Goal: Task Accomplishment & Management: Manage account settings

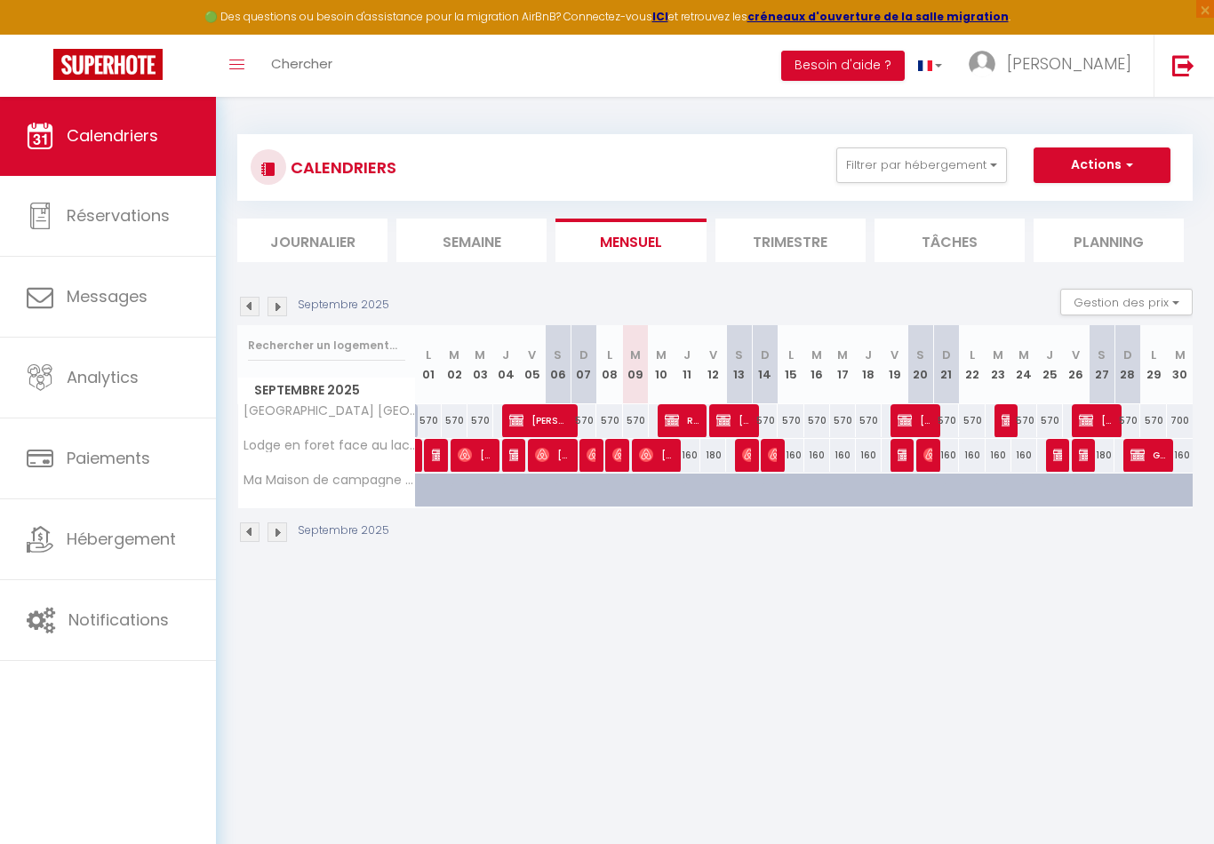
click at [281, 307] on img at bounding box center [277, 307] width 20 height 20
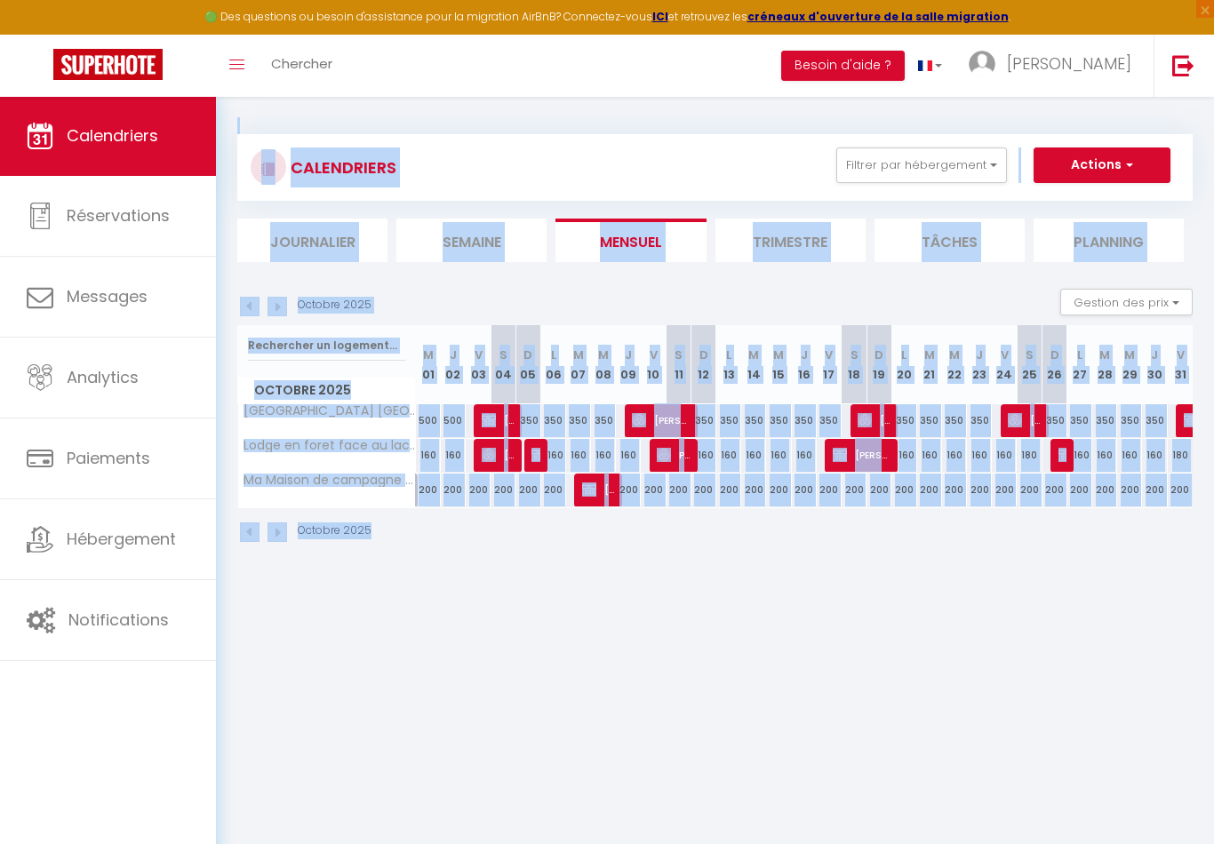
click at [281, 307] on img at bounding box center [277, 307] width 20 height 20
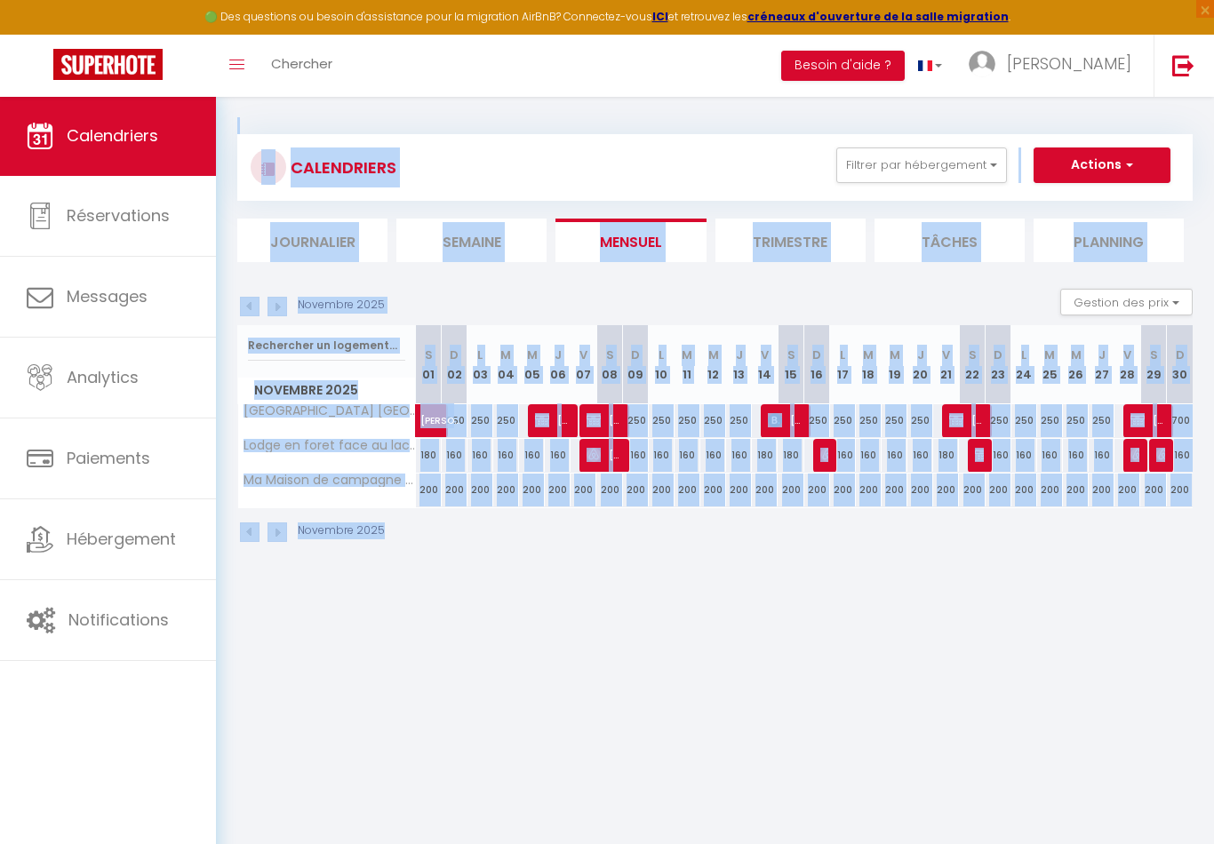
click at [276, 310] on img at bounding box center [277, 307] width 20 height 20
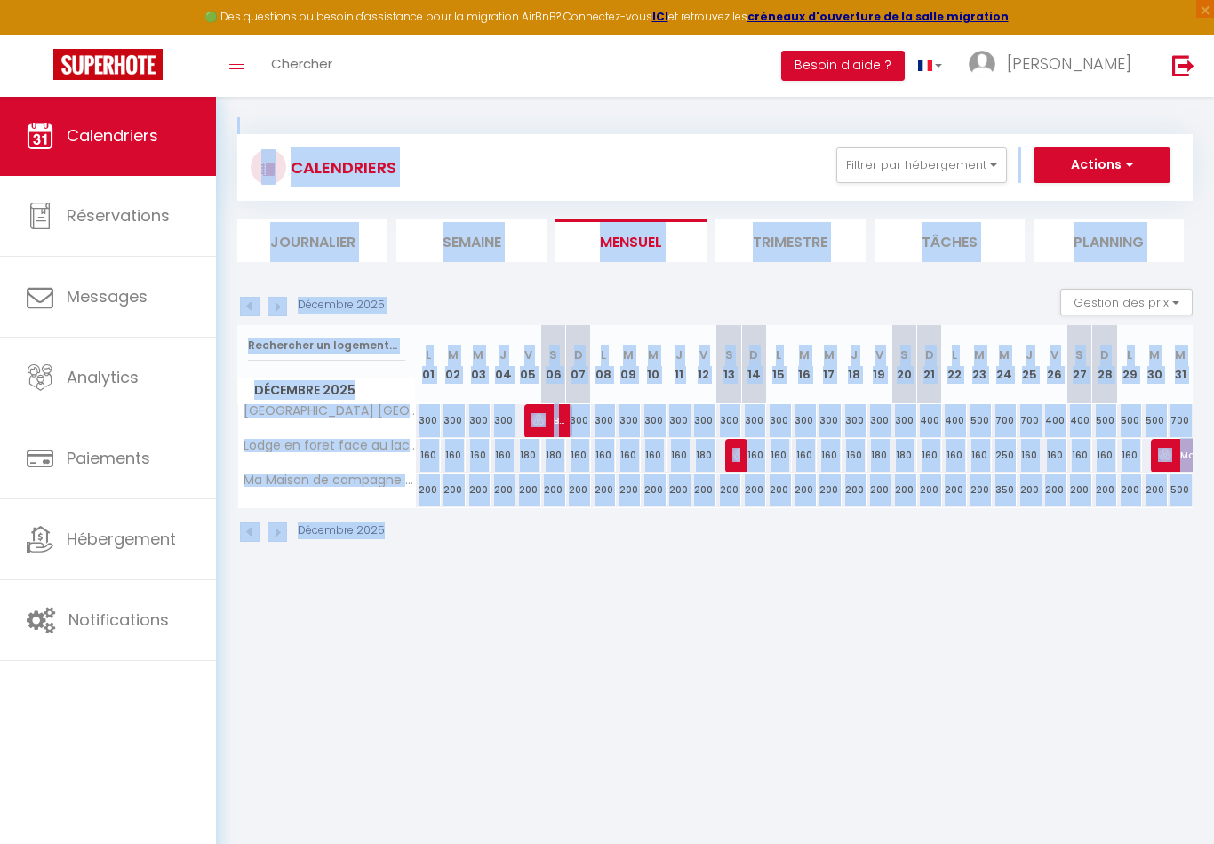
click at [276, 310] on img at bounding box center [277, 307] width 20 height 20
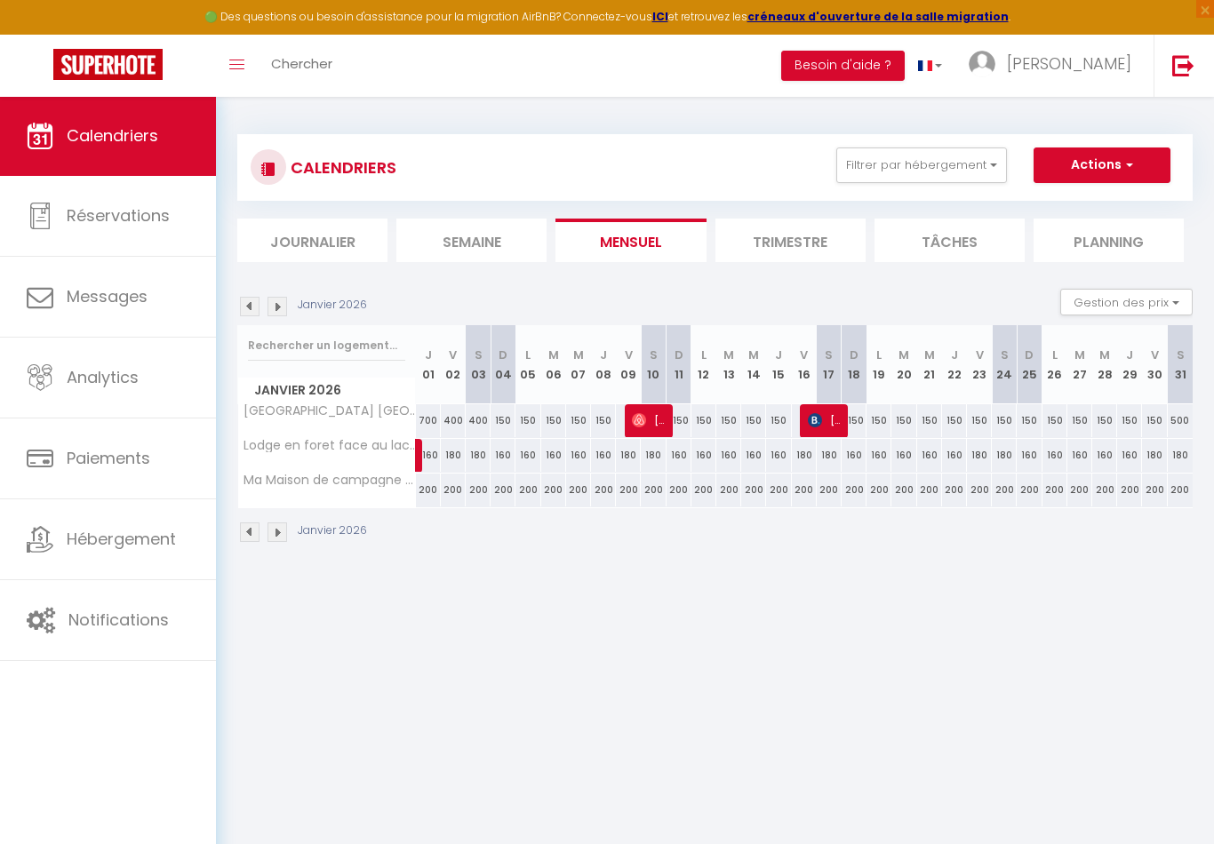
click at [276, 310] on img at bounding box center [277, 307] width 20 height 20
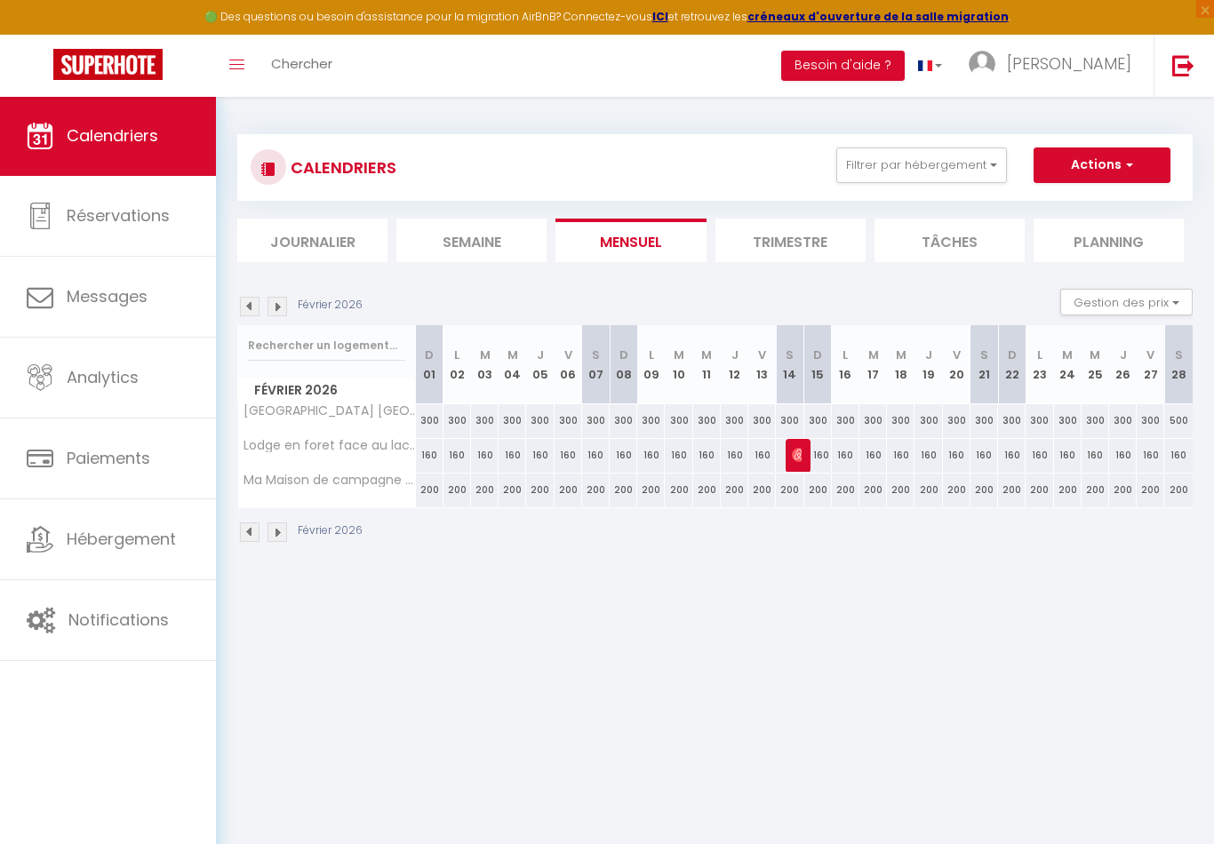
click at [276, 310] on img at bounding box center [277, 307] width 20 height 20
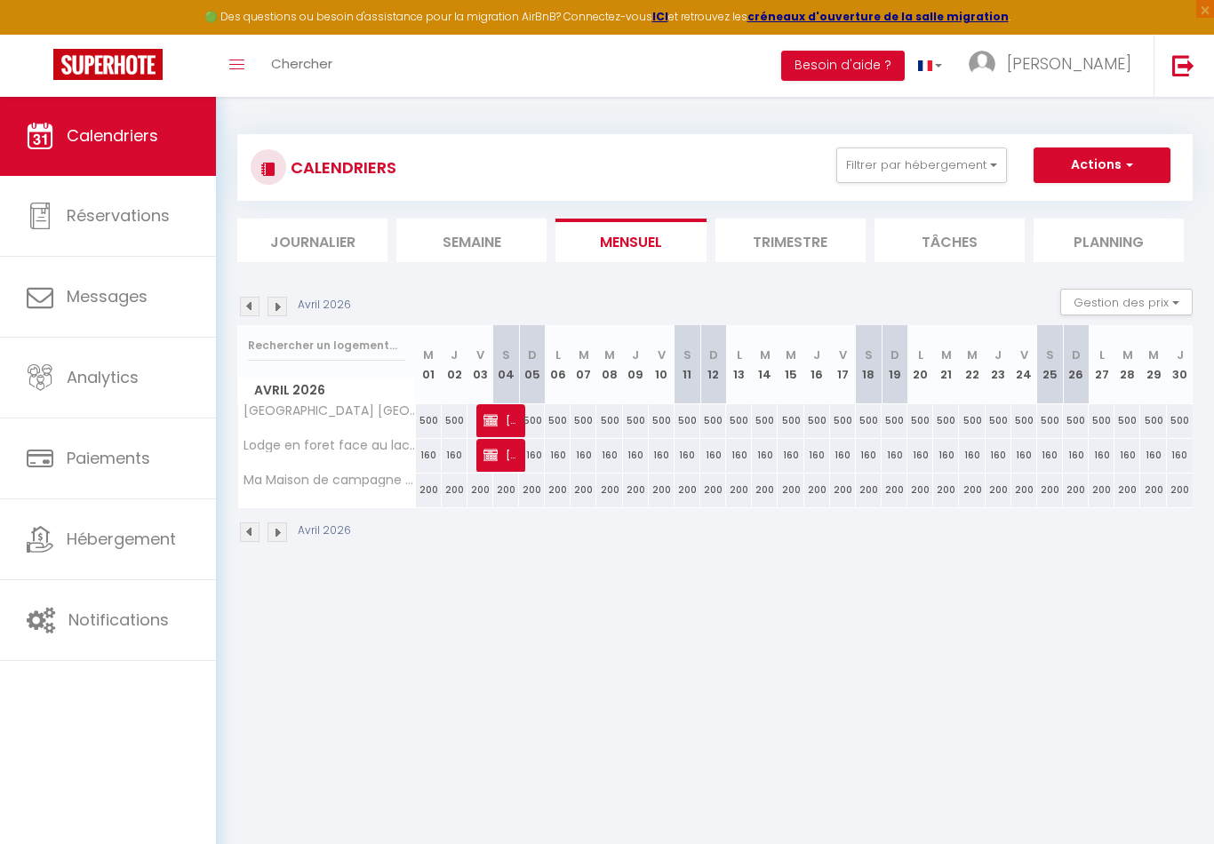
click at [276, 310] on img at bounding box center [277, 307] width 20 height 20
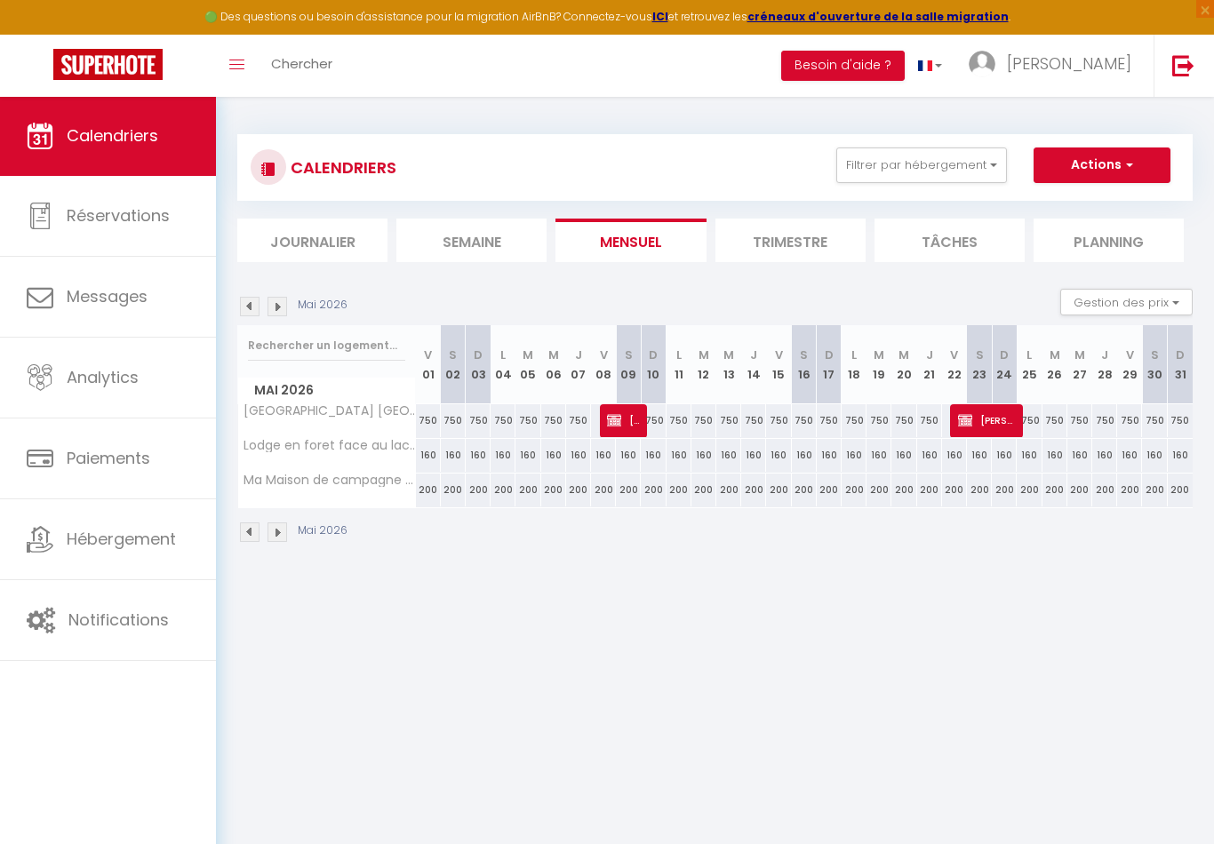
click at [276, 310] on img at bounding box center [277, 307] width 20 height 20
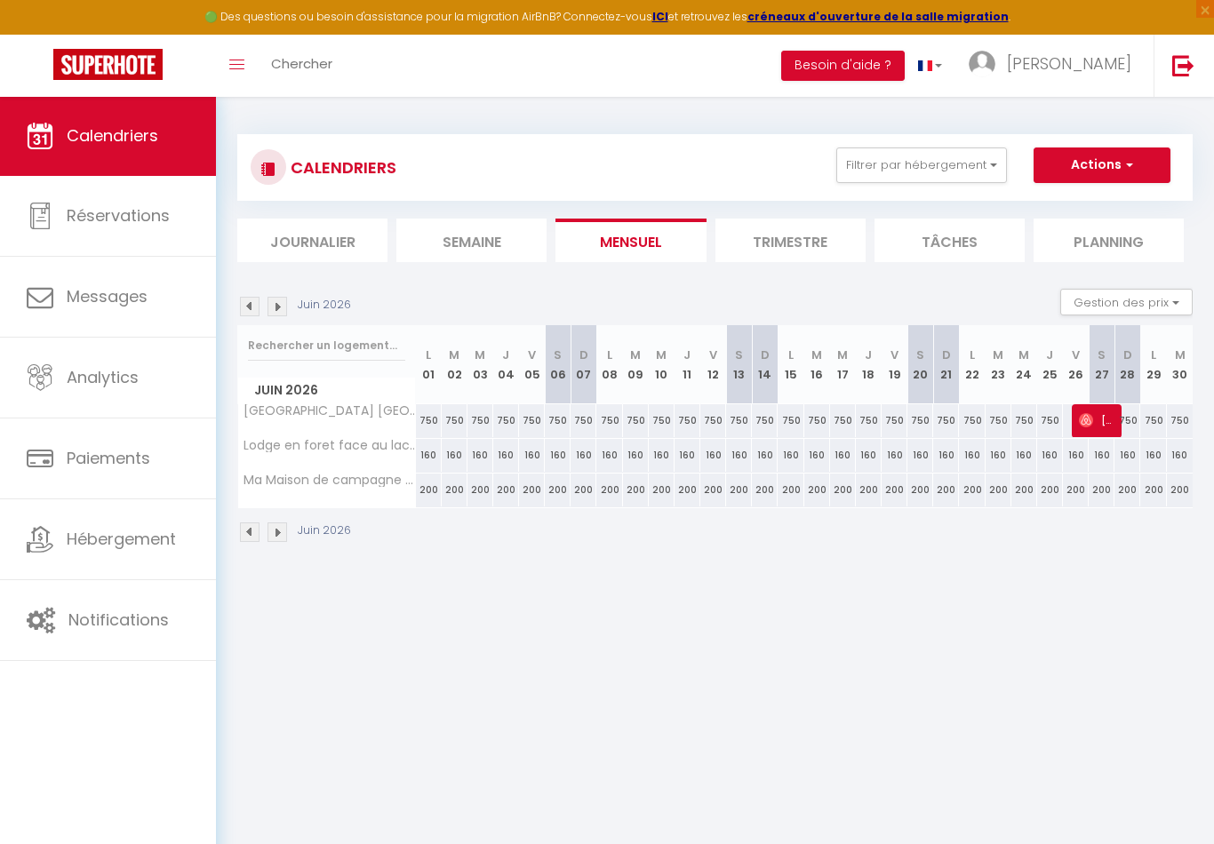
click at [276, 310] on img at bounding box center [277, 307] width 20 height 20
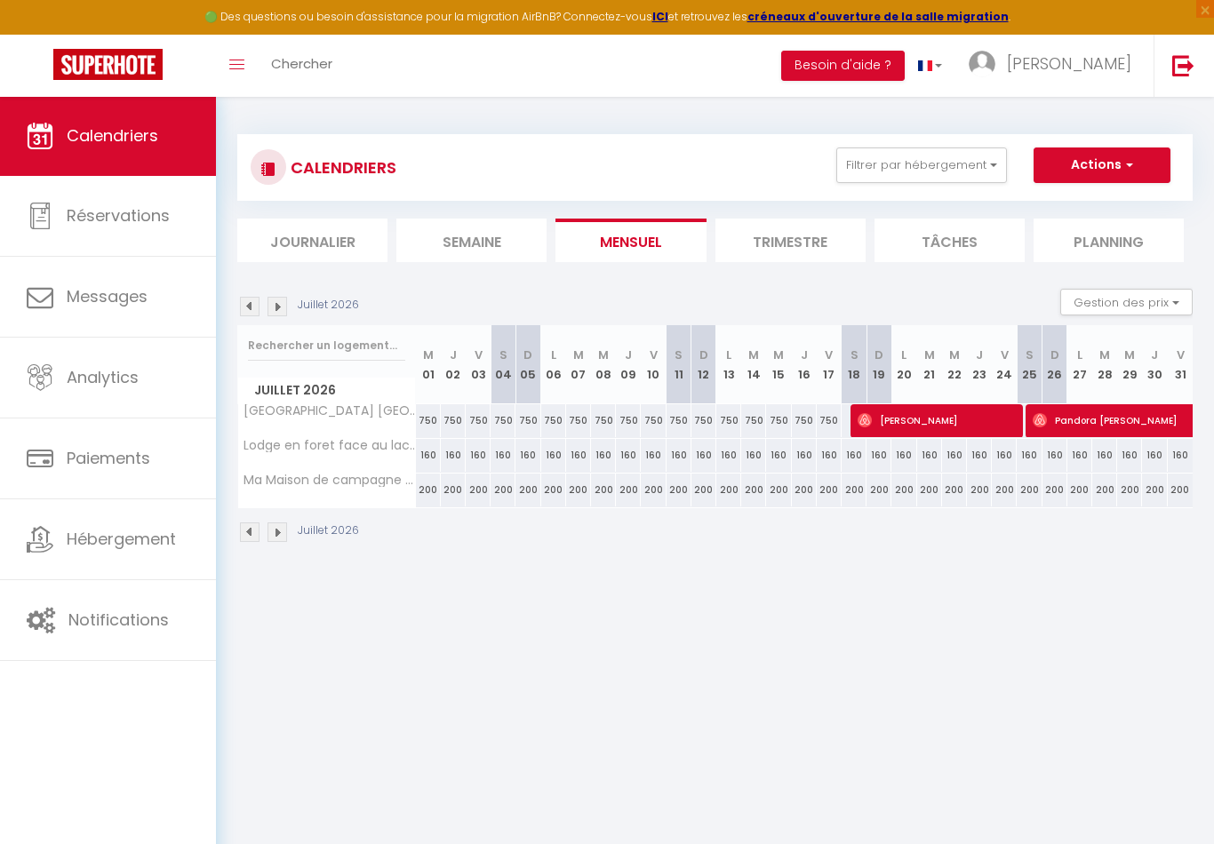
click at [276, 310] on img at bounding box center [277, 307] width 20 height 20
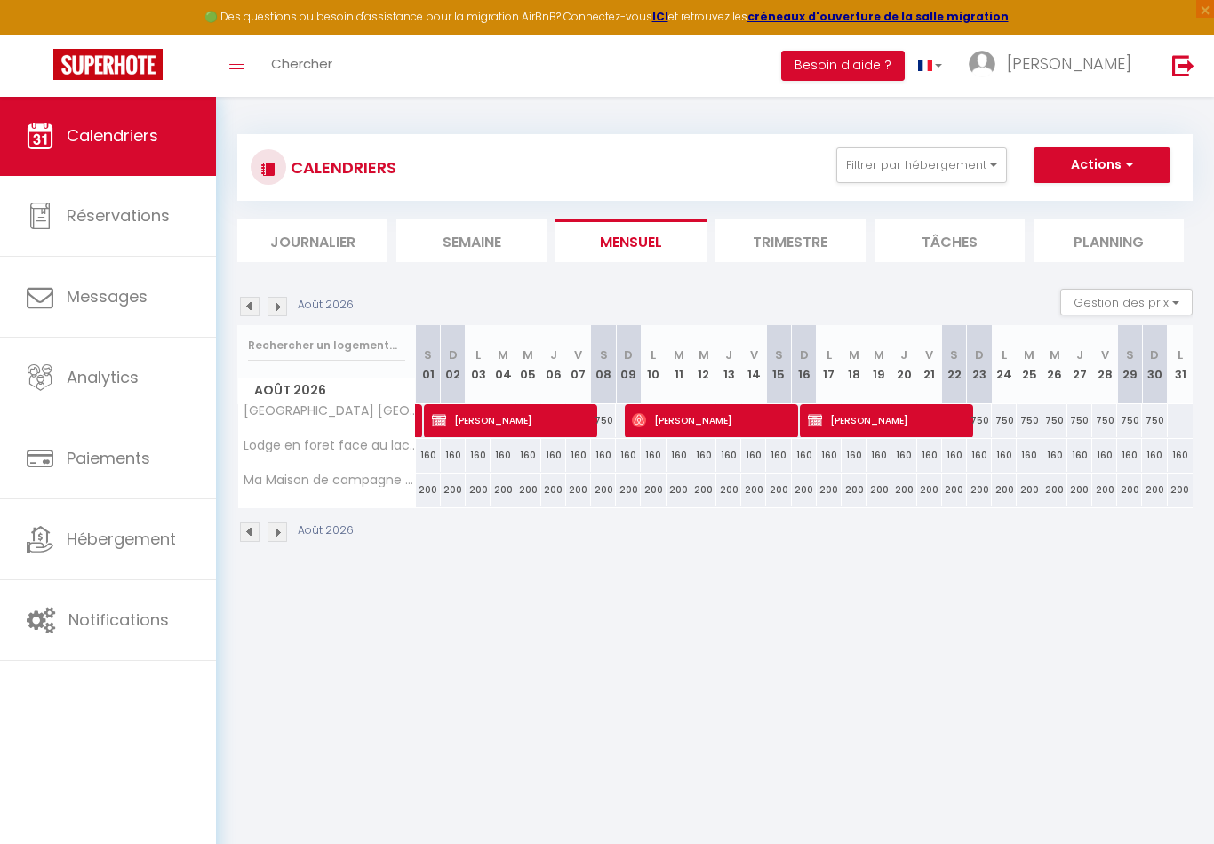
click at [276, 310] on img at bounding box center [277, 307] width 20 height 20
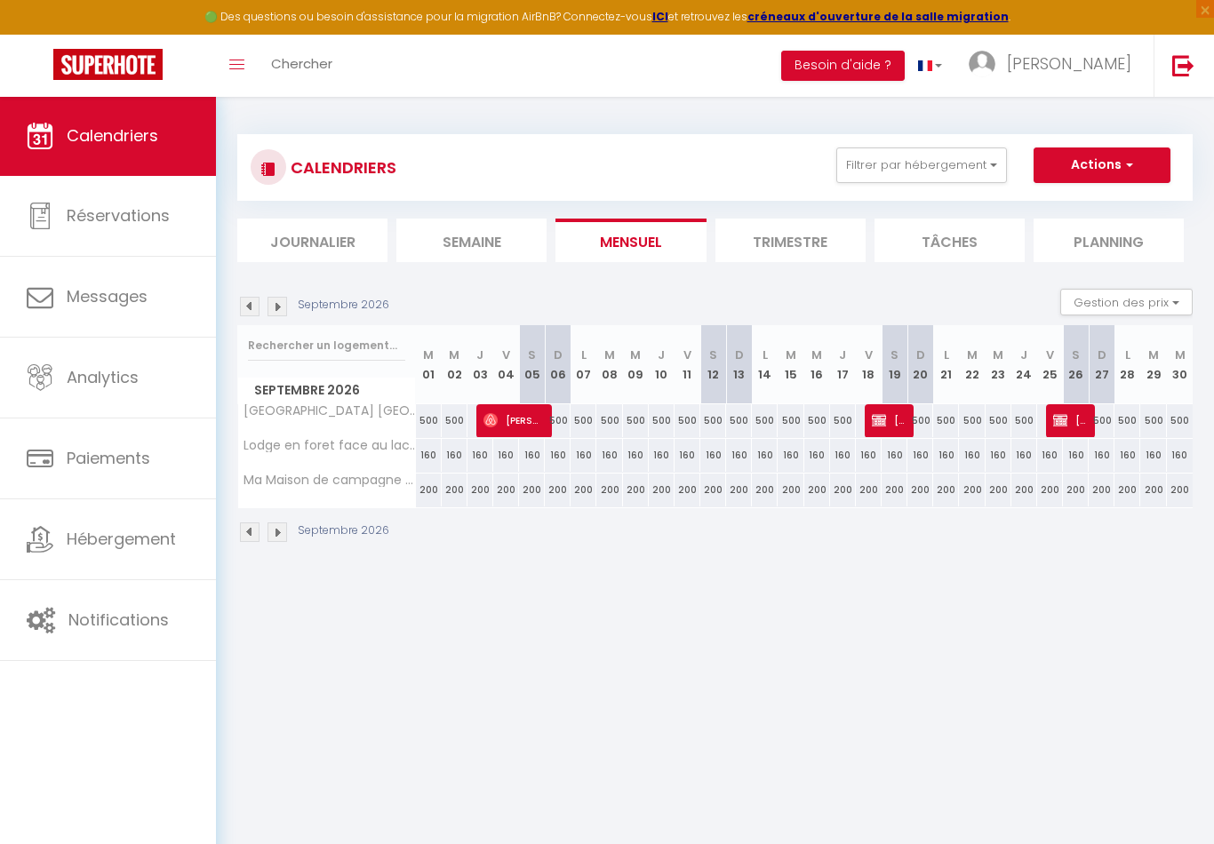
click at [276, 310] on img at bounding box center [277, 307] width 20 height 20
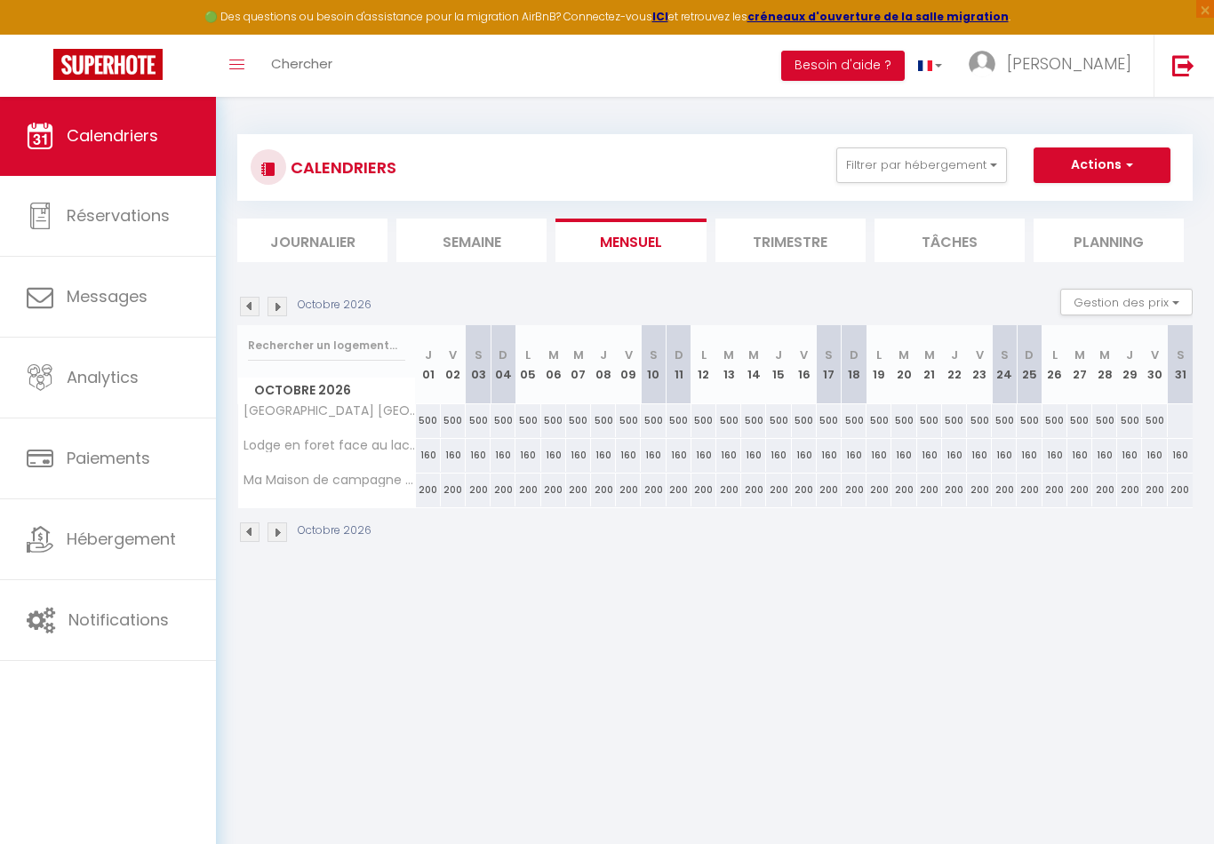
click at [276, 310] on img at bounding box center [277, 307] width 20 height 20
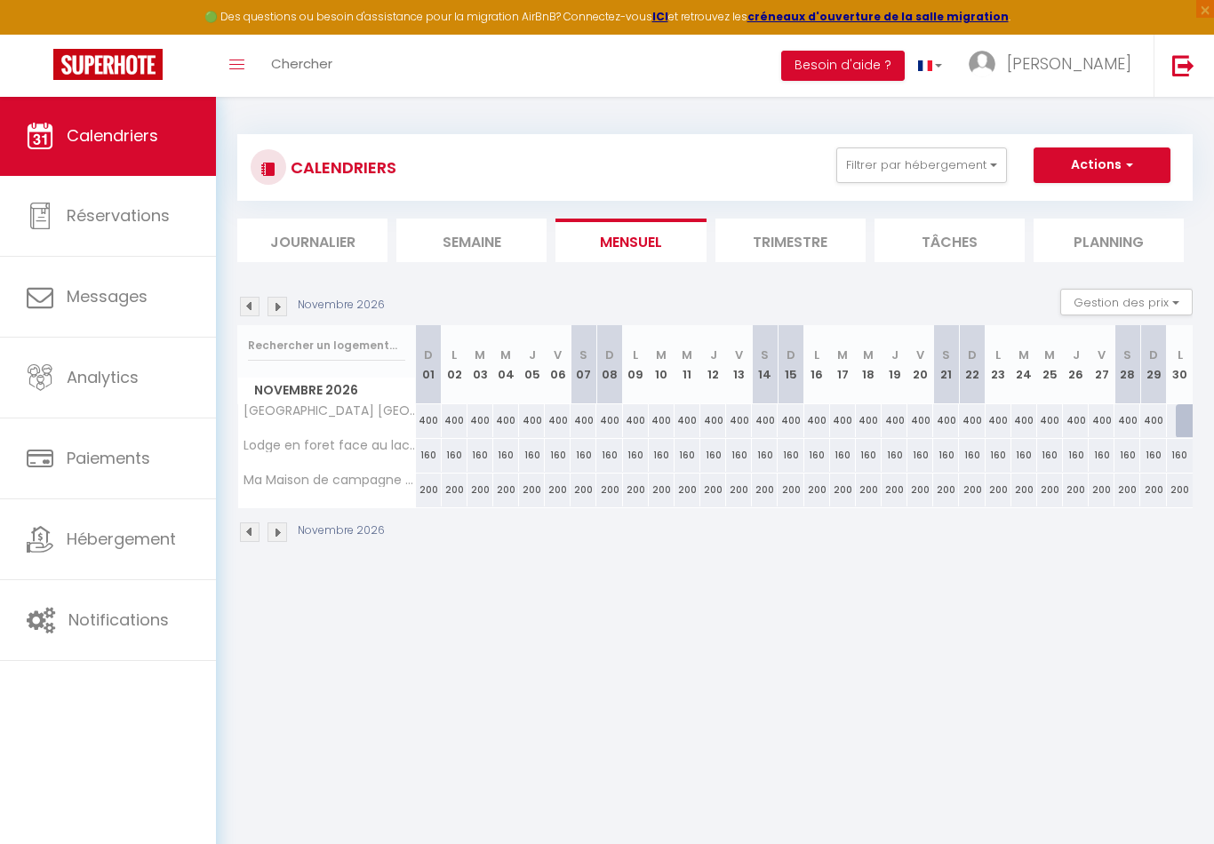
click at [276, 310] on img at bounding box center [277, 307] width 20 height 20
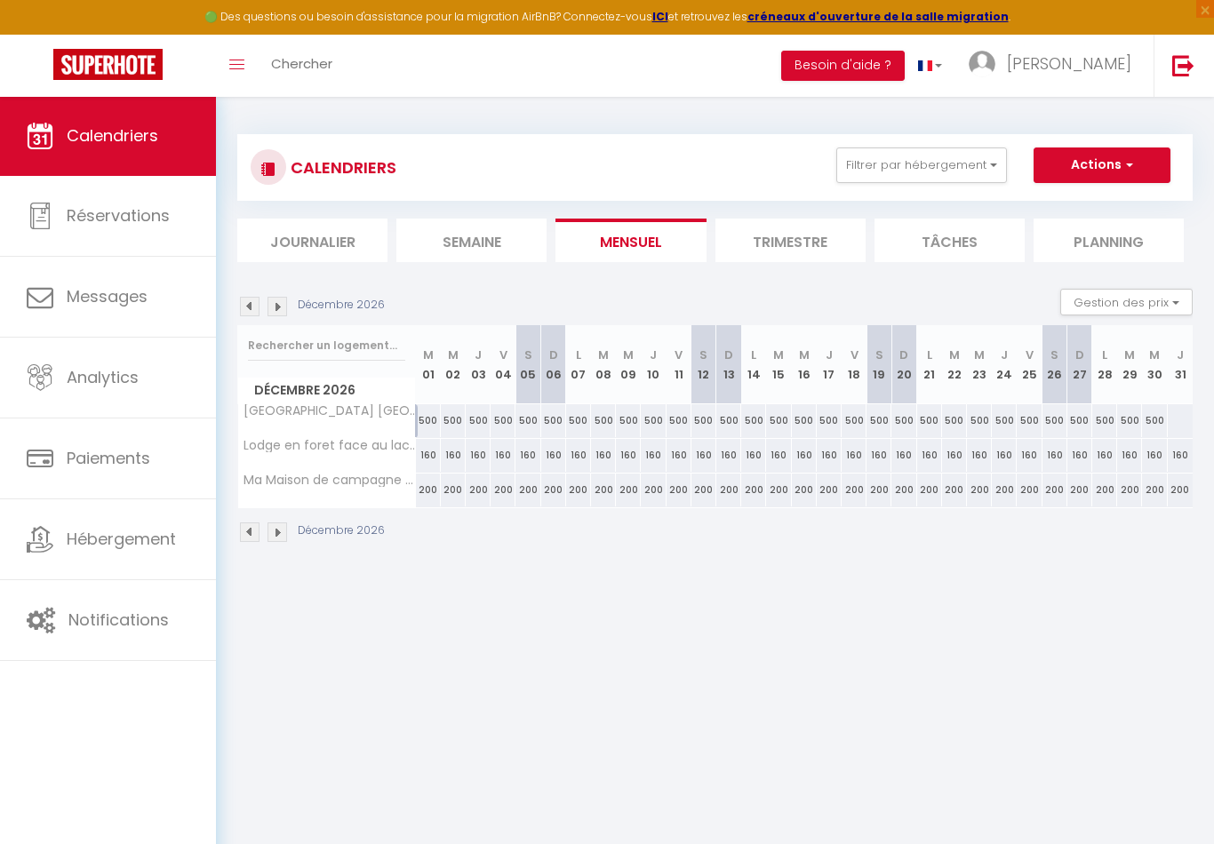
click at [276, 310] on img at bounding box center [277, 307] width 20 height 20
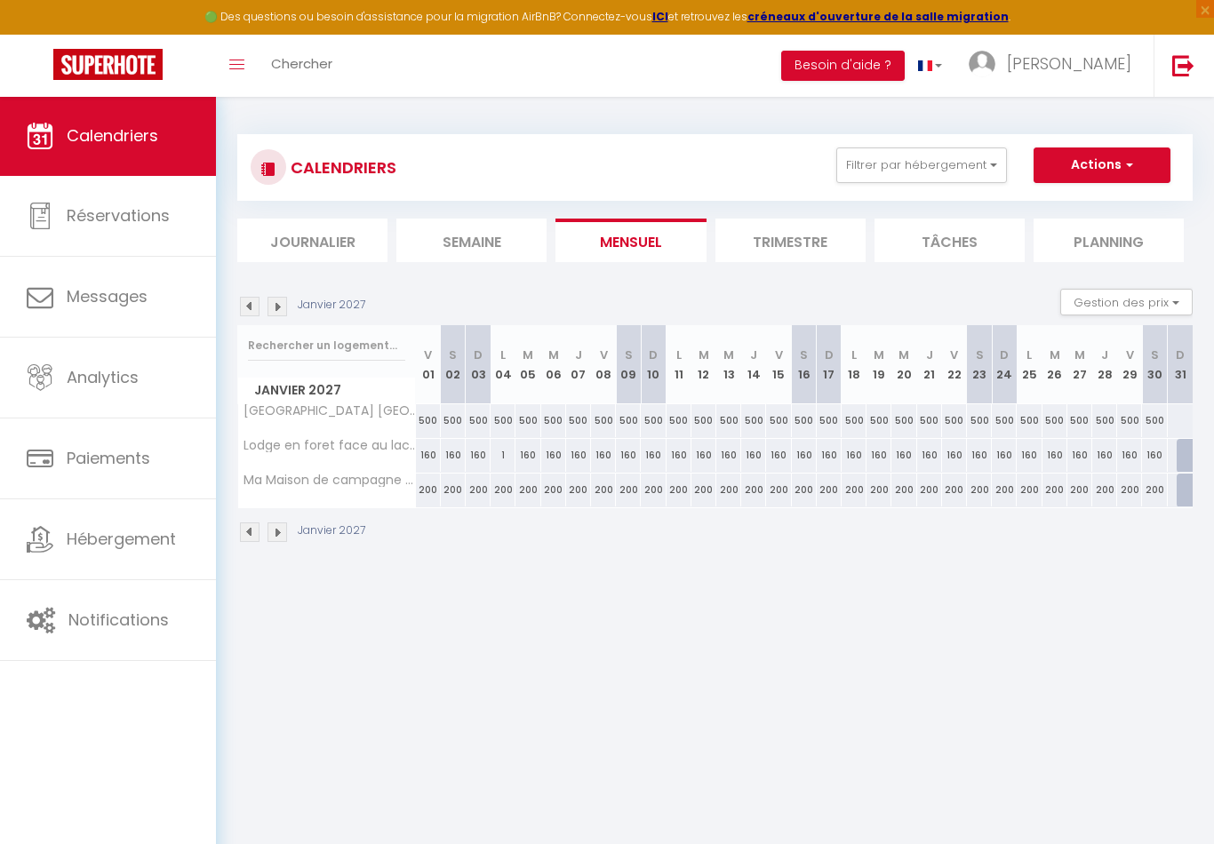
click at [276, 310] on img at bounding box center [277, 307] width 20 height 20
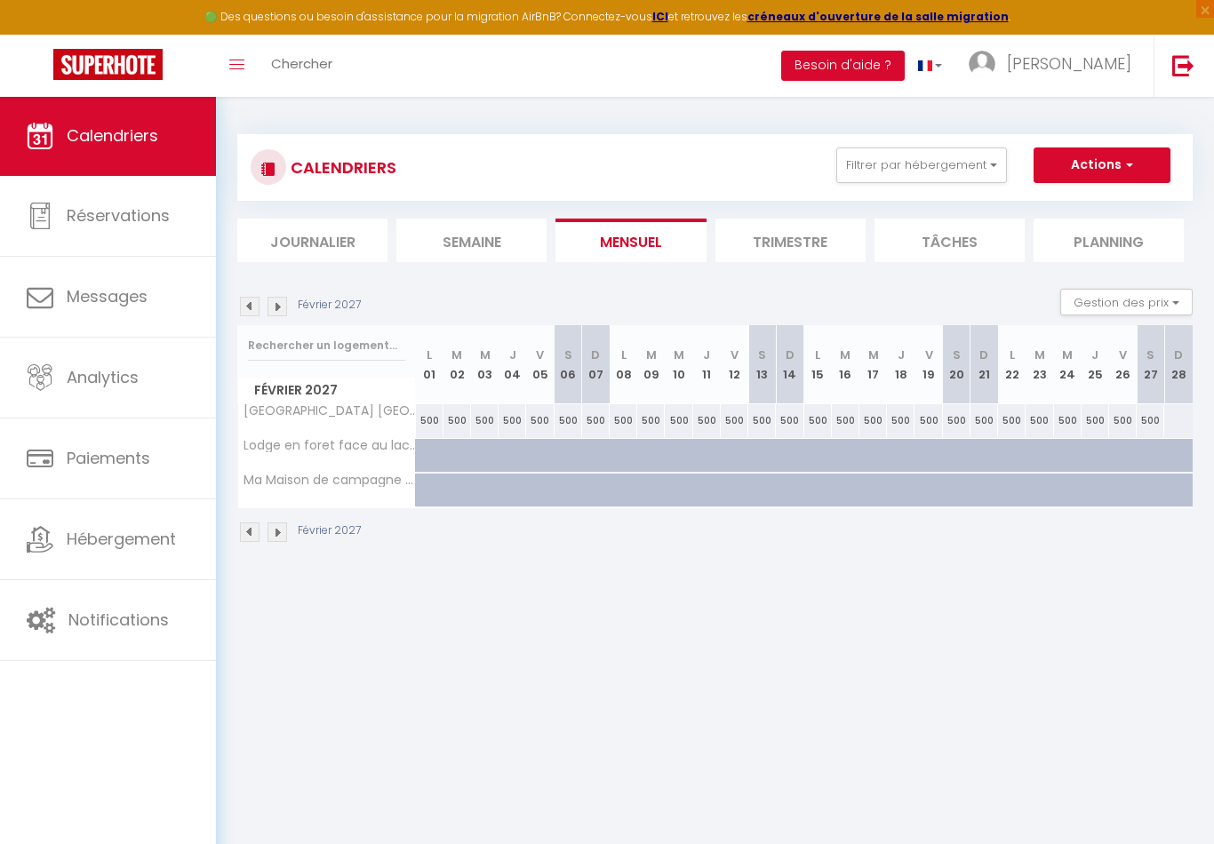
click at [276, 310] on img at bounding box center [277, 307] width 20 height 20
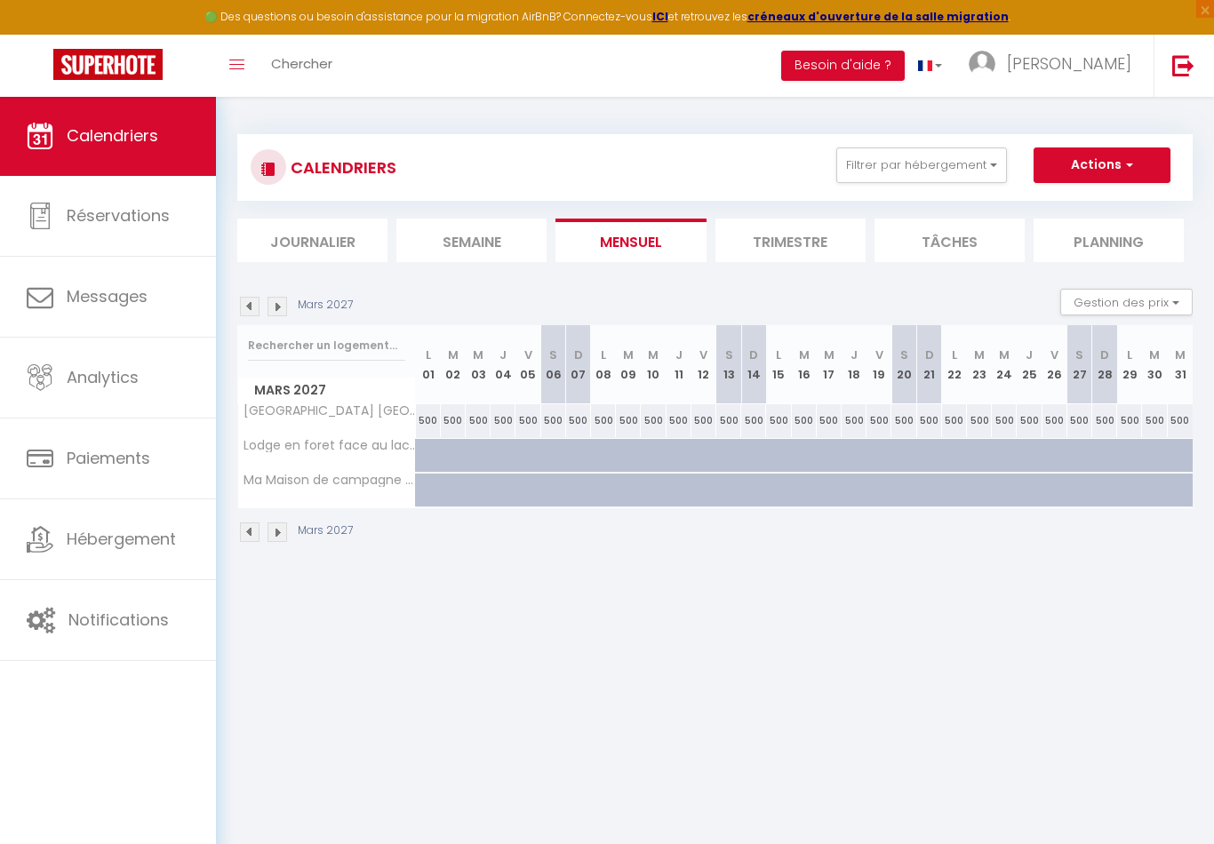
click at [276, 310] on img at bounding box center [277, 307] width 20 height 20
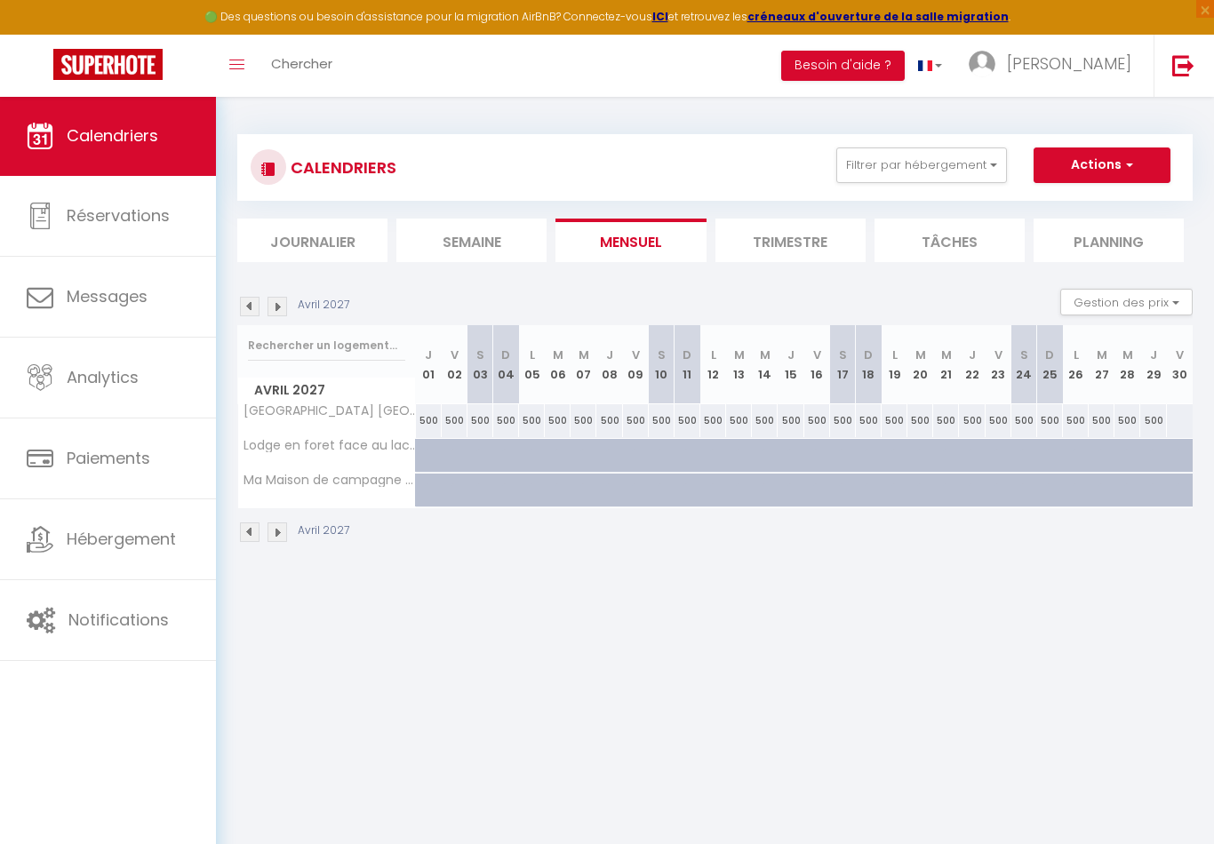
click at [276, 310] on img at bounding box center [277, 307] width 20 height 20
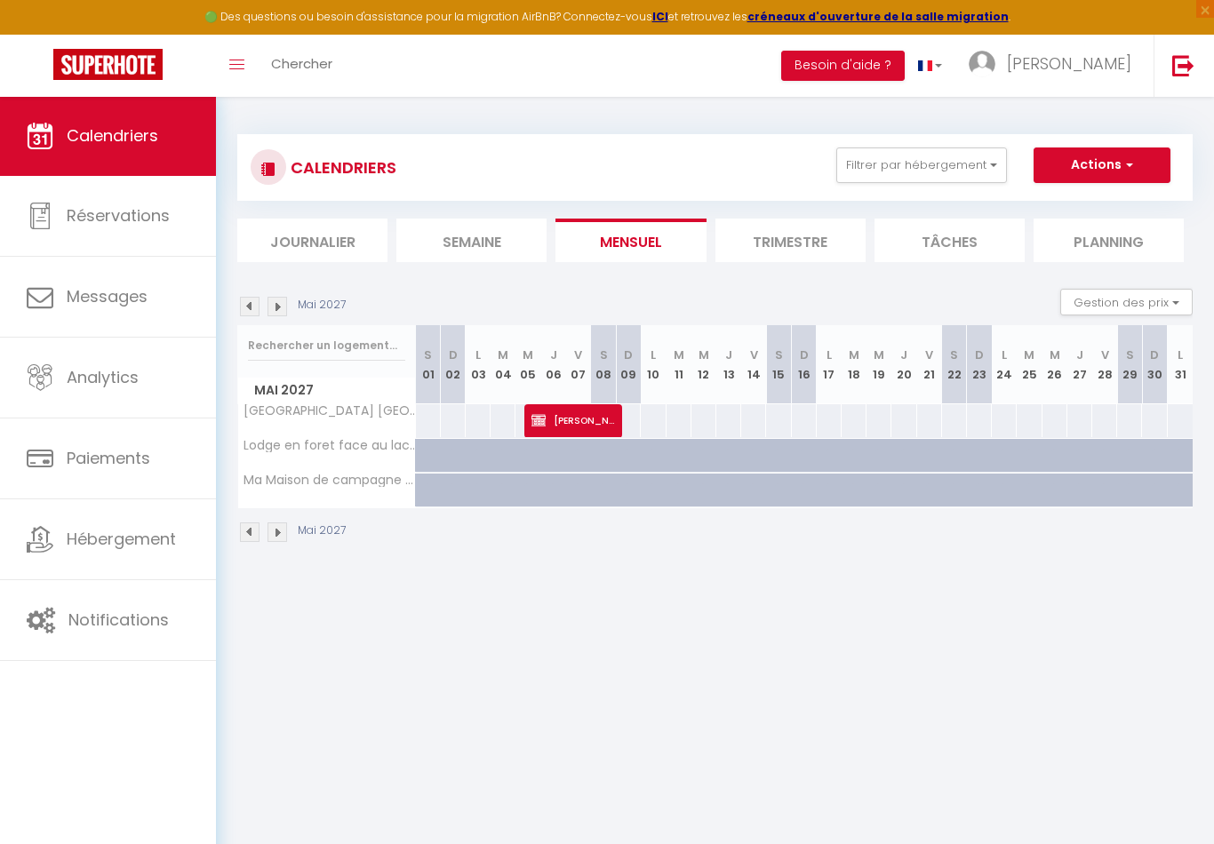
click at [276, 310] on img at bounding box center [277, 307] width 20 height 20
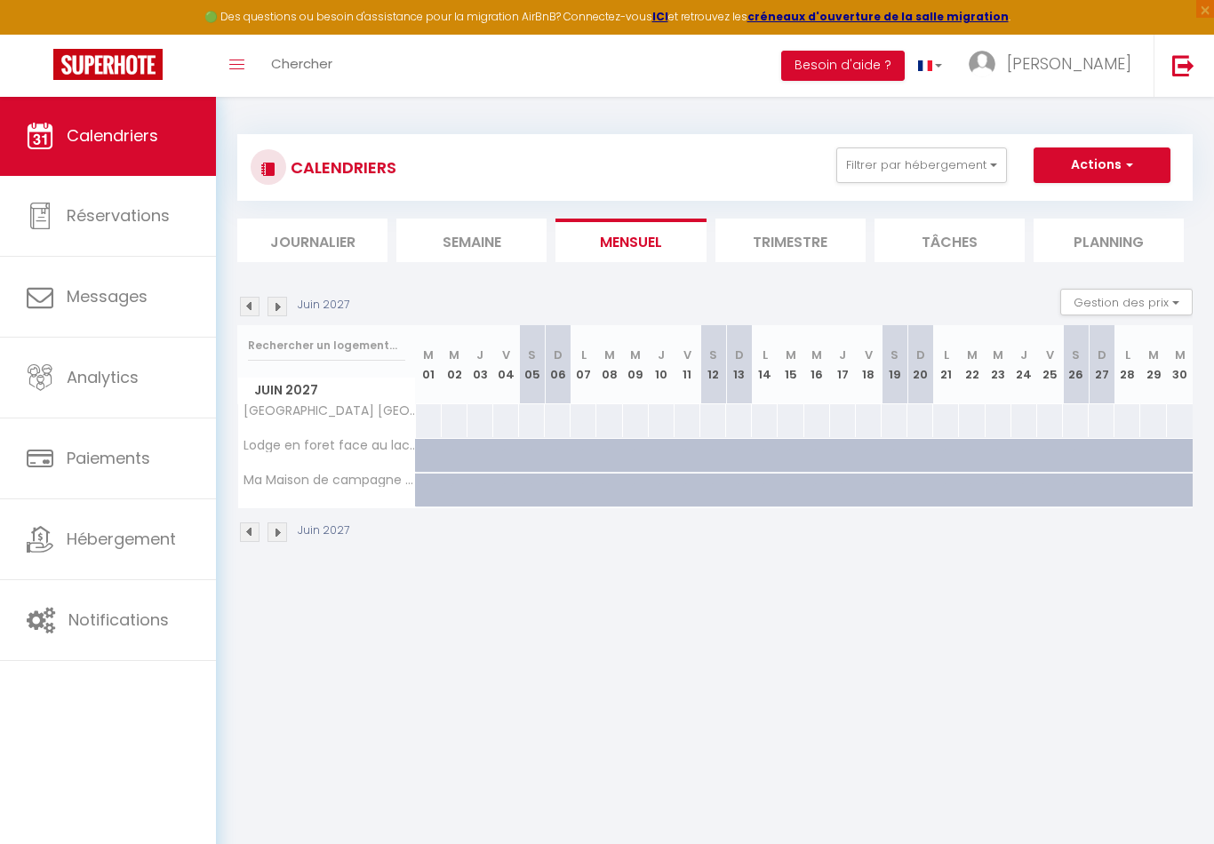
click at [276, 310] on img at bounding box center [277, 307] width 20 height 20
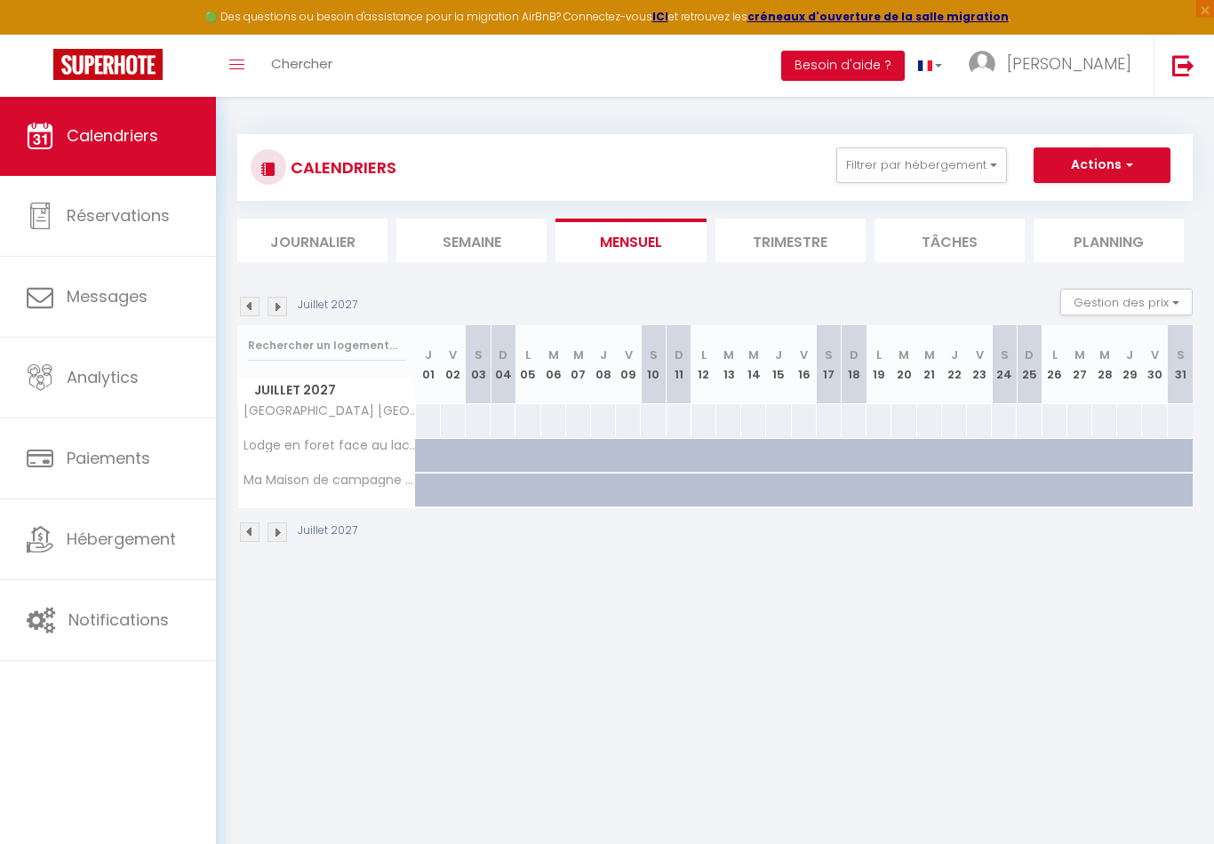
click at [276, 310] on img at bounding box center [277, 307] width 20 height 20
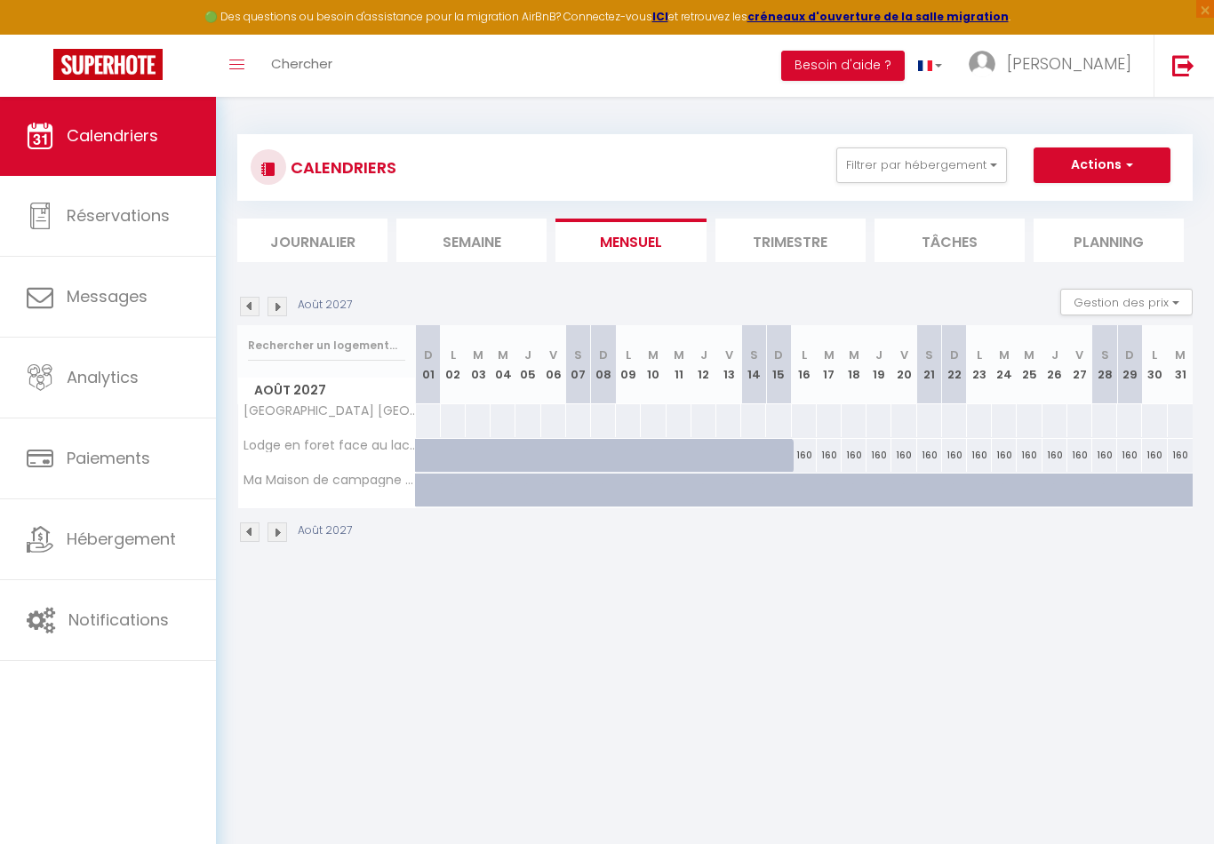
click at [259, 310] on img at bounding box center [250, 307] width 20 height 20
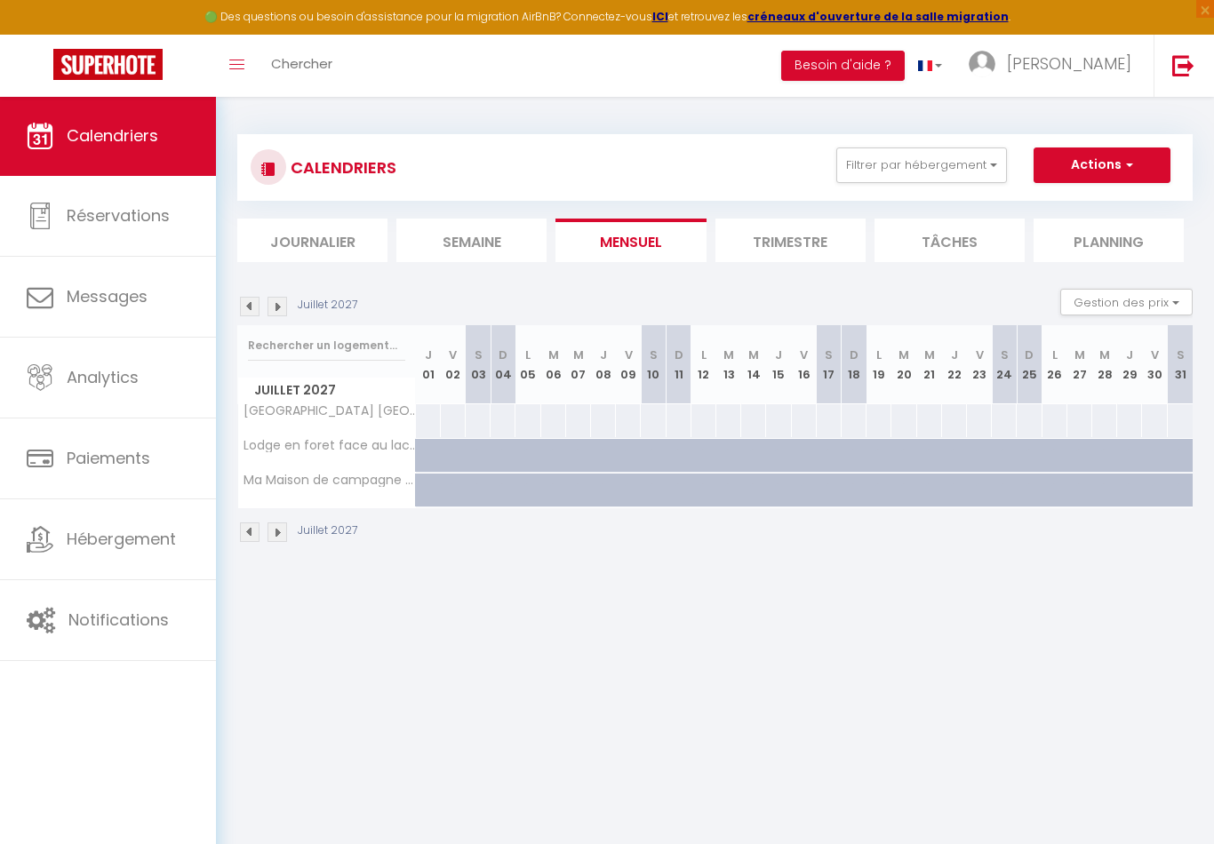
click at [269, 309] on img at bounding box center [277, 307] width 20 height 20
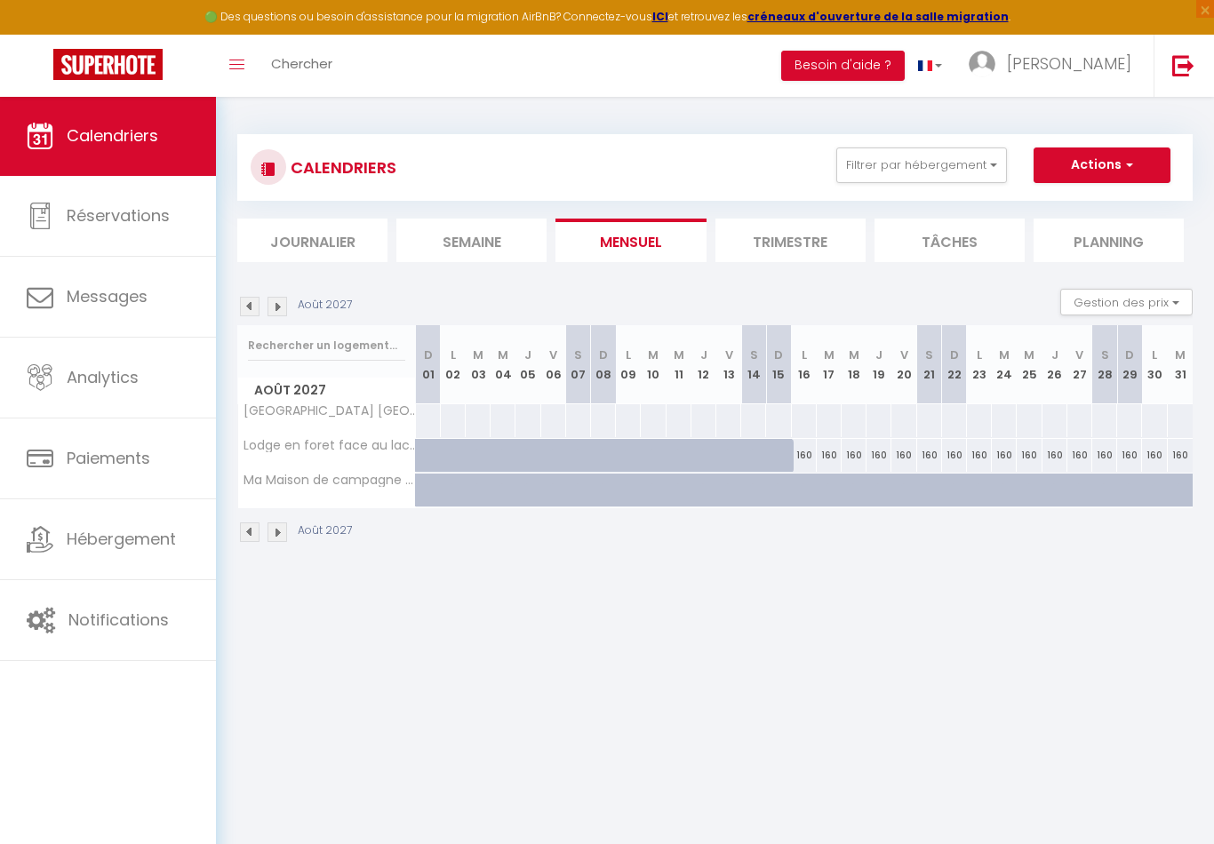
click at [269, 309] on img at bounding box center [277, 307] width 20 height 20
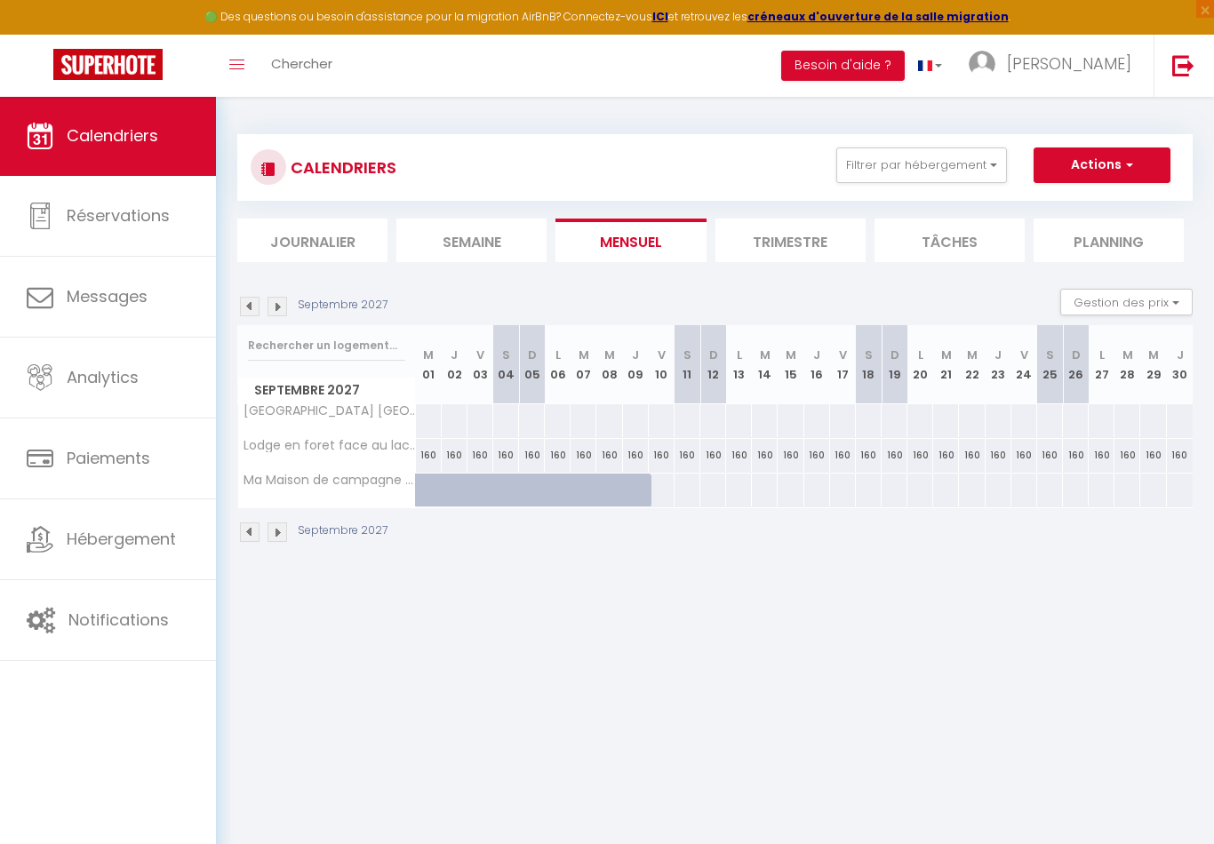
click at [270, 309] on img at bounding box center [277, 307] width 20 height 20
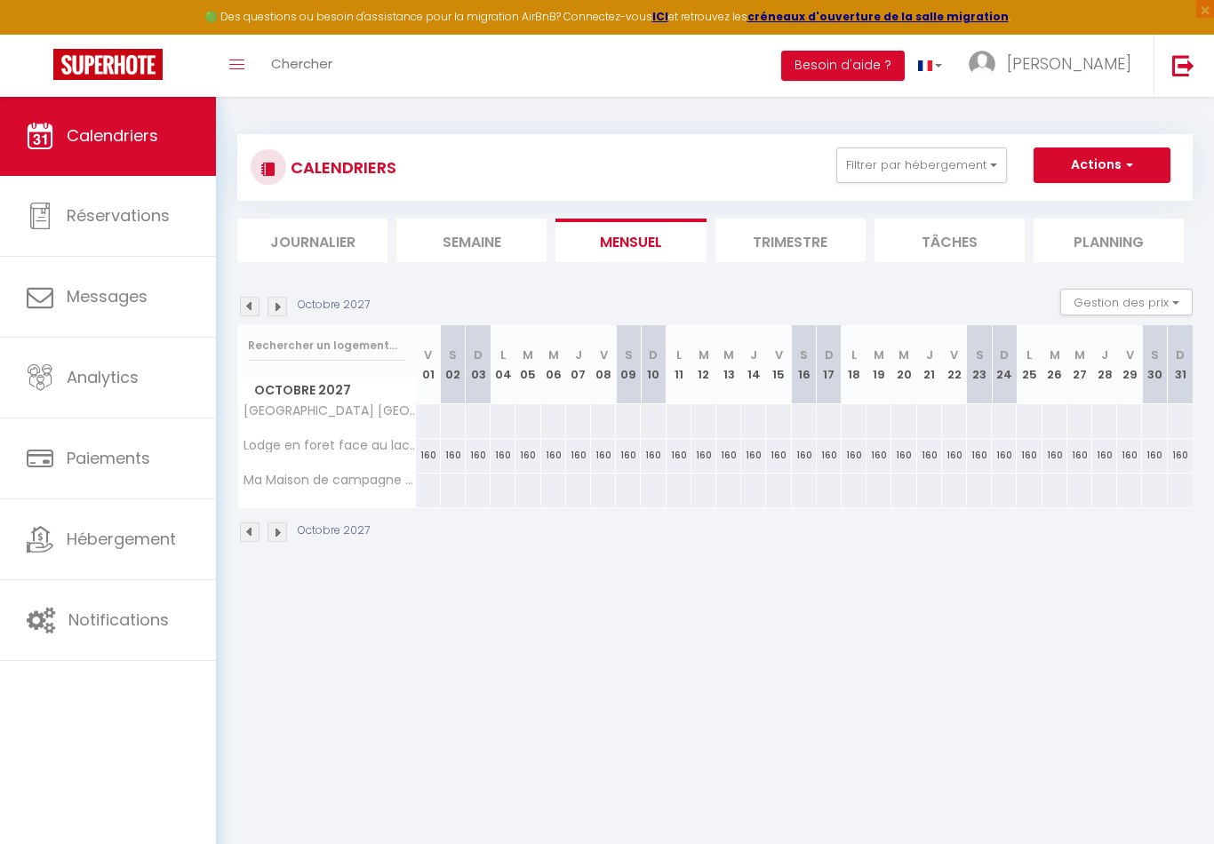
click at [272, 308] on img at bounding box center [277, 307] width 20 height 20
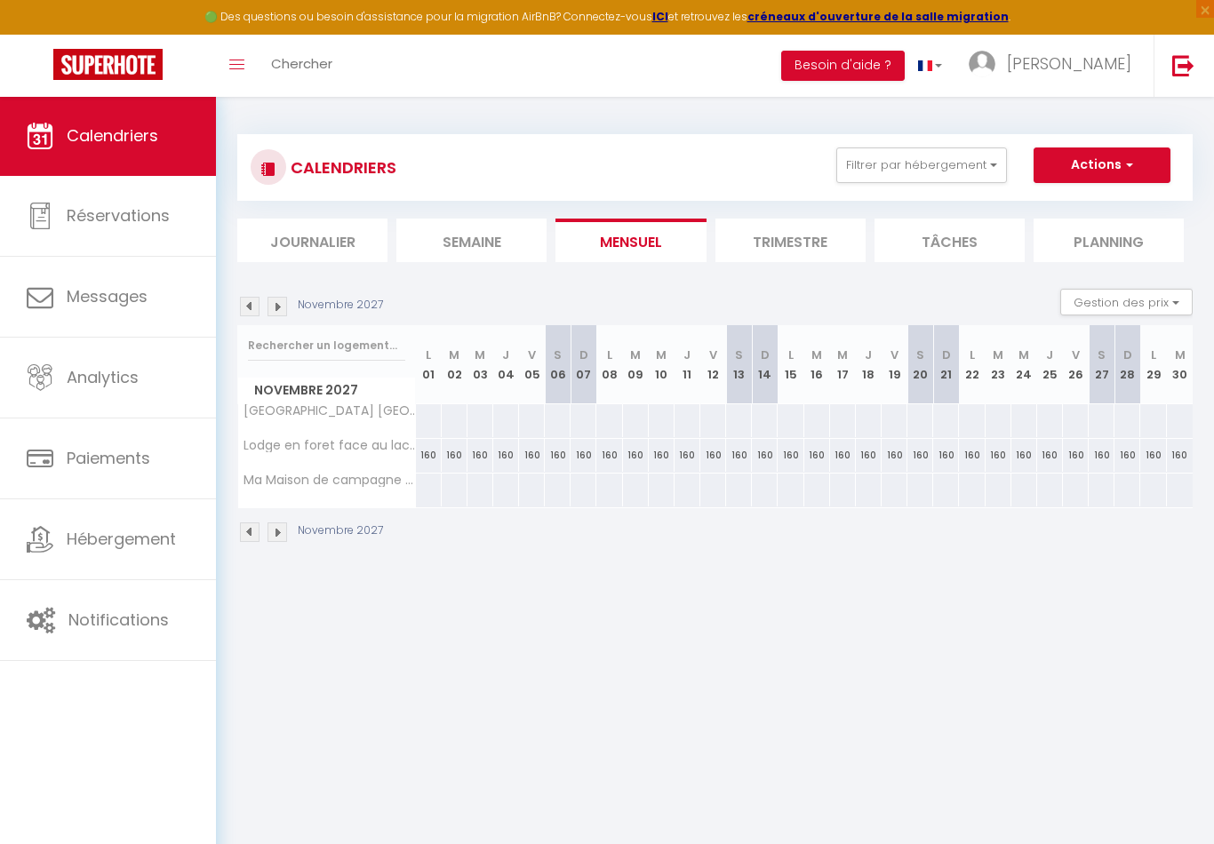
click at [272, 308] on img at bounding box center [277, 307] width 20 height 20
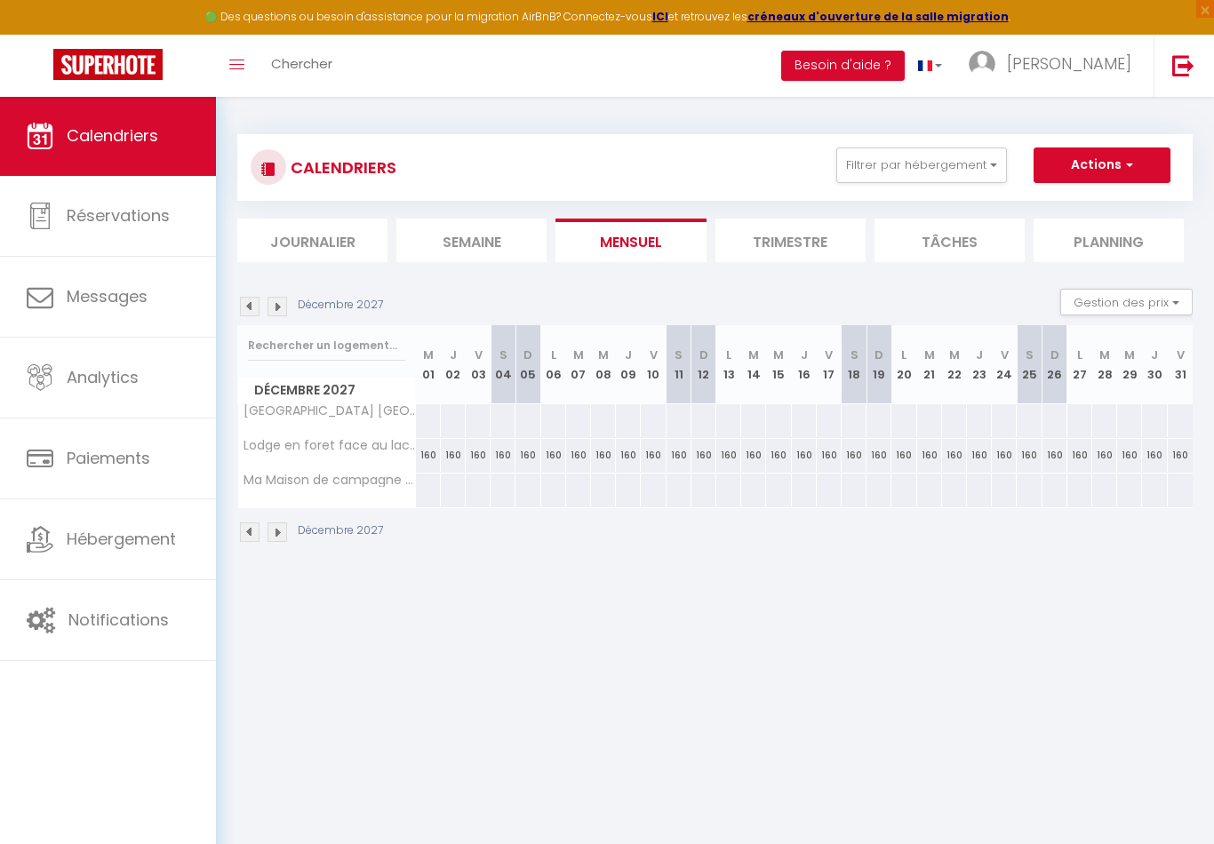
click at [272, 308] on img at bounding box center [277, 307] width 20 height 20
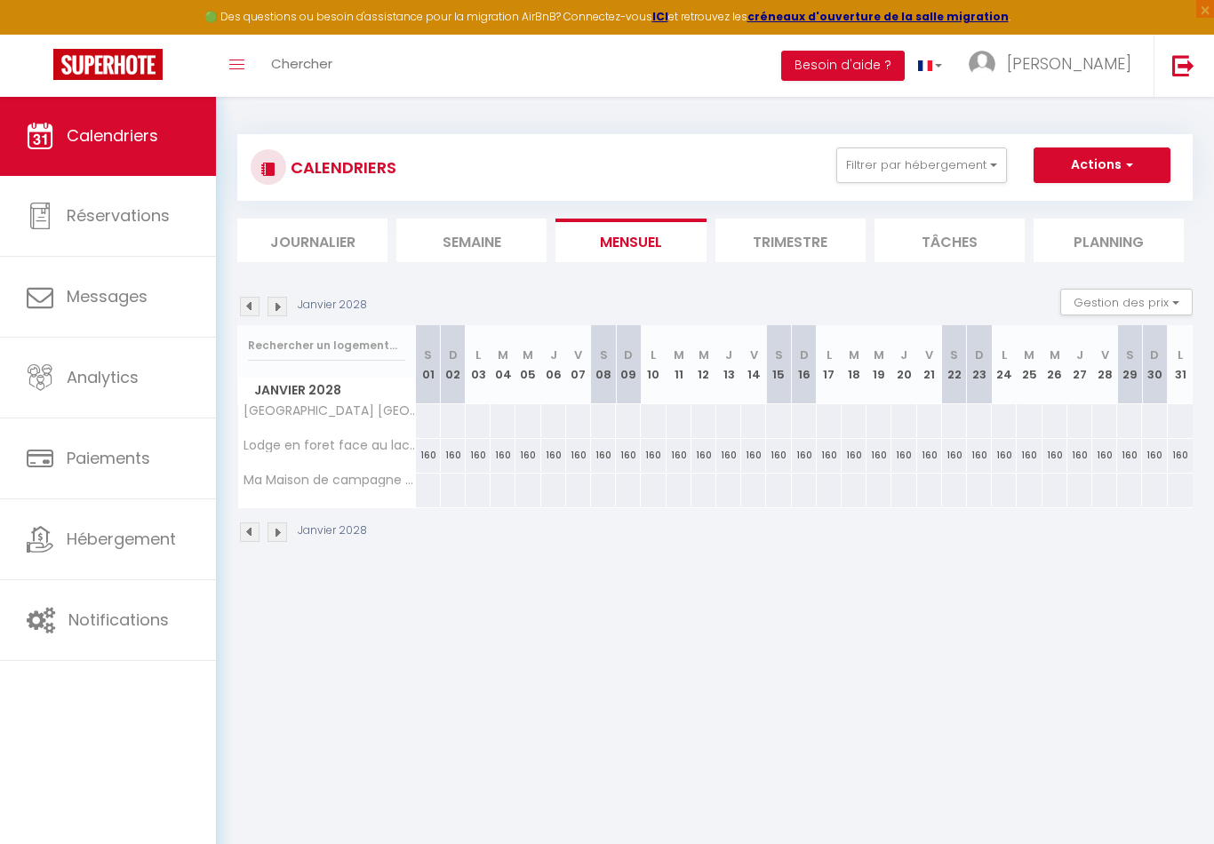
click at [272, 308] on img at bounding box center [277, 307] width 20 height 20
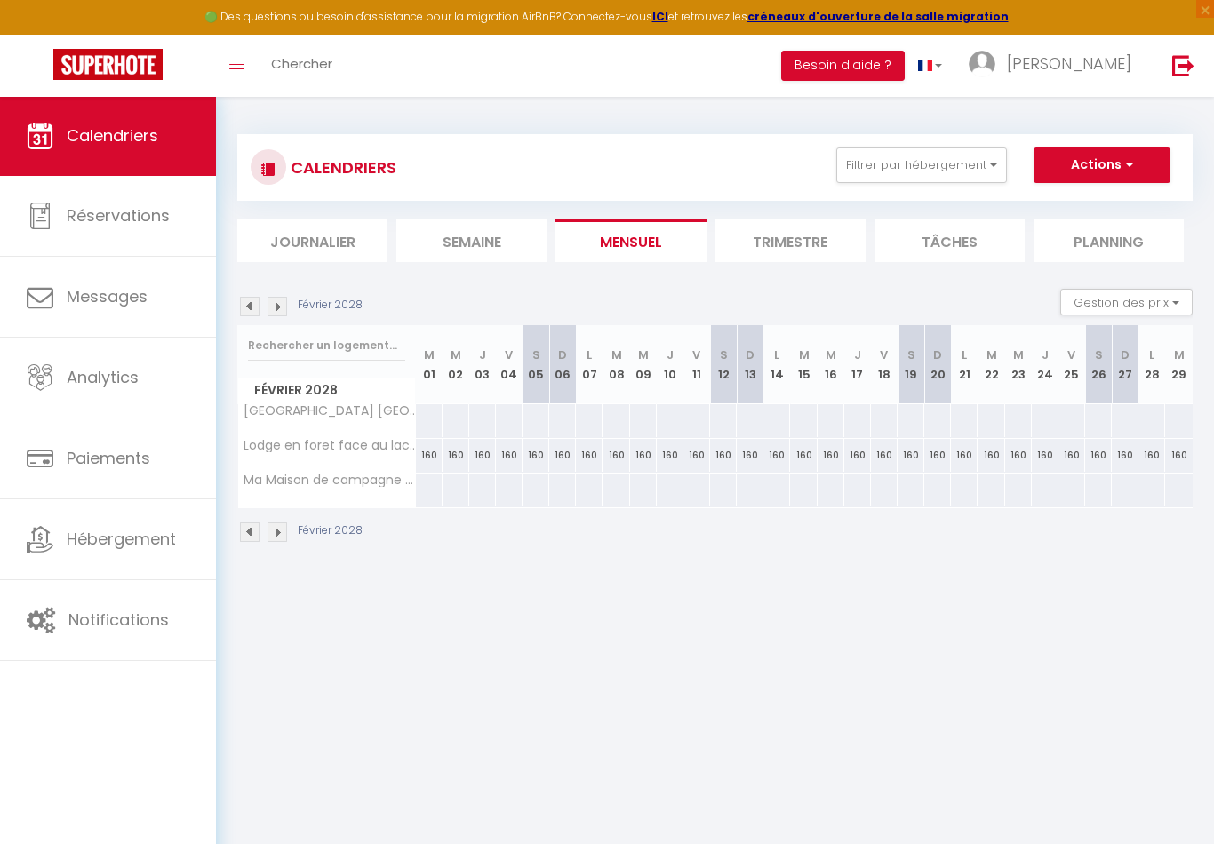
click at [272, 308] on img at bounding box center [277, 307] width 20 height 20
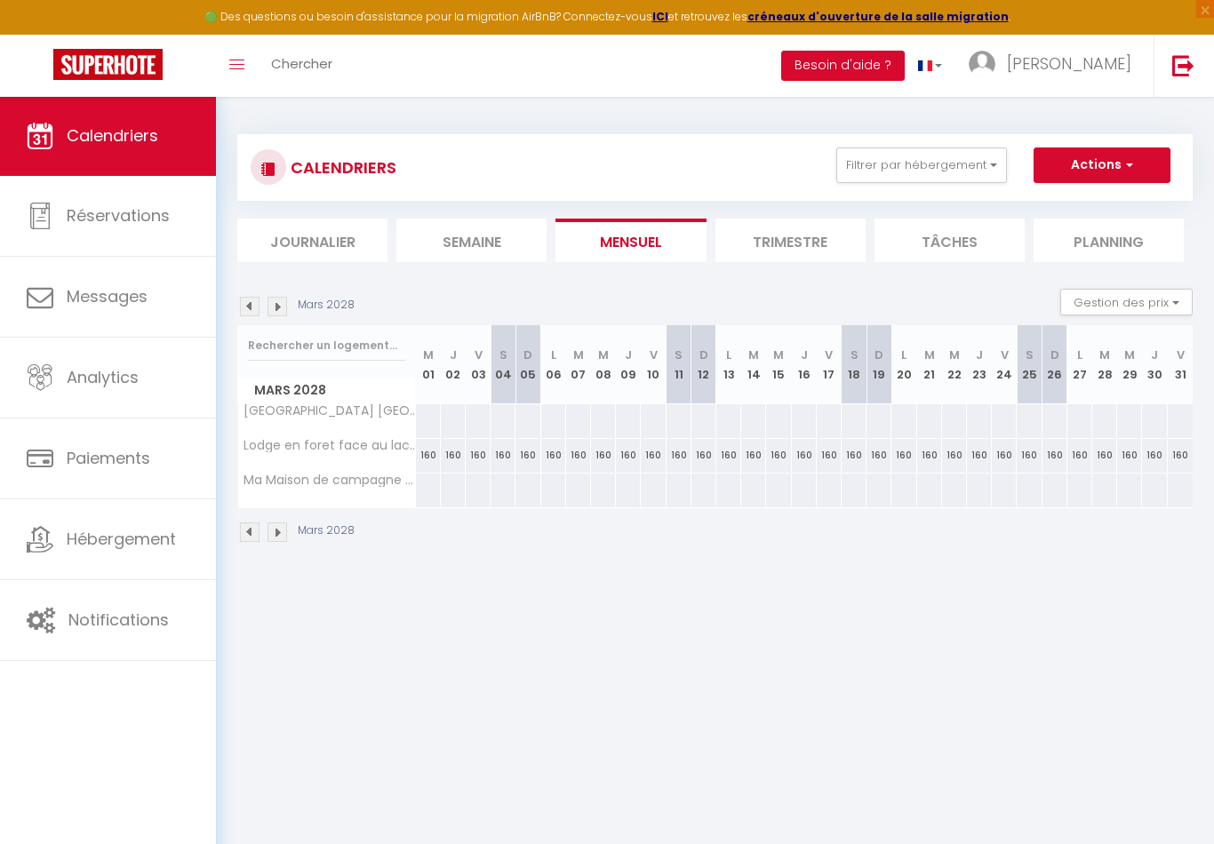
click at [272, 308] on img at bounding box center [277, 307] width 20 height 20
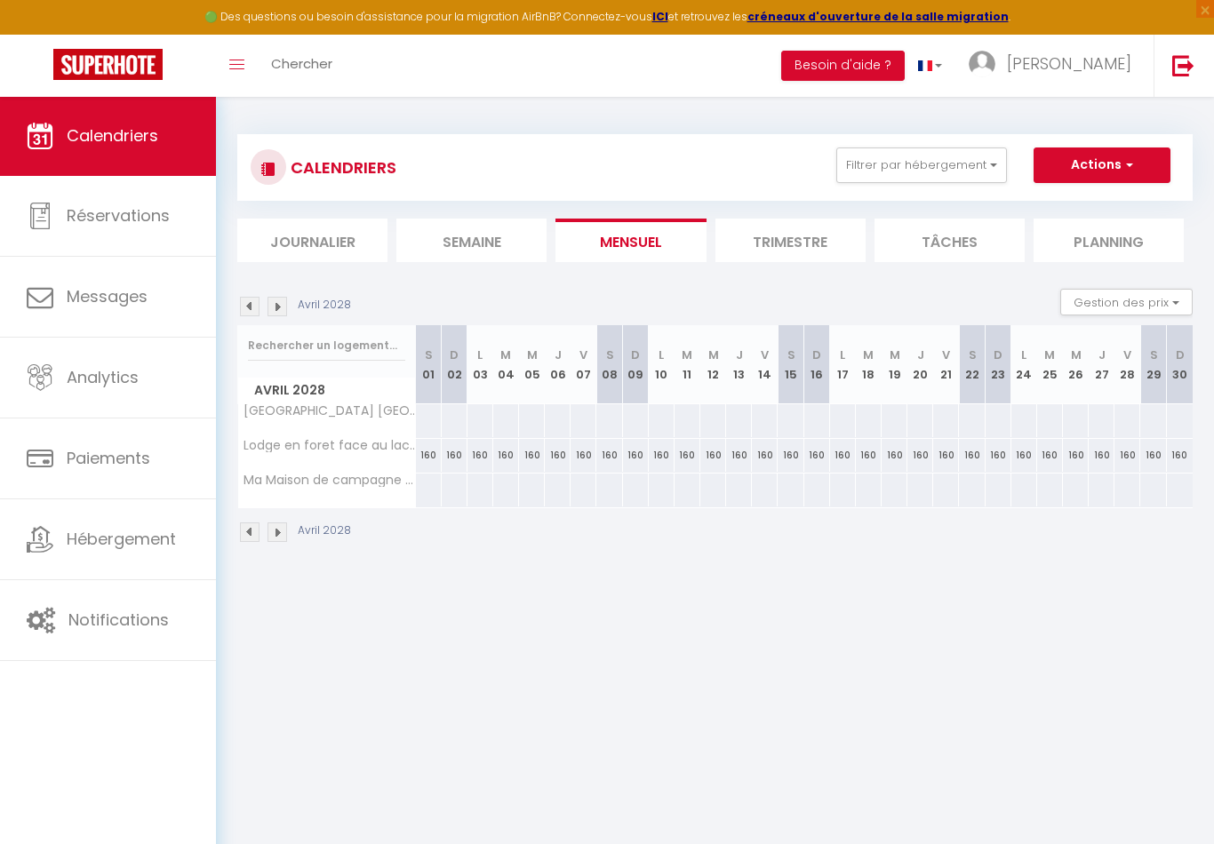
click at [252, 310] on img at bounding box center [250, 307] width 20 height 20
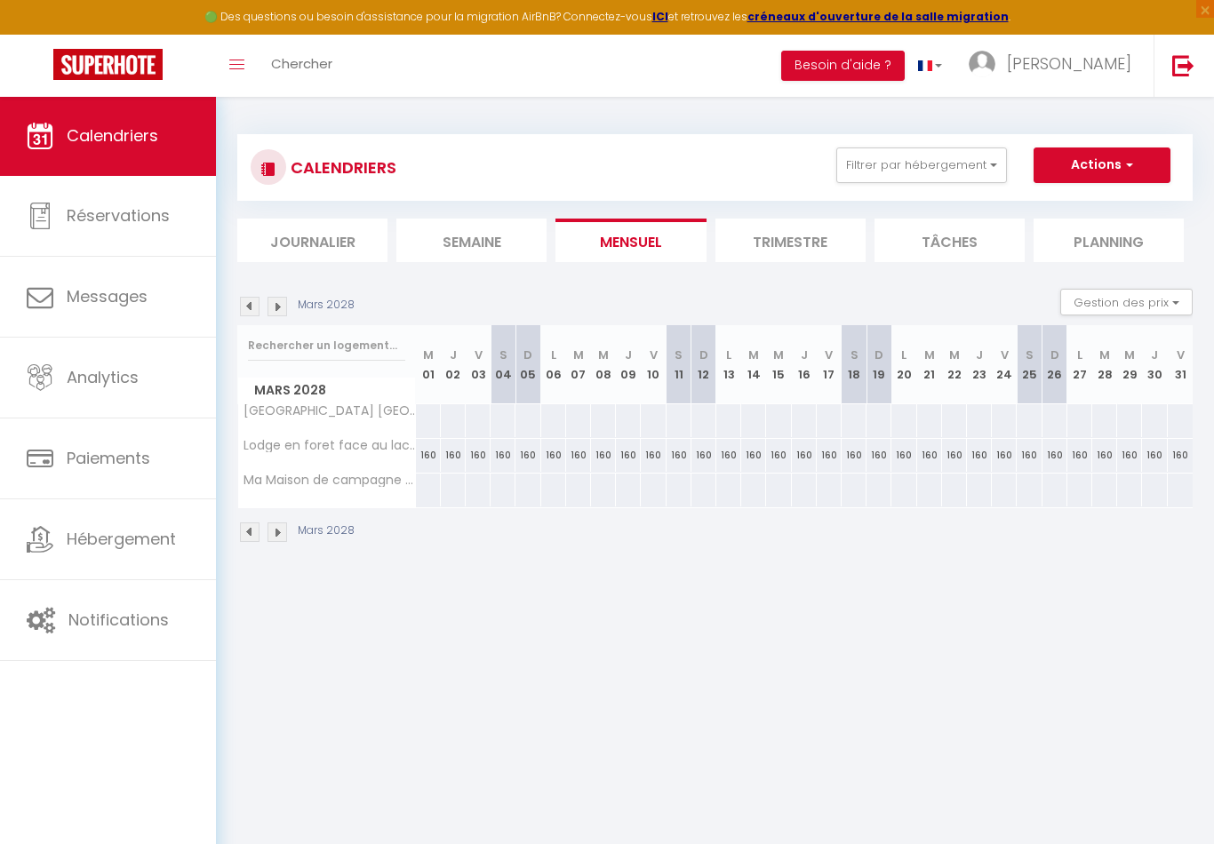
click at [273, 305] on img at bounding box center [277, 307] width 20 height 20
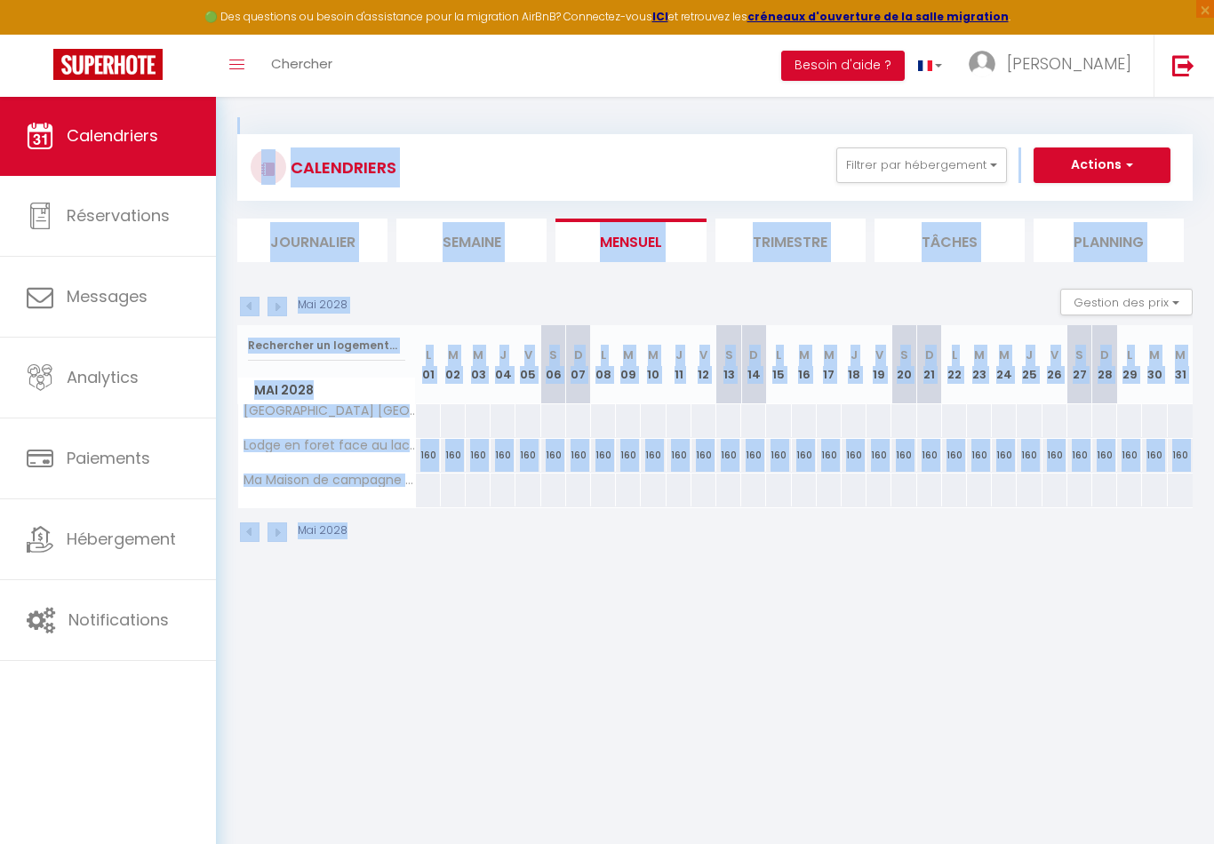
click at [273, 305] on img at bounding box center [277, 307] width 20 height 20
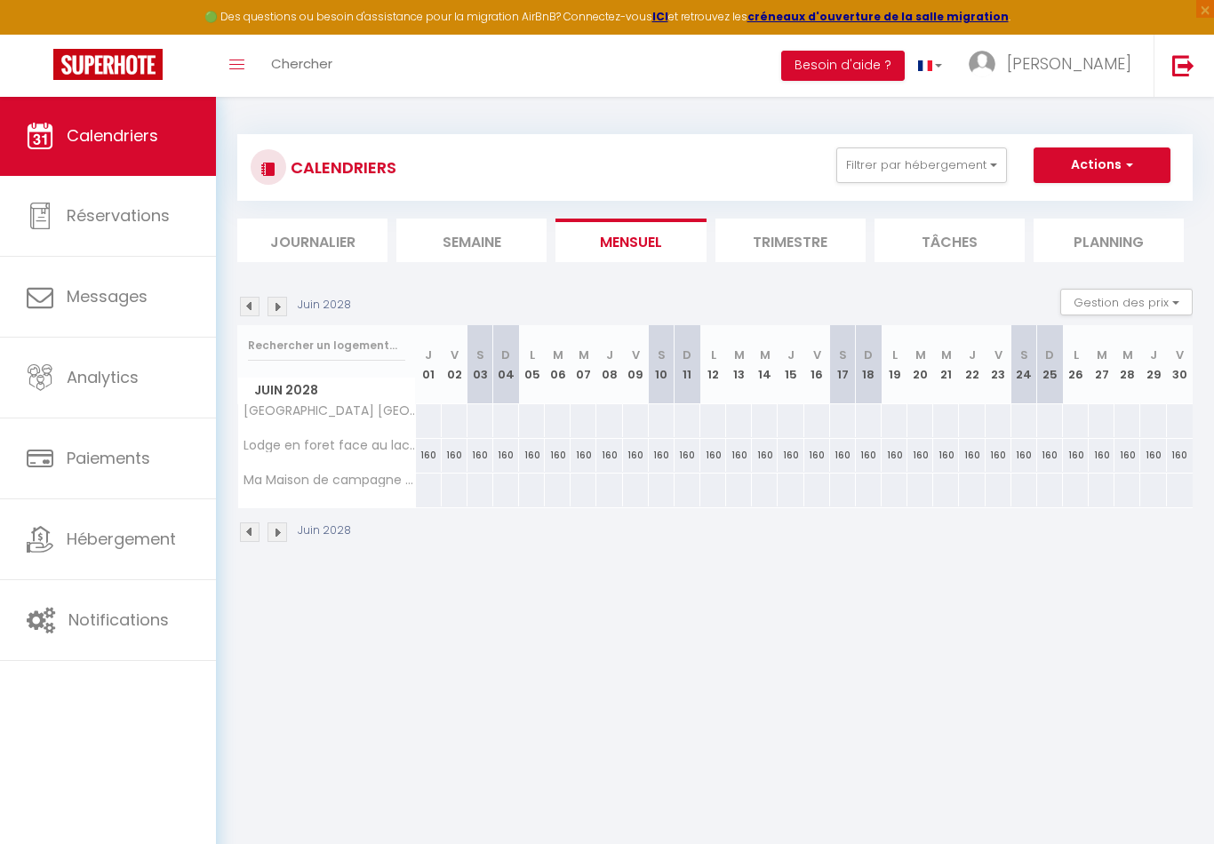
click at [435, 419] on div at bounding box center [428, 420] width 27 height 33
type input "Jeu 01 Juin 2028"
type input "Ven 02 Juin 2028"
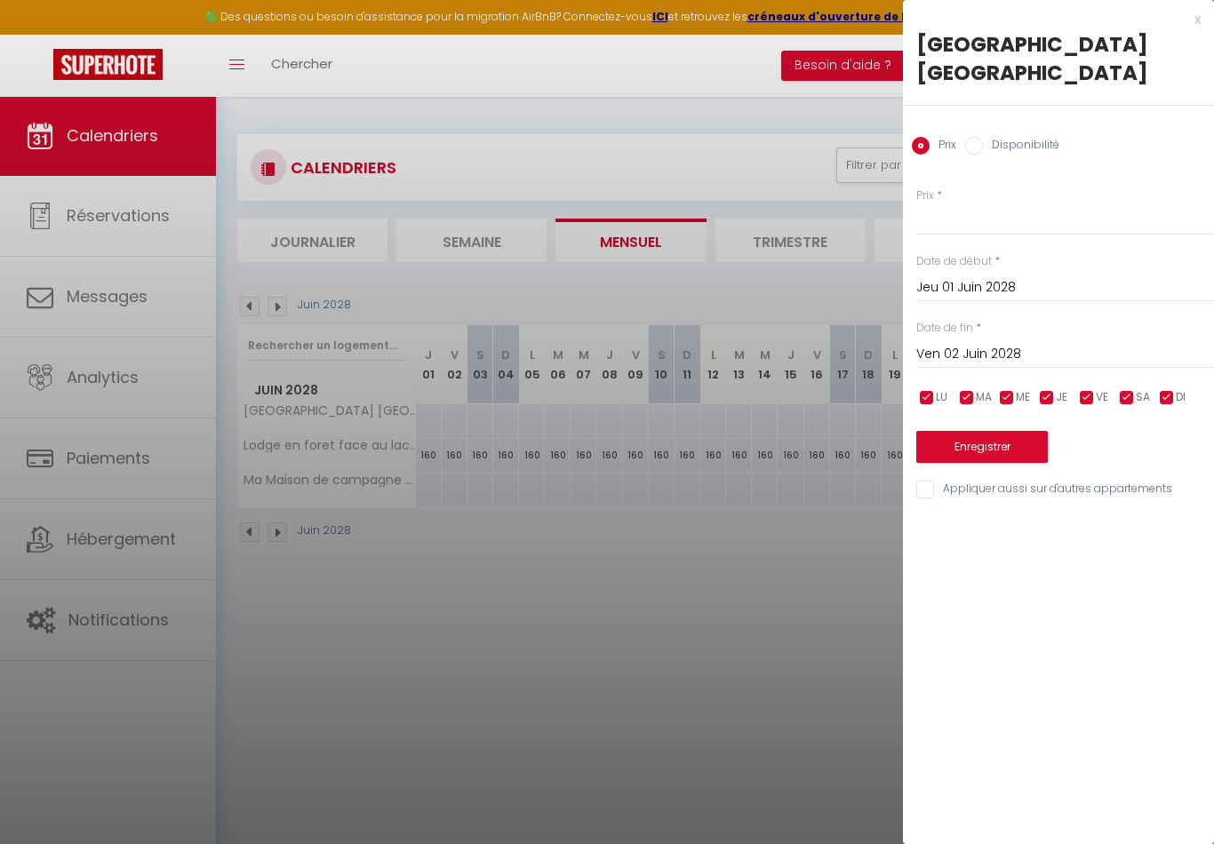
click at [975, 350] on input "Ven 02 Juin 2028" at bounding box center [1065, 354] width 298 height 23
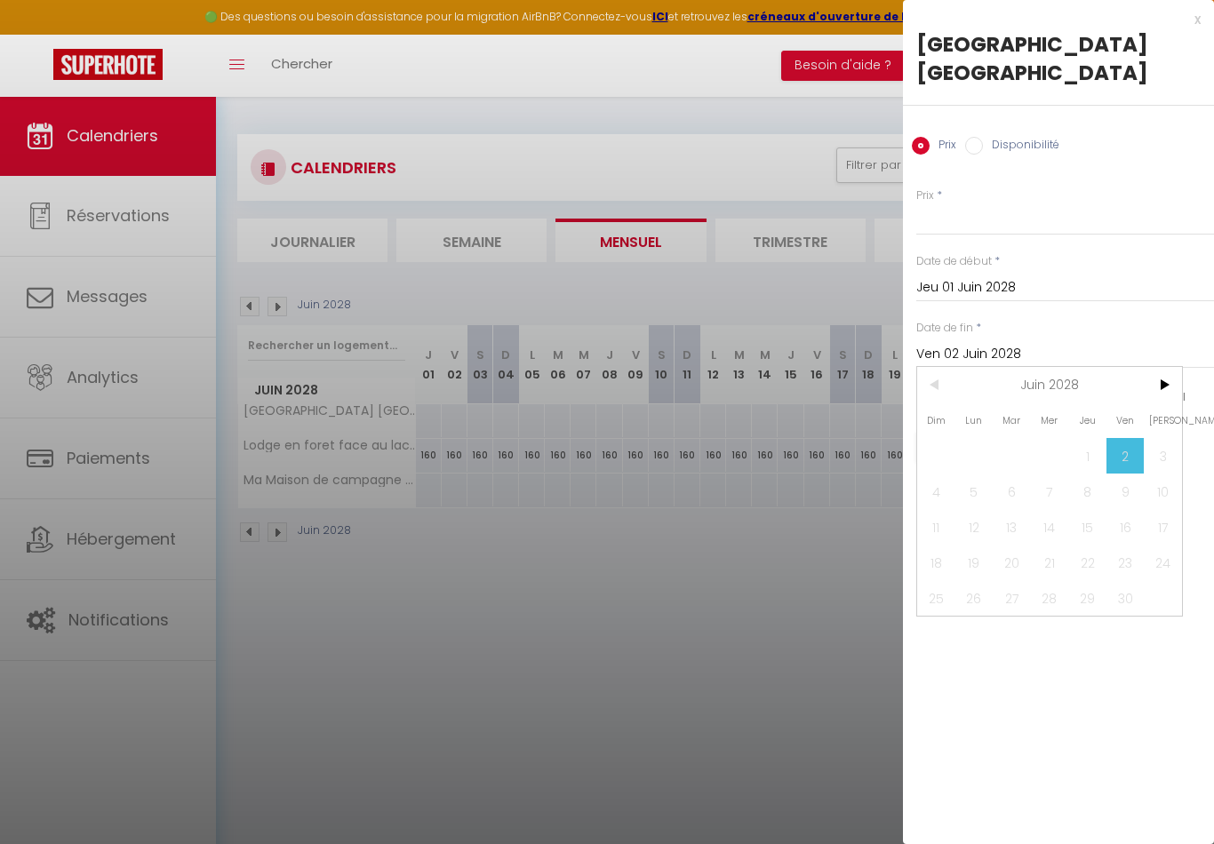
click at [978, 495] on span "5" at bounding box center [974, 492] width 38 height 36
click at [977, 494] on span "5" at bounding box center [974, 492] width 38 height 36
click at [539, 417] on div at bounding box center [607, 422] width 1214 height 844
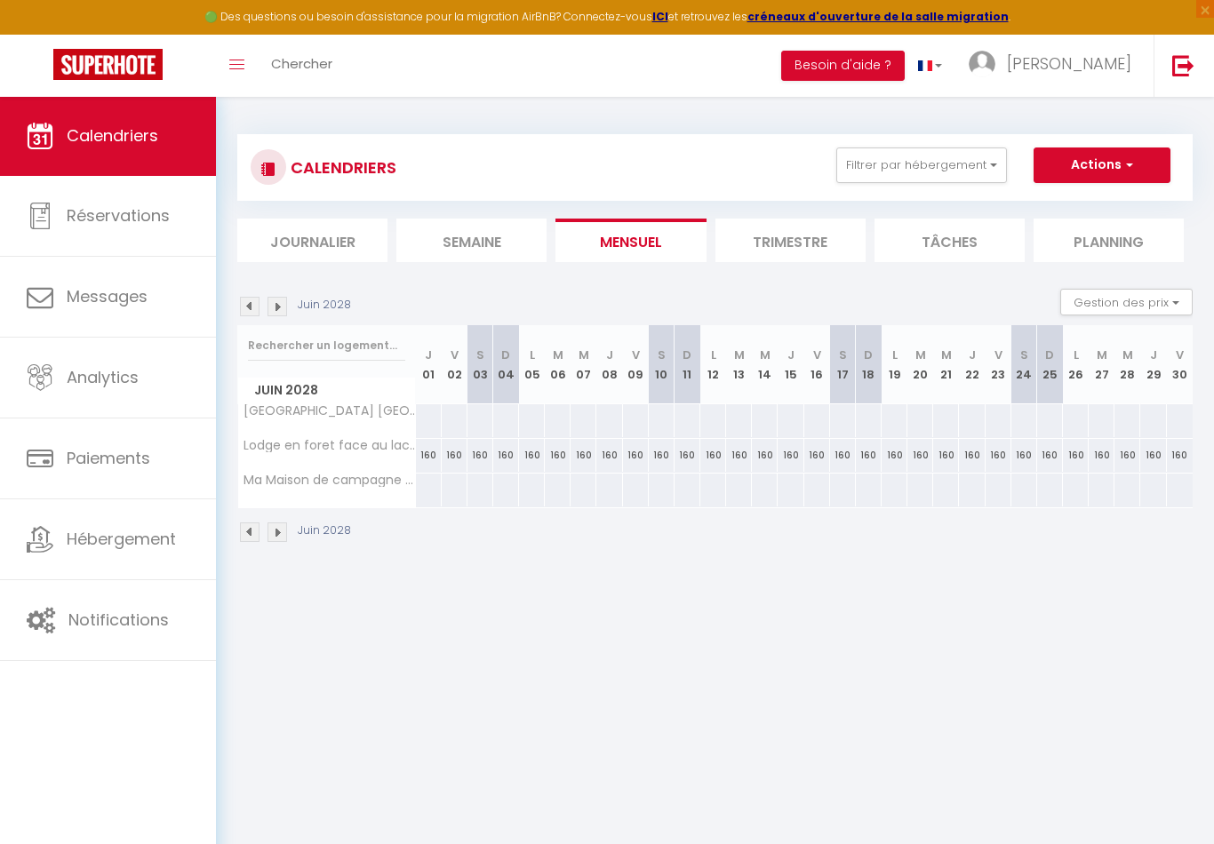
click at [541, 416] on div at bounding box center [531, 420] width 27 height 33
type input "Lun 05 Juin 2028"
type input "Mar 06 Juin 2028"
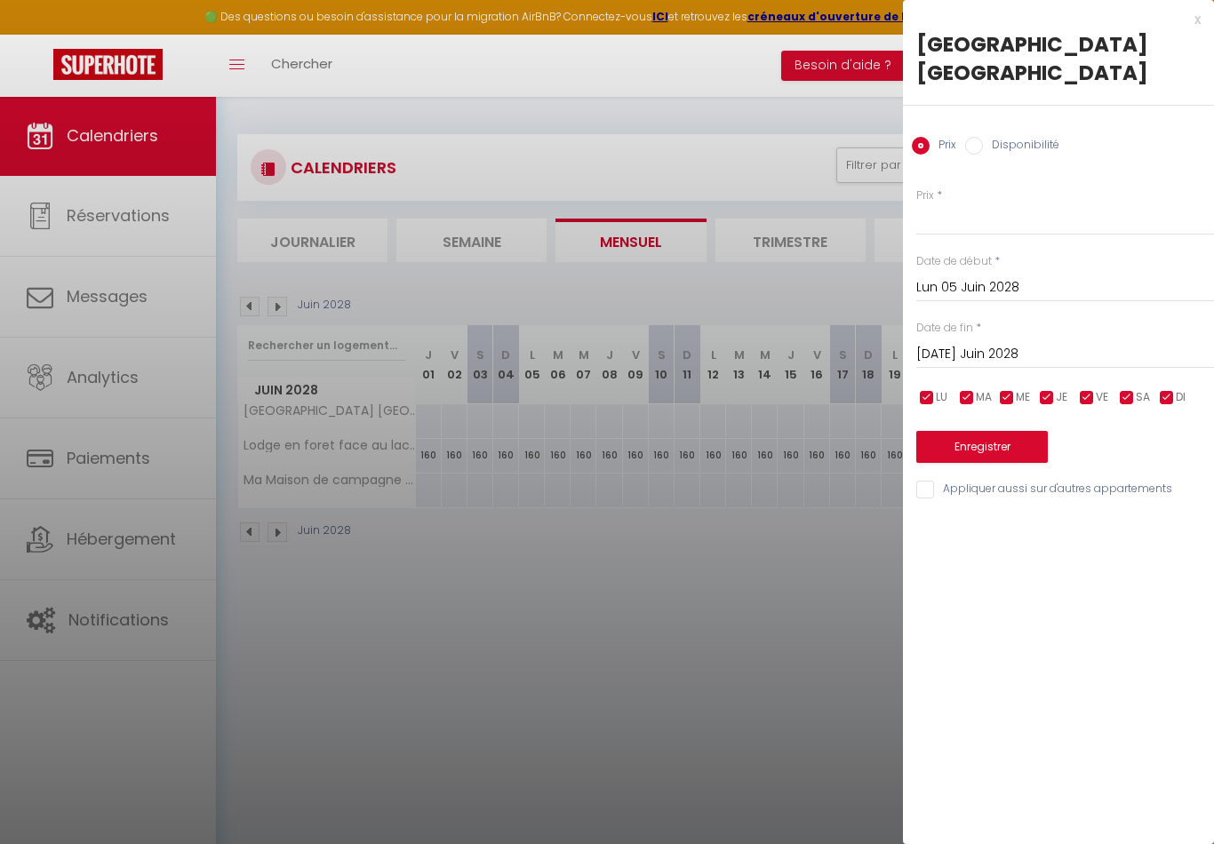
click at [981, 152] on div "Disponibilité" at bounding box center [1012, 147] width 94 height 20
click at [983, 148] on label "Disponibilité" at bounding box center [1021, 147] width 76 height 20
click at [982, 148] on input "Disponibilité" at bounding box center [974, 146] width 18 height 18
radio input "true"
click at [983, 148] on label "Disponibilité" at bounding box center [1021, 147] width 76 height 20
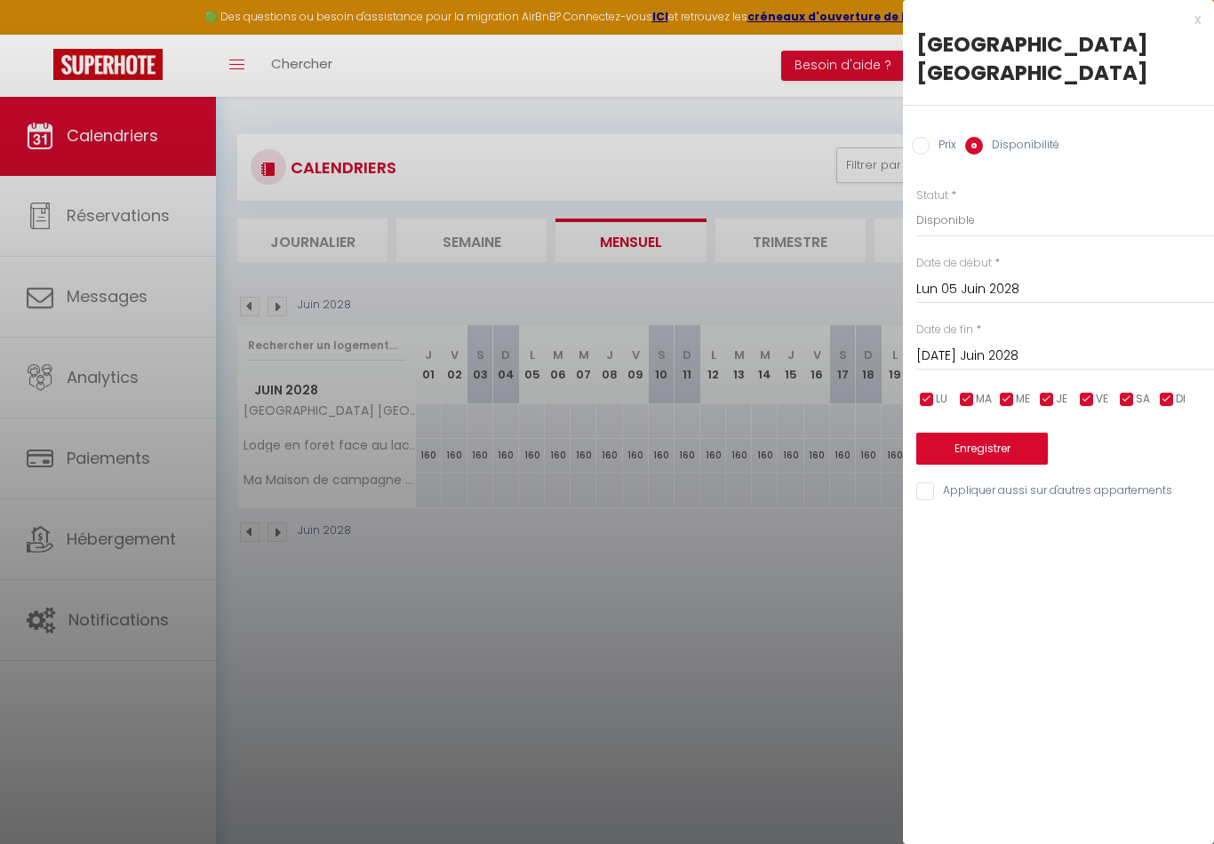
click at [982, 148] on input "Disponibilité" at bounding box center [974, 146] width 18 height 18
drag, startPoint x: 924, startPoint y: 152, endPoint x: 929, endPoint y: 127, distance: 25.3
click at [924, 152] on input "Prix" at bounding box center [921, 146] width 18 height 18
radio input "true"
radio input "false"
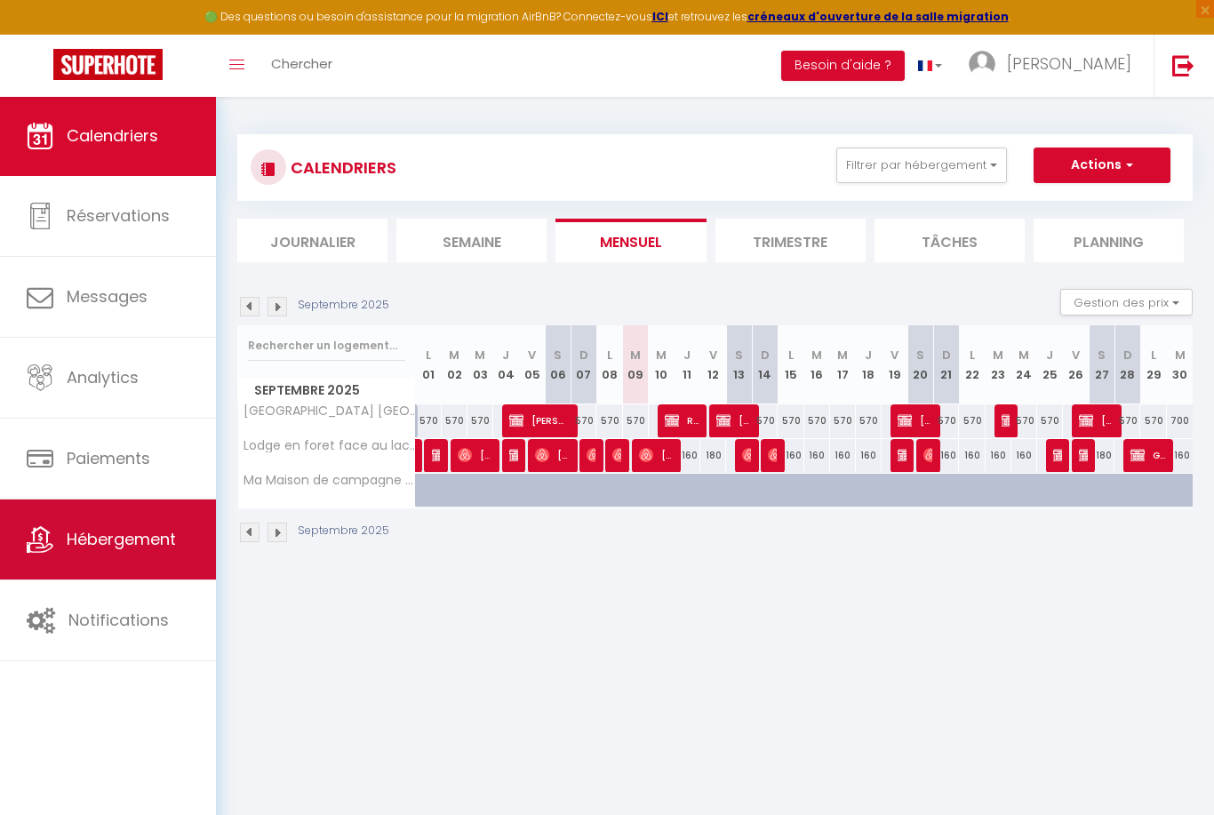
click at [113, 512] on link "Hébergement" at bounding box center [108, 539] width 216 height 80
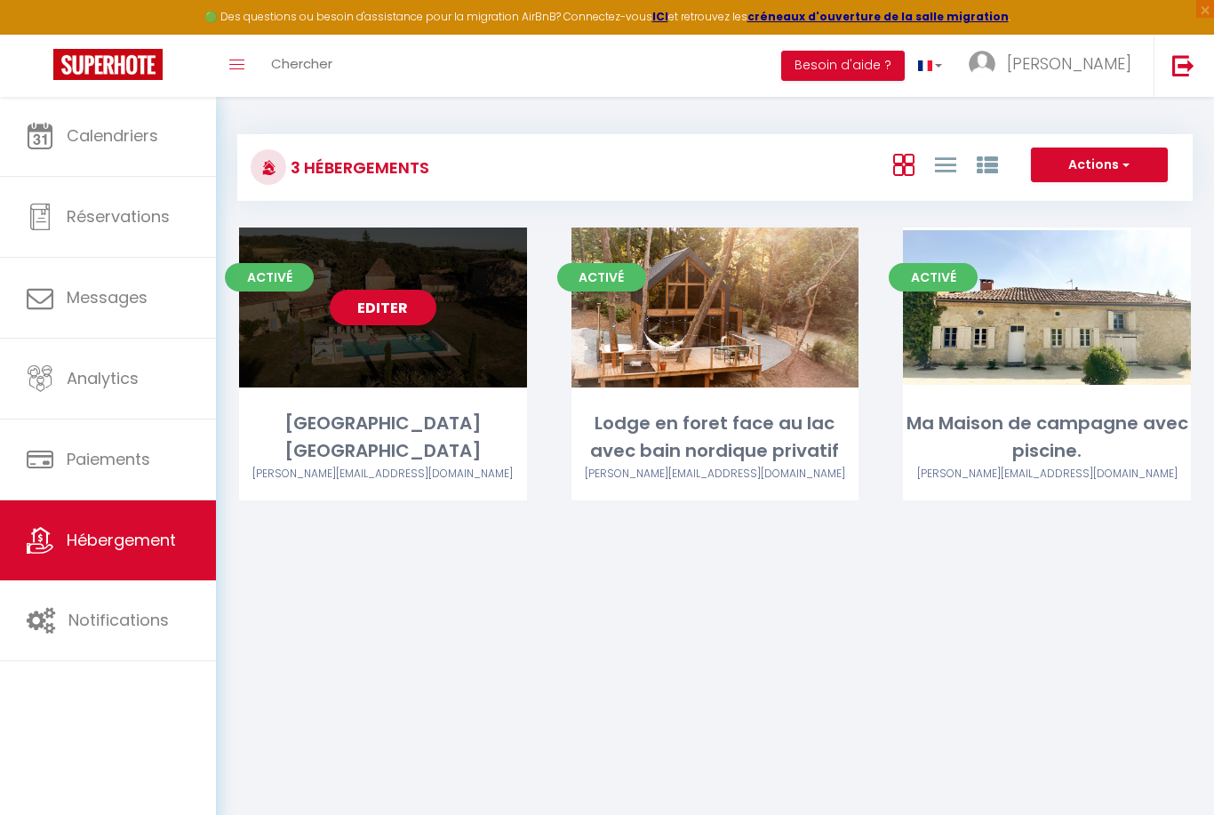
click at [462, 406] on div "Activé Editer La Palombière cottage piscine spa [PERSON_NAME][EMAIL_ADDRESS][DO…" at bounding box center [383, 364] width 288 height 273
select select "3"
select select "2"
select select "1"
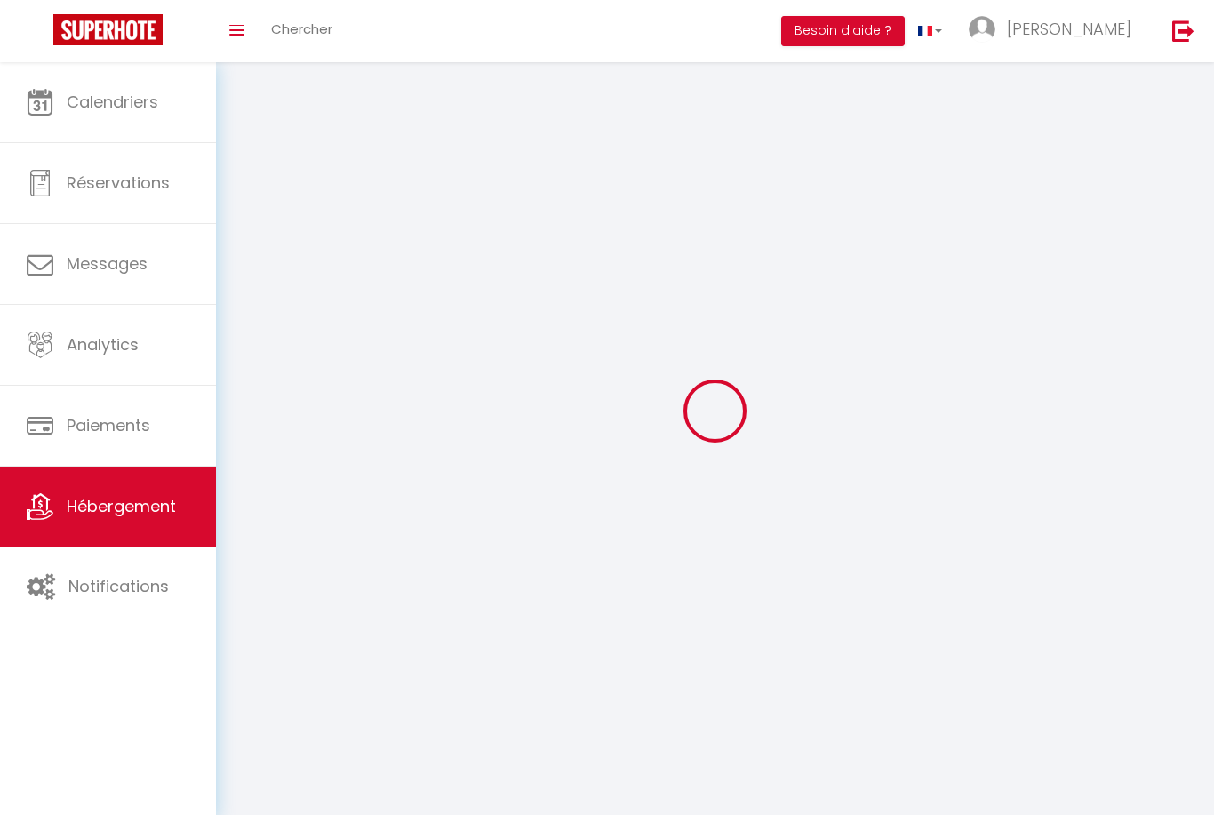
select select
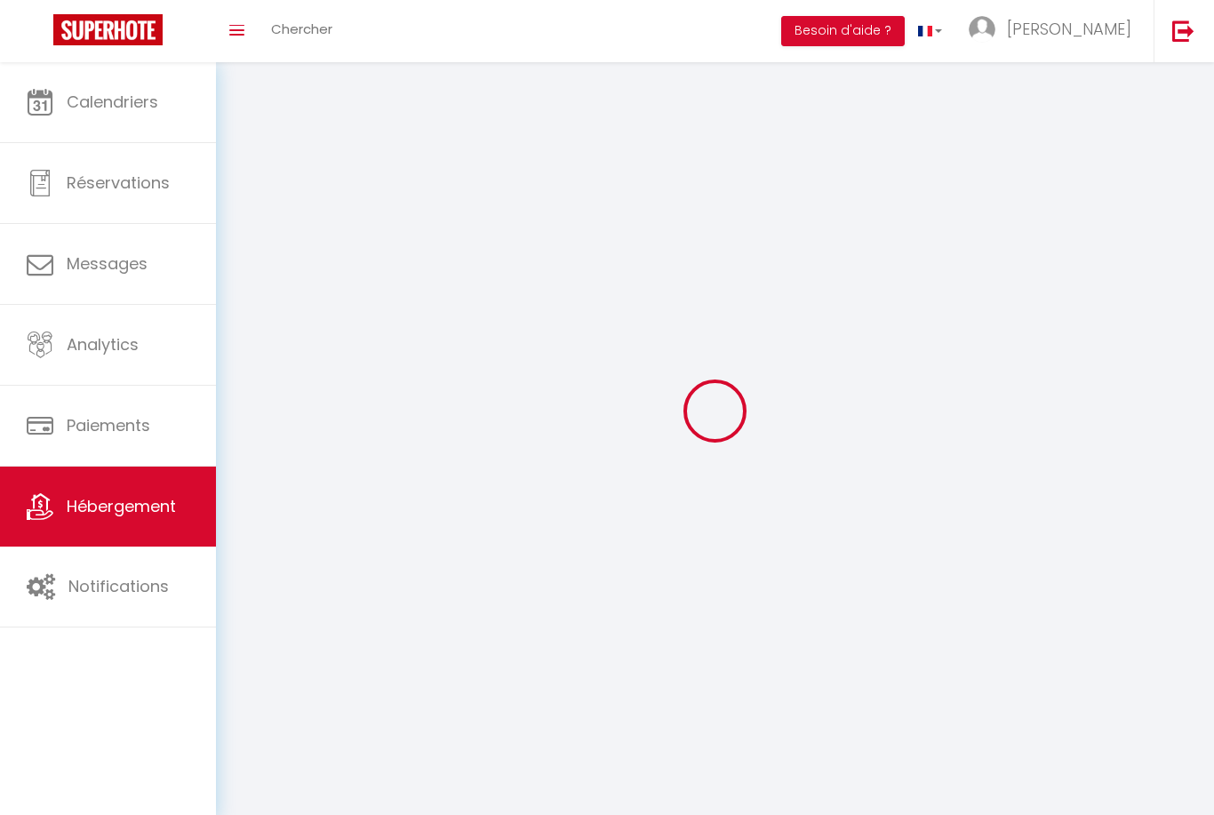
select select
checkbox input "false"
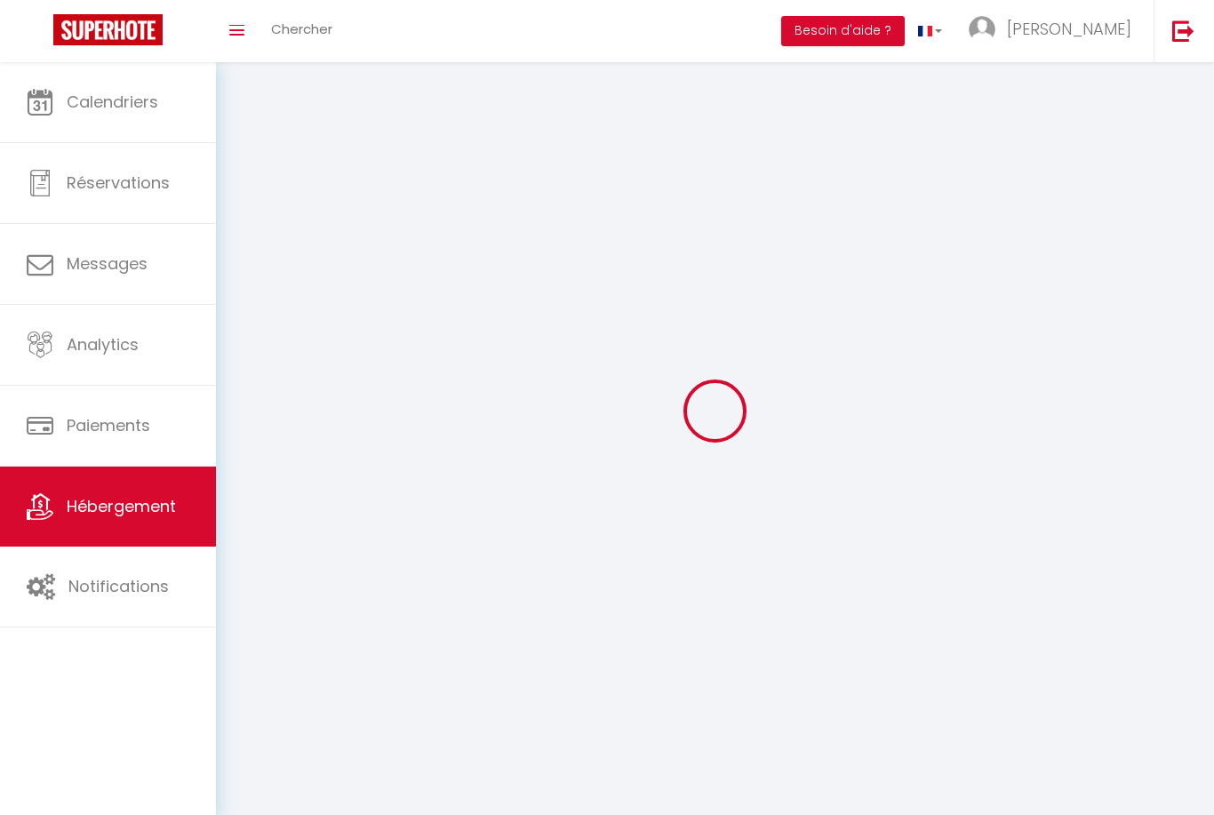
checkbox input "false"
select select
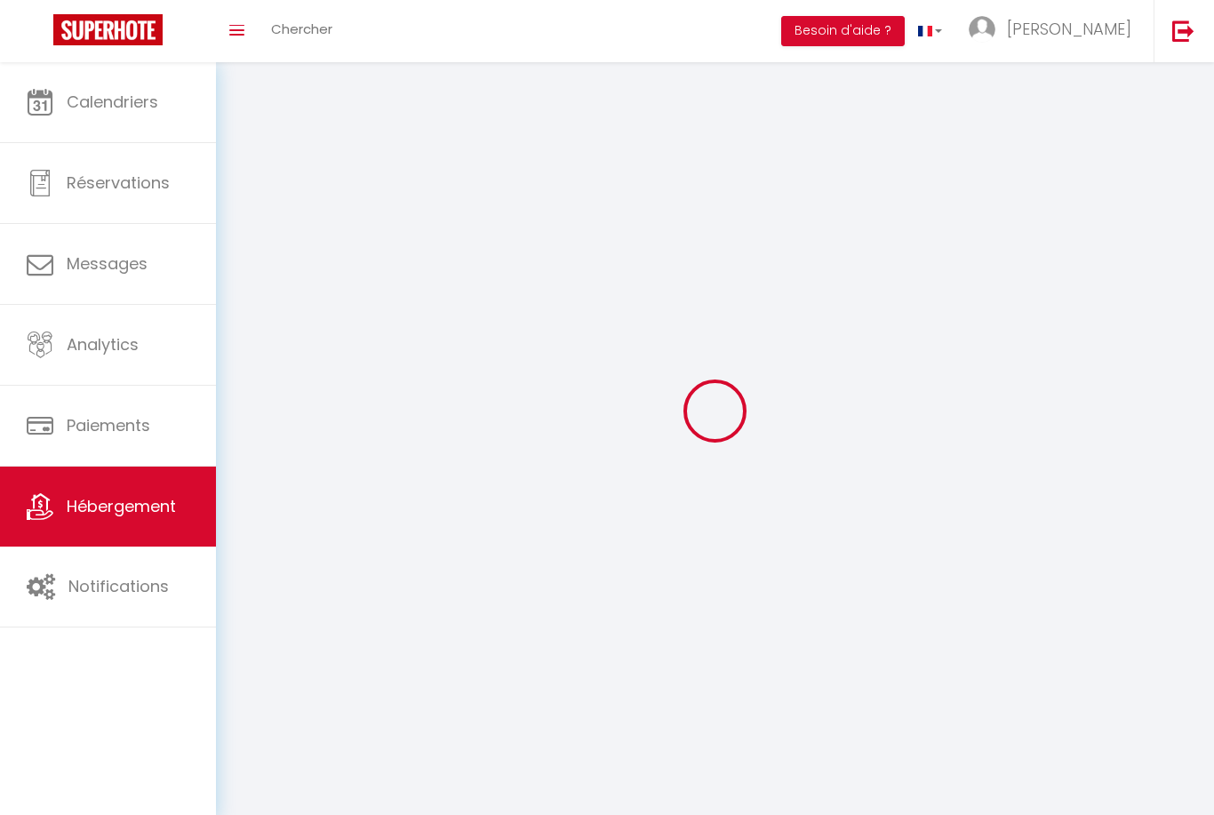
select select
checkbox input "false"
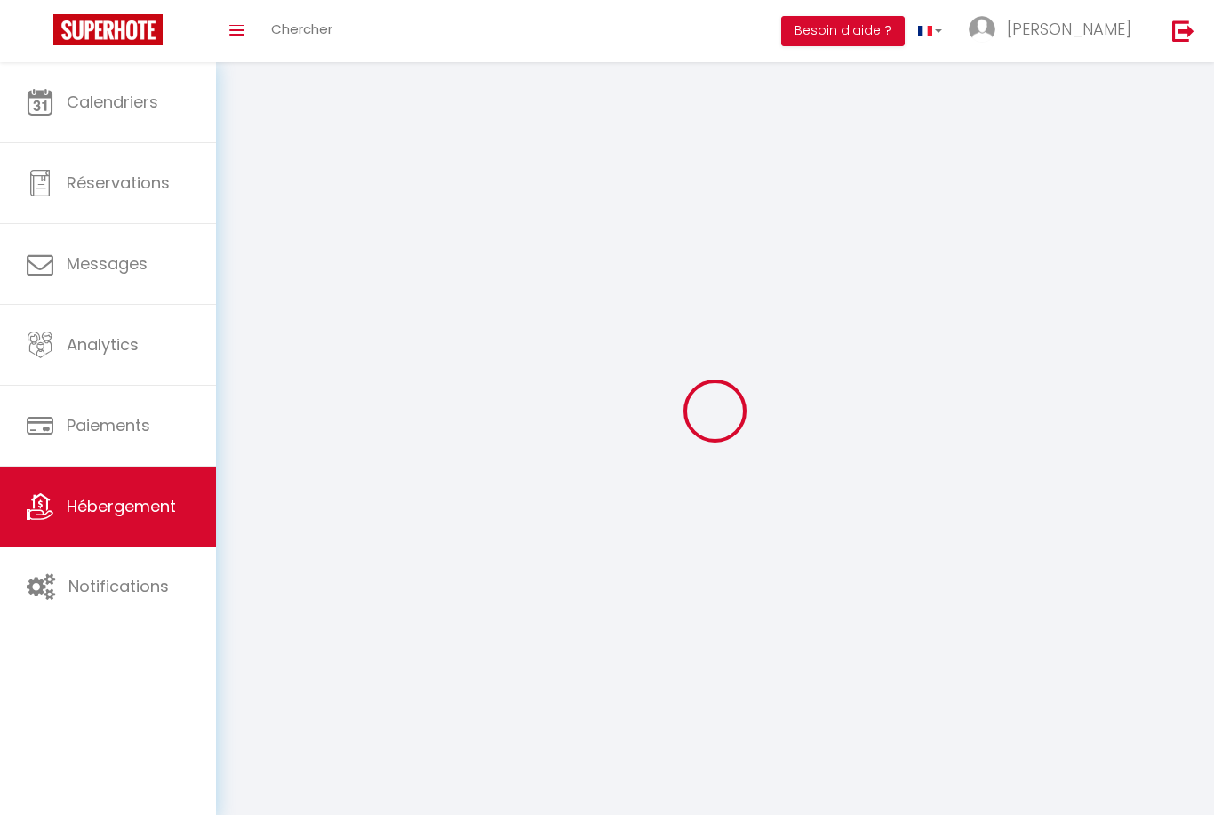
checkbox input "false"
select select
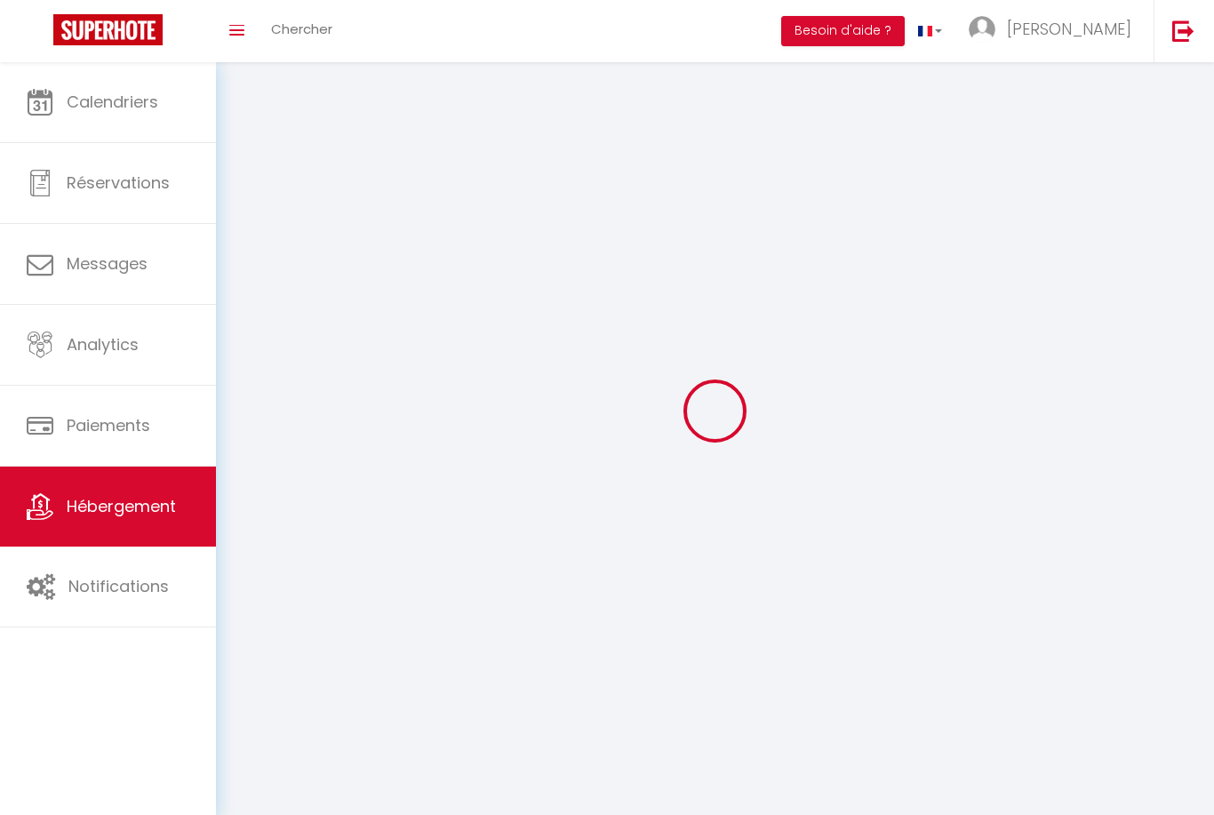
select select "1"
select select
select select "28"
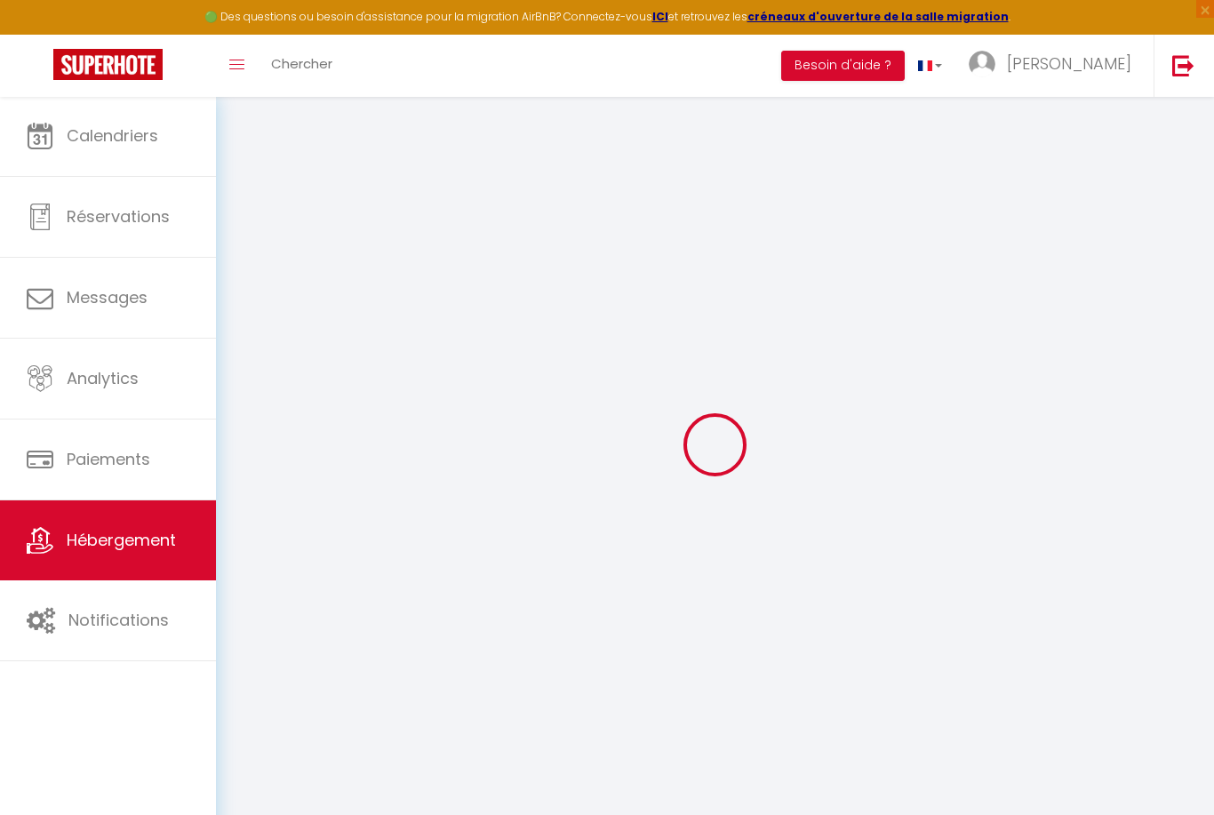
select select
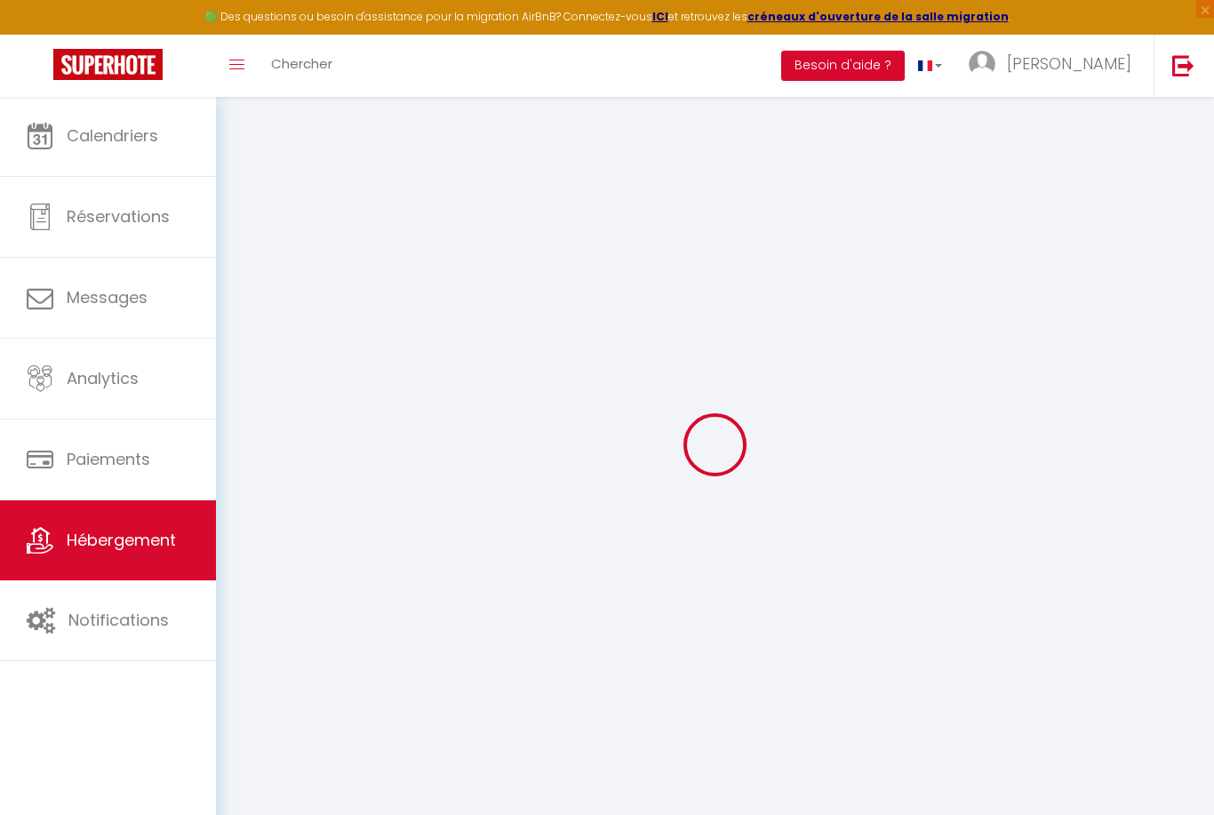
select select
checkbox input "false"
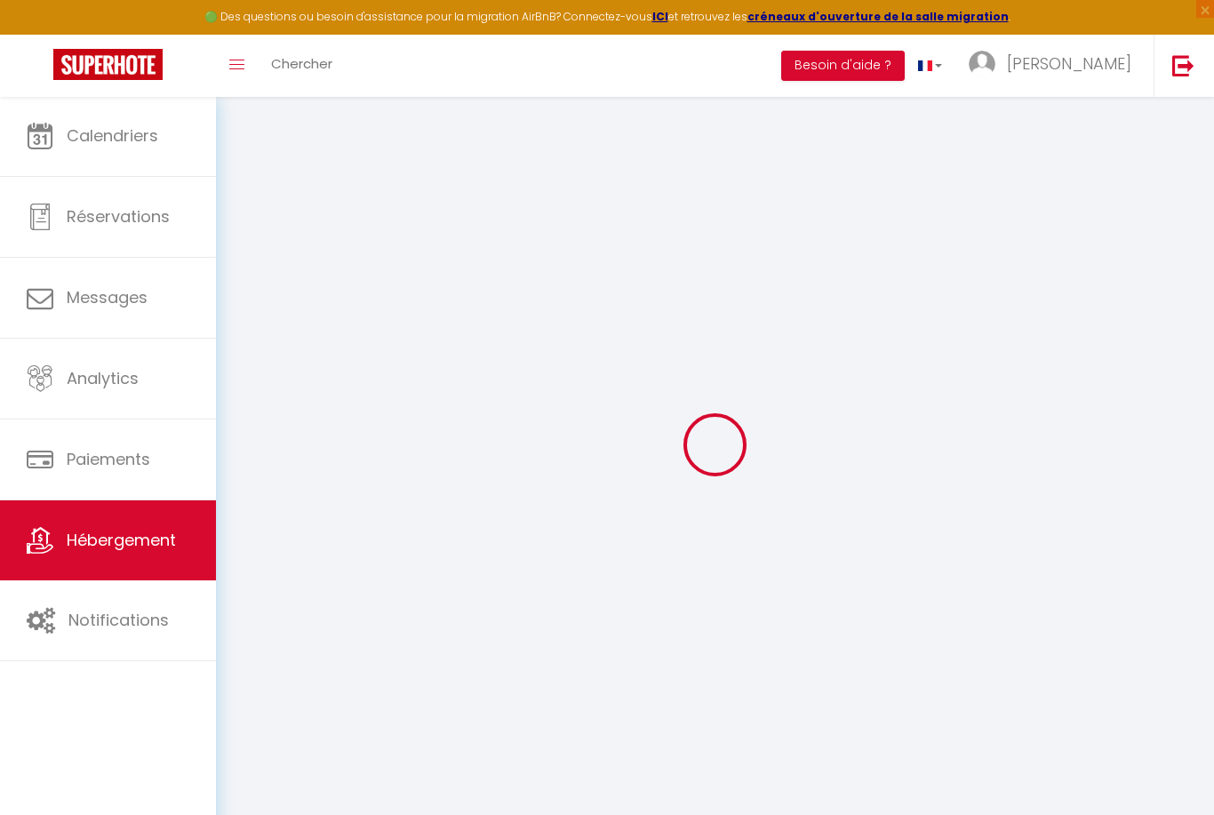
select select
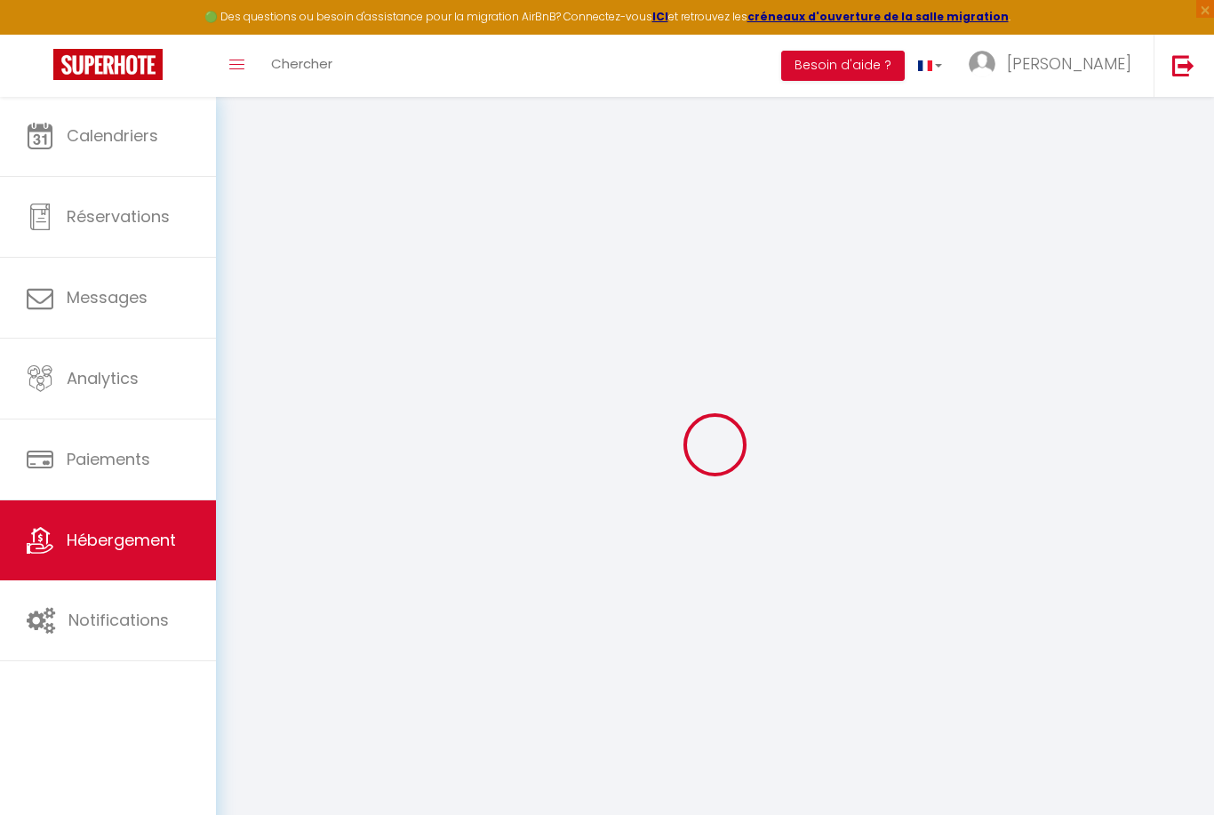
select select
checkbox input "false"
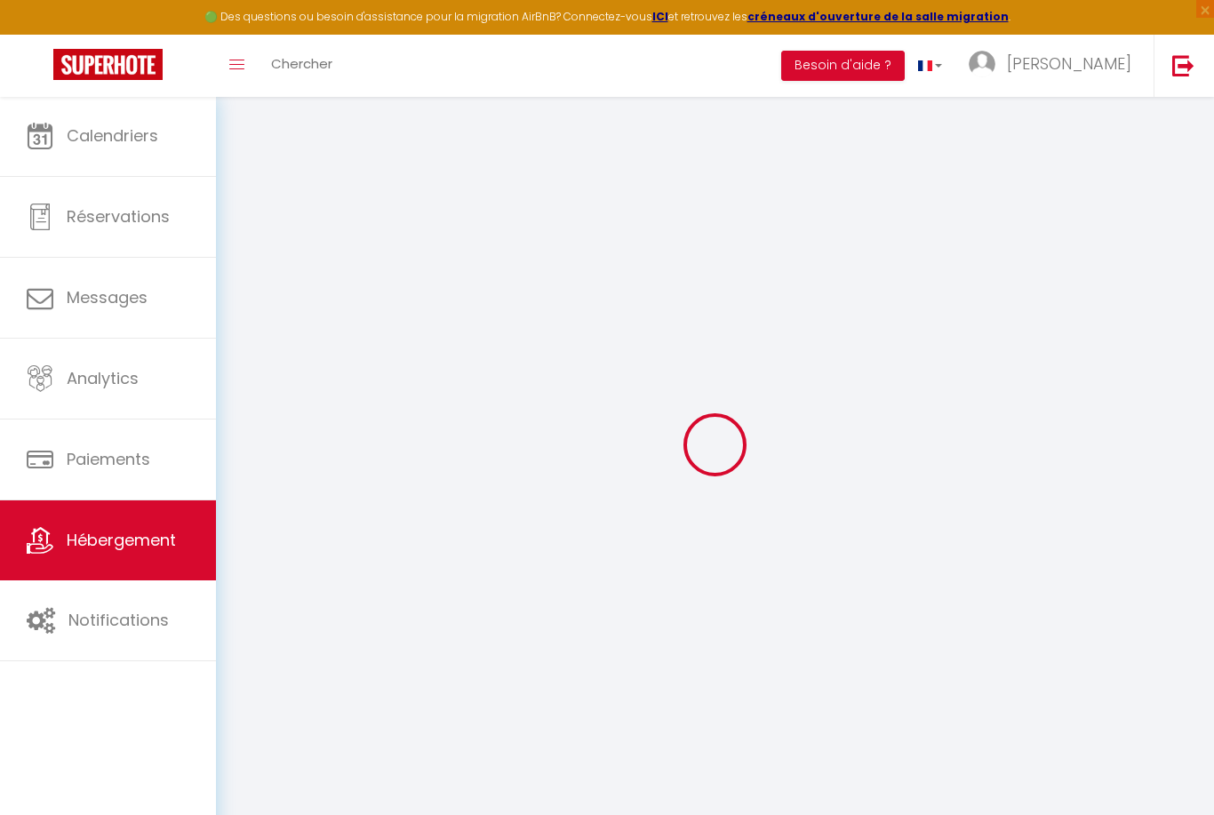
checkbox input "false"
select select
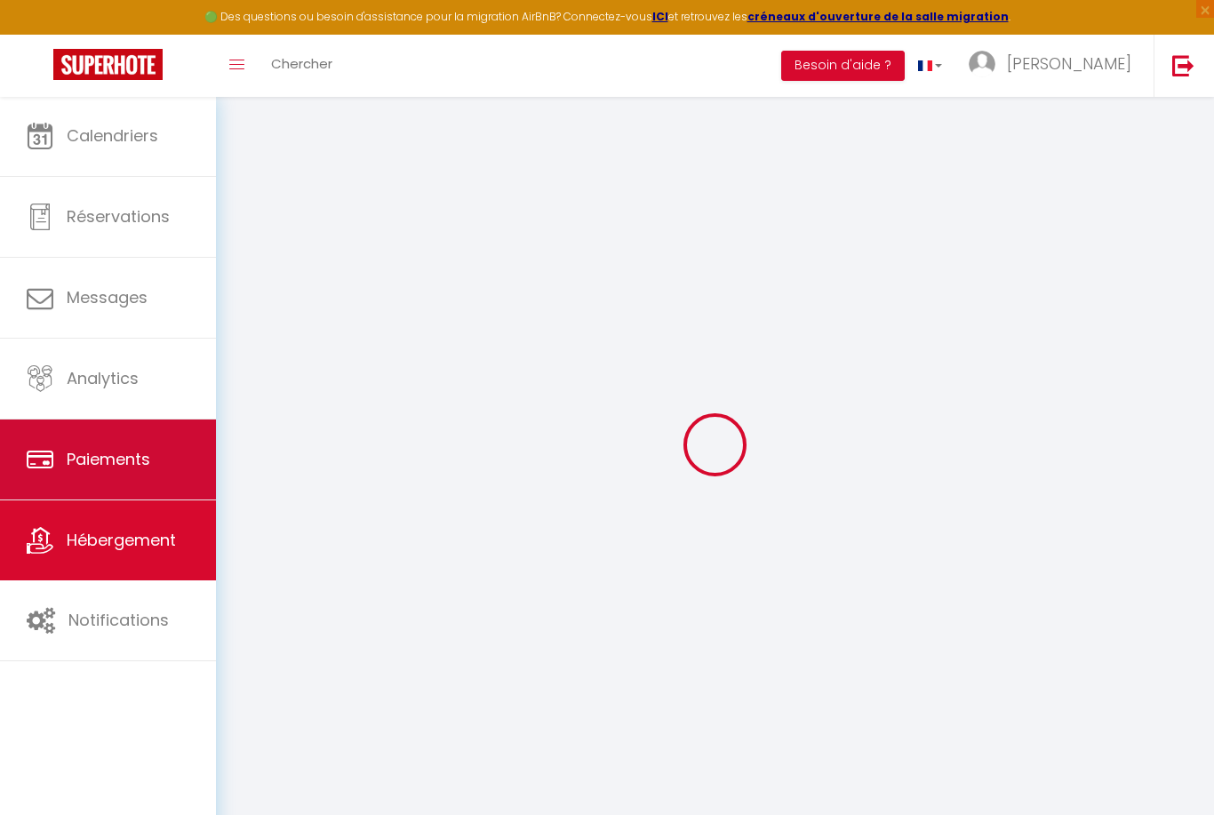
select select
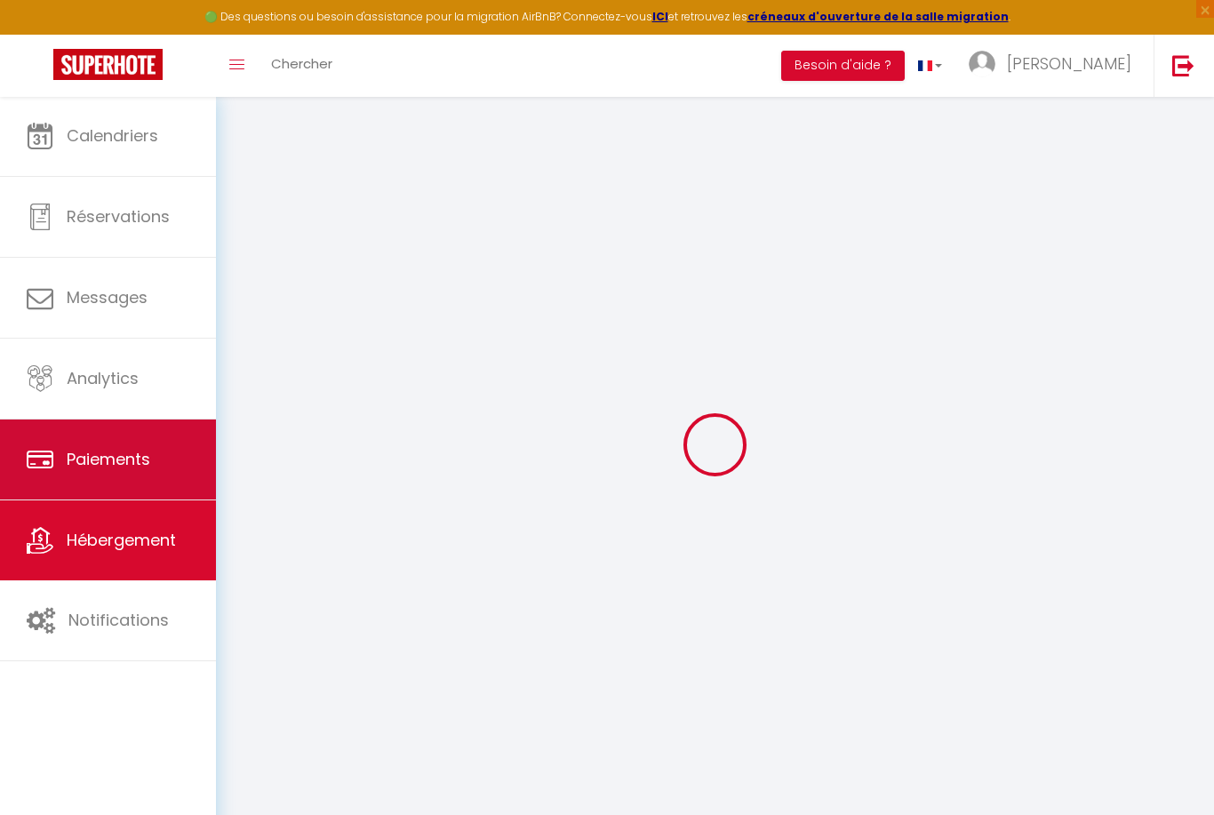
select select
checkbox input "false"
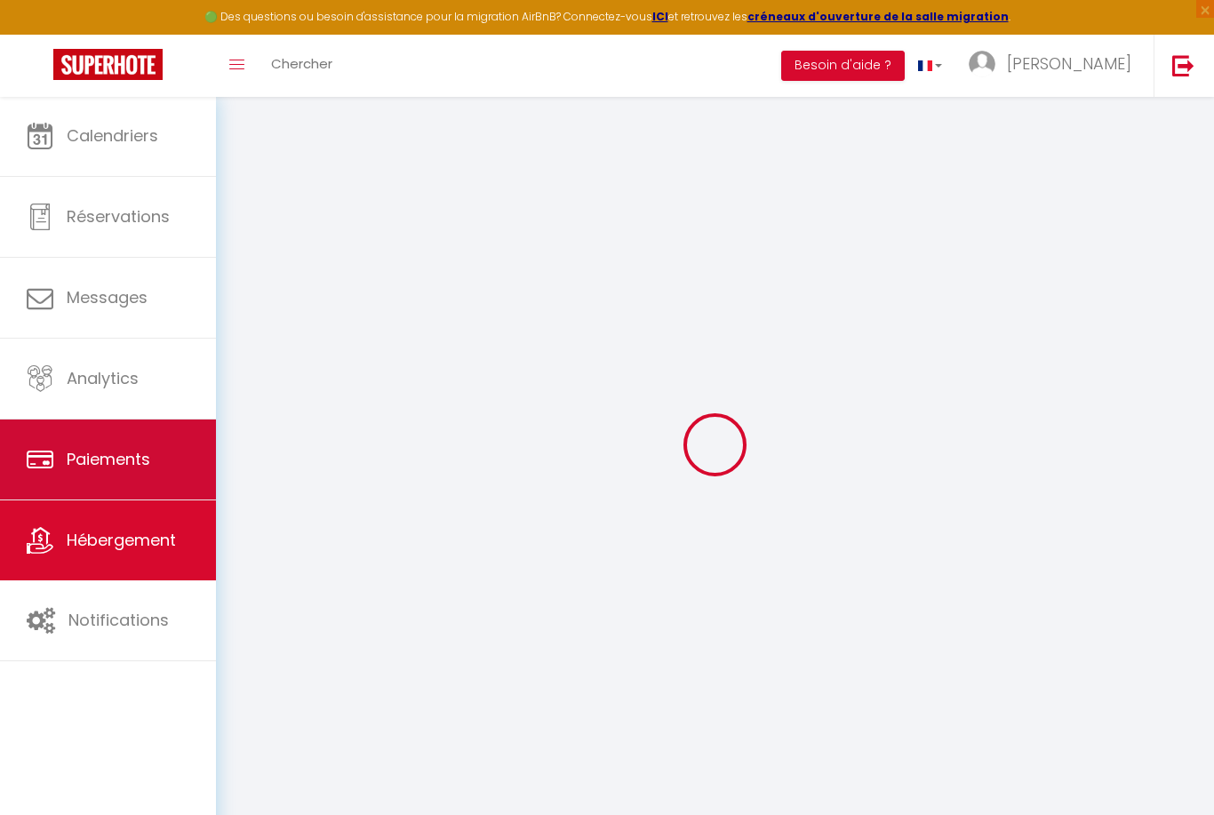
select select
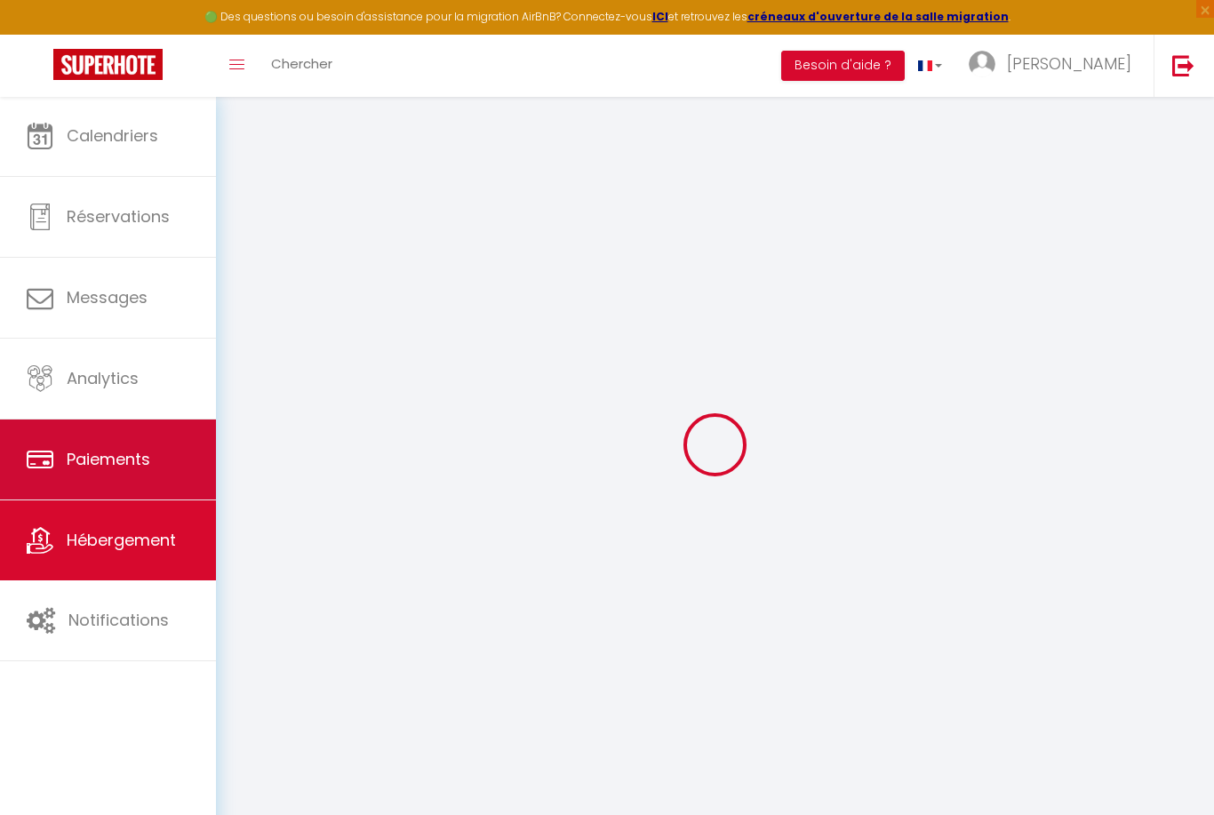
select select
checkbox input "false"
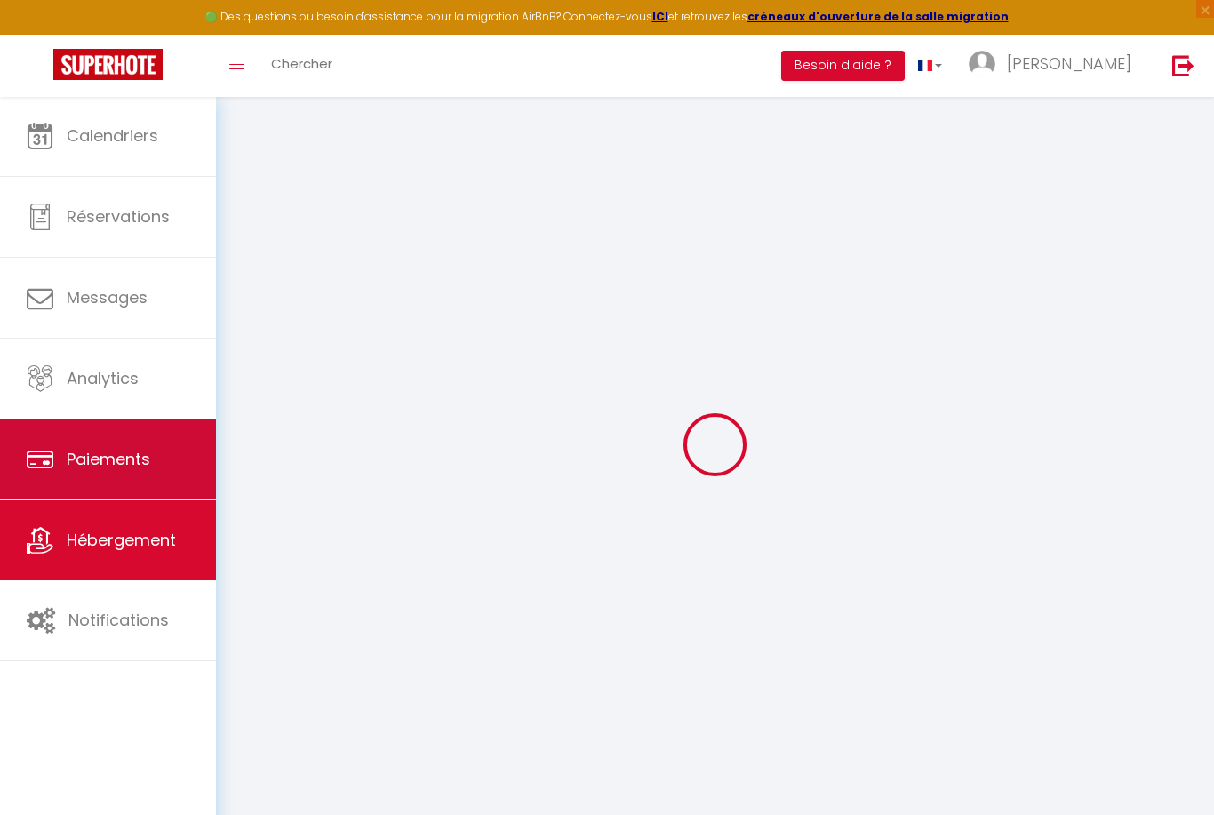
checkbox input "false"
select select
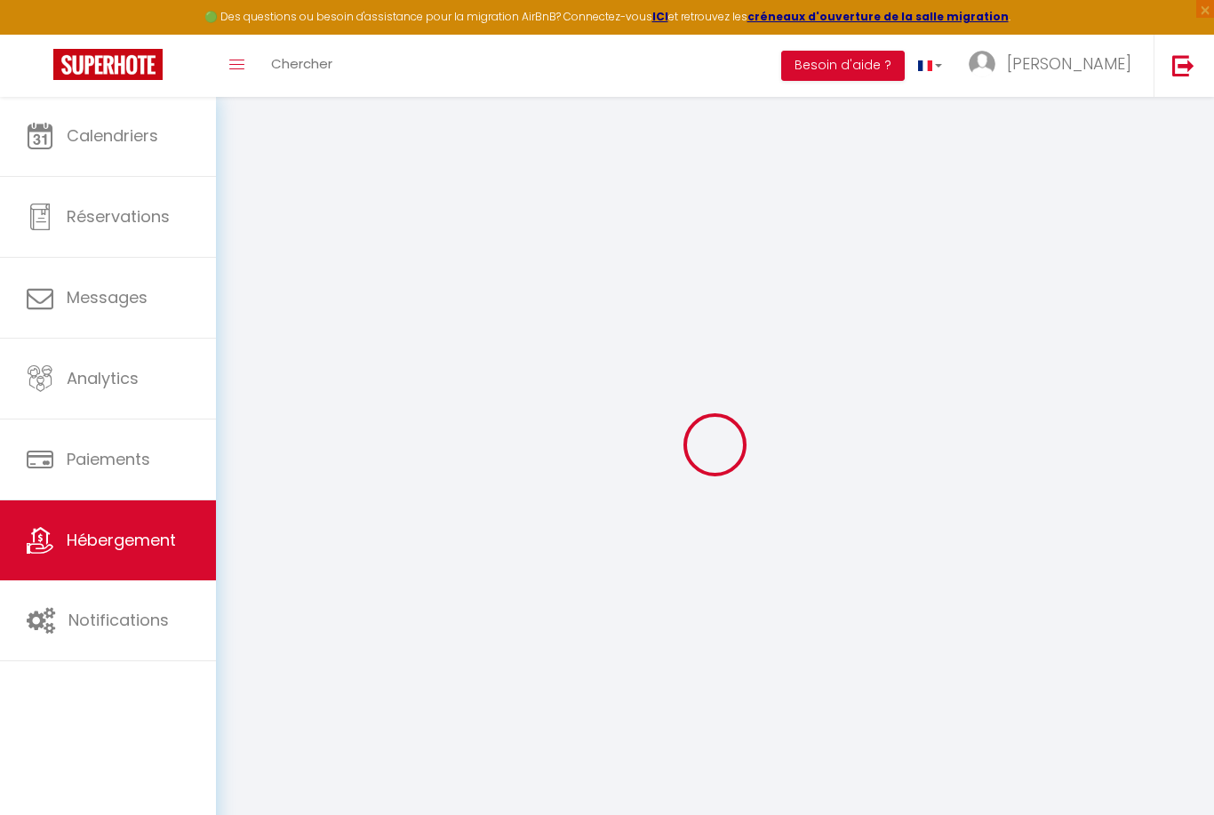
type input "[GEOGRAPHIC_DATA] [GEOGRAPHIC_DATA]"
type input "La Palombière"
type input "Lieu dit labarthe"
type input "32380"
type input "Saint clar"
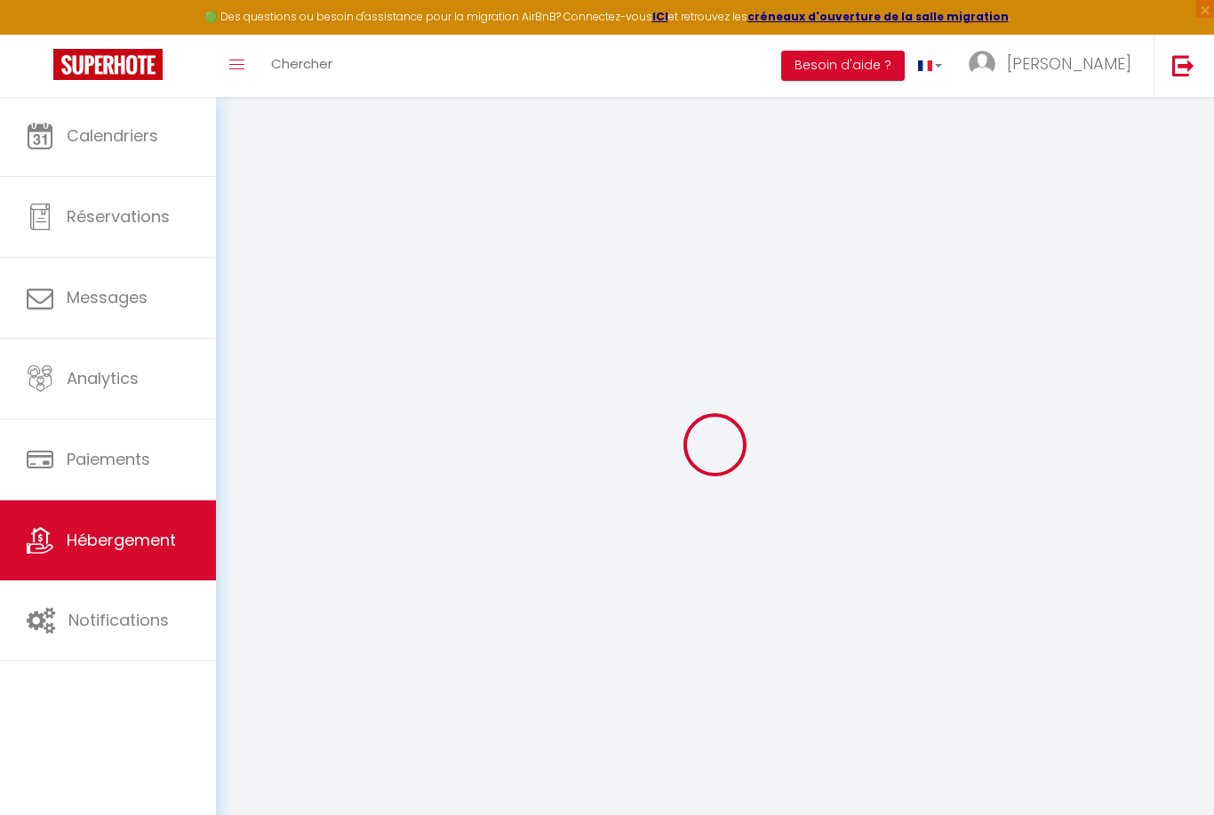
select select "houses"
select select "30"
select select "12"
select select "7"
type input "1500"
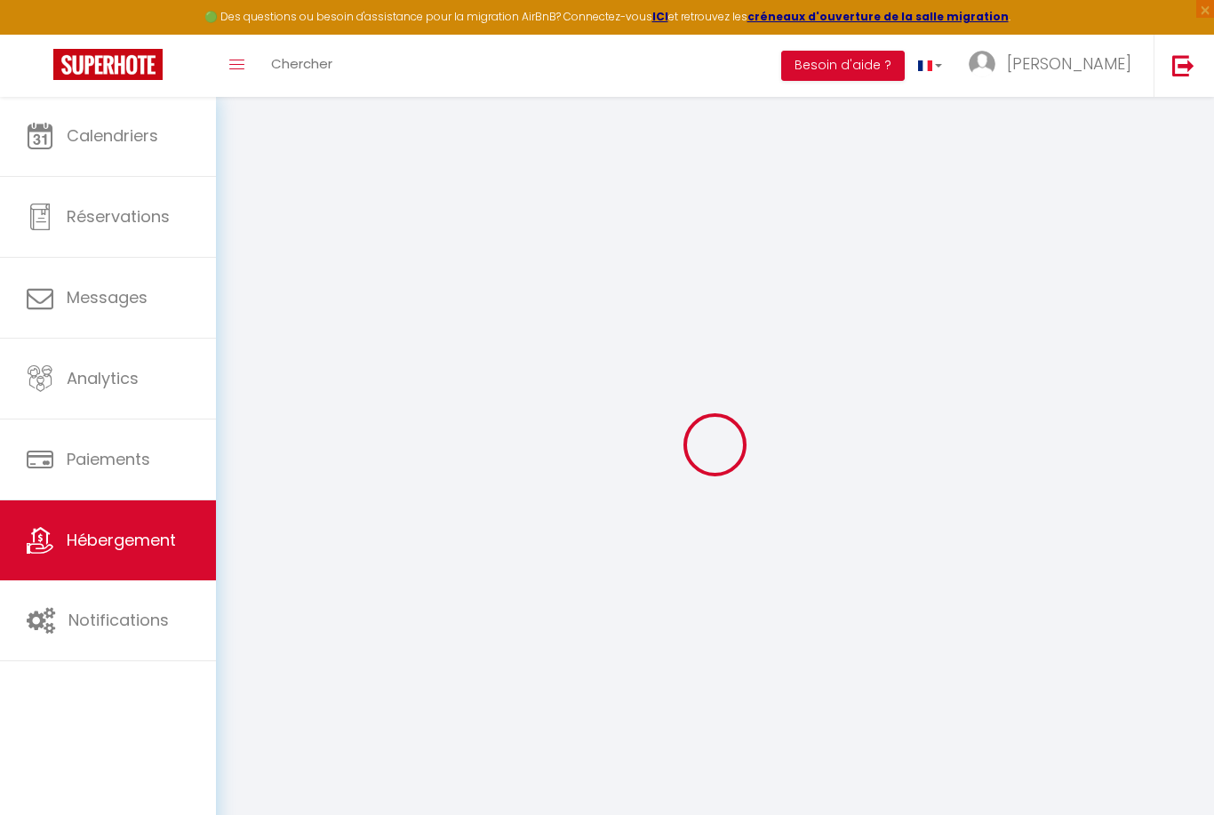
type input "40"
type input "300"
type input "4.50"
type input "5.50"
type input "5000"
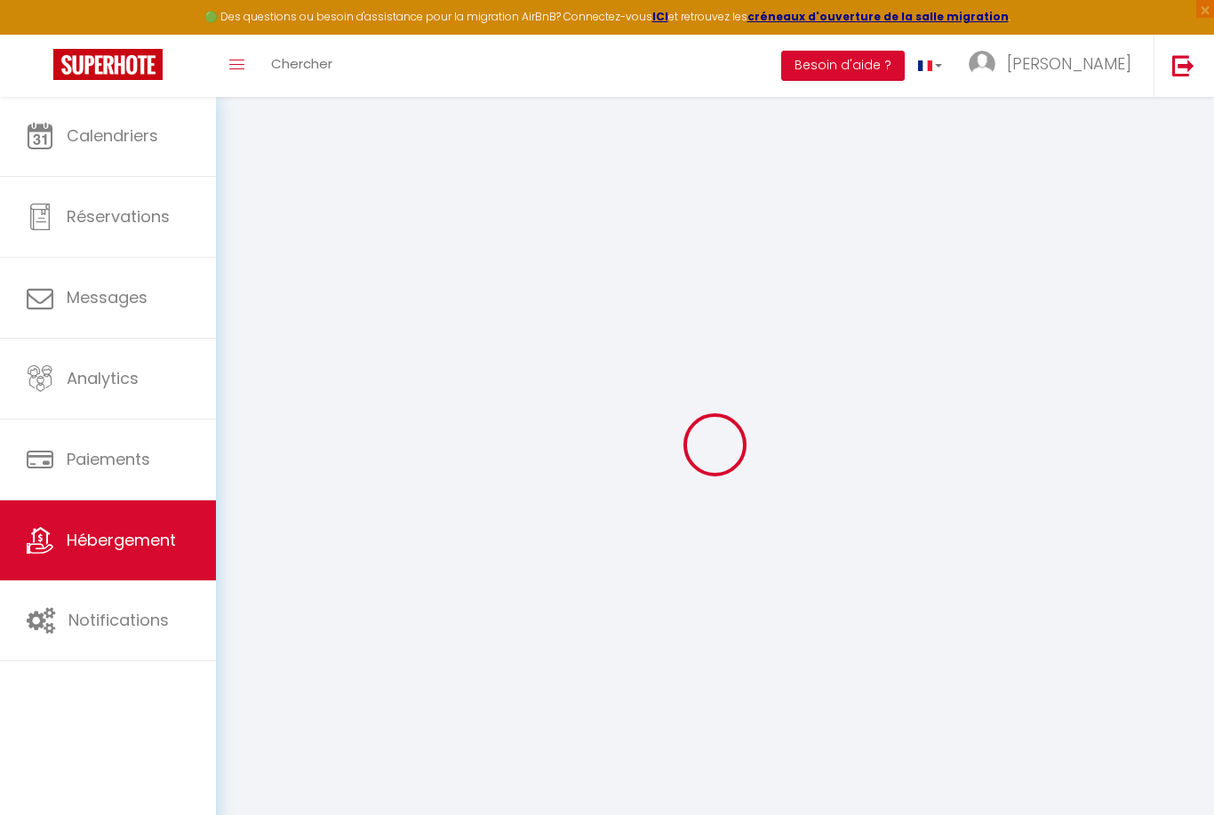
type input "10"
select select
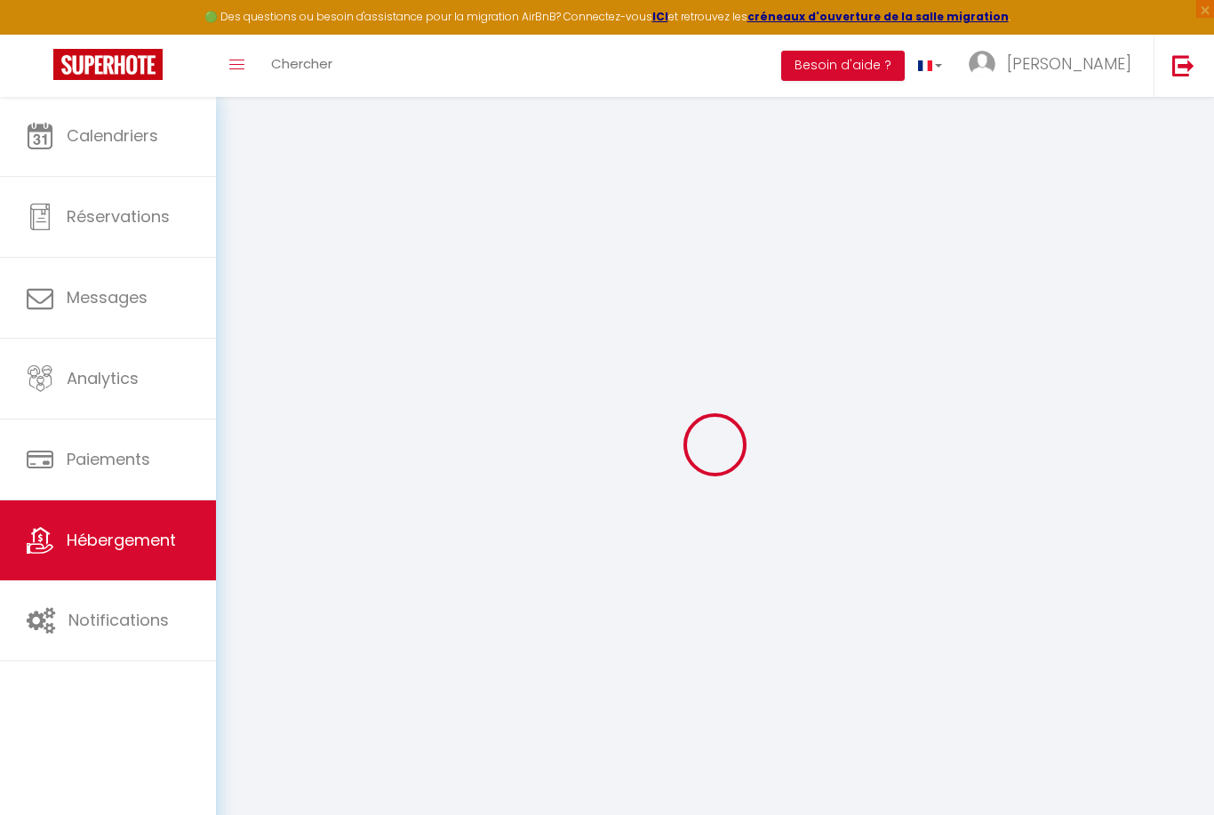
select select
type input "Labarthe"
type input "32380"
type input "Saint-Clar"
type input "[PERSON_NAME][EMAIL_ADDRESS][DOMAIN_NAME]"
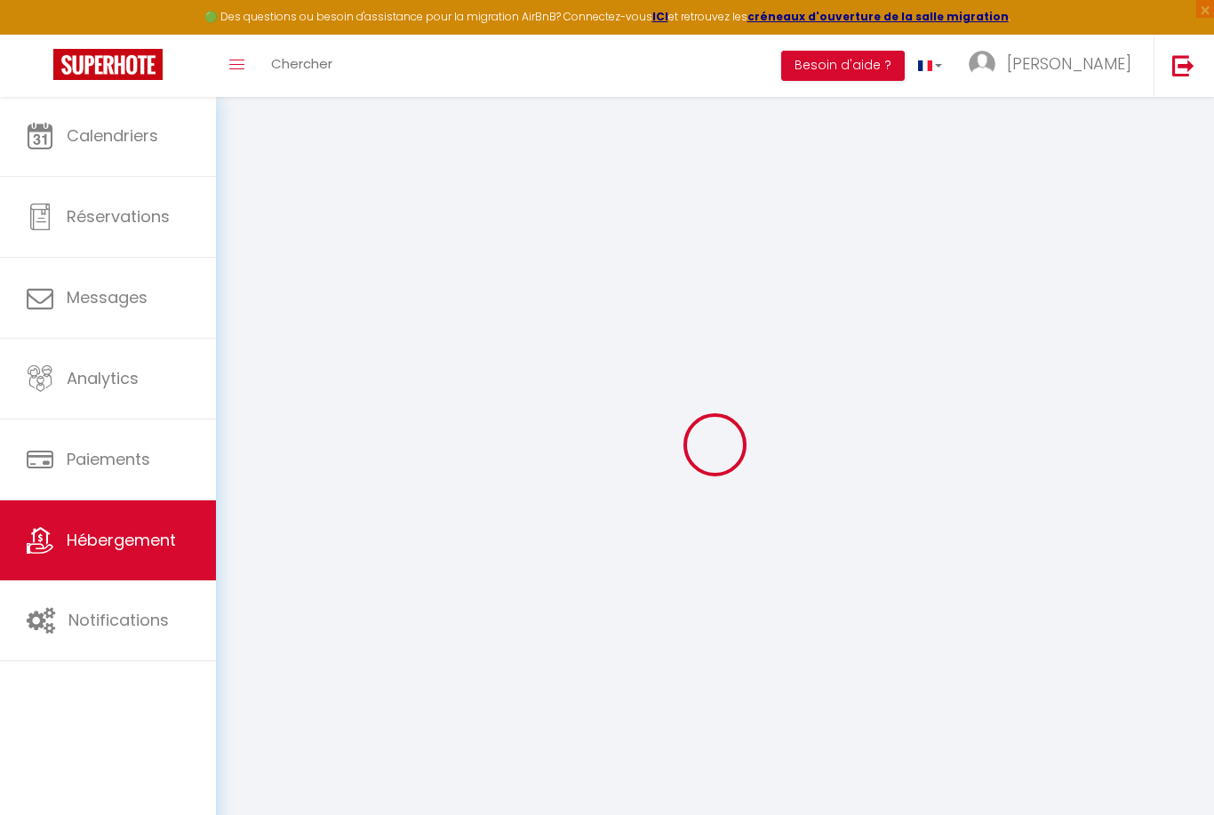
select select "6708"
checkbox input "true"
checkbox input "false"
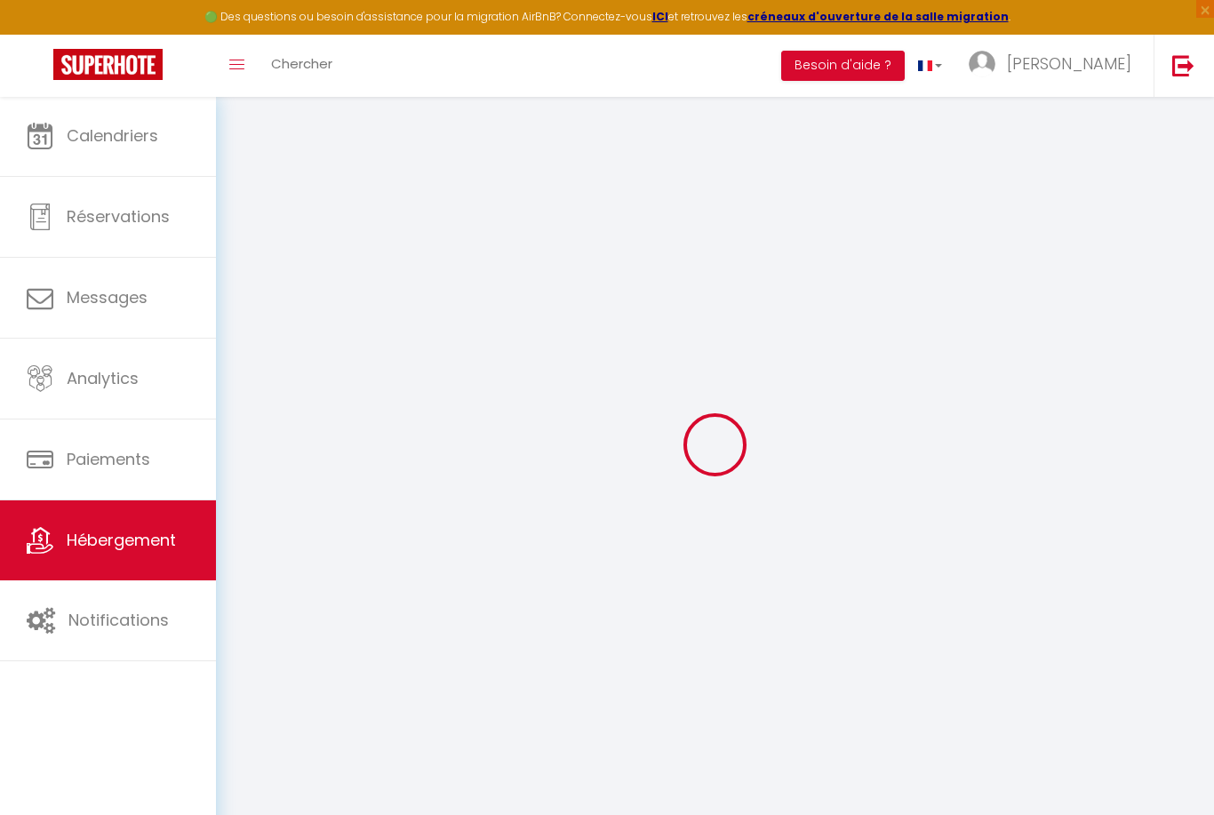
radio input "true"
type input "0"
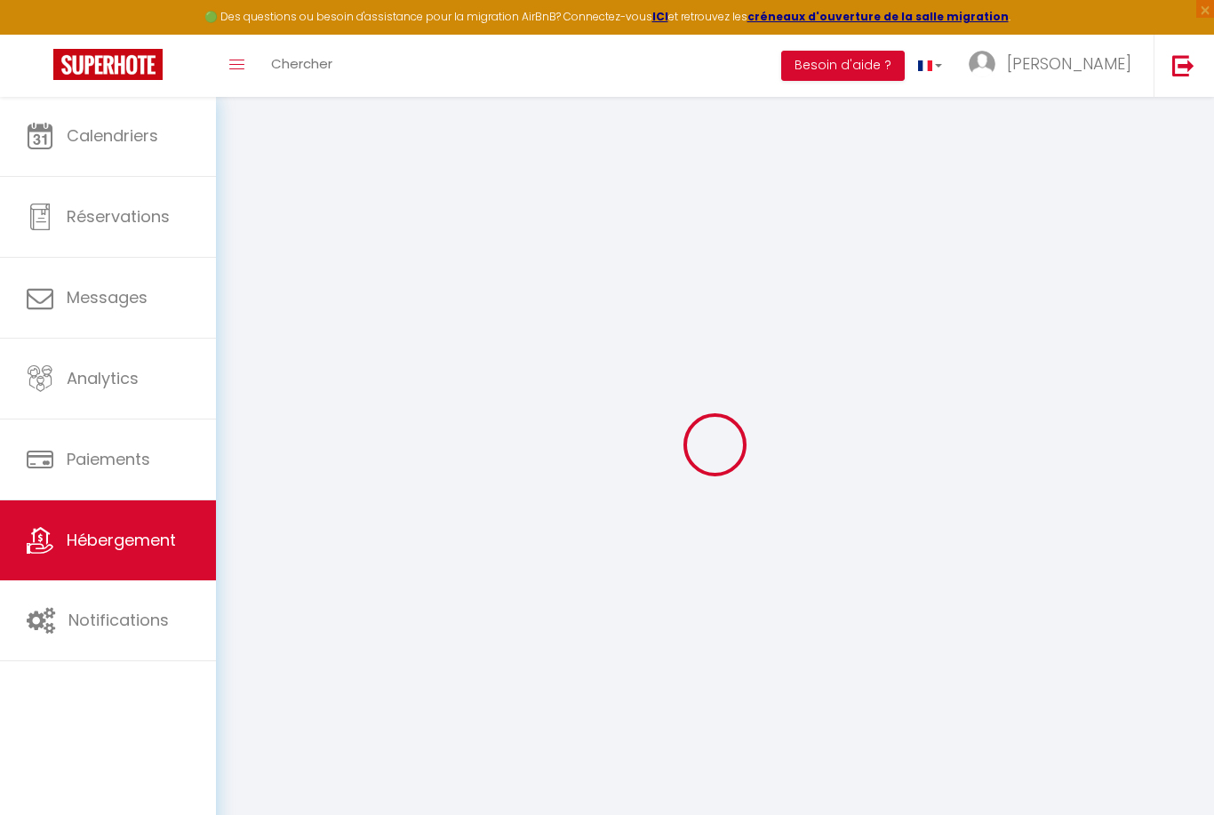
select select "cottage"
select select
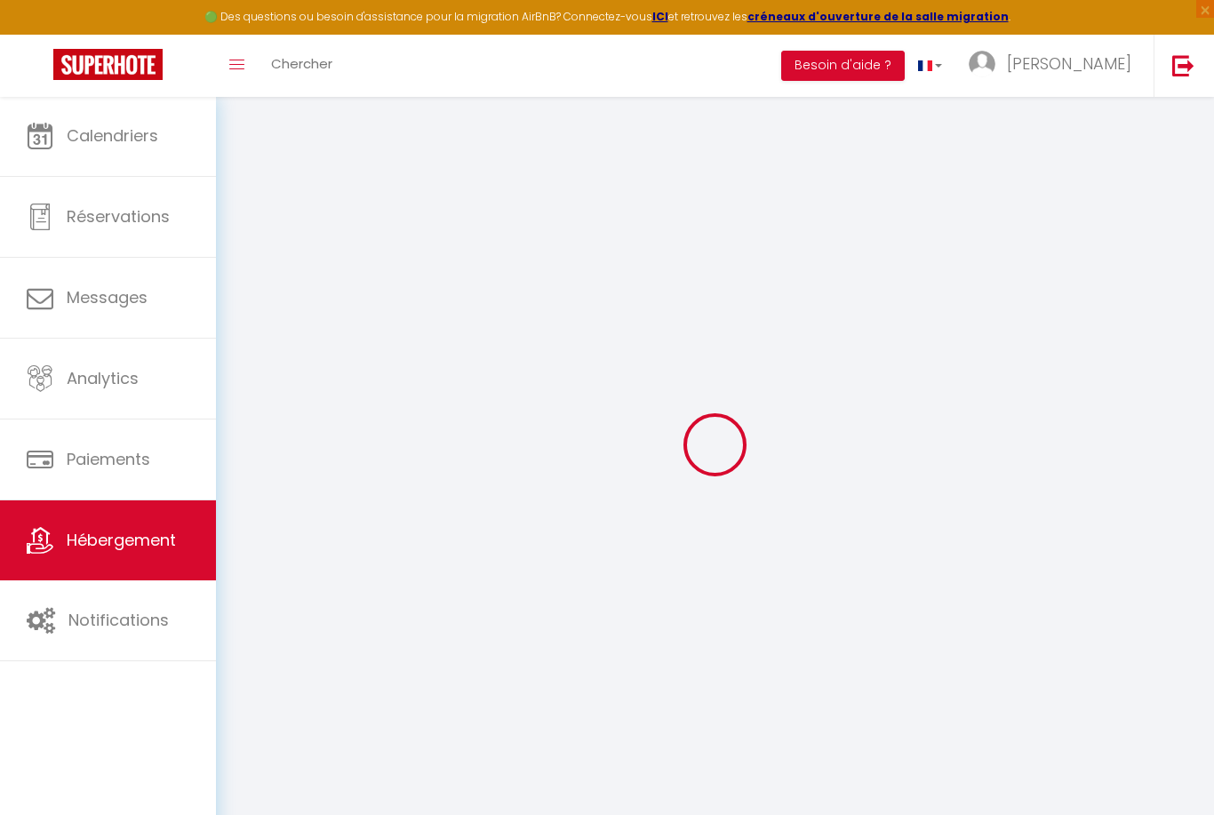
select select
checkbox input "true"
checkbox input "false"
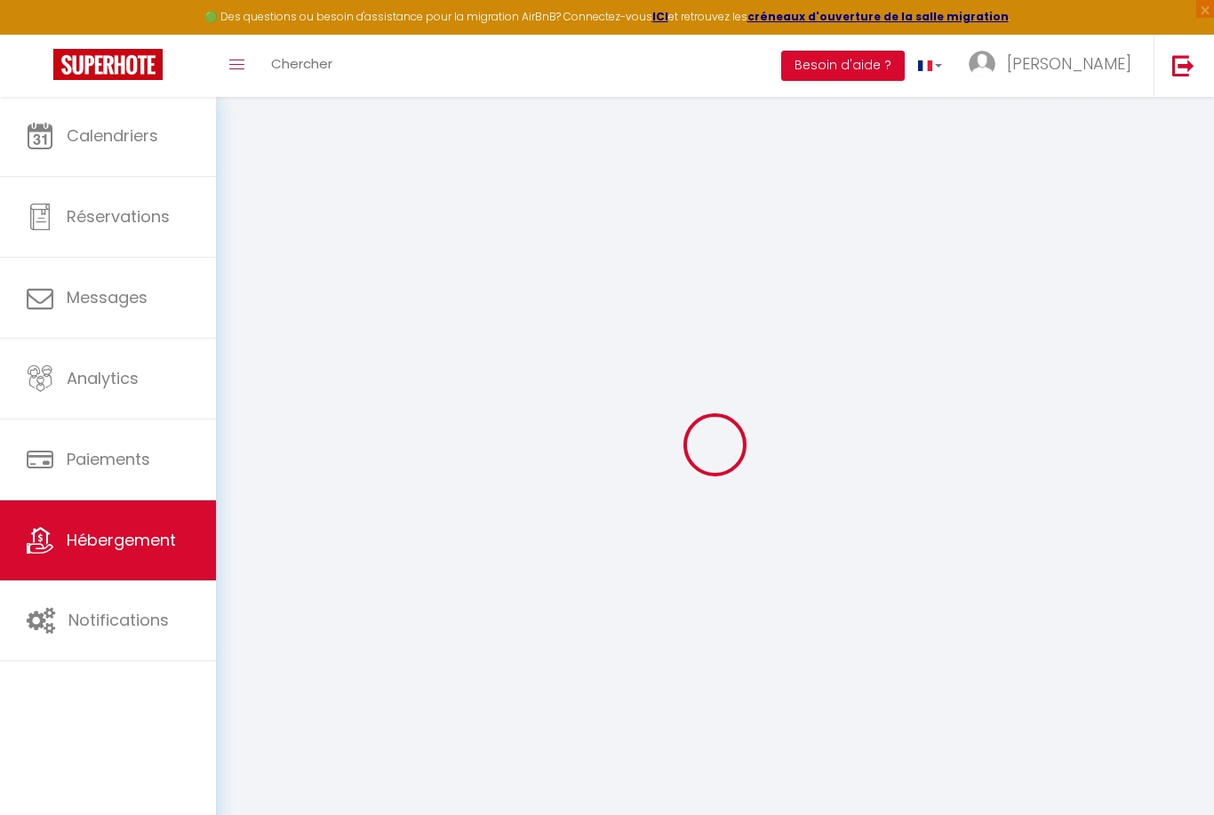
select select
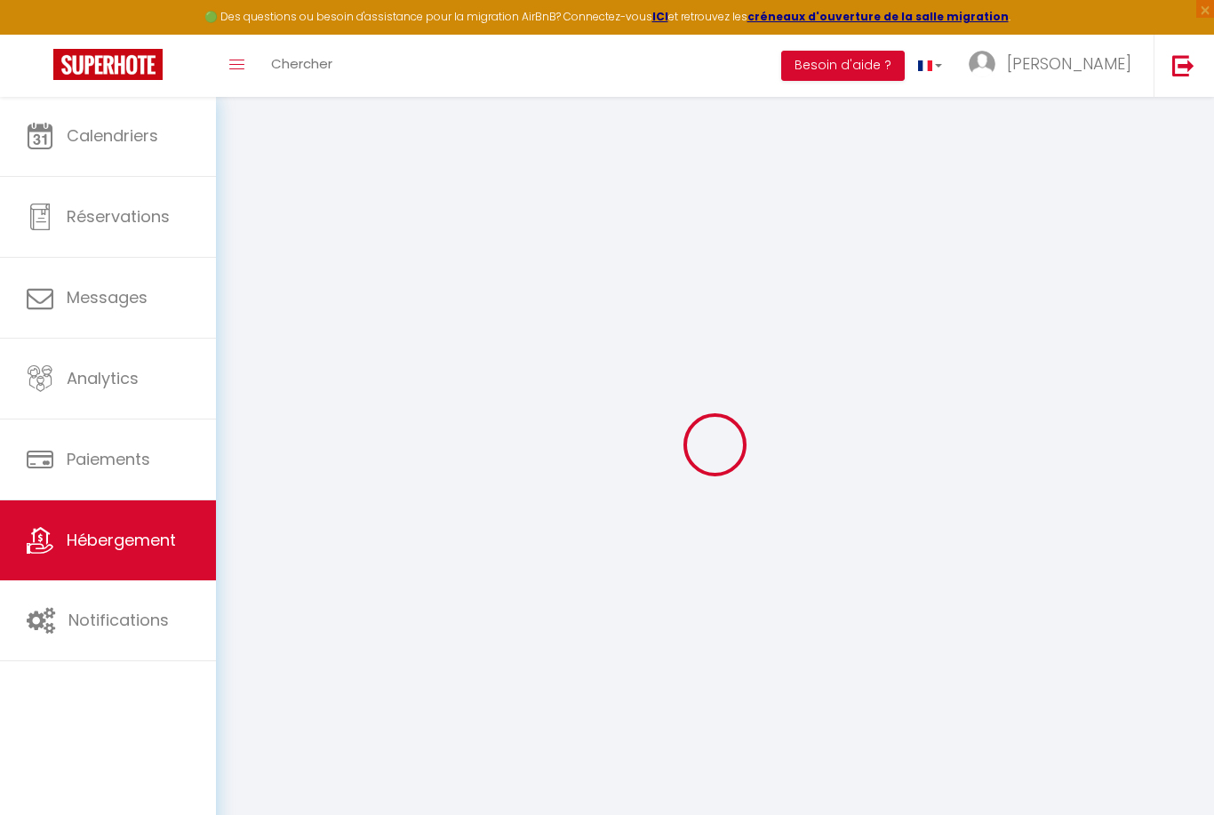
checkbox input "true"
checkbox input "false"
select select
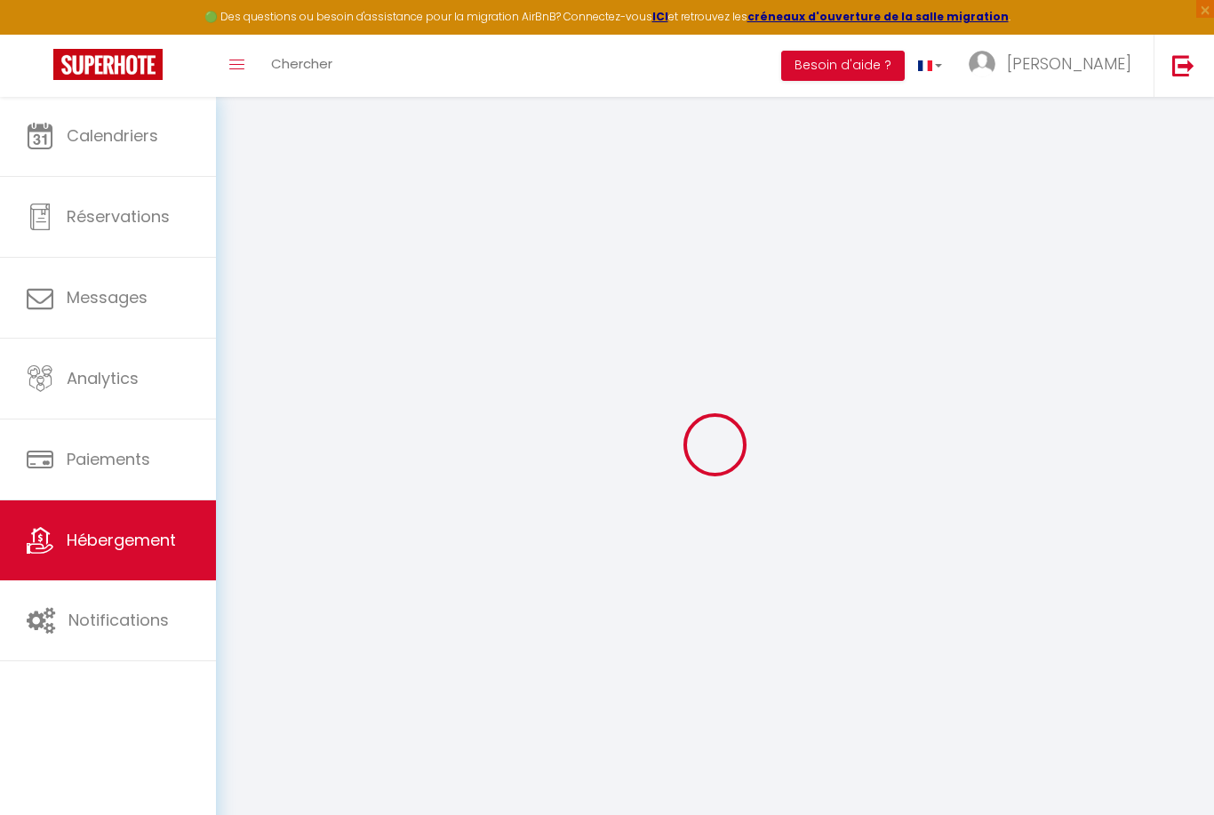
select select
checkbox input "true"
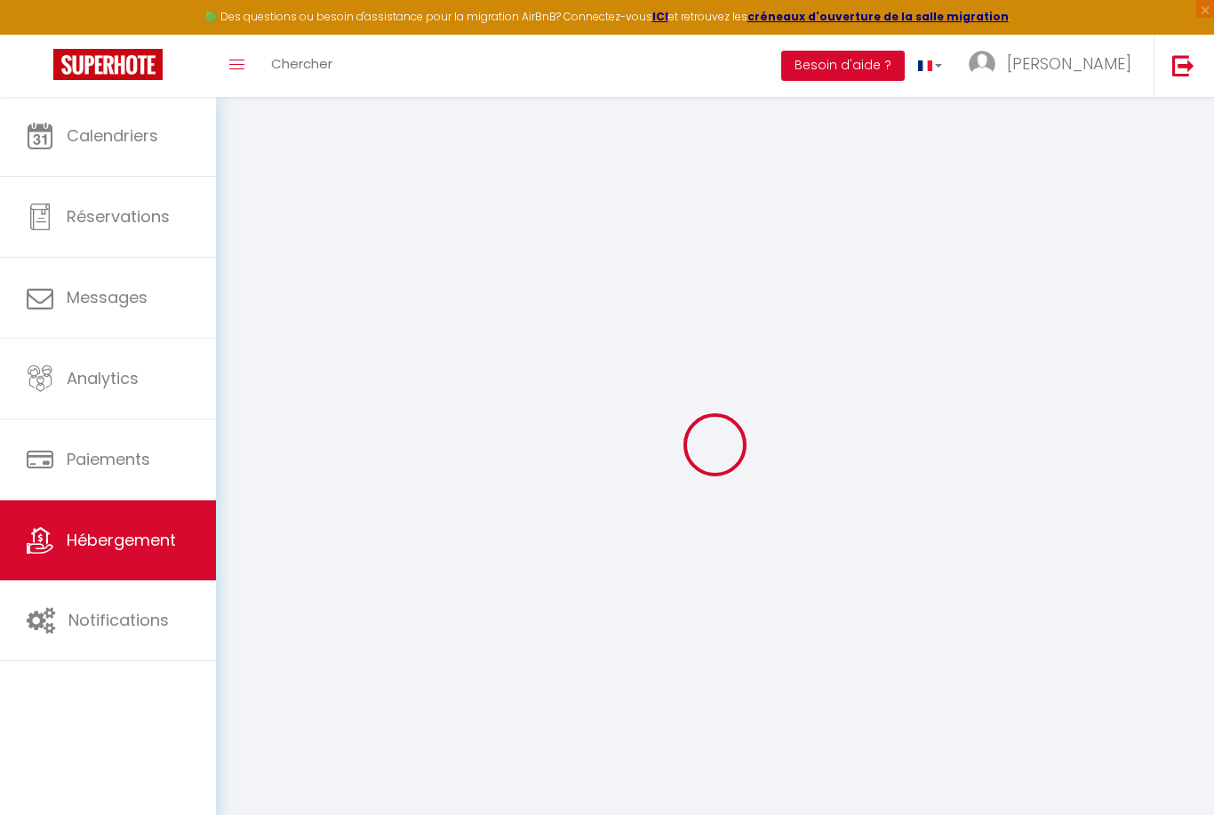
checkbox input "false"
checkbox input "true"
checkbox input "false"
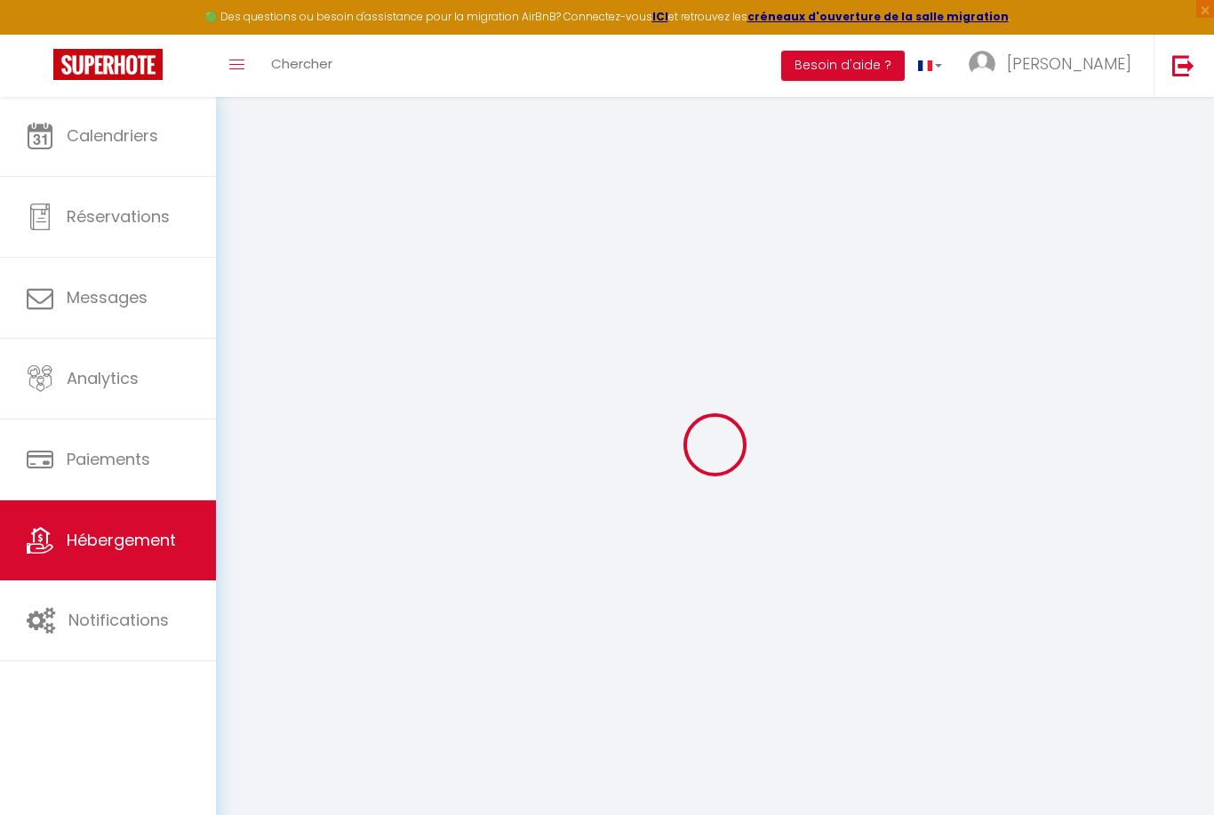
checkbox input "false"
select select "17:00"
select select "20:00"
select select "10:00"
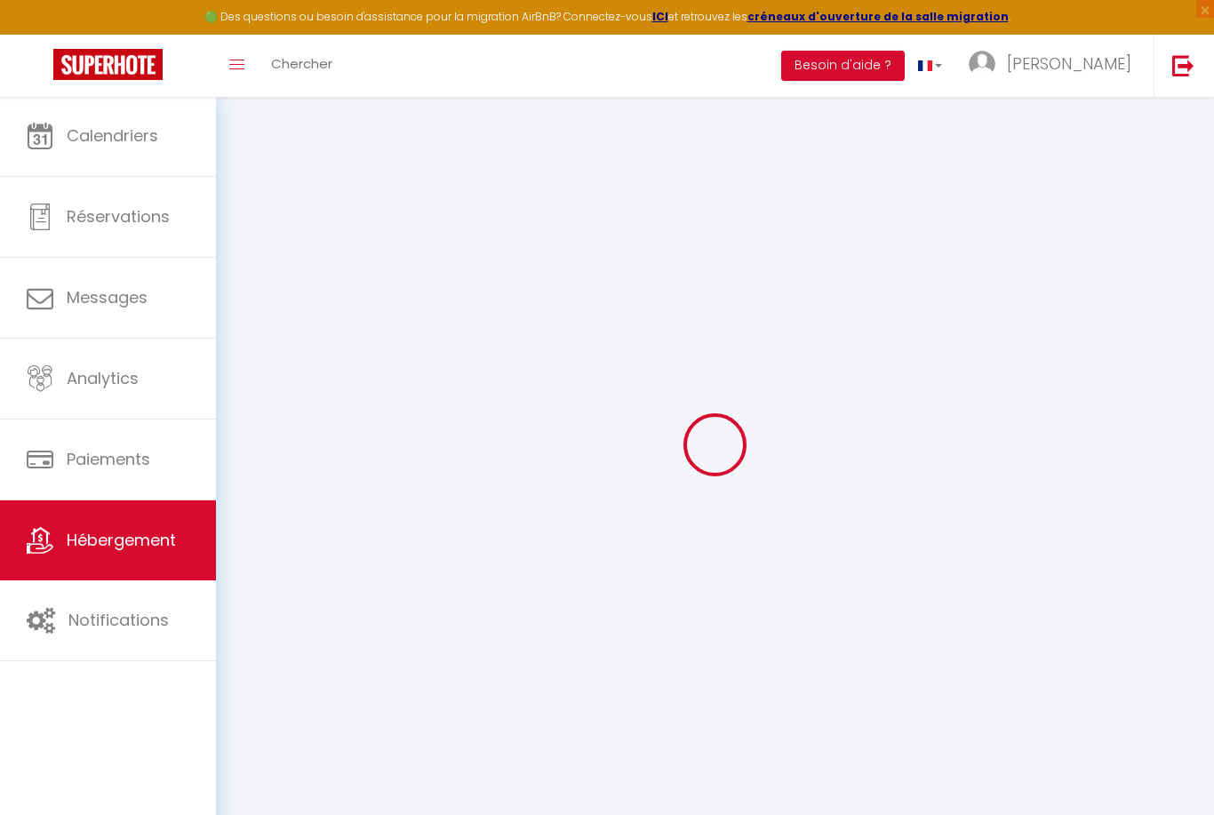
select select "30"
select select "120"
checkbox input "true"
checkbox input "false"
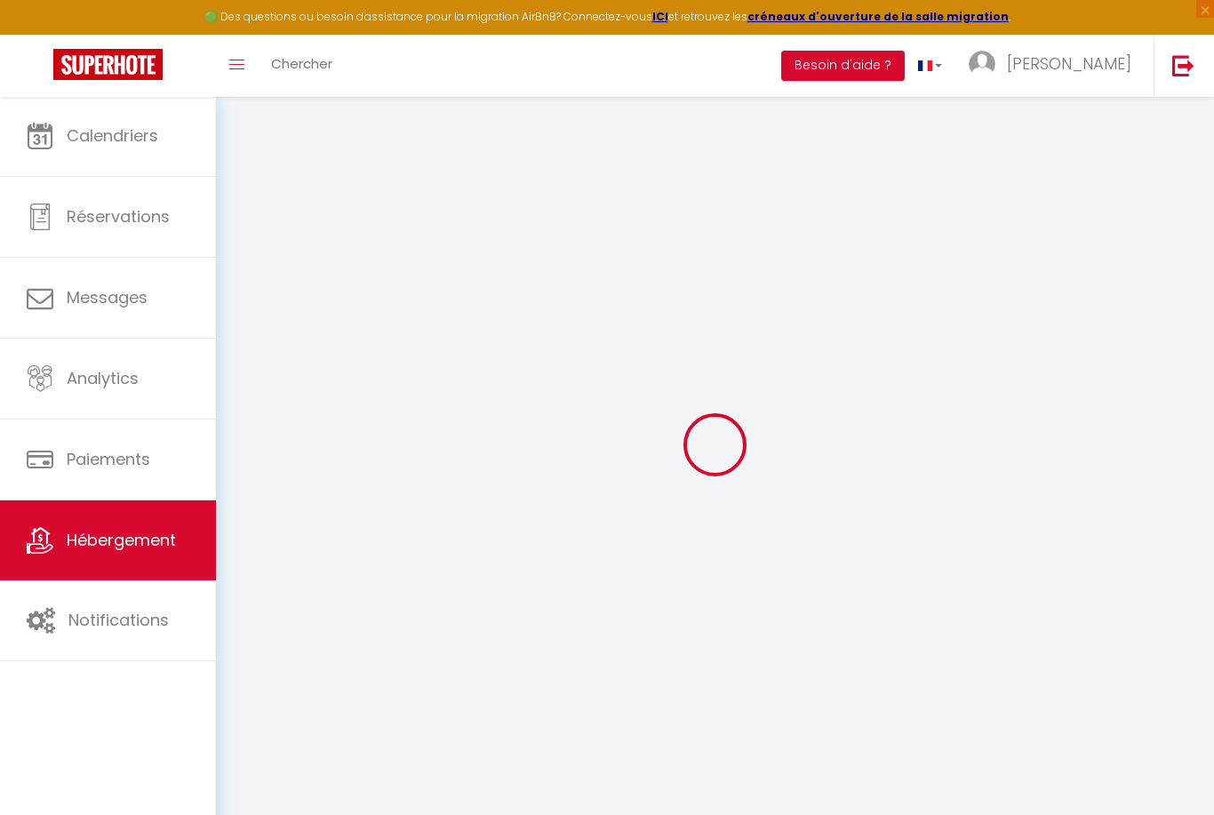
checkbox input "false"
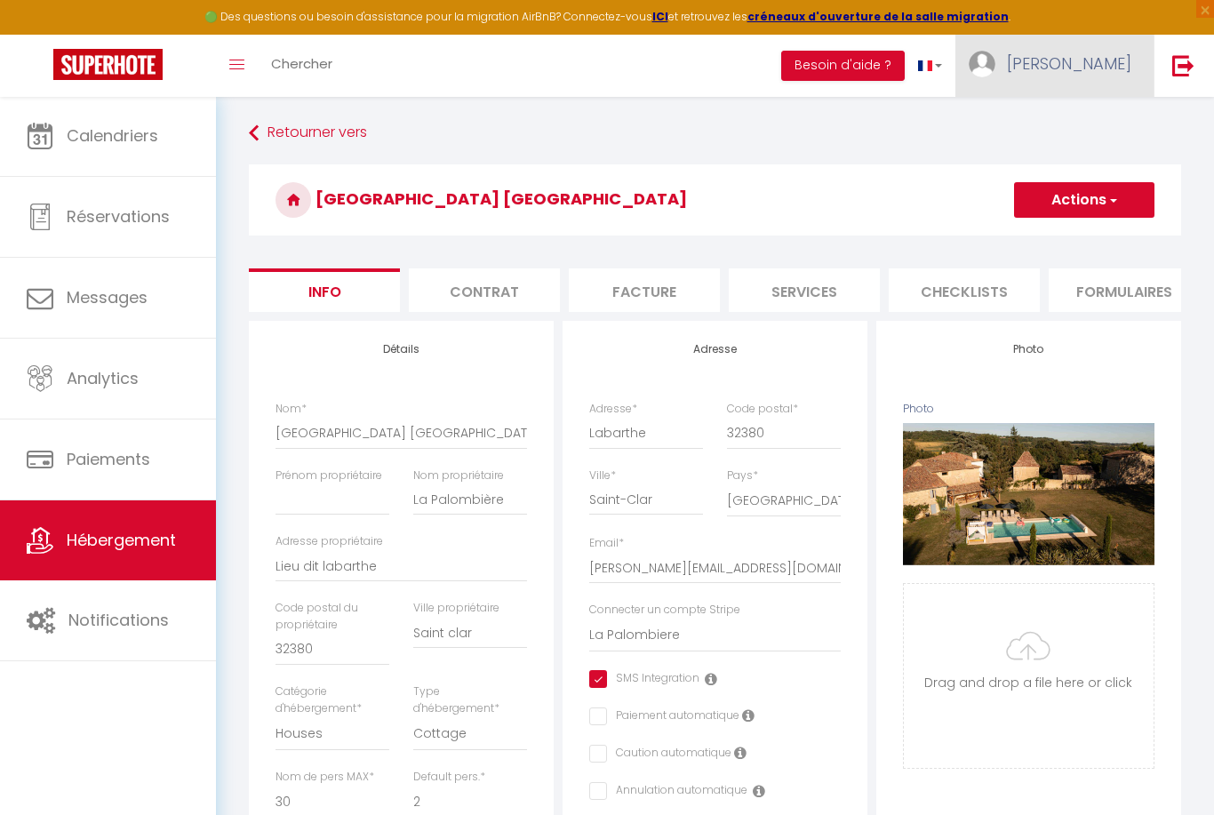
click at [1087, 60] on span "[PERSON_NAME]" at bounding box center [1069, 63] width 124 height 22
click at [1080, 121] on link "Paramètres" at bounding box center [1083, 123] width 132 height 30
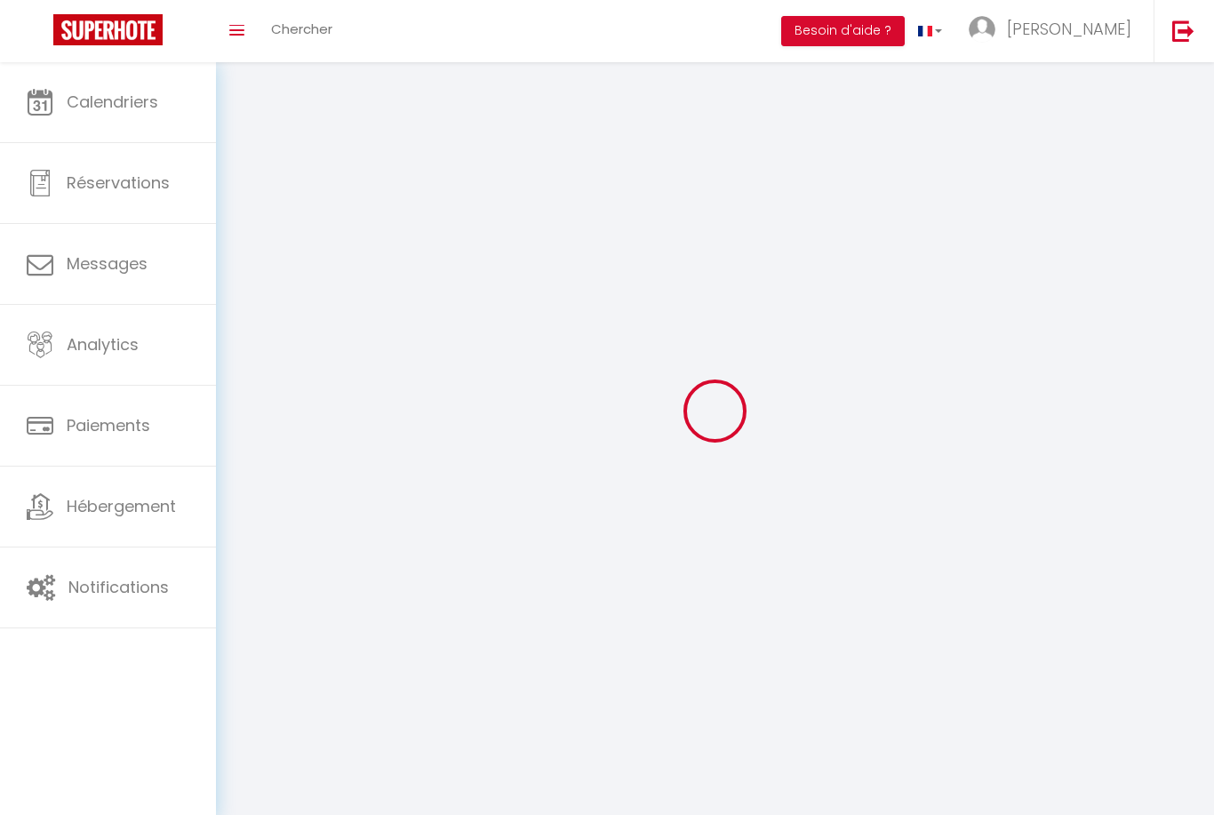
select select
type input "[PERSON_NAME]"
type input "0788637659"
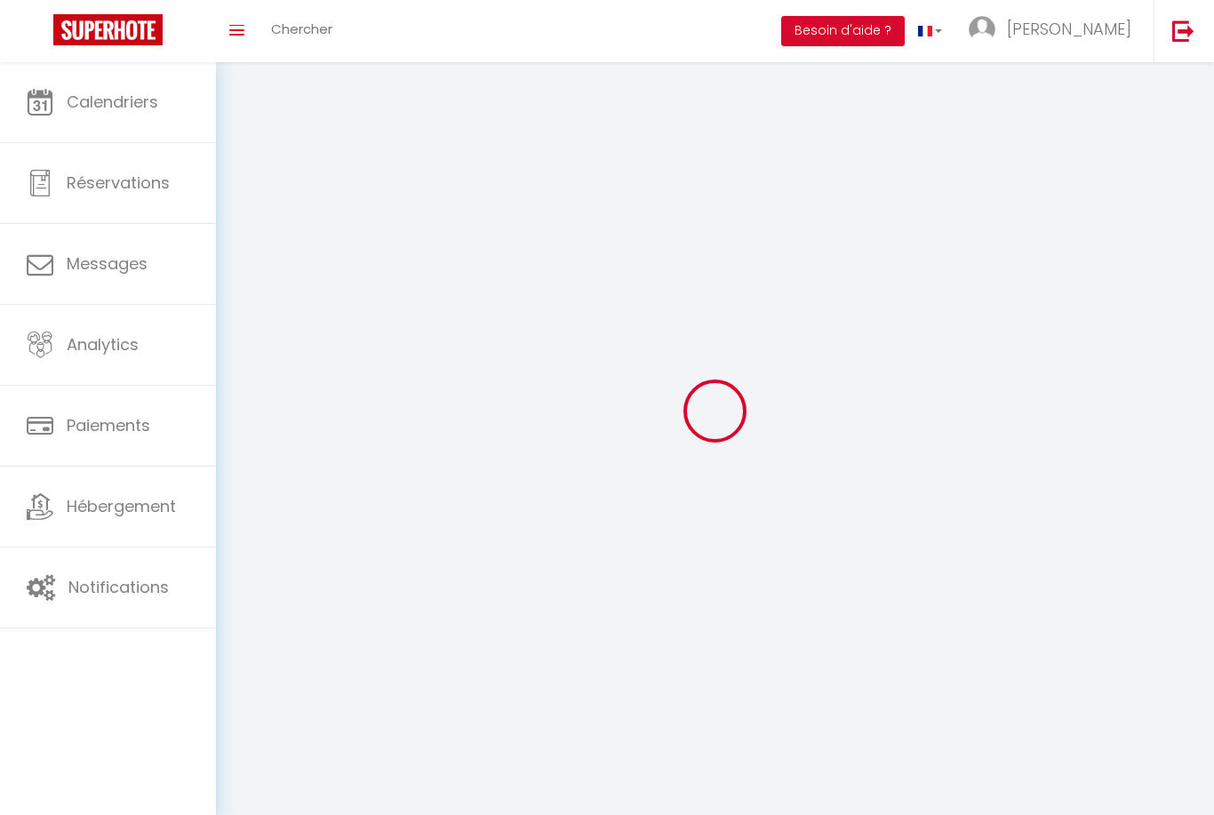
type input "Lieu dit labarthe"
type input "32380"
type input "Saint clar"
type input "Sp0nS2d1ieeql0Q8IrfMgIeHR"
type input "2lrieVy9X2vg5ofSnQdEPynQ0"
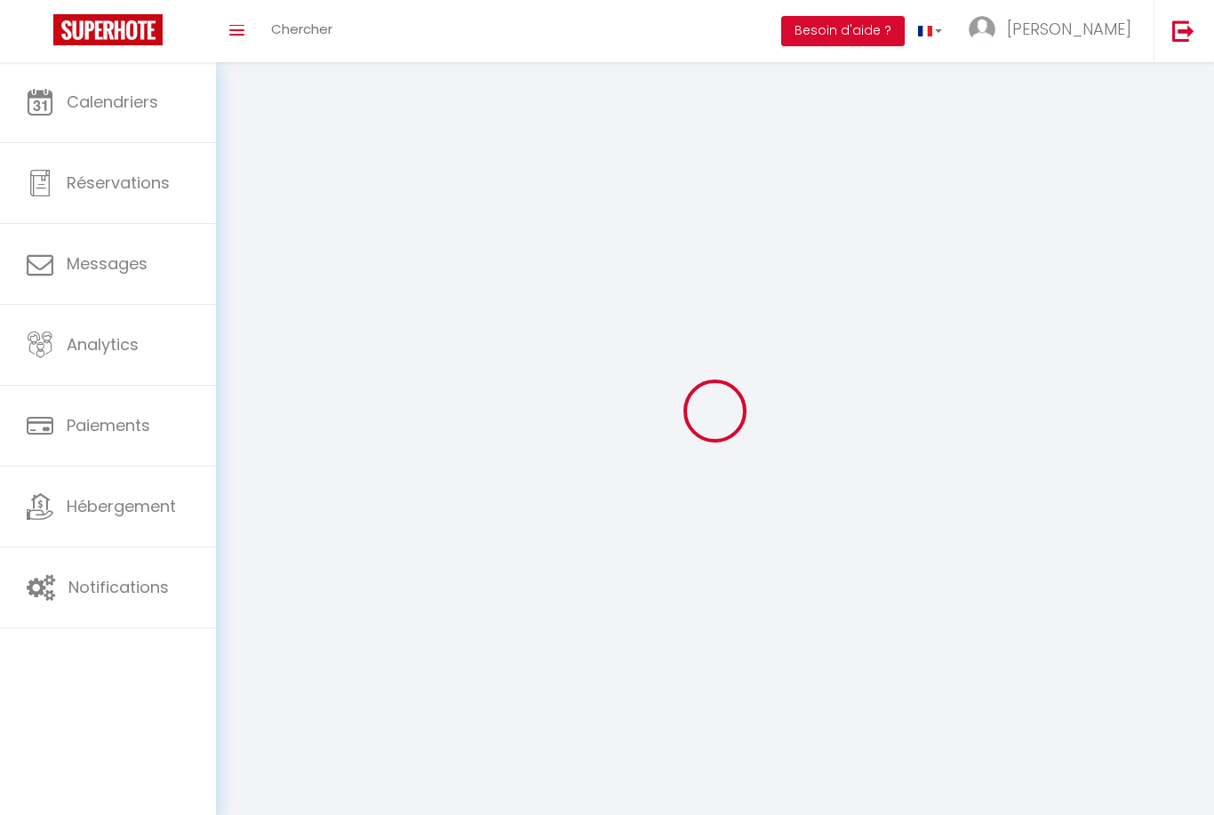
type input "[URL][DOMAIN_NAME]"
select select "28"
select select "fr"
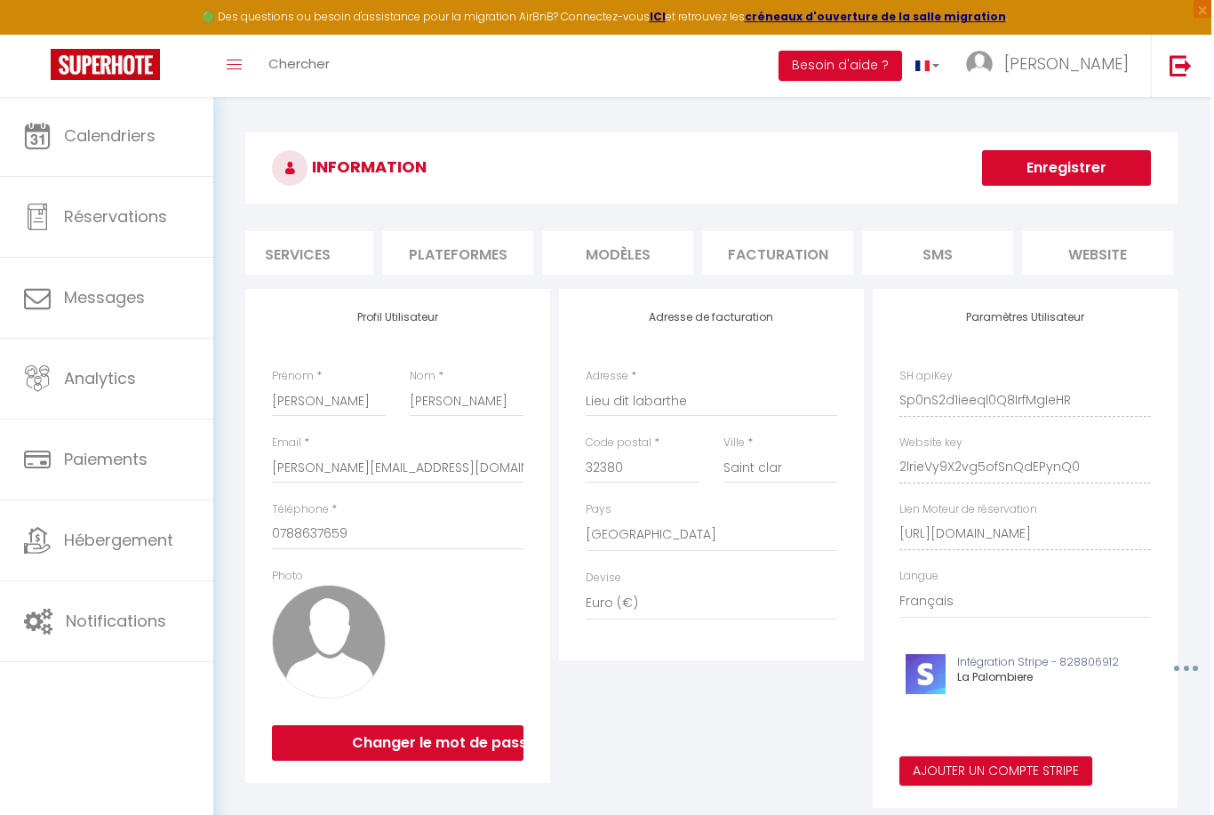
scroll to position [0, 183]
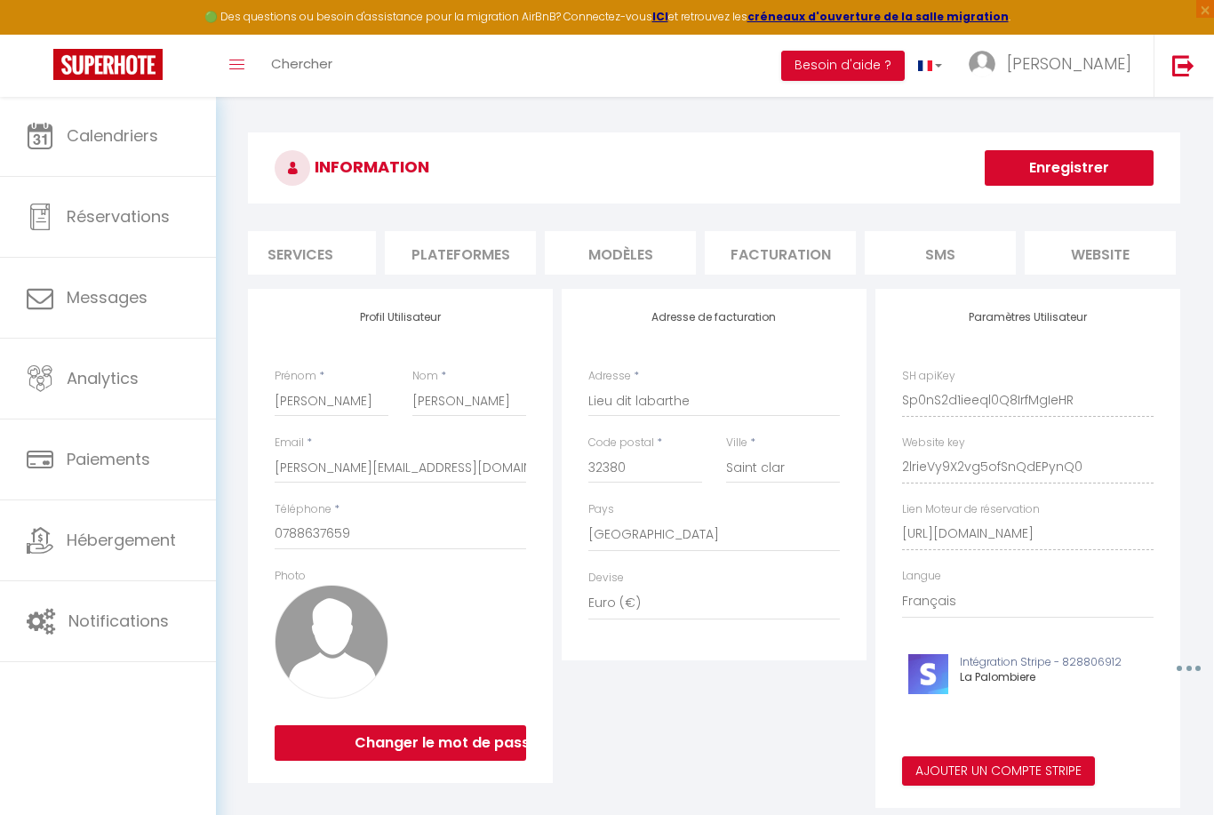
click at [466, 263] on li "Plateformes" at bounding box center [460, 253] width 151 height 44
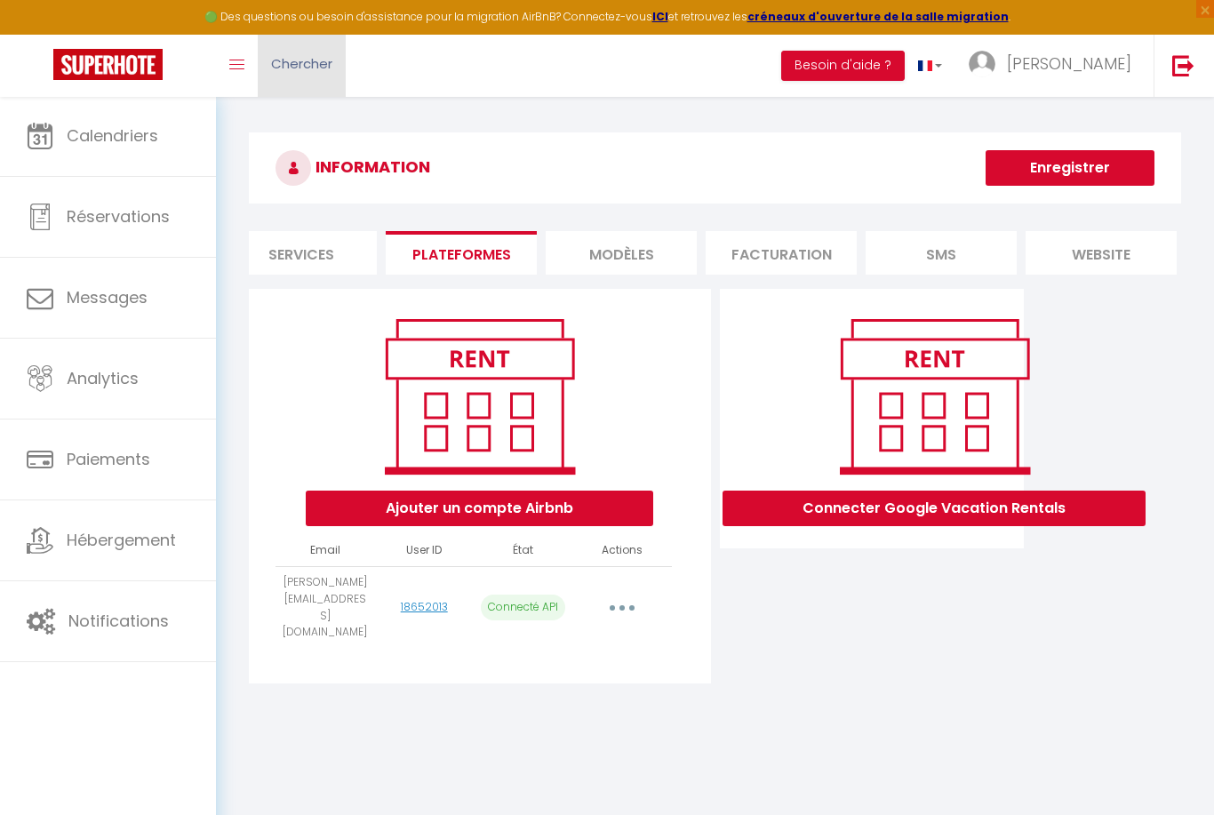
click at [320, 58] on span "Chercher" at bounding box center [301, 63] width 61 height 19
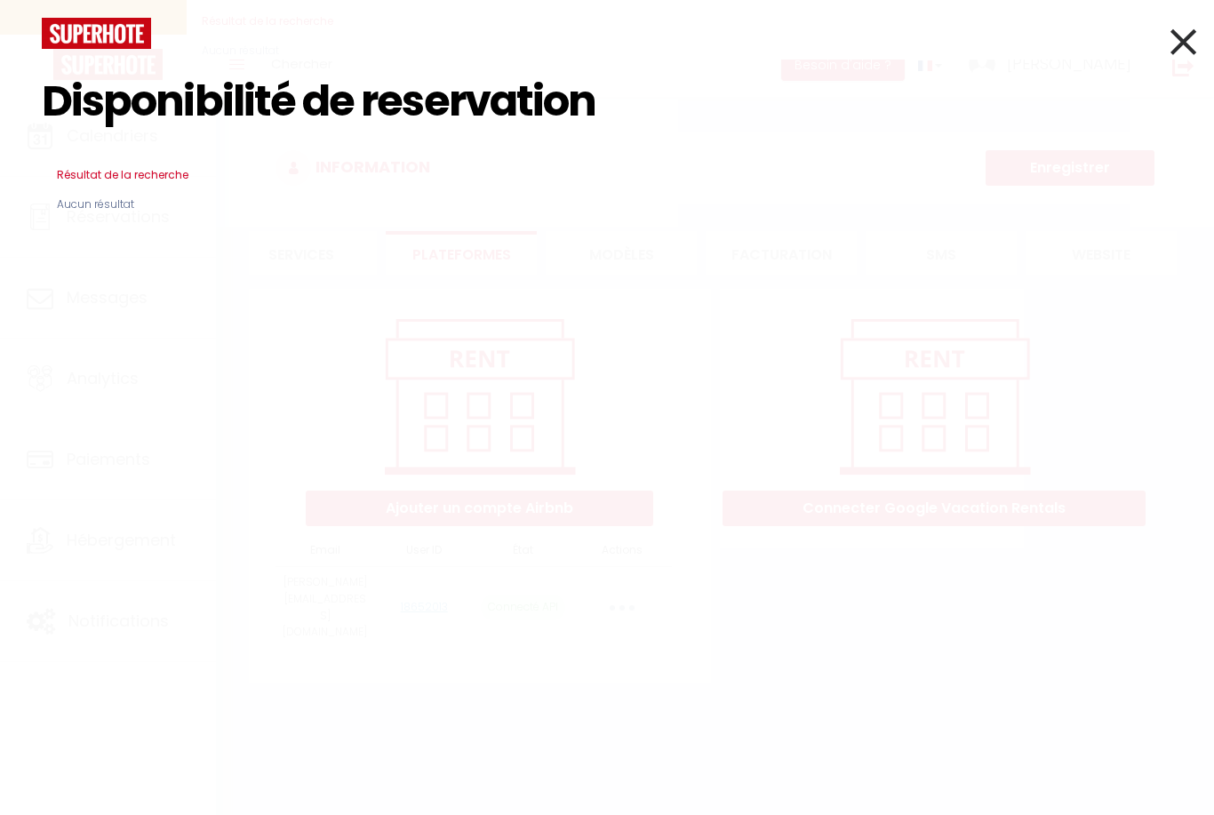
type input "Disponibilité de reservation"
click at [1189, 47] on icon at bounding box center [1183, 42] width 26 height 44
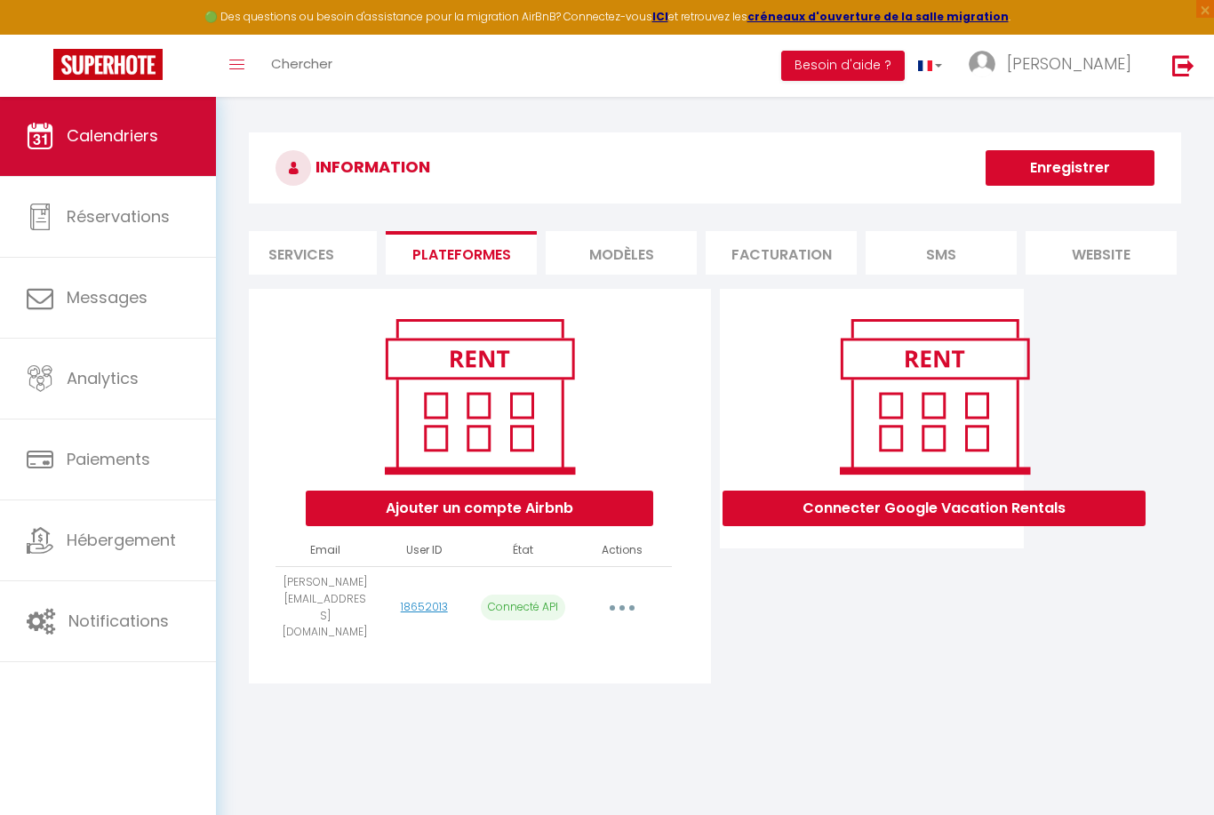
click at [138, 110] on link "Calendriers" at bounding box center [108, 136] width 216 height 80
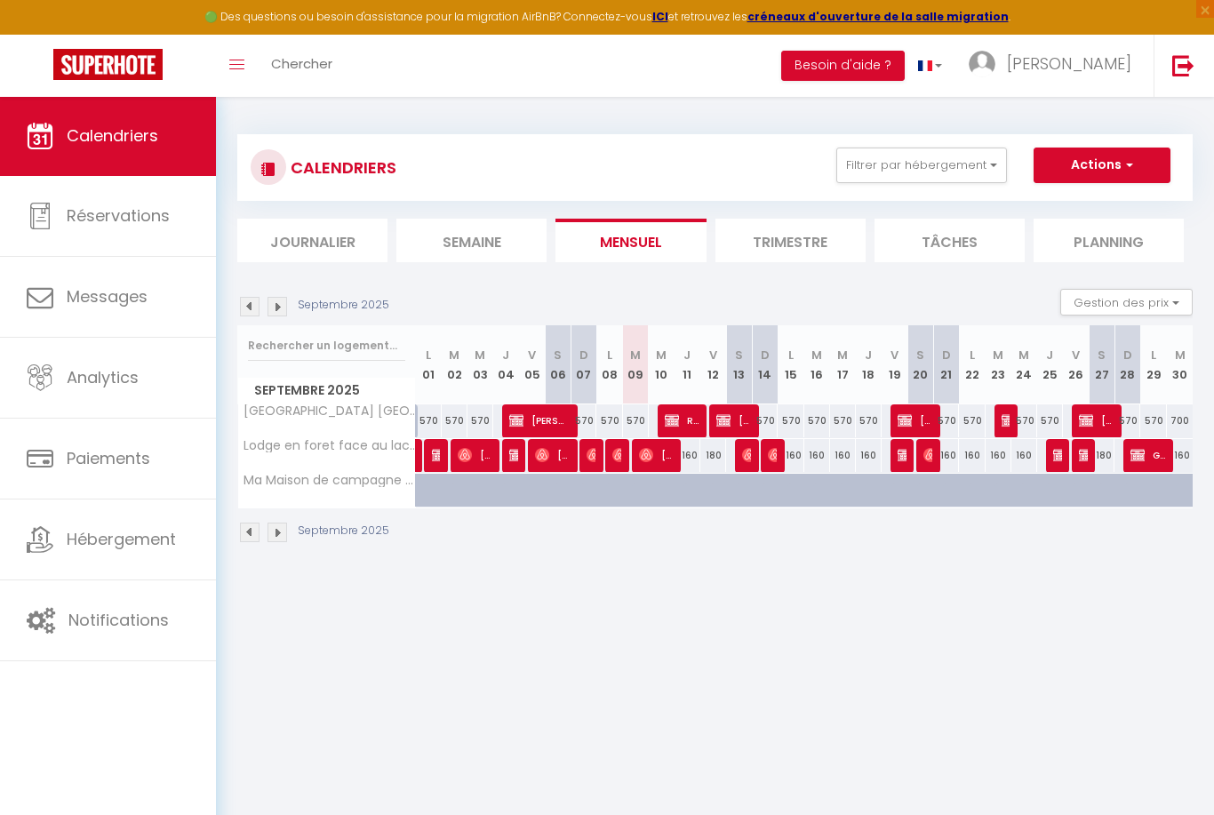
click at [281, 311] on img at bounding box center [277, 307] width 20 height 20
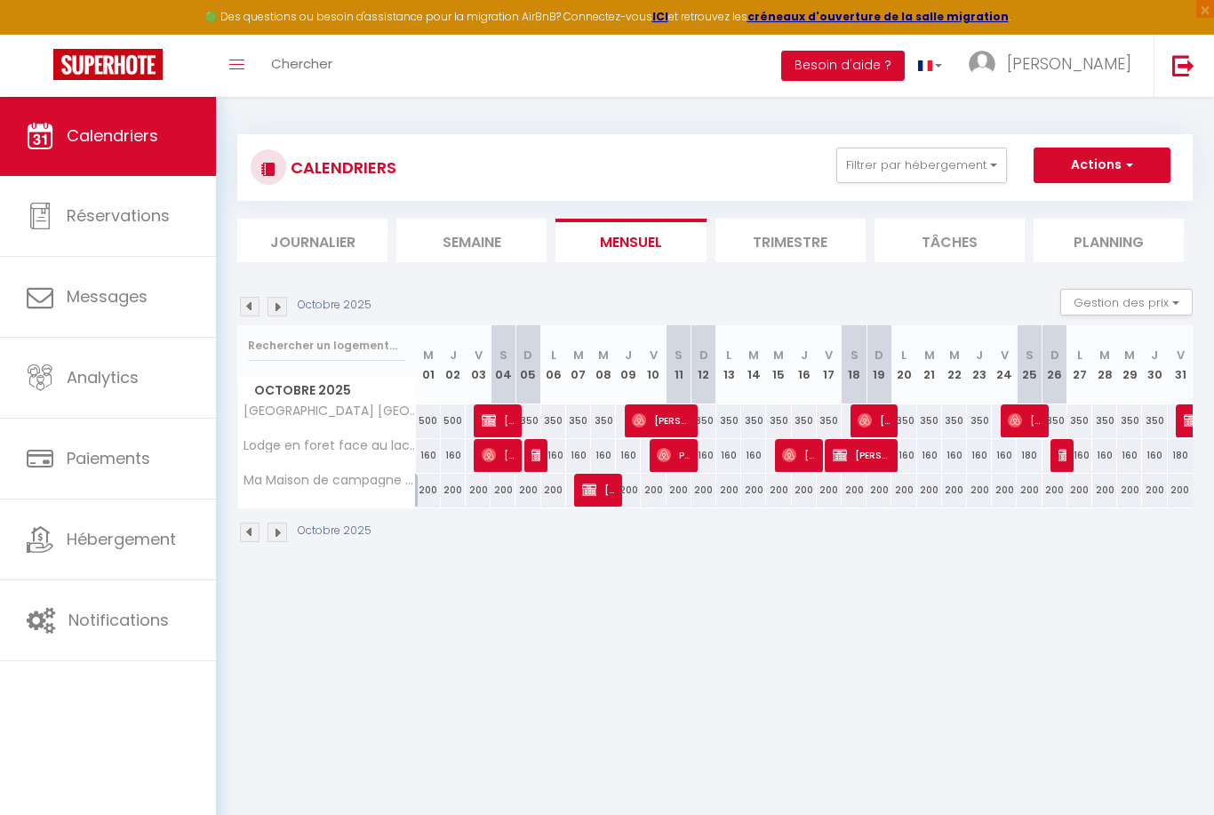
click at [281, 311] on img at bounding box center [277, 307] width 20 height 20
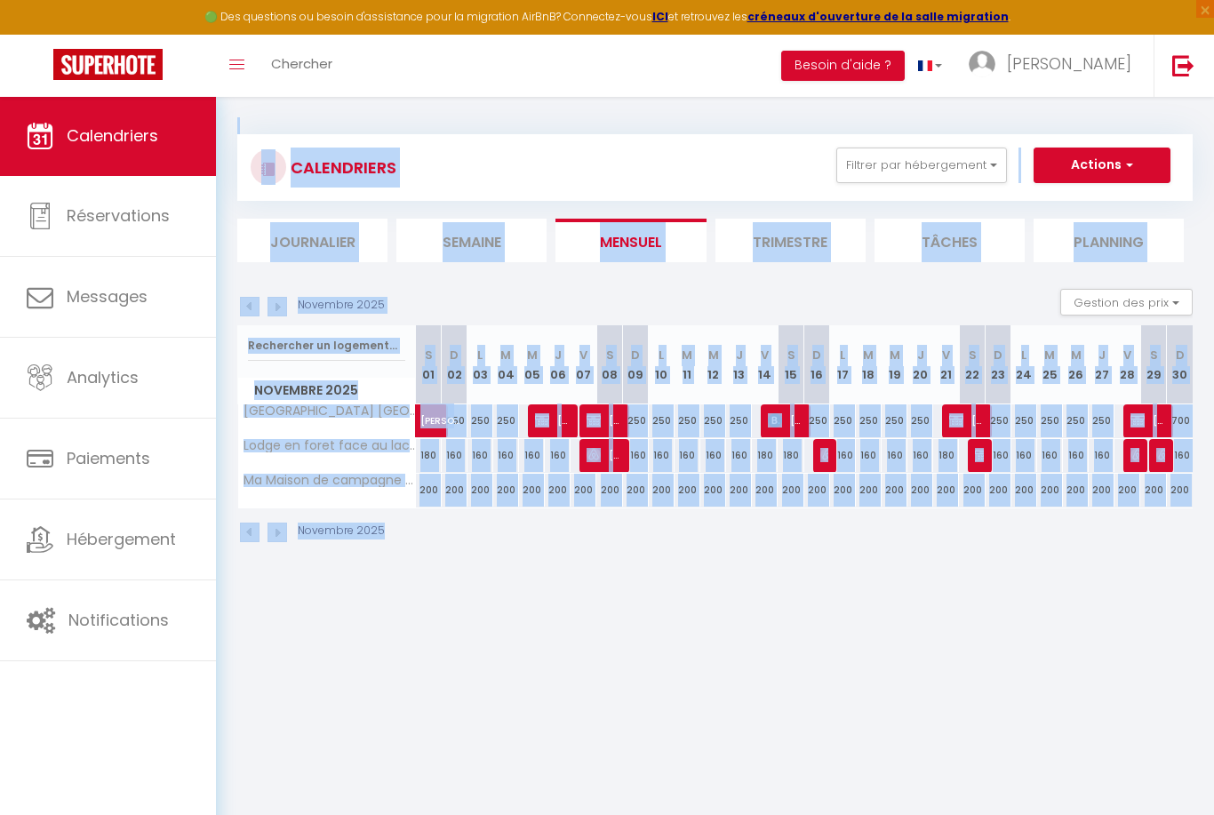
click at [281, 311] on img at bounding box center [277, 307] width 20 height 20
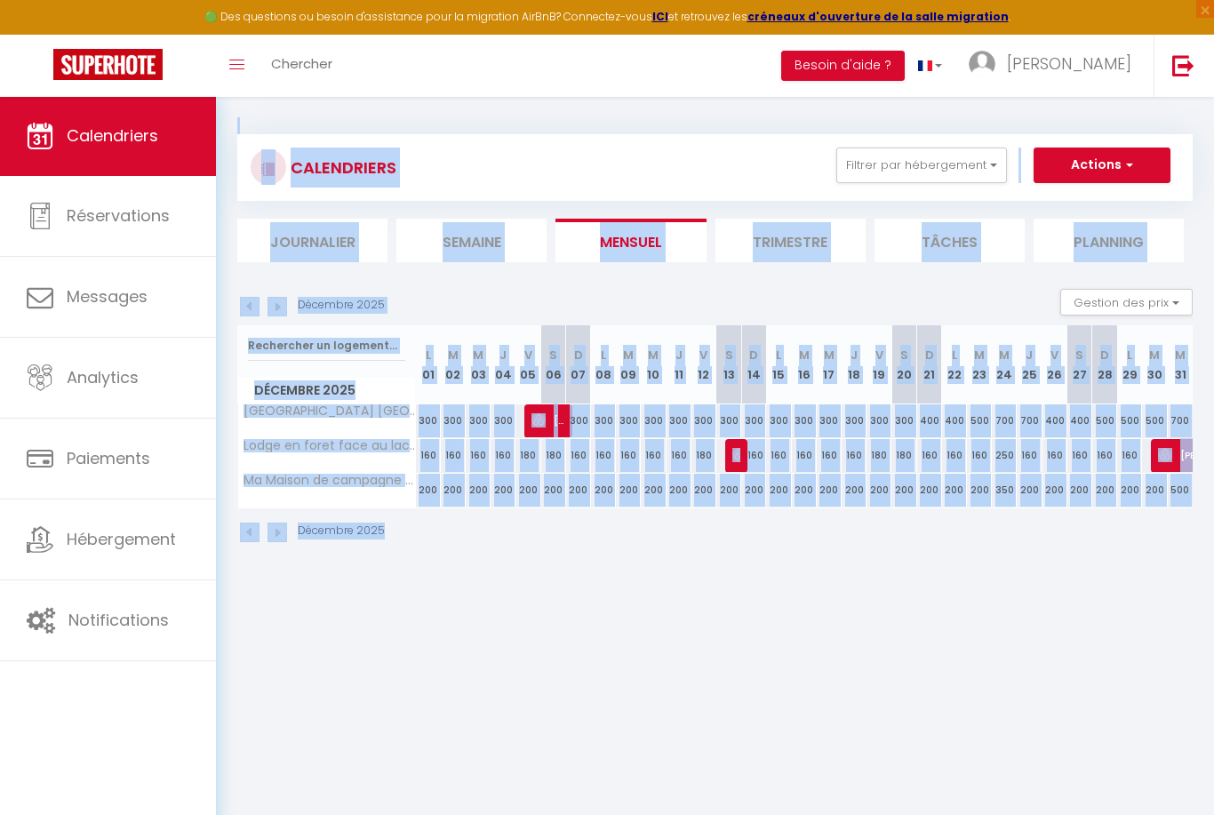
click at [281, 311] on img at bounding box center [277, 307] width 20 height 20
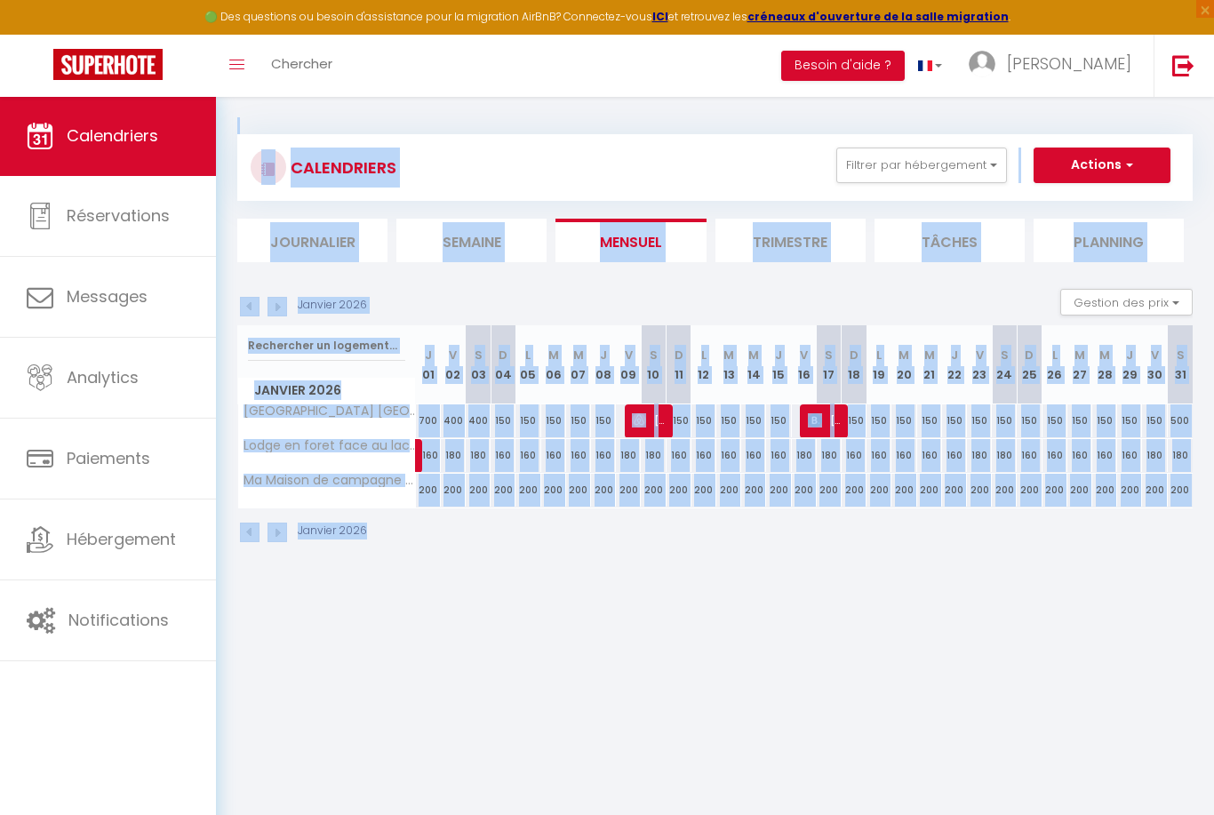
click at [281, 311] on img at bounding box center [277, 307] width 20 height 20
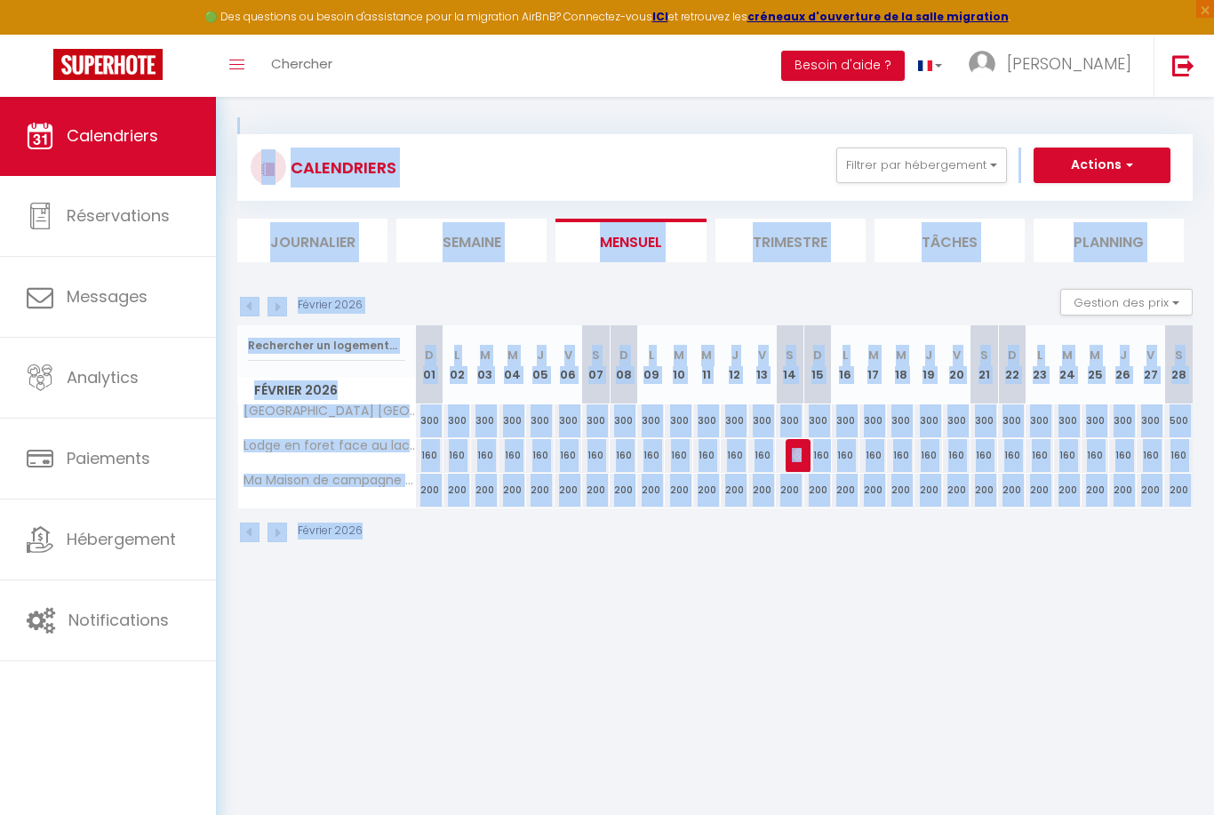
click at [281, 311] on img at bounding box center [277, 307] width 20 height 20
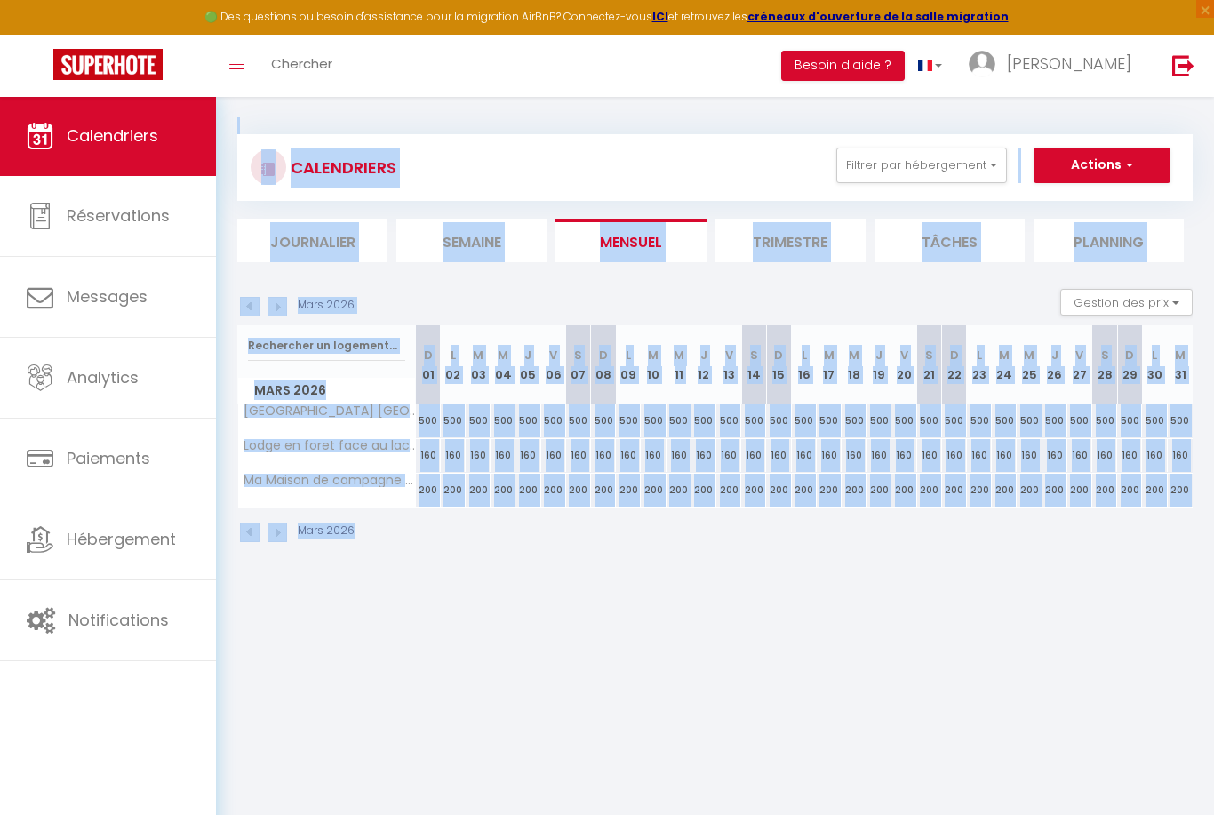
click at [281, 311] on img at bounding box center [277, 307] width 20 height 20
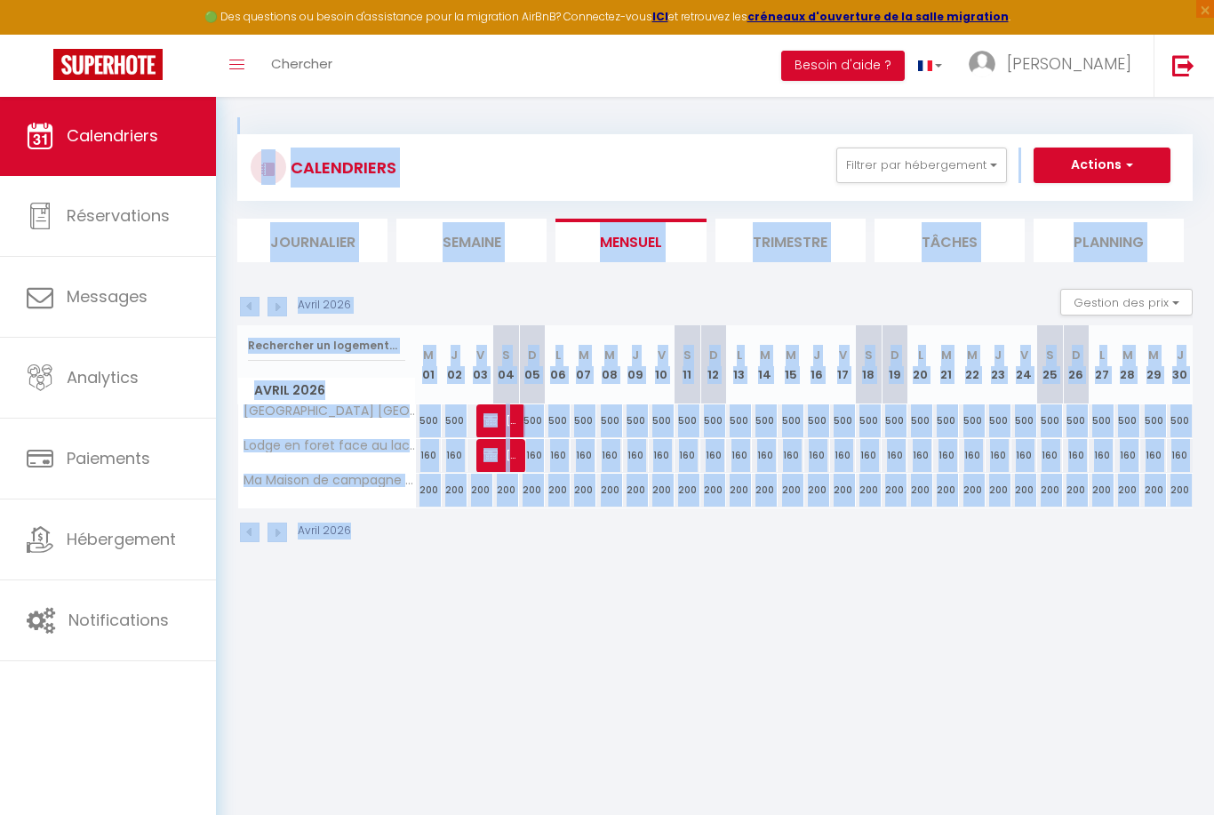
click at [281, 311] on img at bounding box center [277, 307] width 20 height 20
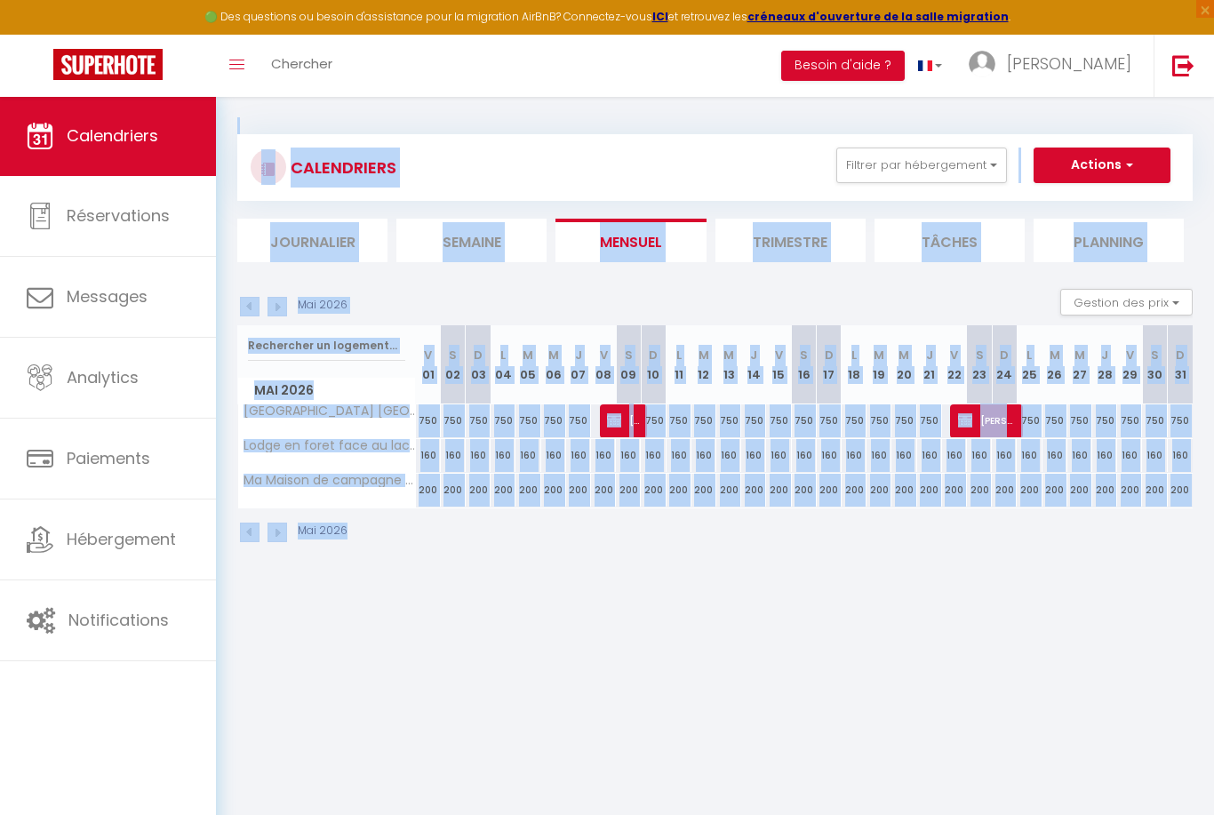
click at [281, 311] on img at bounding box center [277, 307] width 20 height 20
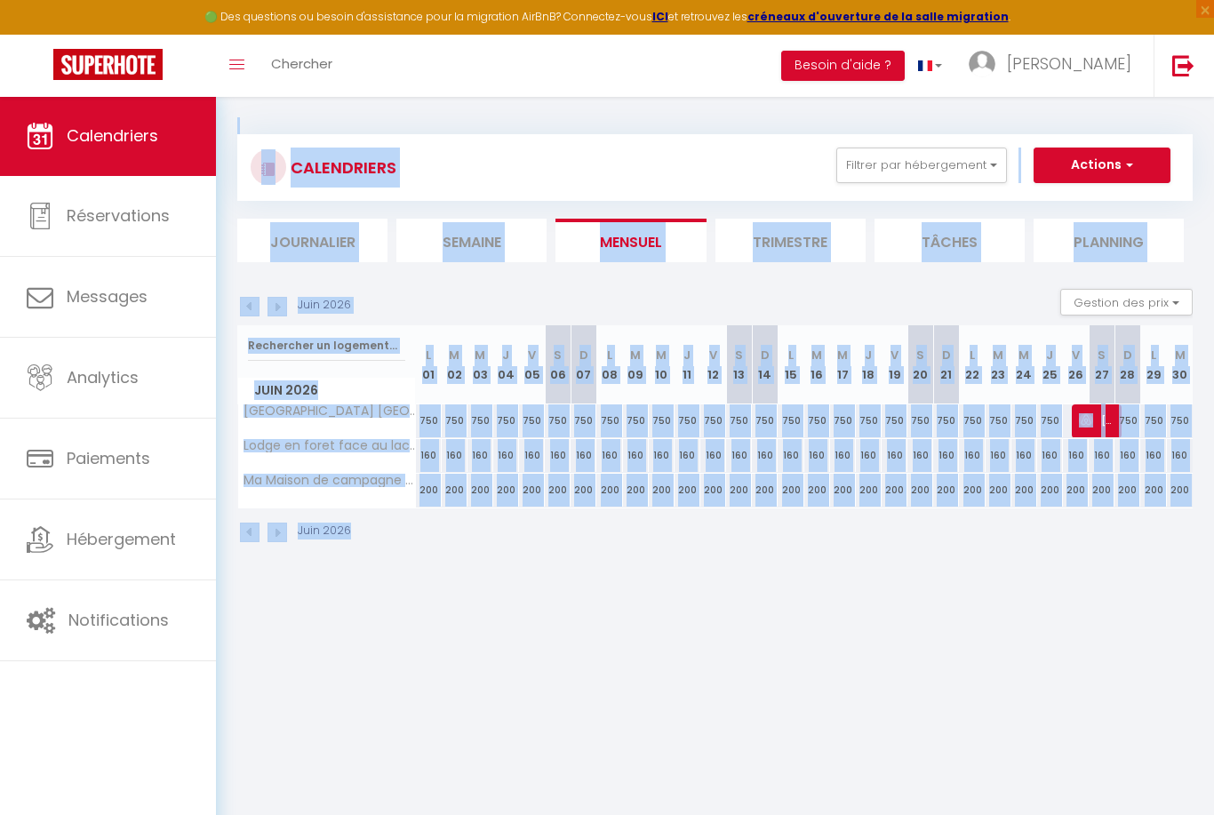
click at [281, 311] on img at bounding box center [277, 307] width 20 height 20
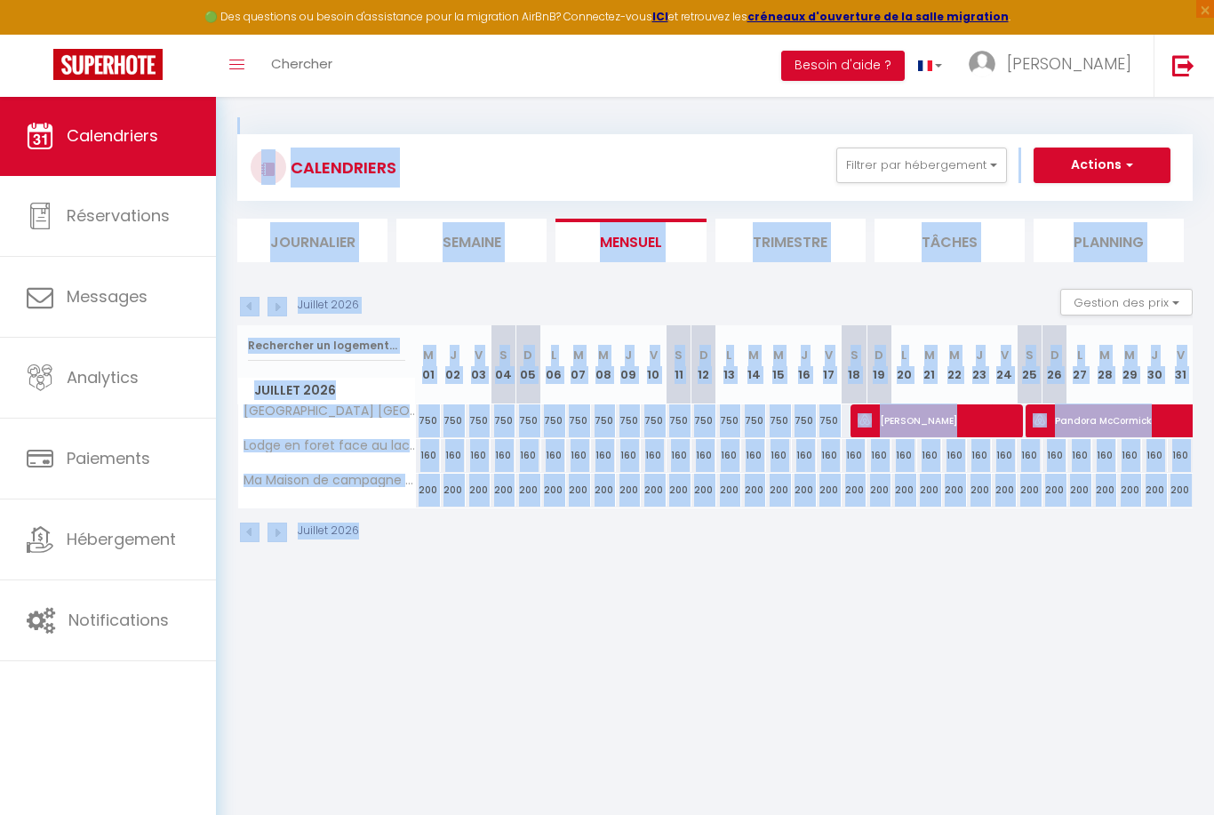
click at [281, 311] on img at bounding box center [277, 307] width 20 height 20
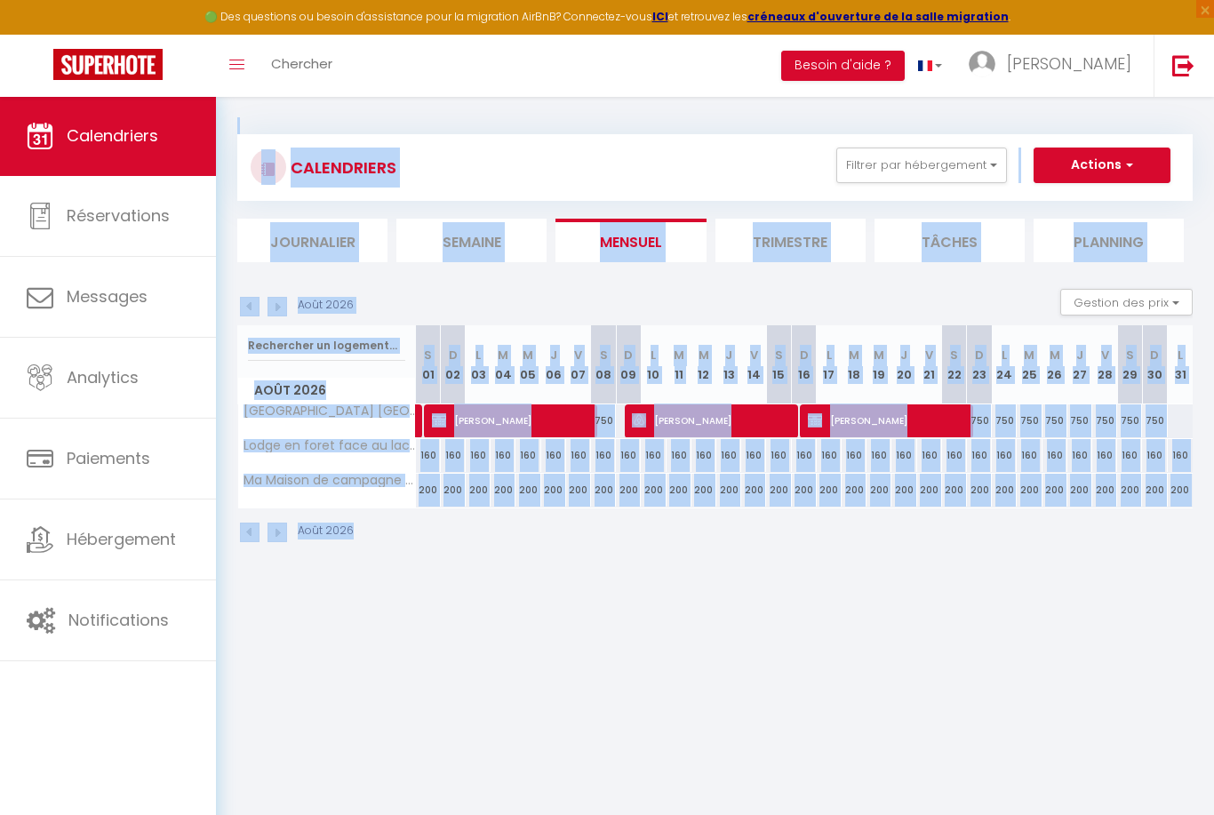
click at [281, 311] on img at bounding box center [277, 307] width 20 height 20
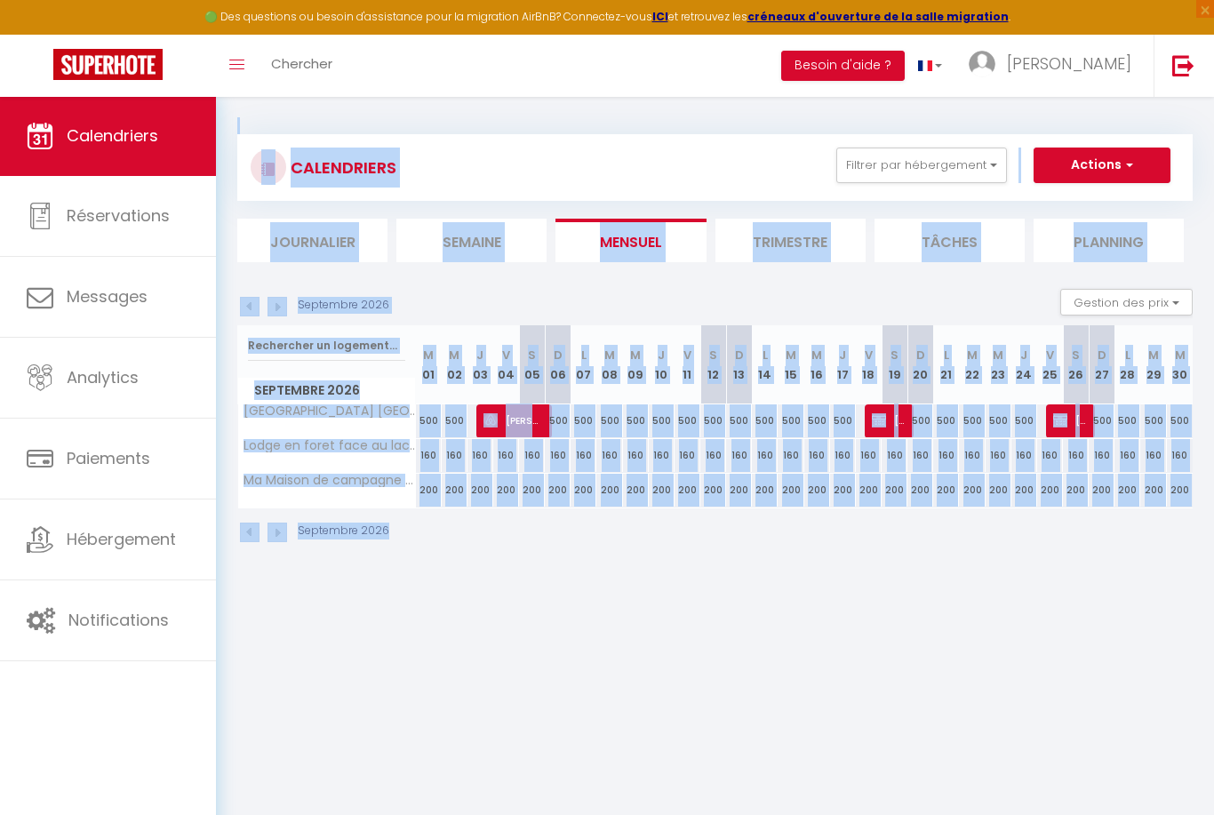
click at [281, 311] on img at bounding box center [277, 307] width 20 height 20
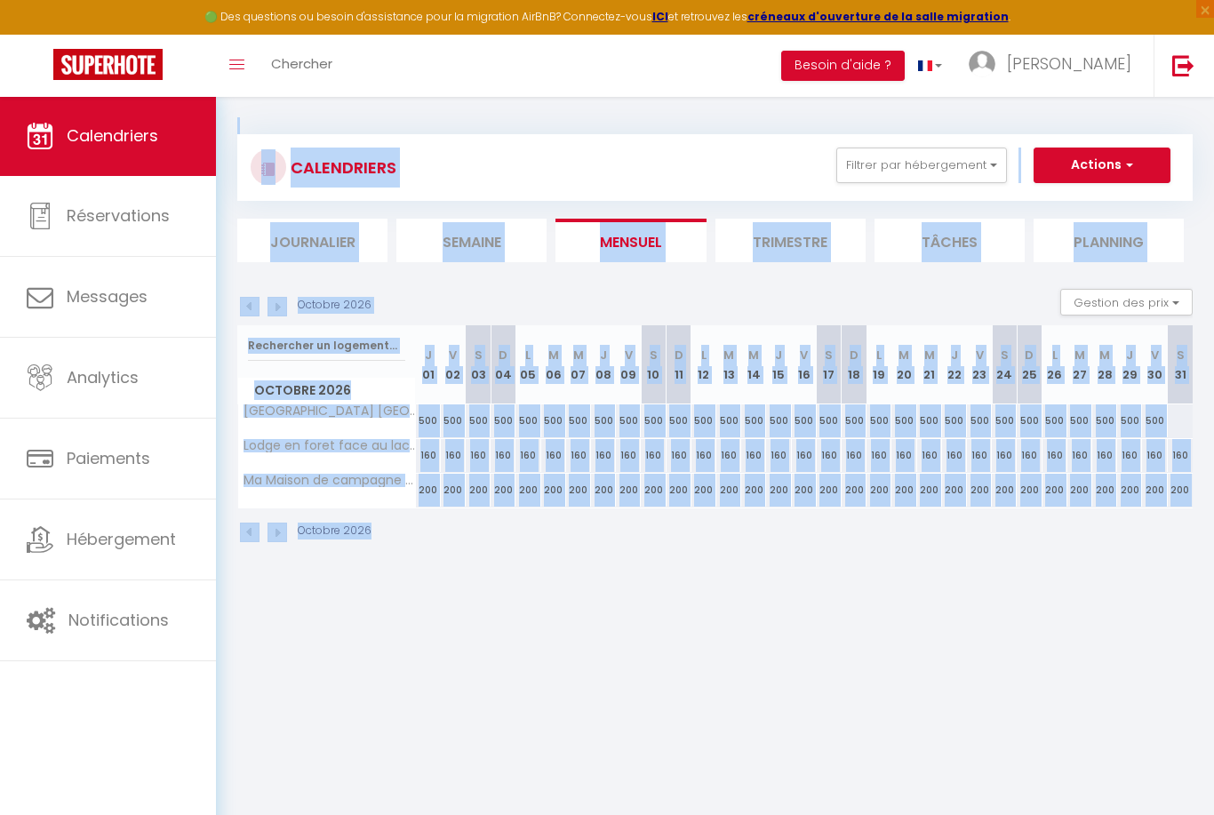
click at [281, 311] on img at bounding box center [277, 307] width 20 height 20
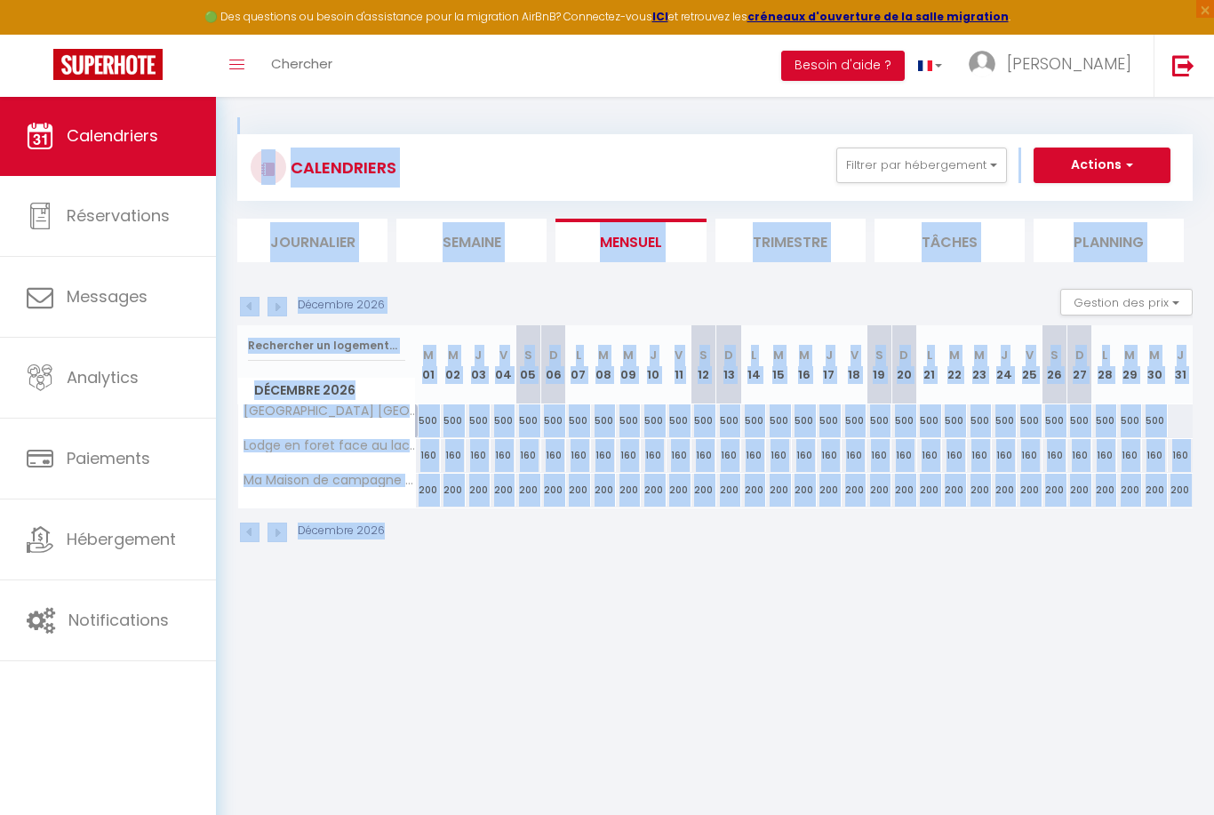
click at [281, 311] on img at bounding box center [277, 307] width 20 height 20
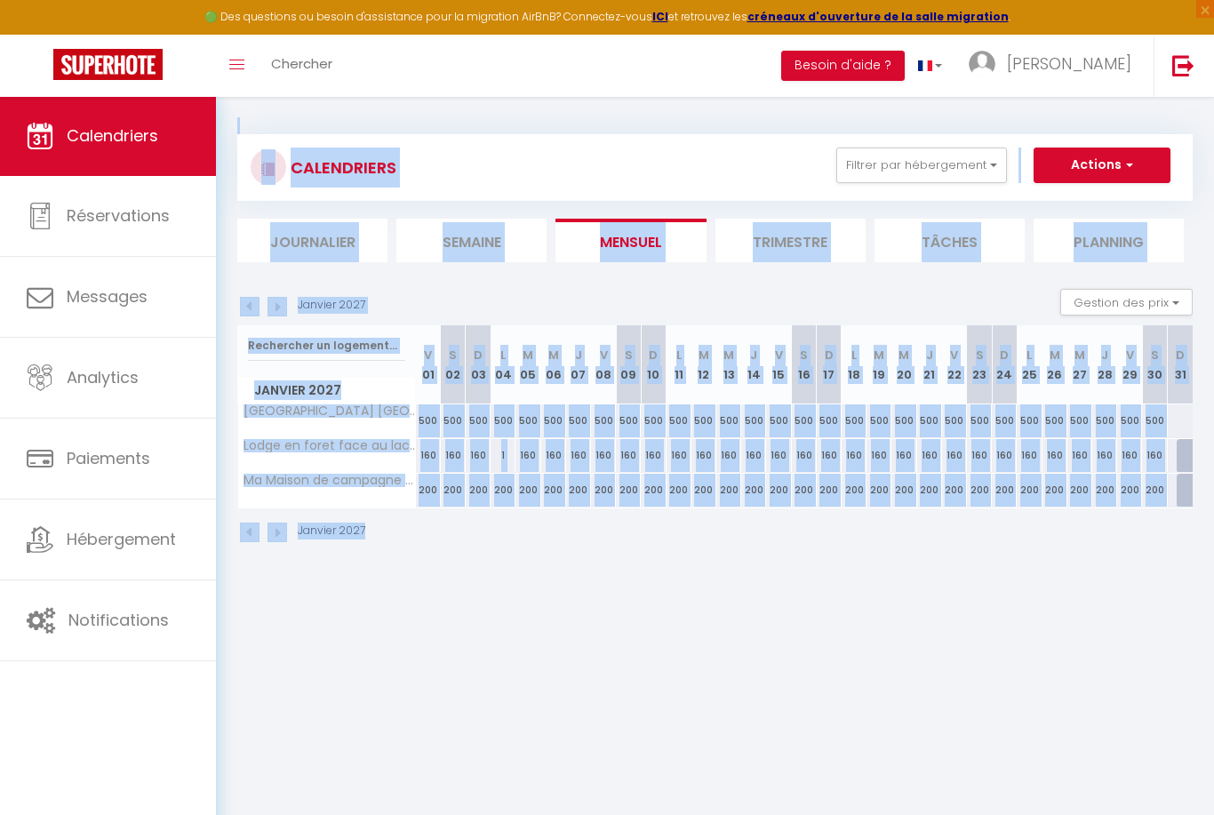
click at [281, 311] on img at bounding box center [277, 307] width 20 height 20
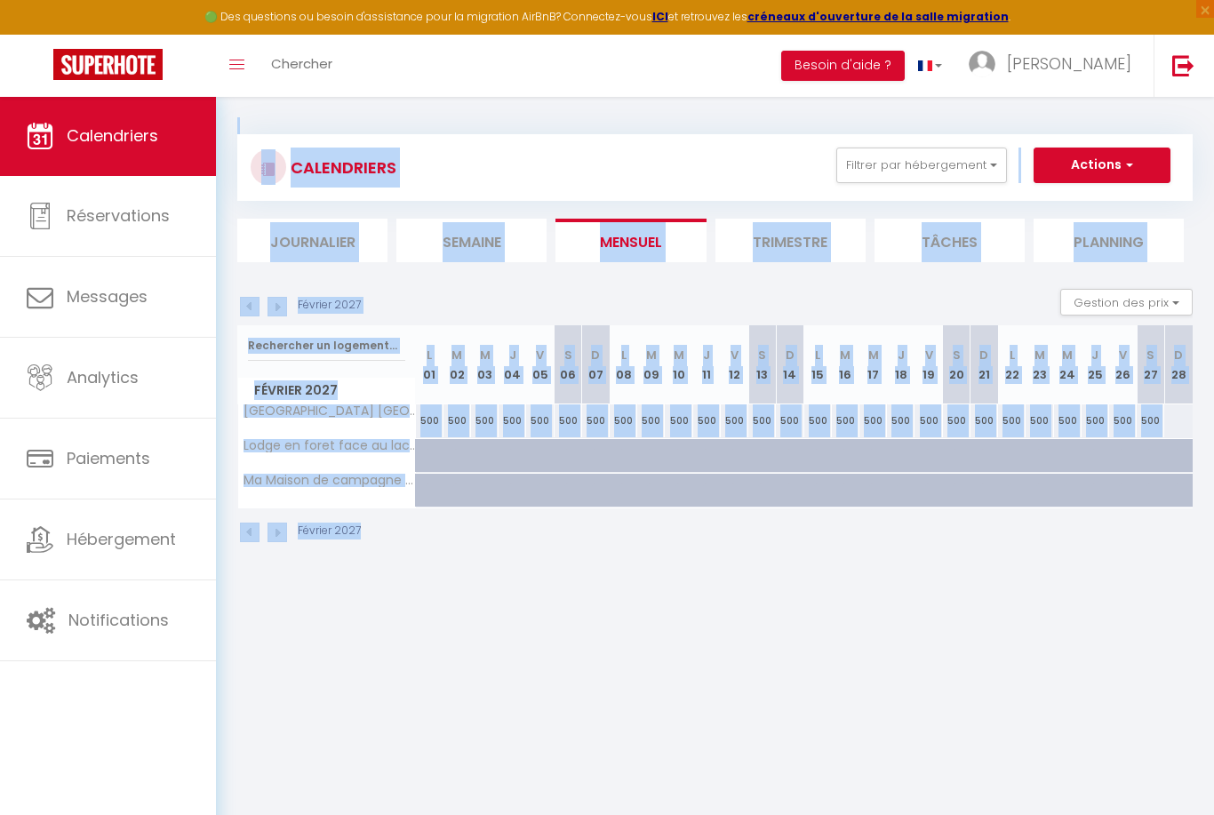
click at [281, 311] on img at bounding box center [277, 307] width 20 height 20
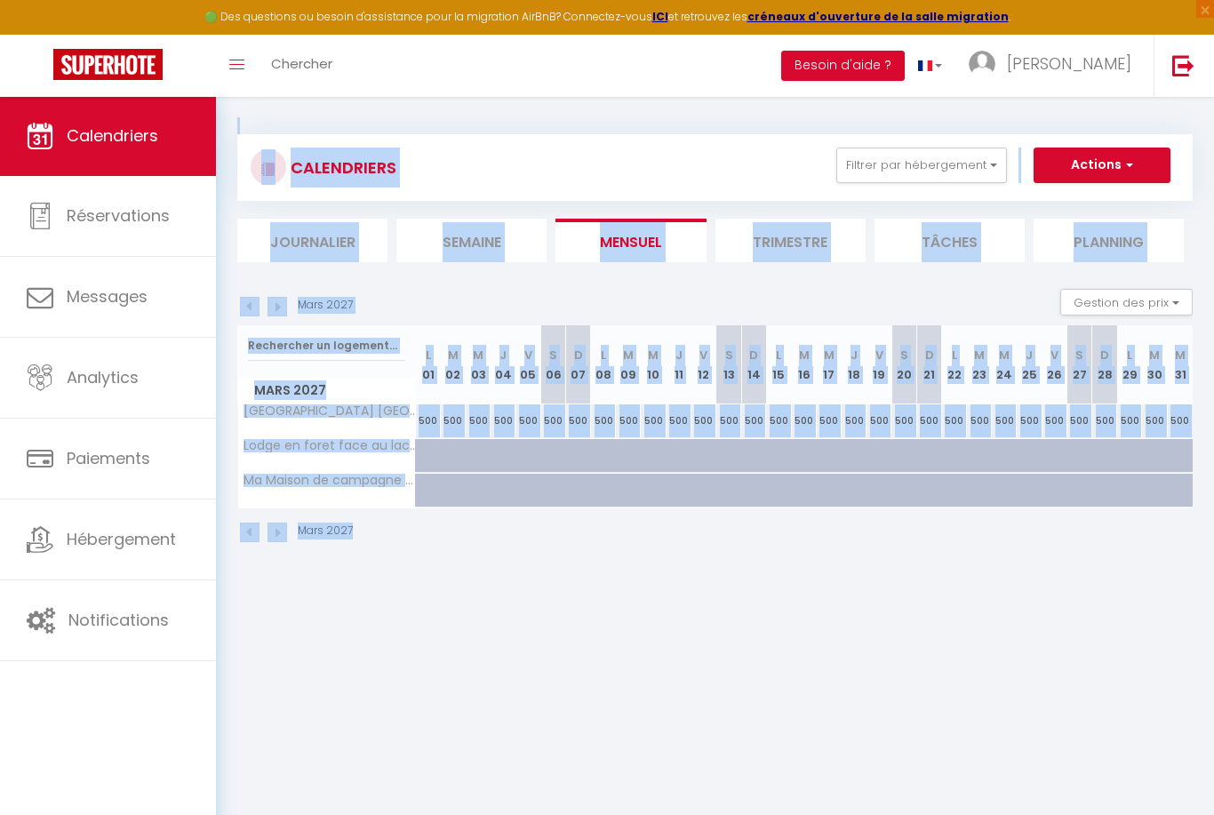
click at [253, 312] on img at bounding box center [250, 307] width 20 height 20
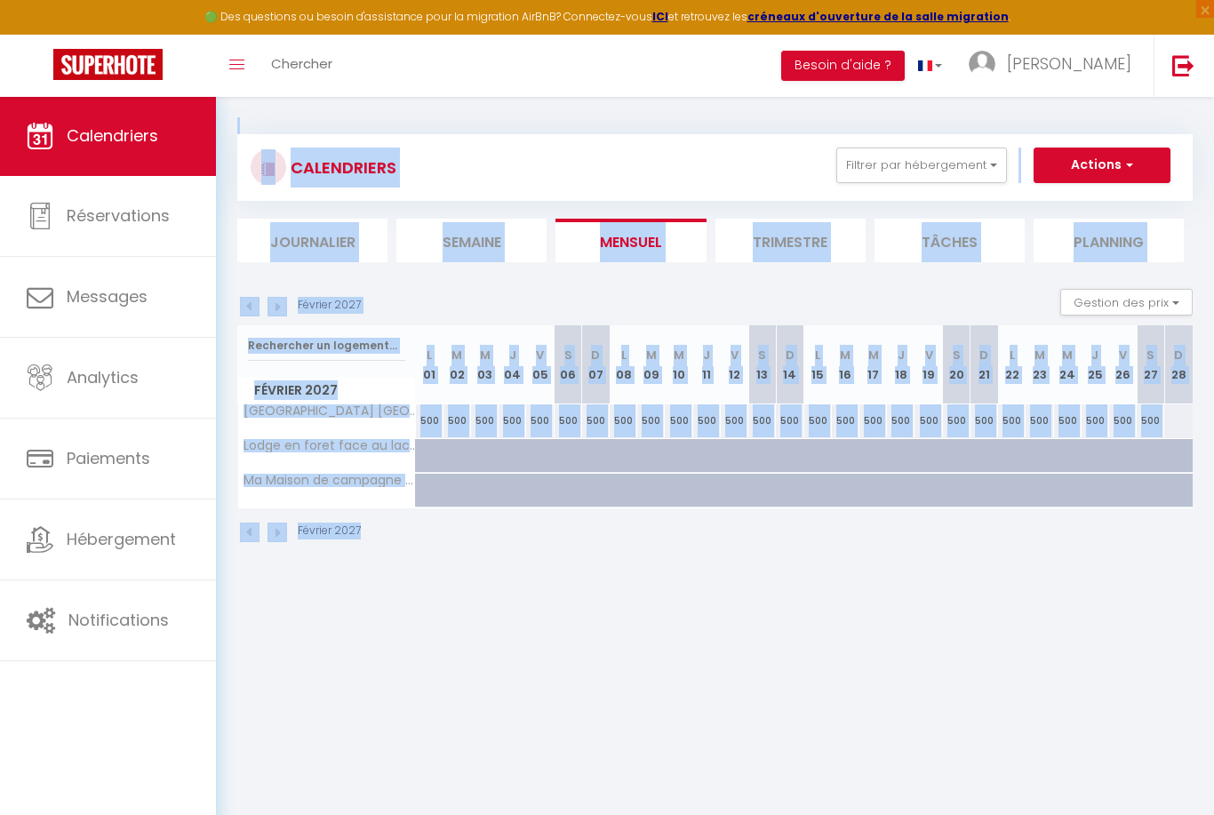
click at [255, 312] on img at bounding box center [250, 307] width 20 height 20
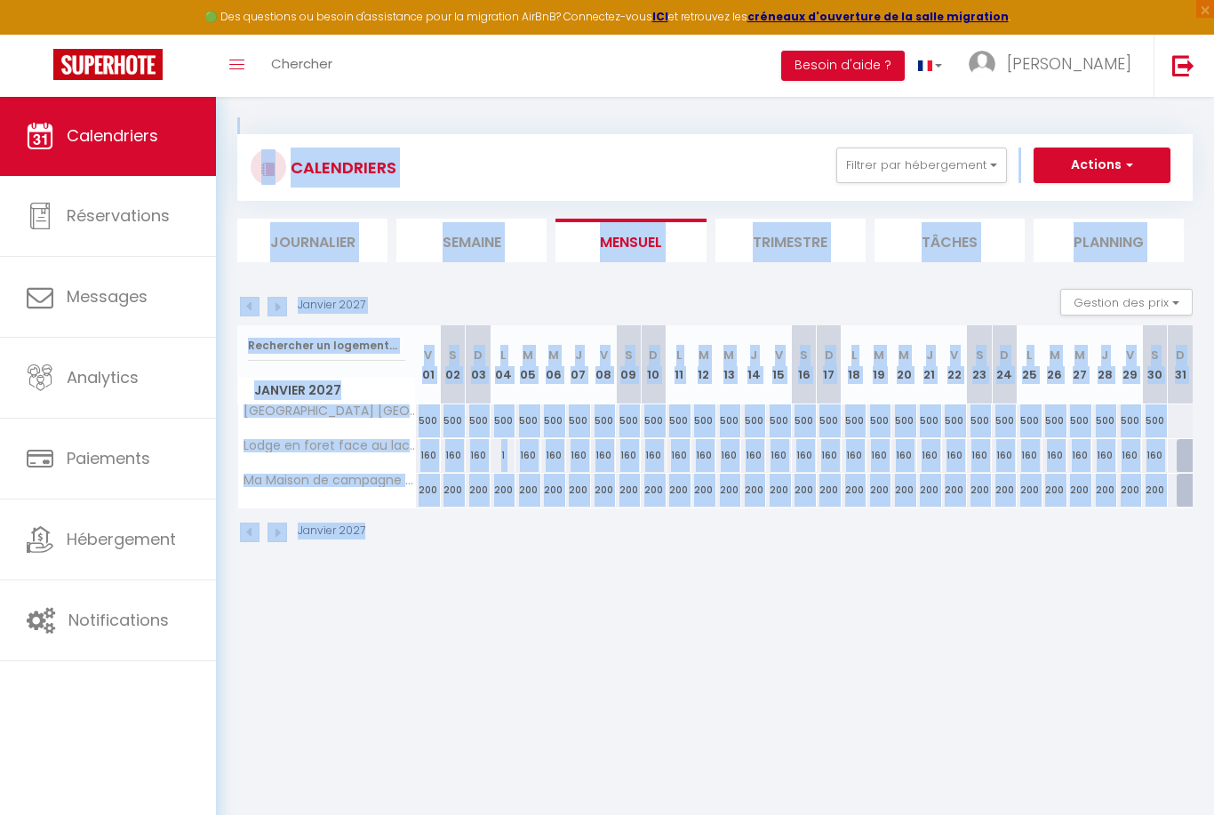
click at [255, 312] on img at bounding box center [250, 307] width 20 height 20
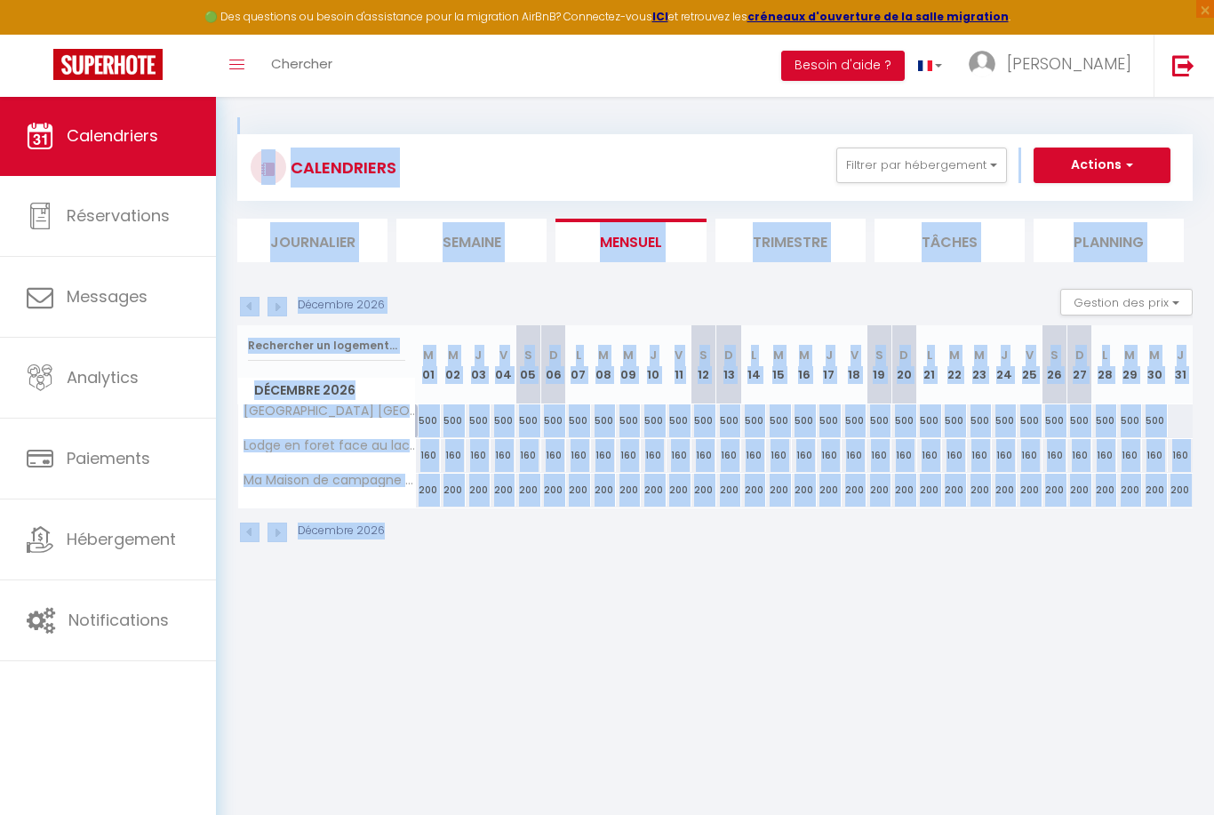
click at [277, 309] on img at bounding box center [277, 307] width 20 height 20
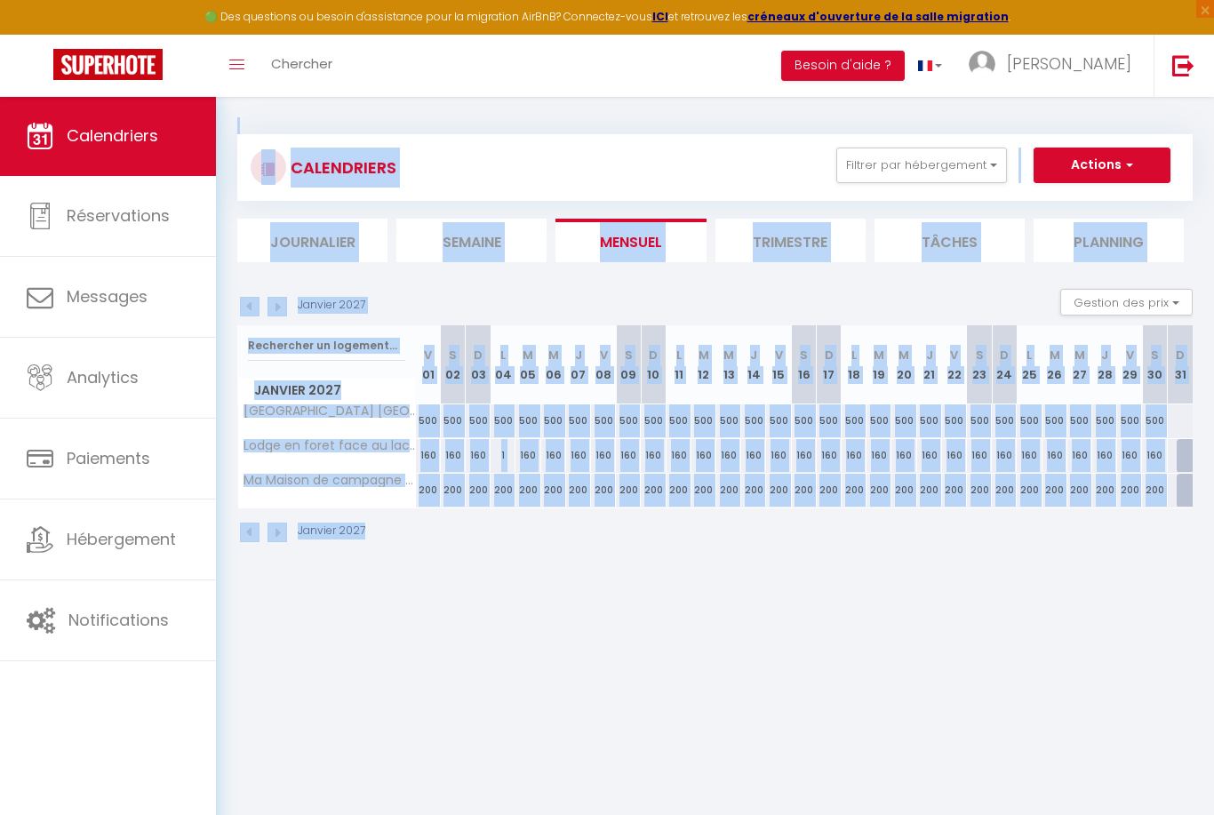
click at [283, 307] on img at bounding box center [277, 307] width 20 height 20
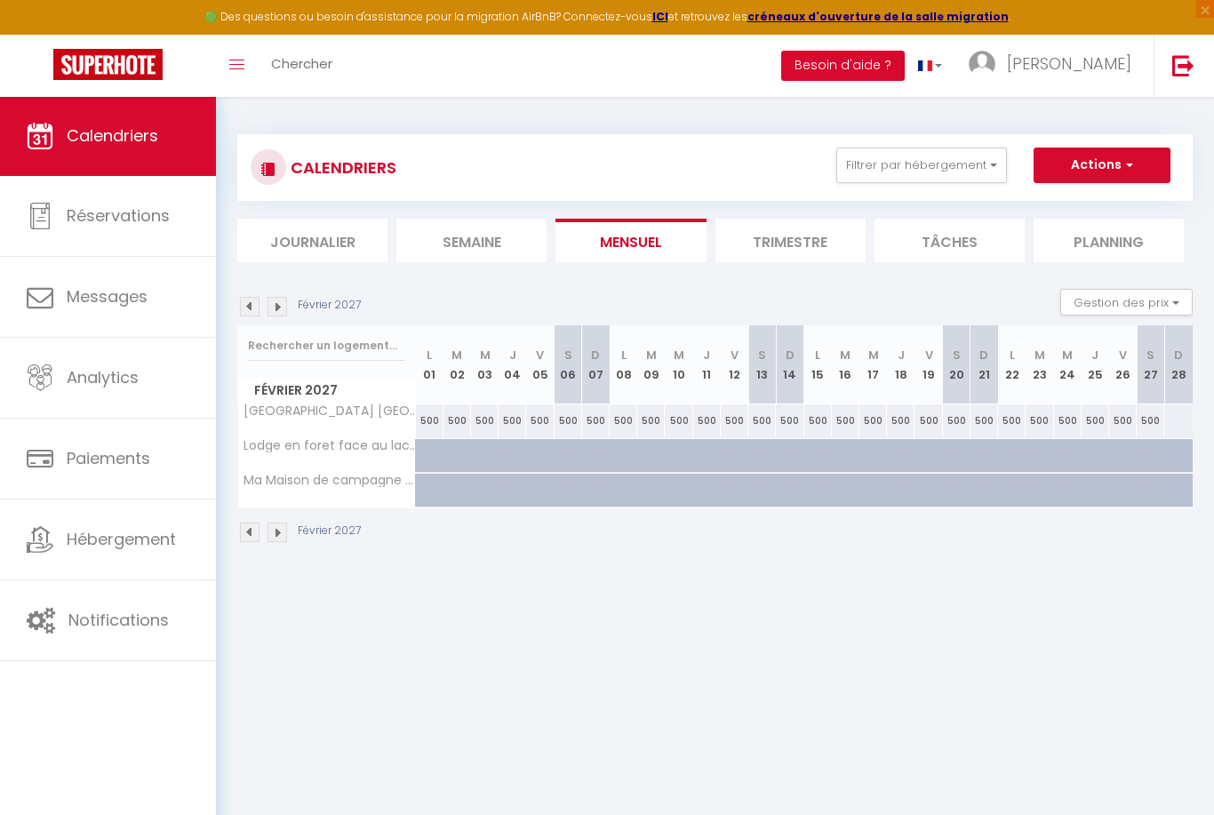
click at [431, 462] on div at bounding box center [440, 466] width 28 height 34
type input "160"
type input "Lun 01 Février 2027"
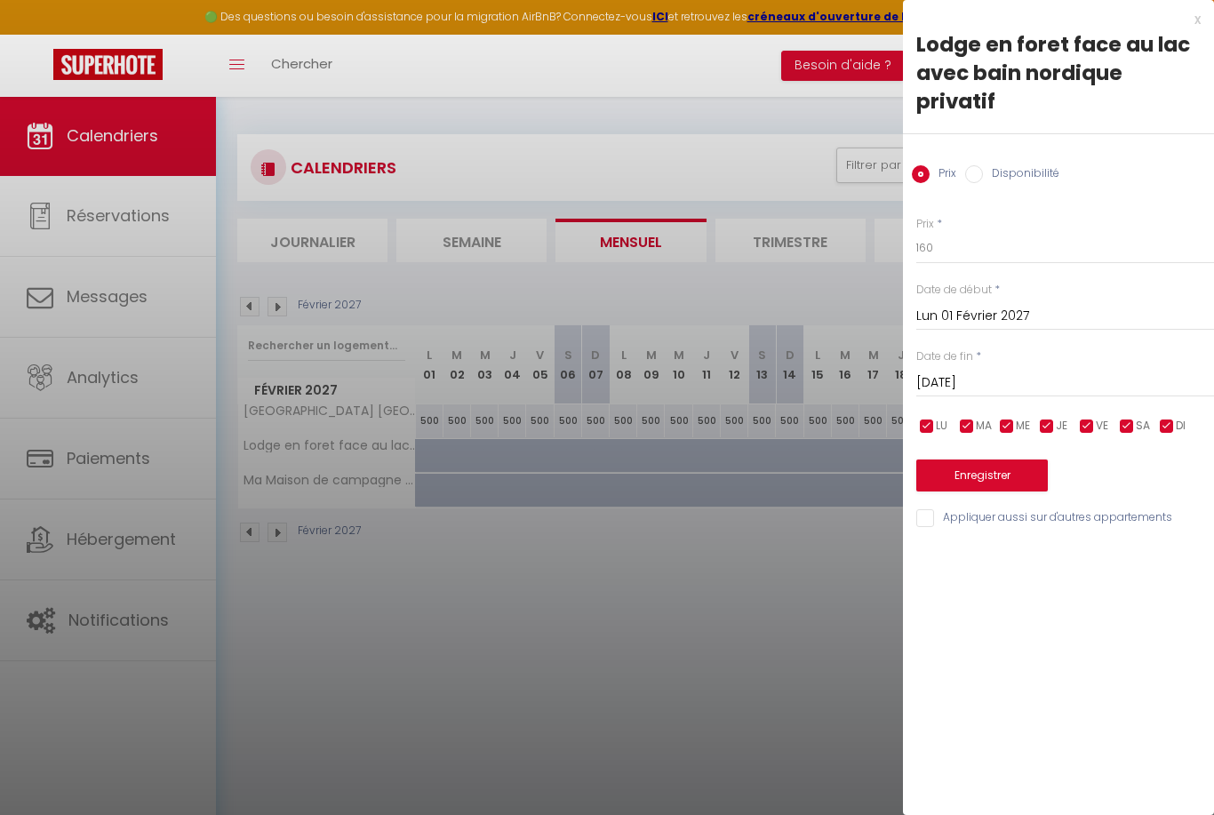
click at [971, 372] on input "[DATE]" at bounding box center [1065, 382] width 298 height 23
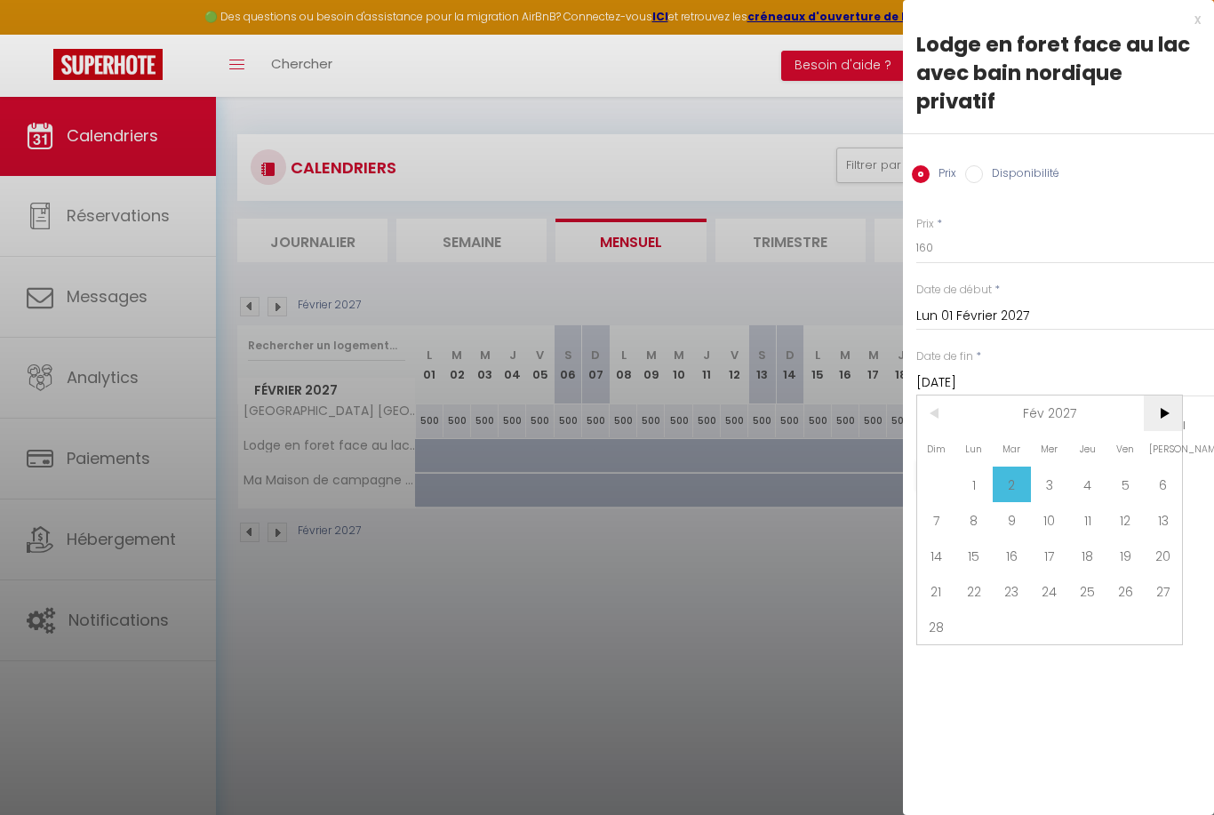
click at [1168, 411] on span ">" at bounding box center [1163, 413] width 38 height 36
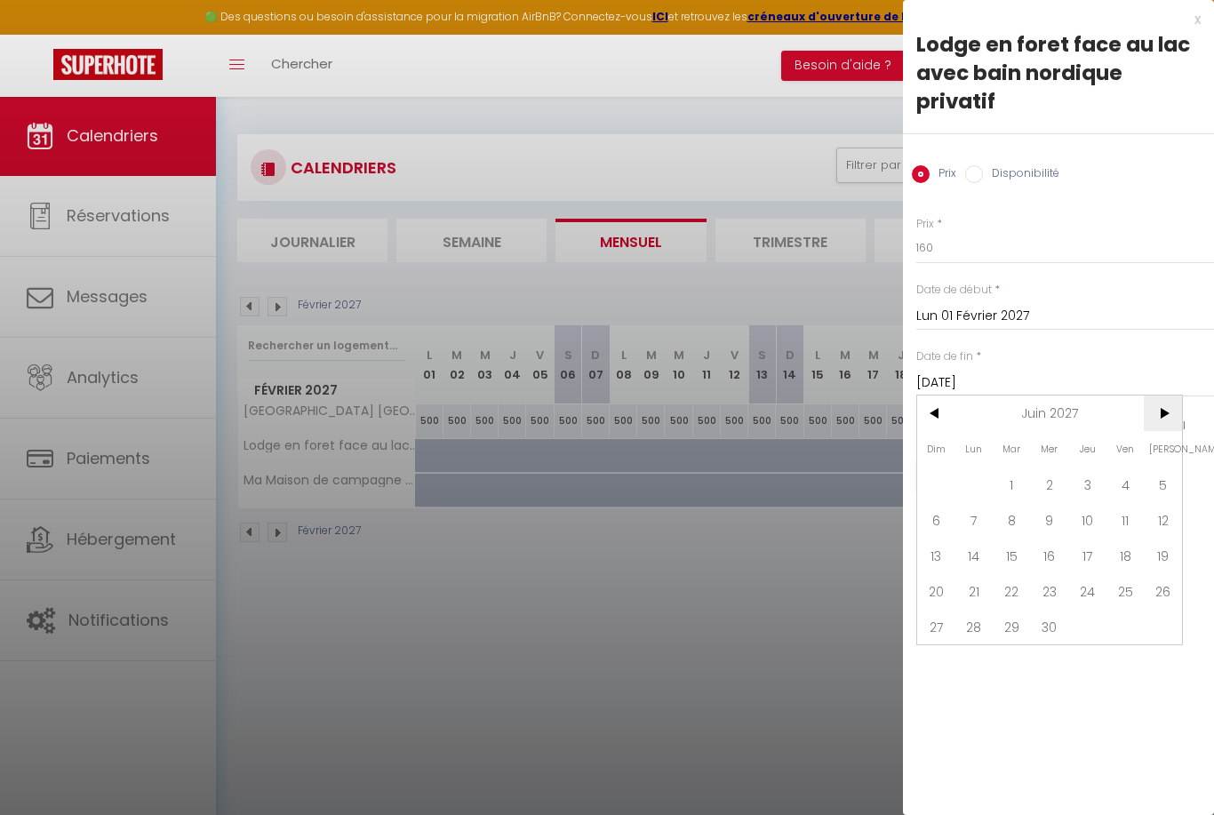
click at [1168, 411] on span ">" at bounding box center [1163, 413] width 38 height 36
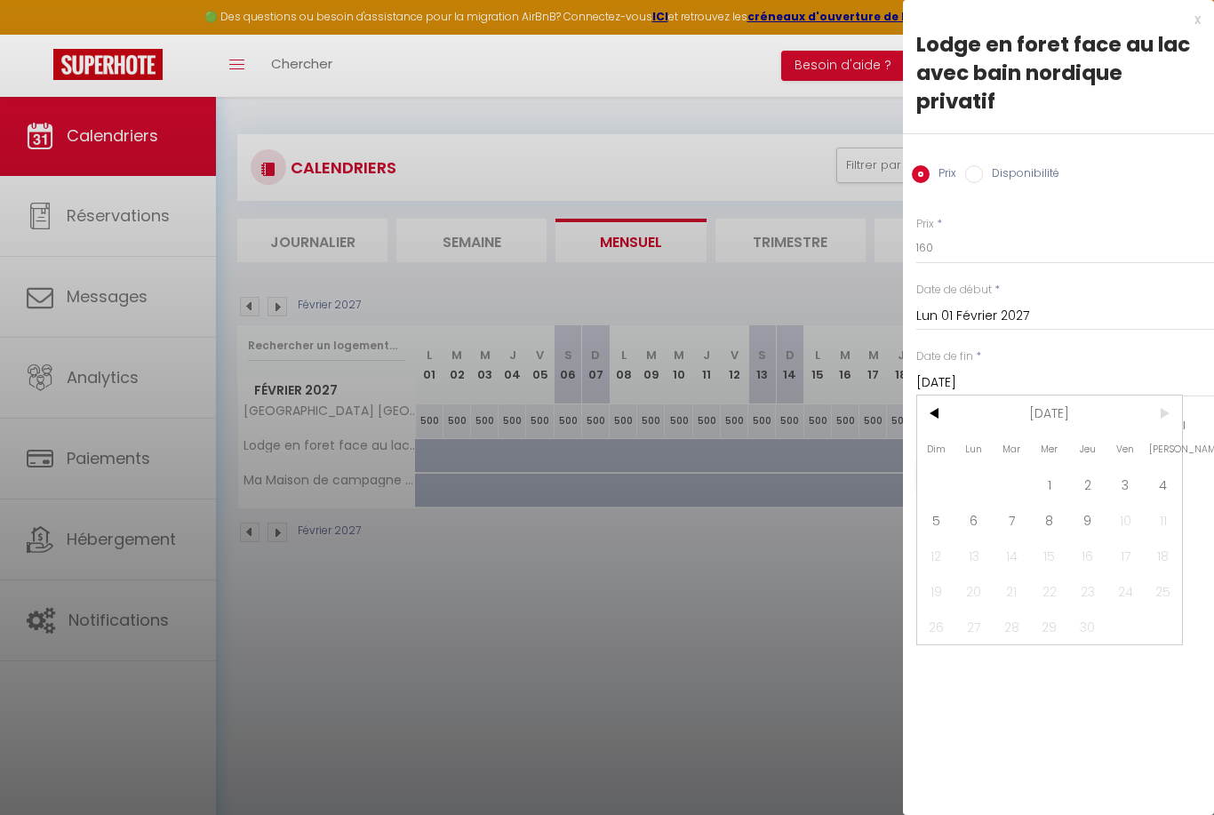
click at [1168, 411] on span ">" at bounding box center [1163, 413] width 38 height 36
click at [1094, 528] on span "9" at bounding box center [1087, 520] width 38 height 36
type input "Jeu 09 Septembre 2027"
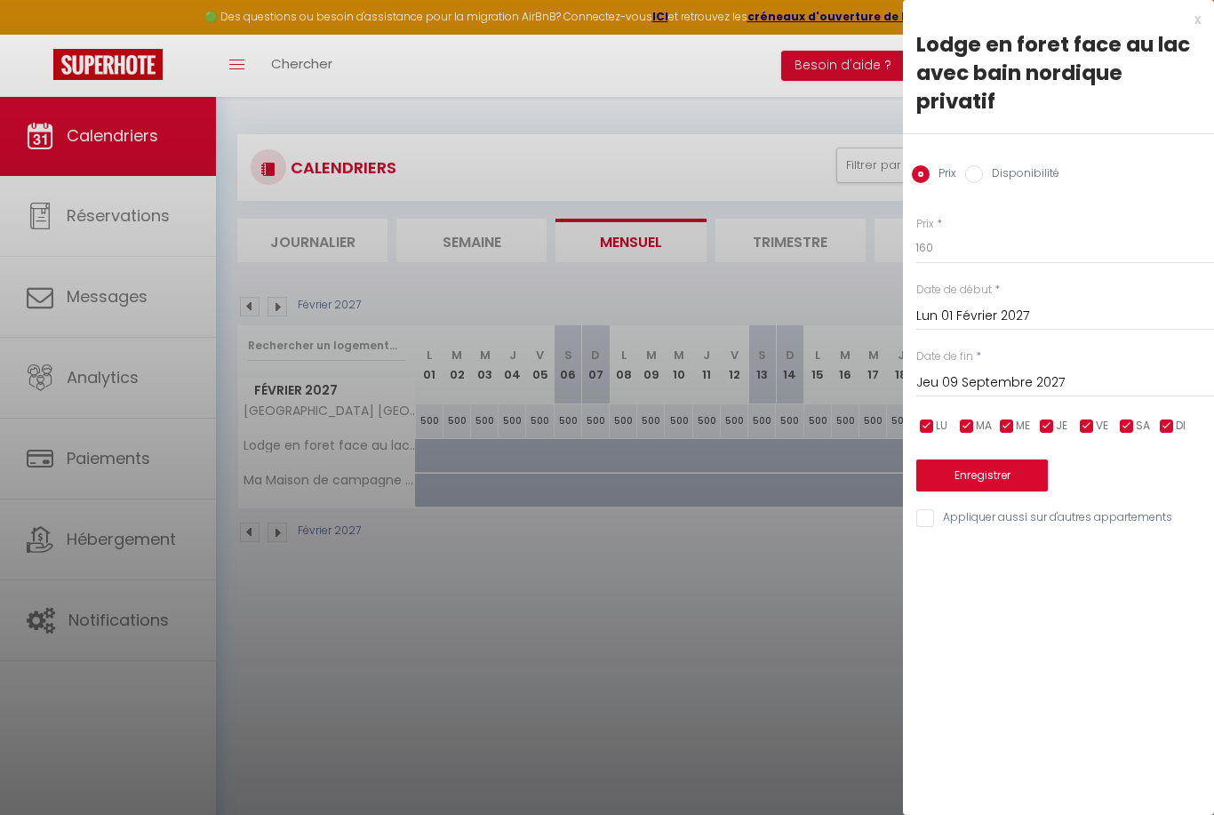
click at [970, 174] on input "Disponibilité" at bounding box center [974, 174] width 18 height 18
radio input "true"
radio input "false"
click at [994, 473] on button "Enregistrer" at bounding box center [982, 477] width 132 height 32
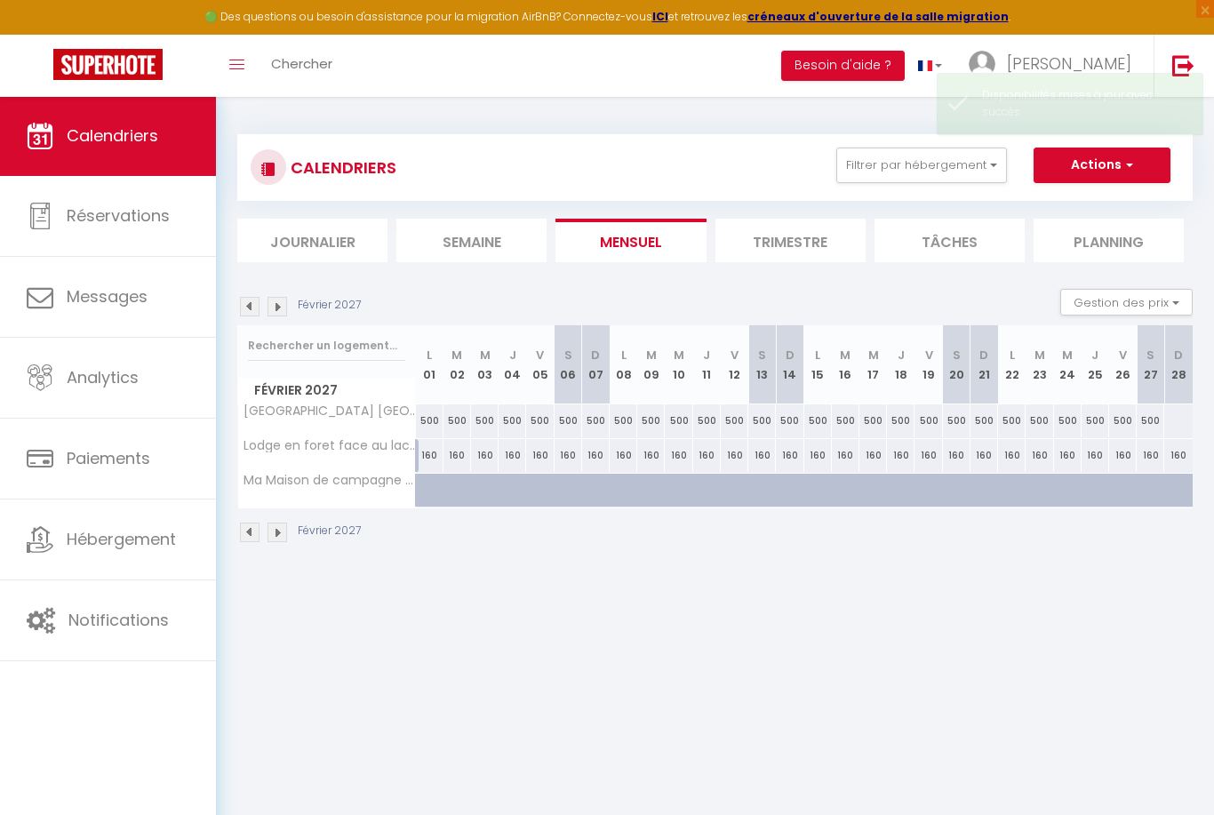
click at [274, 309] on img at bounding box center [277, 307] width 20 height 20
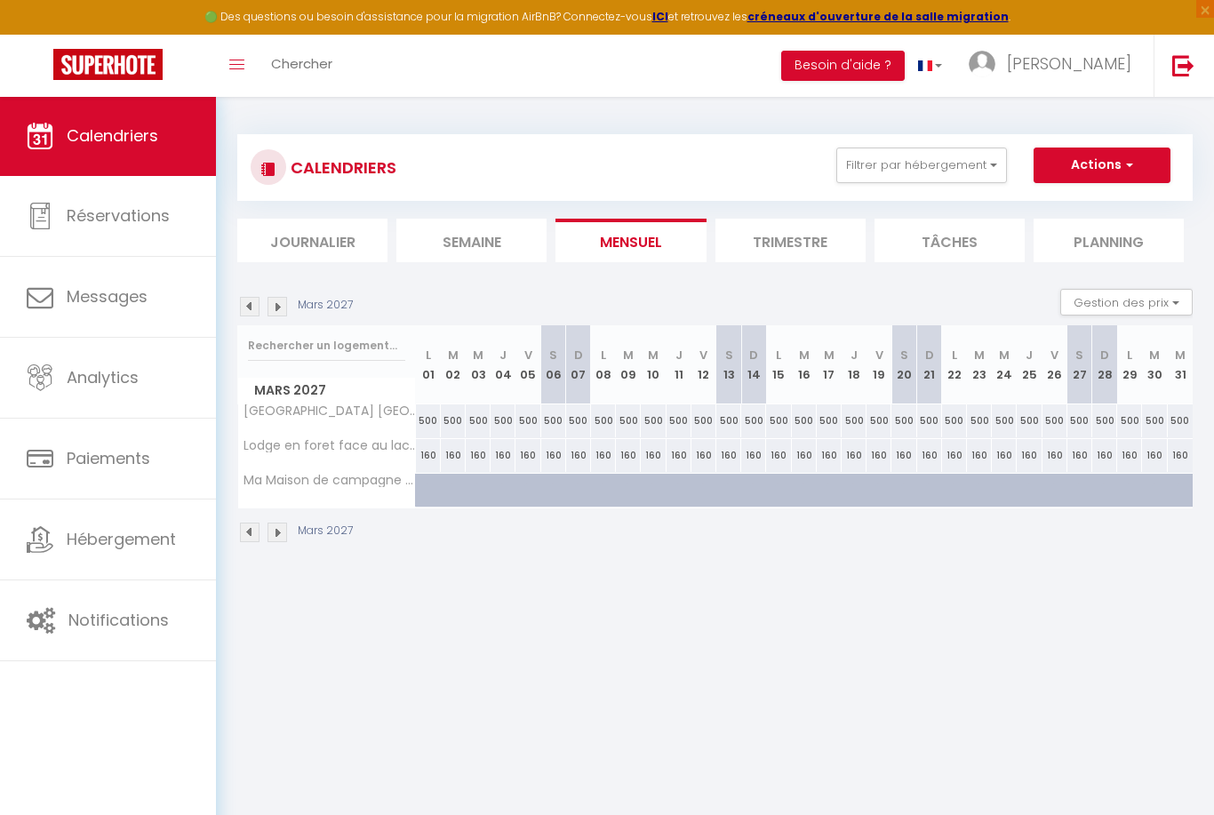
click at [275, 308] on img at bounding box center [277, 307] width 20 height 20
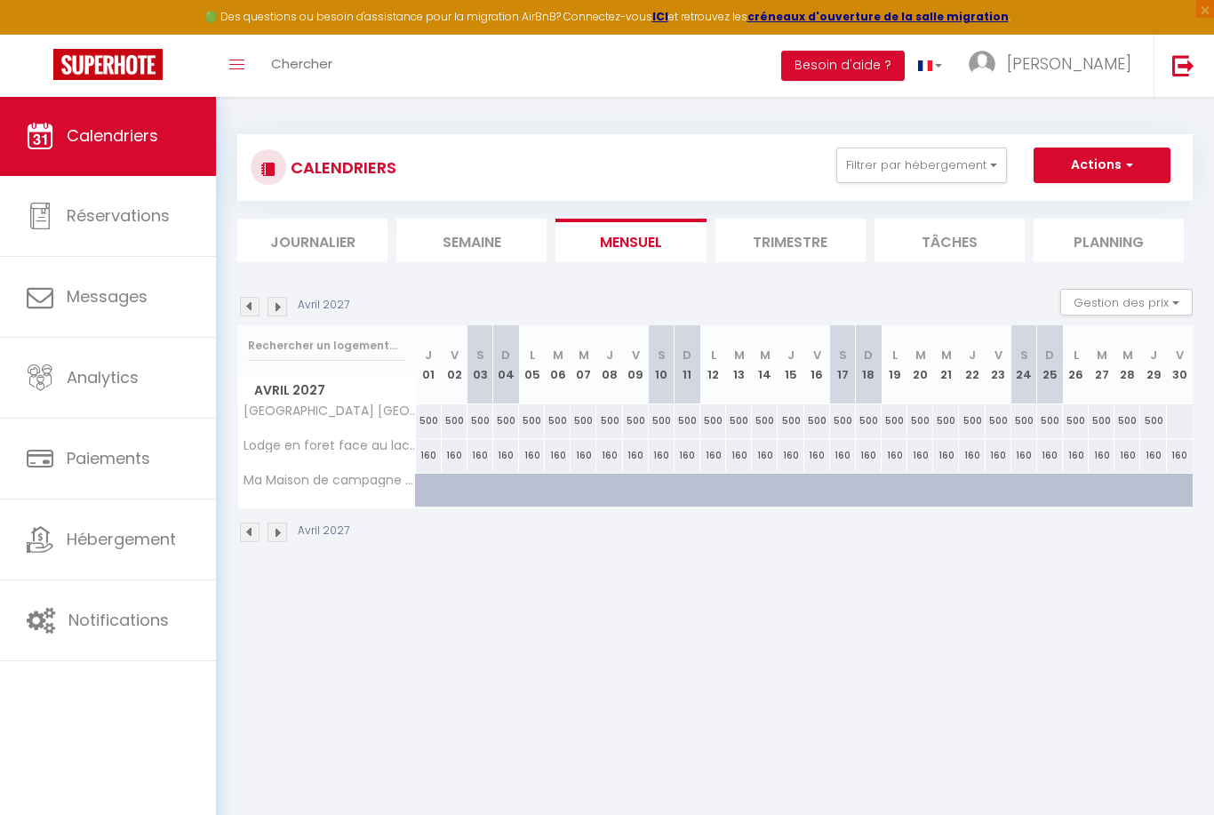
click at [275, 308] on img at bounding box center [277, 307] width 20 height 20
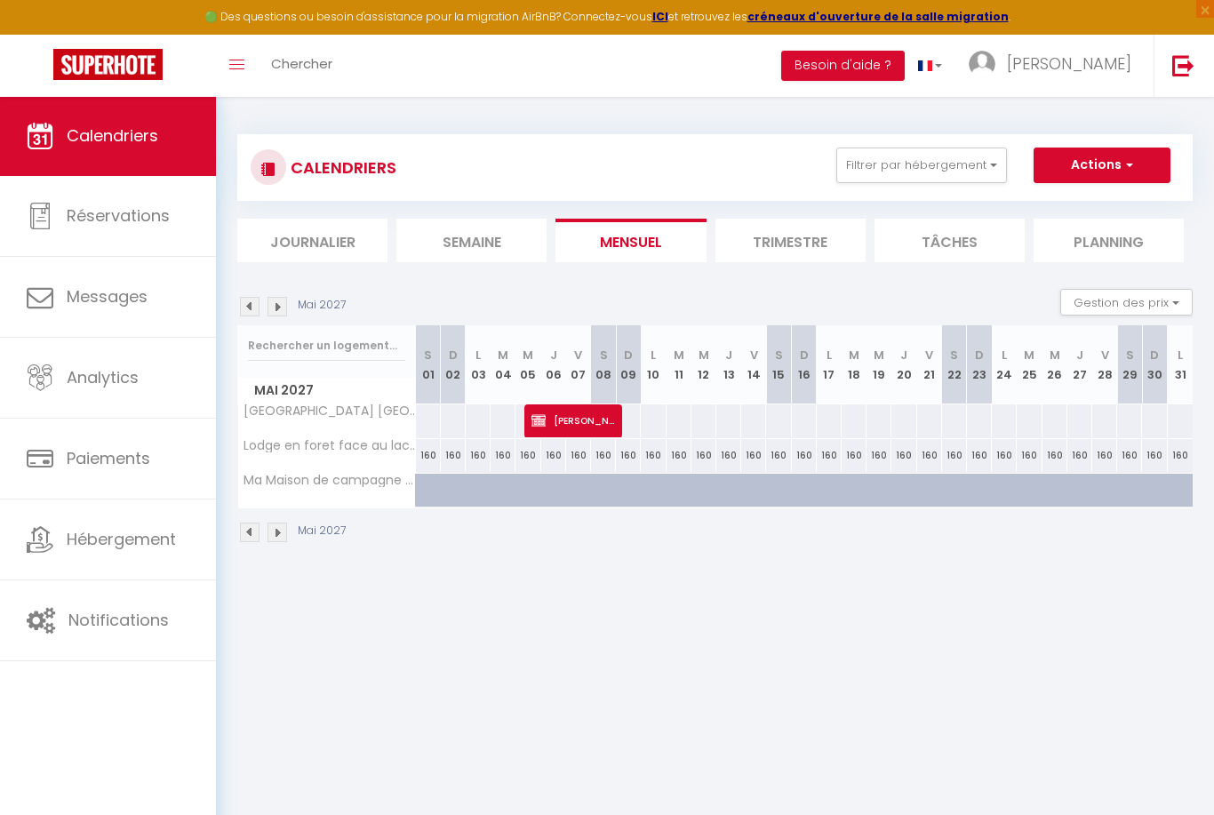
click at [275, 308] on img at bounding box center [277, 307] width 20 height 20
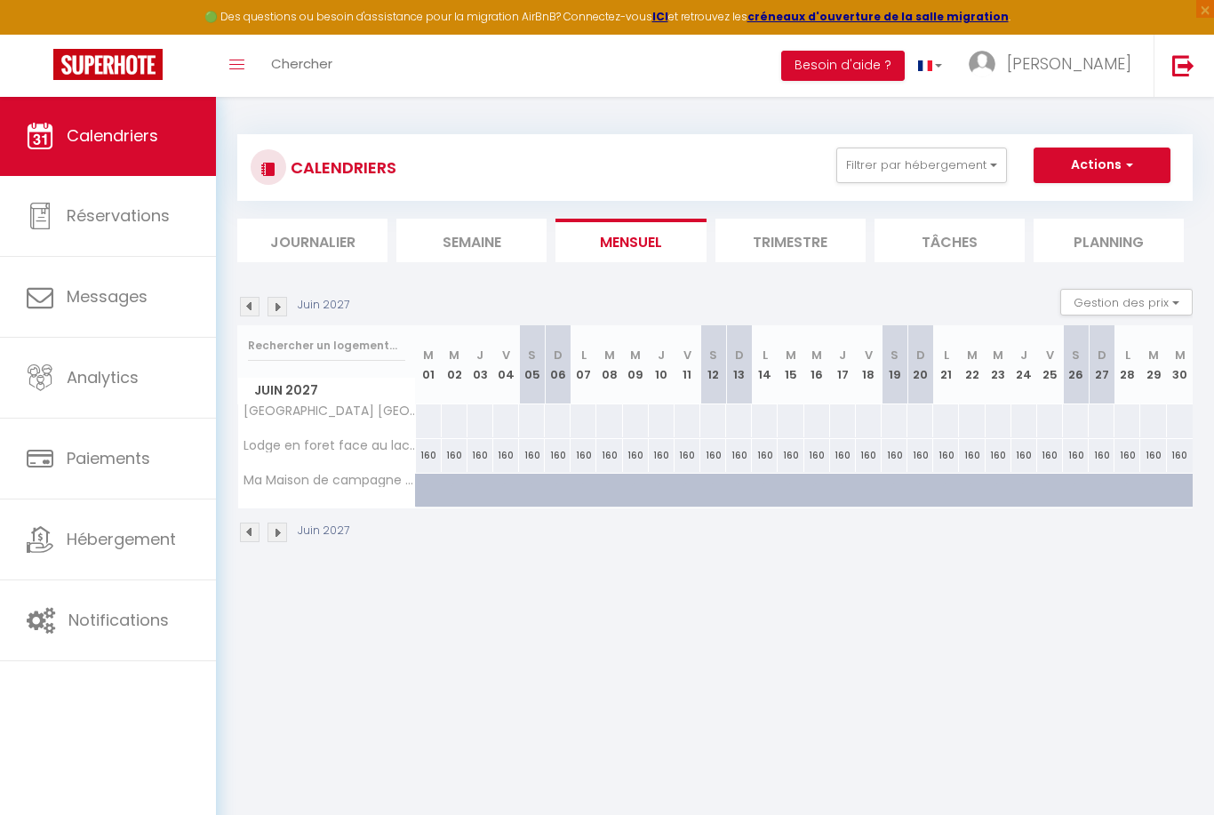
click at [252, 307] on img at bounding box center [250, 307] width 20 height 20
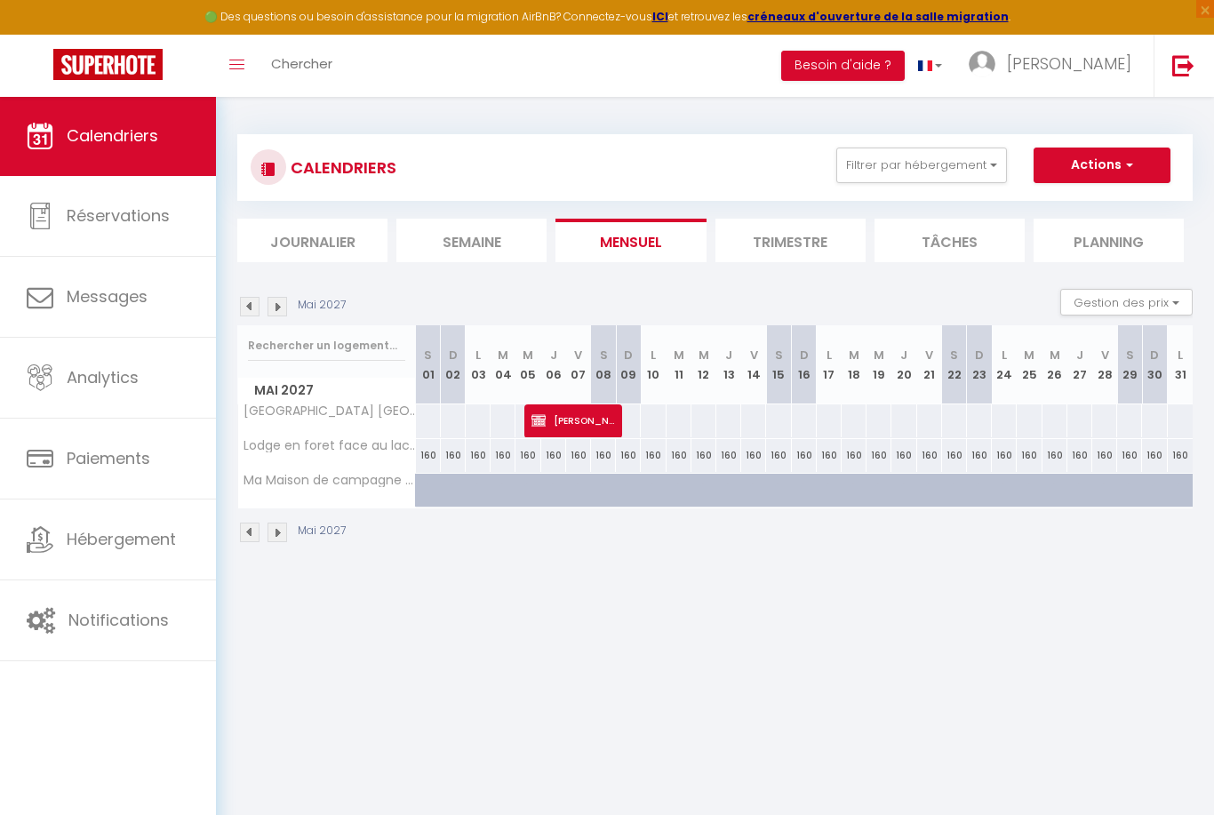
click at [281, 305] on img at bounding box center [277, 307] width 20 height 20
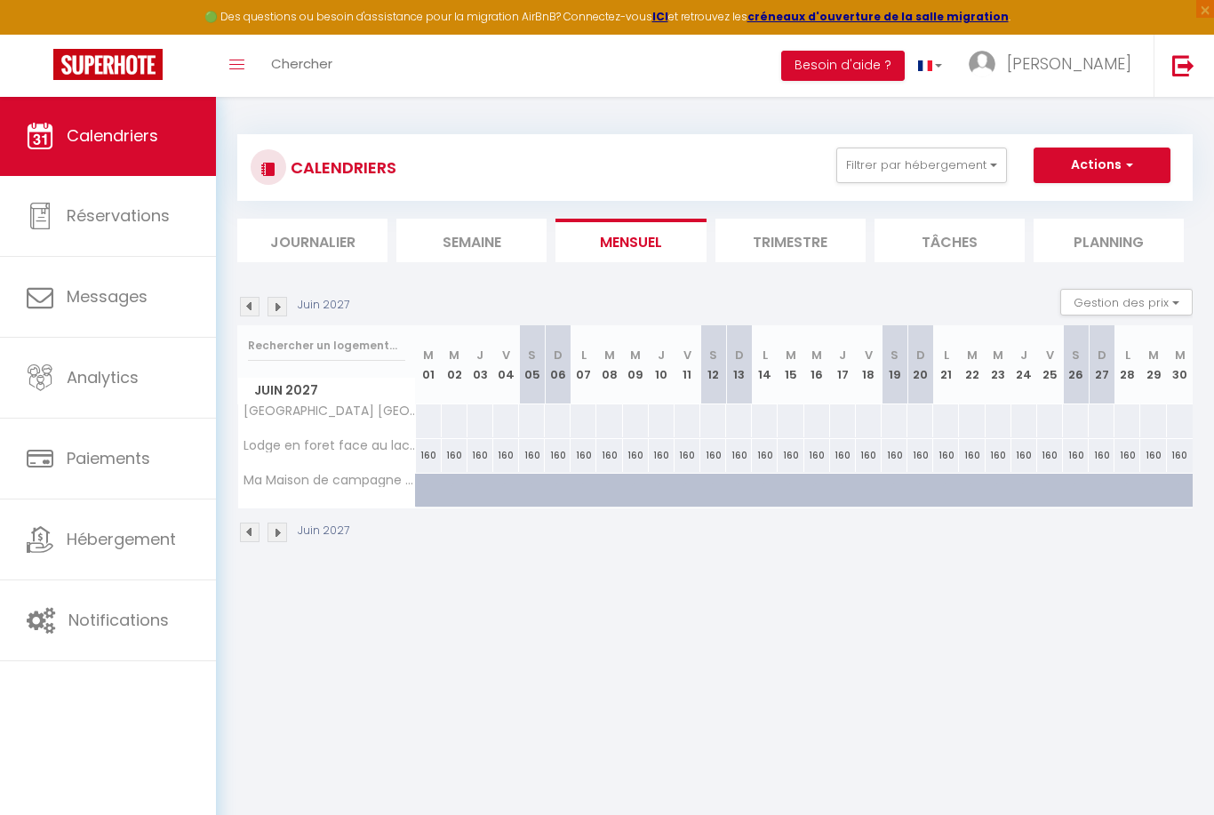
click at [281, 305] on img at bounding box center [277, 307] width 20 height 20
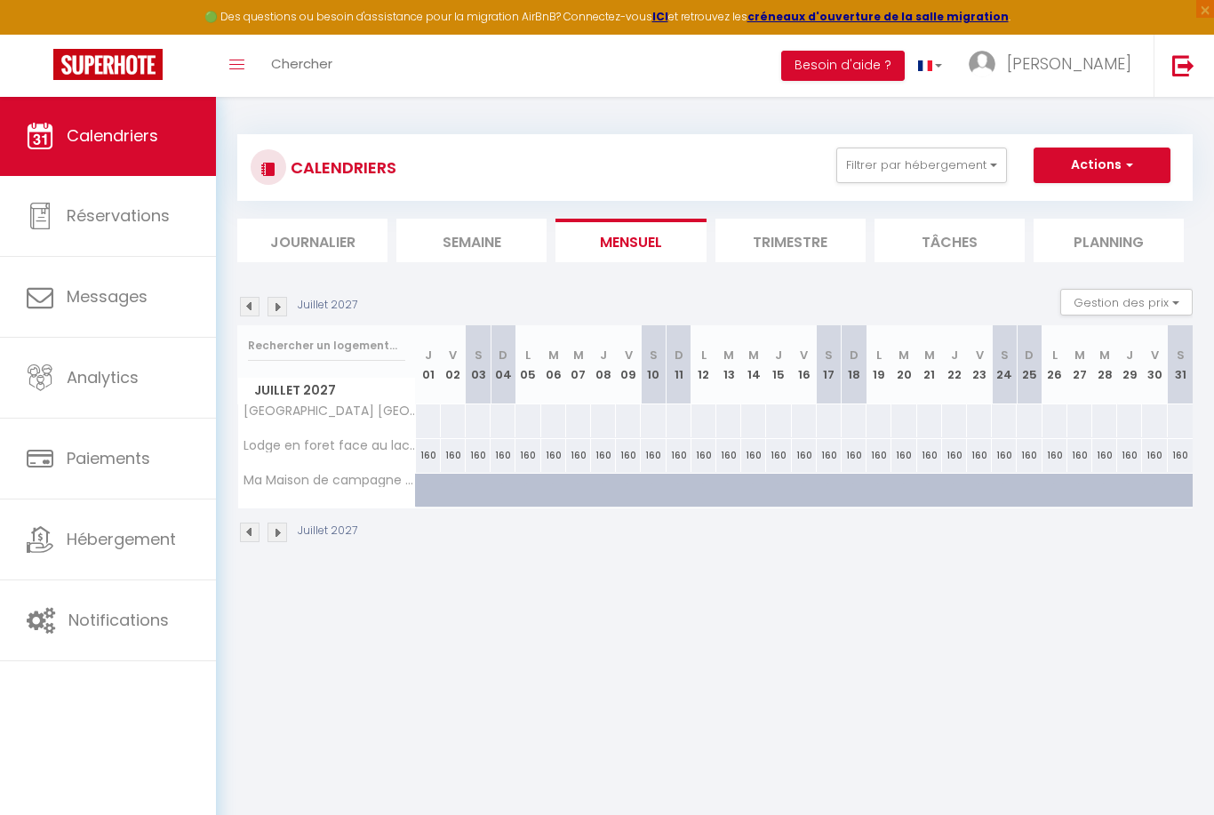
click at [281, 305] on img at bounding box center [277, 307] width 20 height 20
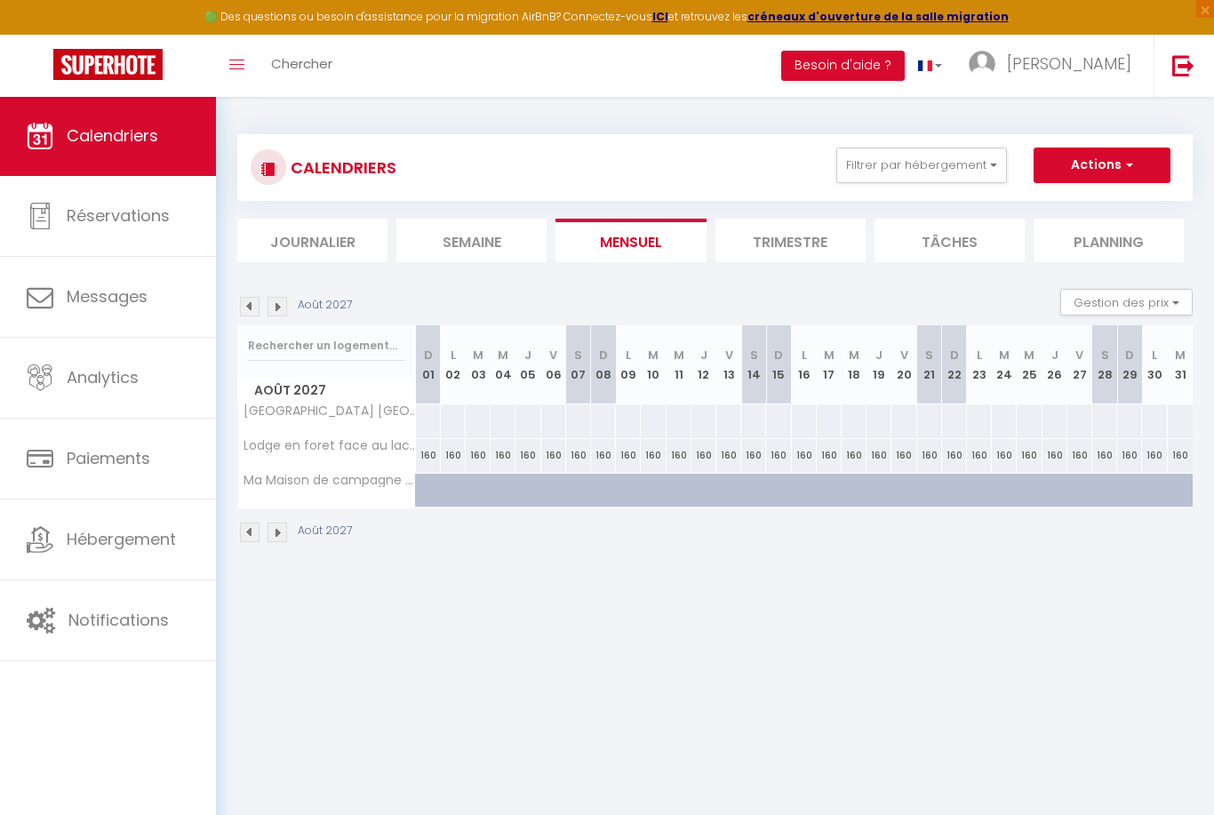
click at [281, 305] on img at bounding box center [277, 307] width 20 height 20
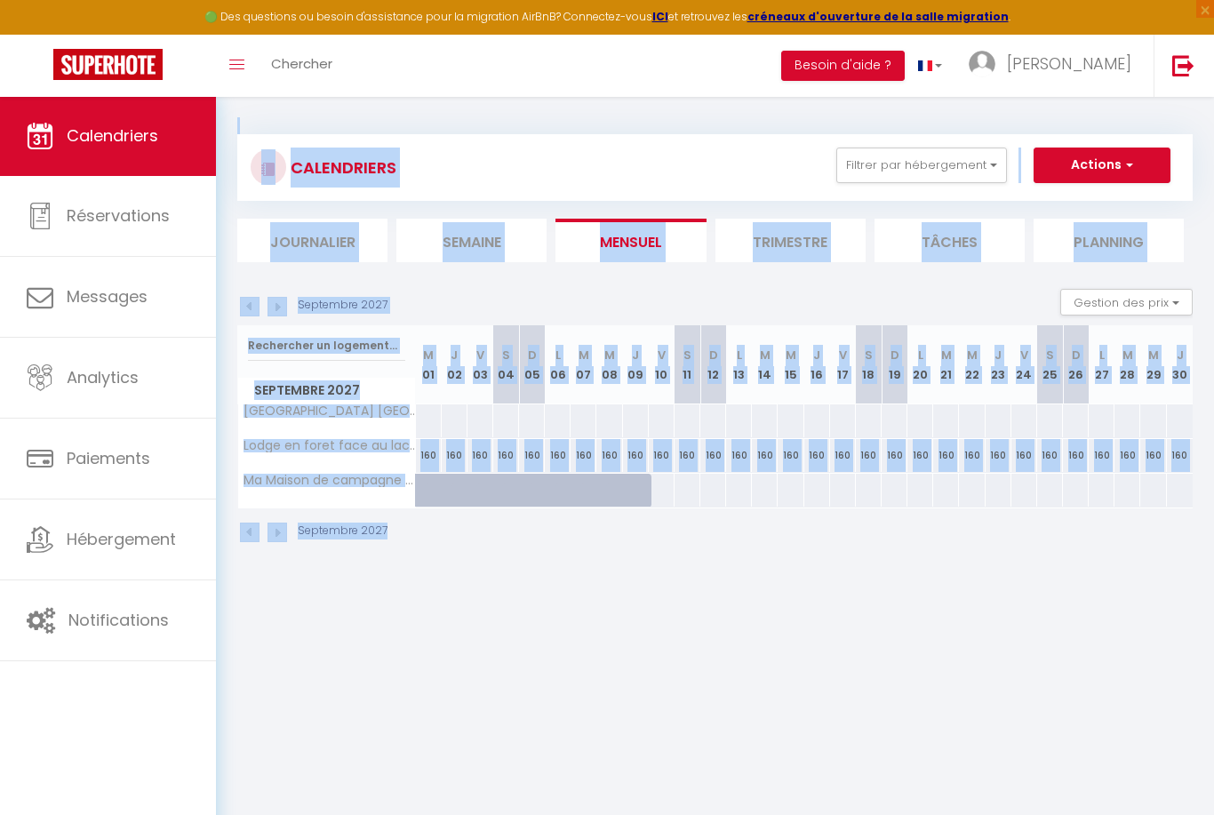
click at [281, 308] on img at bounding box center [277, 307] width 20 height 20
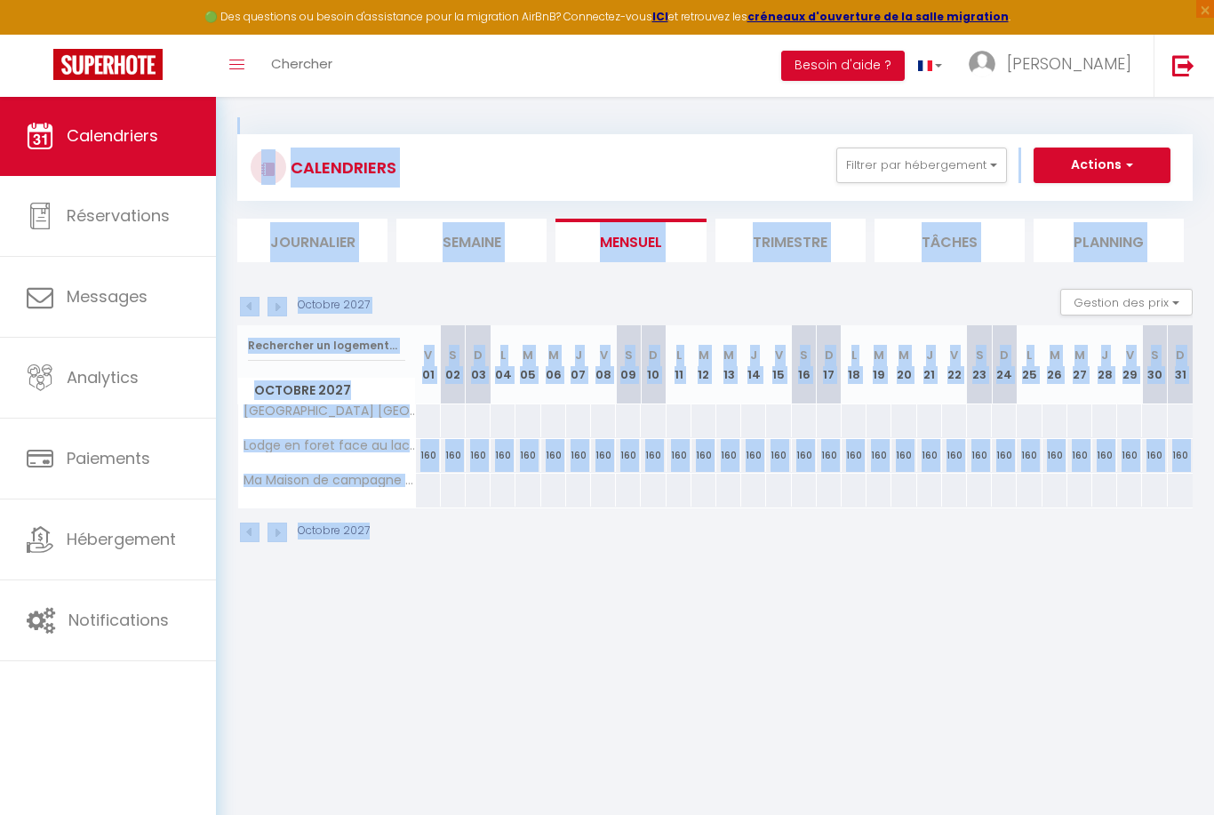
click at [279, 313] on img at bounding box center [277, 307] width 20 height 20
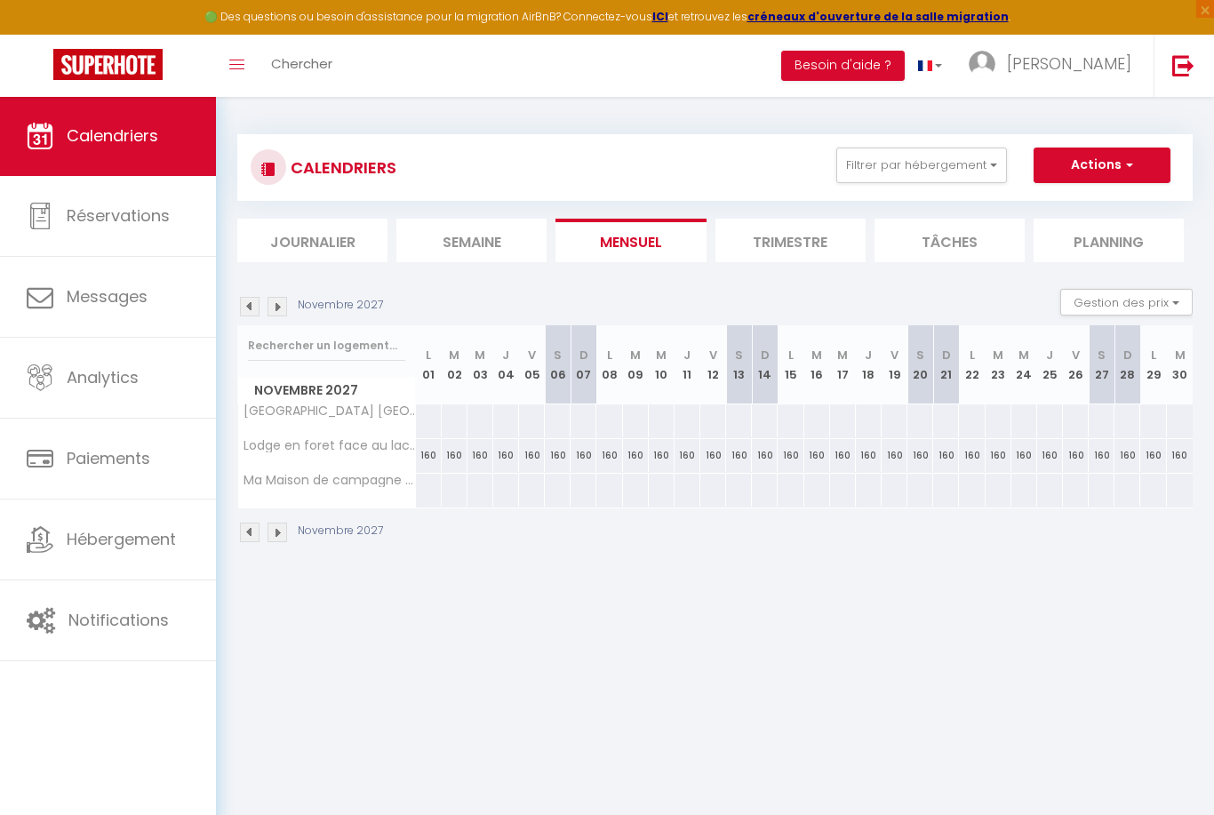
click at [430, 421] on div at bounding box center [428, 420] width 27 height 33
select select "1"
type input "[DATE]"
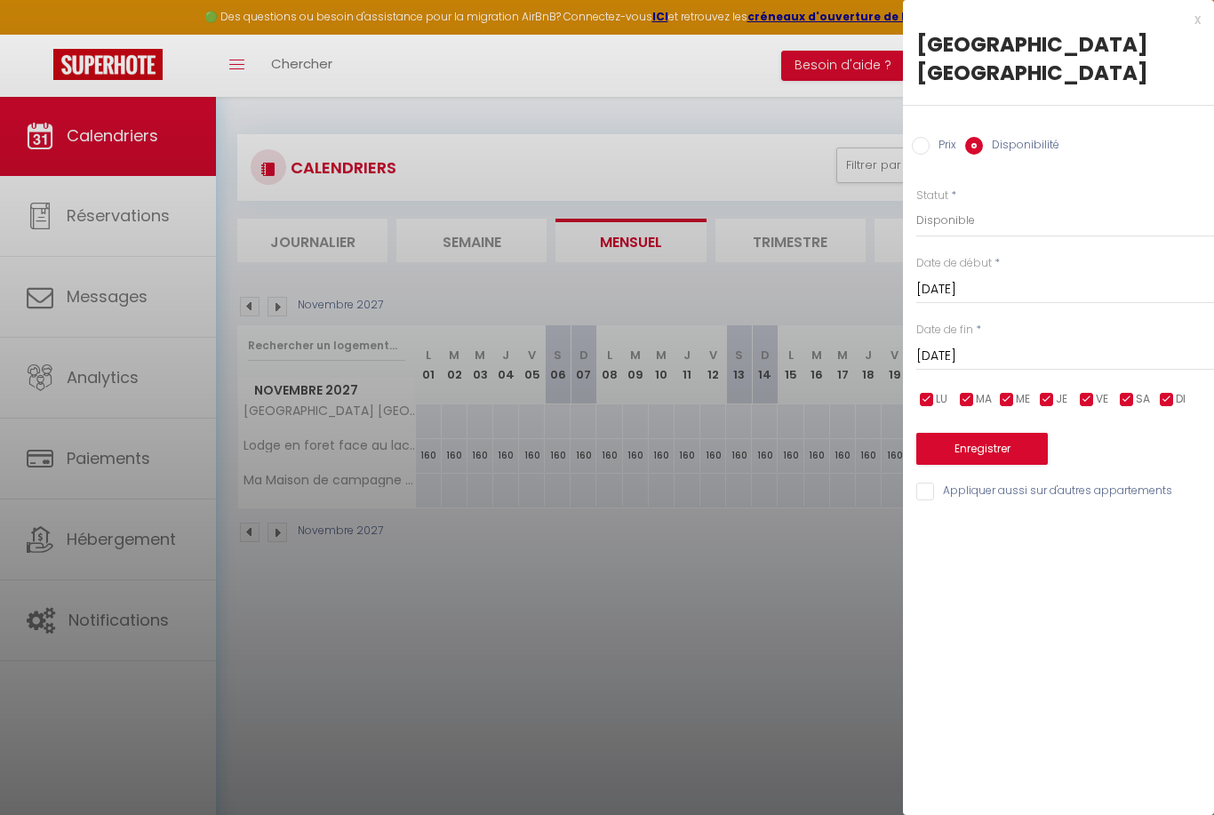
click at [930, 149] on label "Prix" at bounding box center [943, 147] width 27 height 20
click at [930, 149] on input "Prix" at bounding box center [921, 146] width 18 height 18
radio input "true"
click at [1014, 142] on label "Disponibilité" at bounding box center [1021, 147] width 76 height 20
click at [983, 142] on input "Disponibilité" at bounding box center [974, 146] width 18 height 18
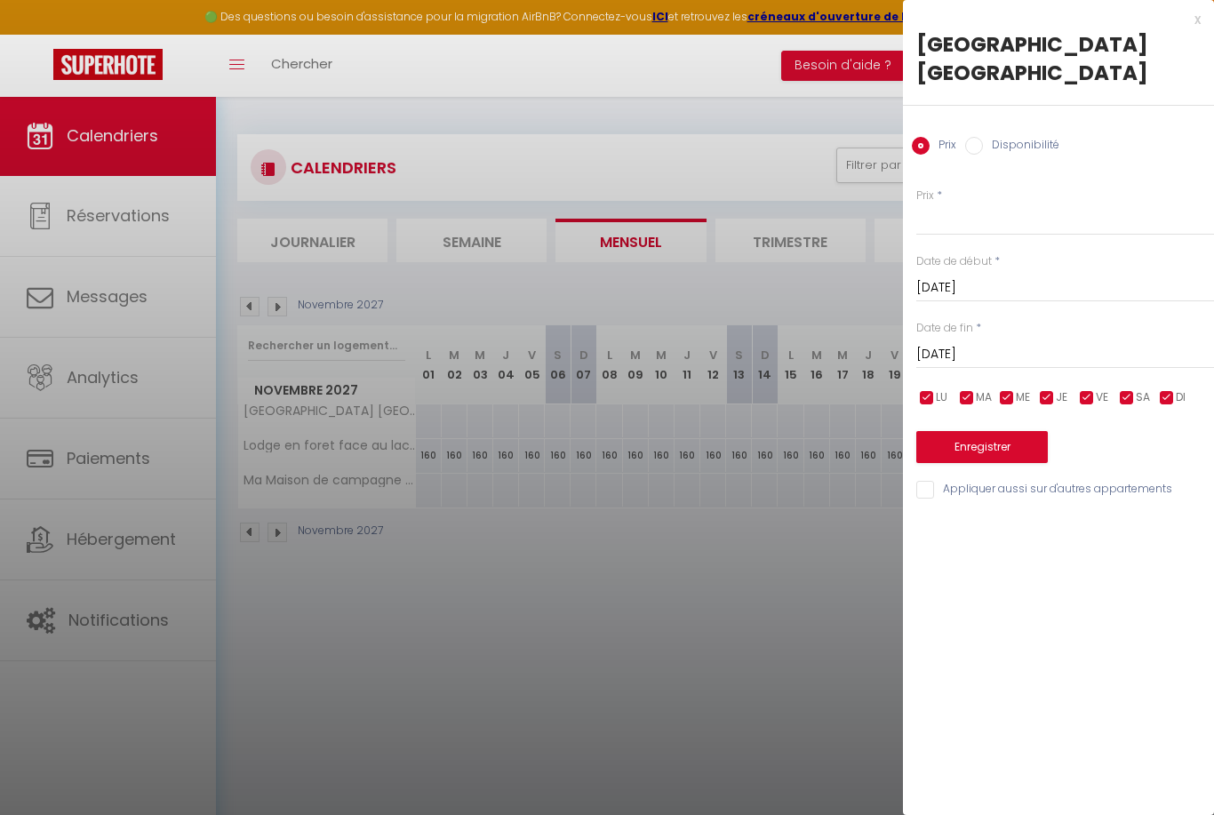
radio input "true"
radio input "false"
drag, startPoint x: 429, startPoint y: 296, endPoint x: 265, endPoint y: 299, distance: 164.4
click at [427, 296] on div at bounding box center [607, 407] width 1214 height 815
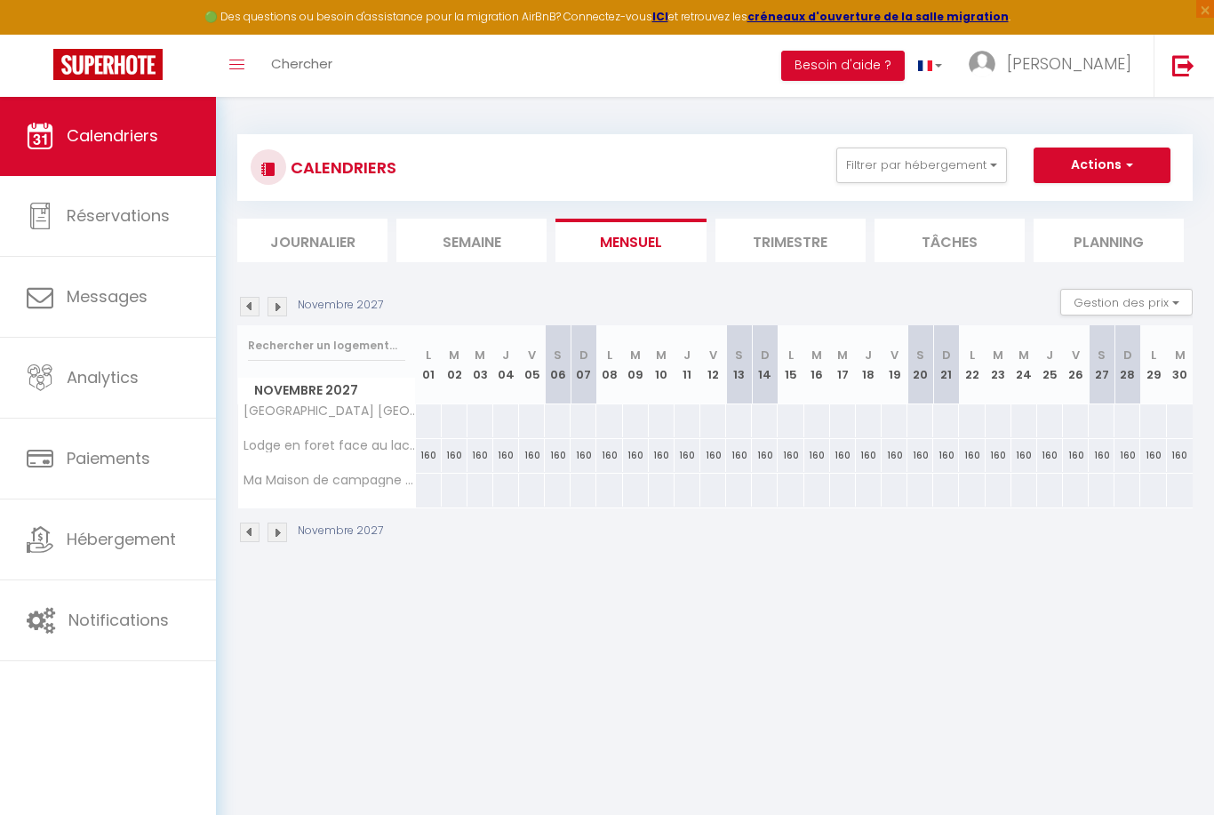
click at [275, 309] on img at bounding box center [277, 307] width 20 height 20
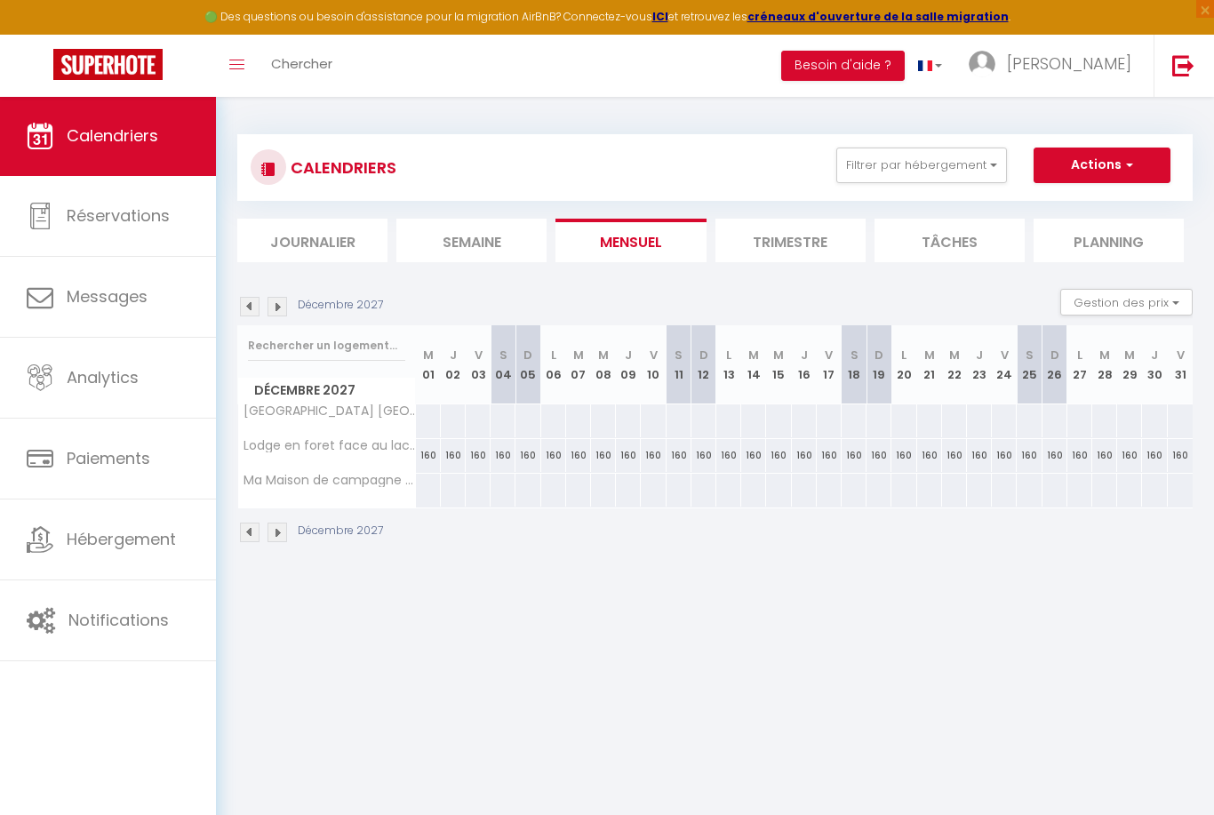
click at [275, 309] on img at bounding box center [277, 307] width 20 height 20
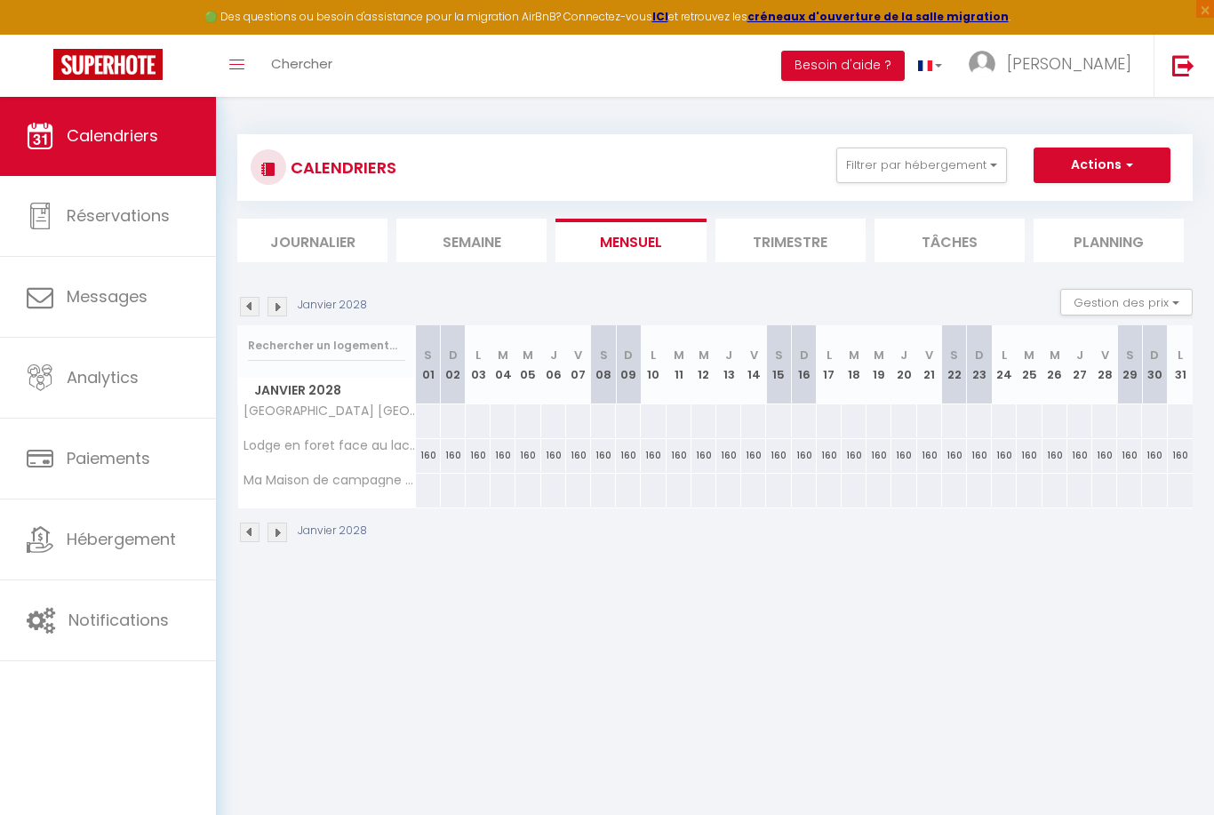
click at [275, 309] on img at bounding box center [277, 307] width 20 height 20
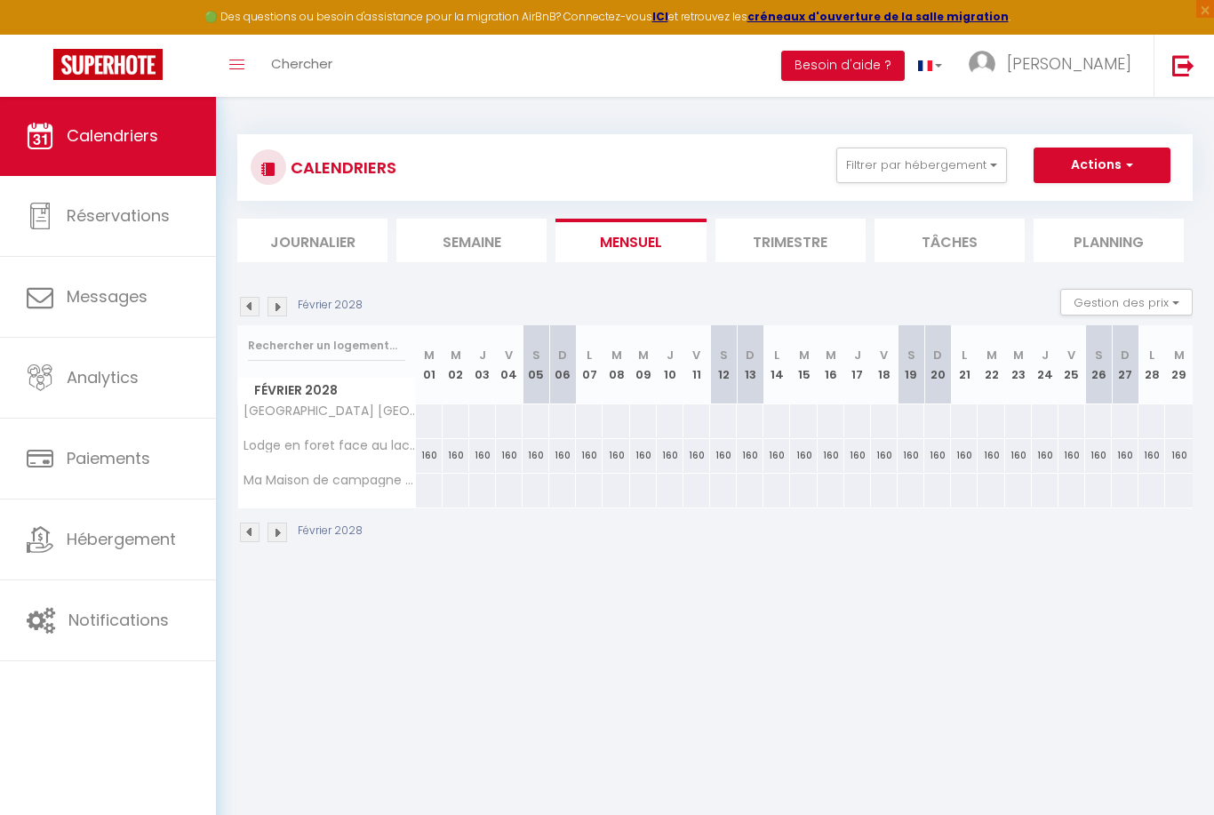
click at [275, 309] on img at bounding box center [277, 307] width 20 height 20
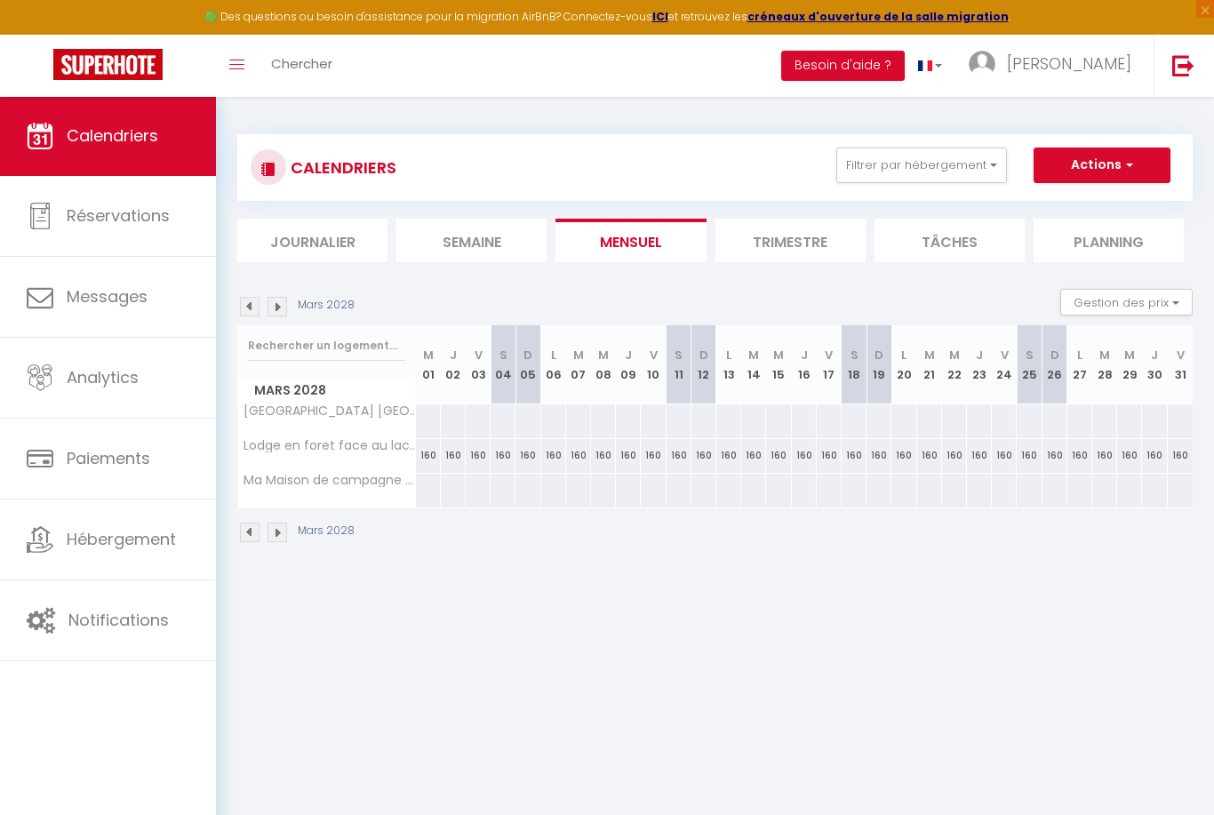
click at [275, 309] on img at bounding box center [277, 307] width 20 height 20
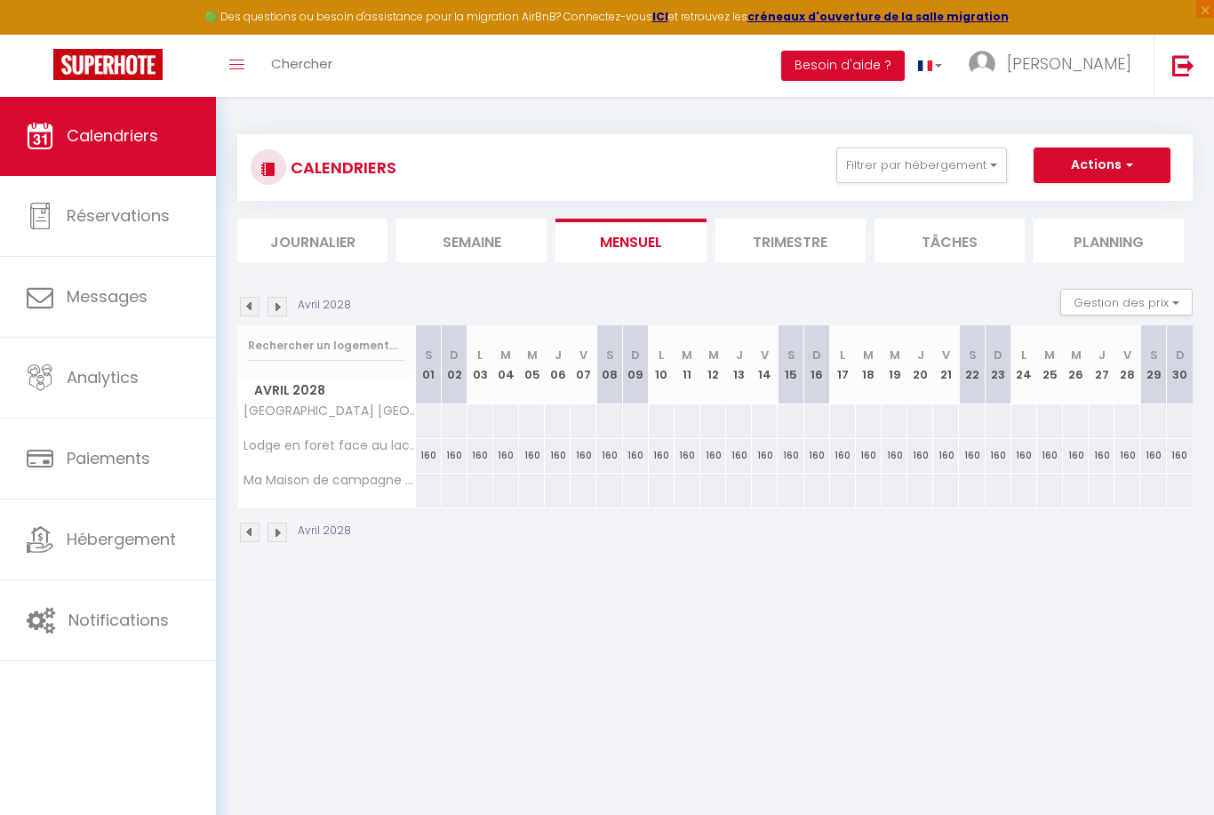
click at [275, 308] on img at bounding box center [277, 307] width 20 height 20
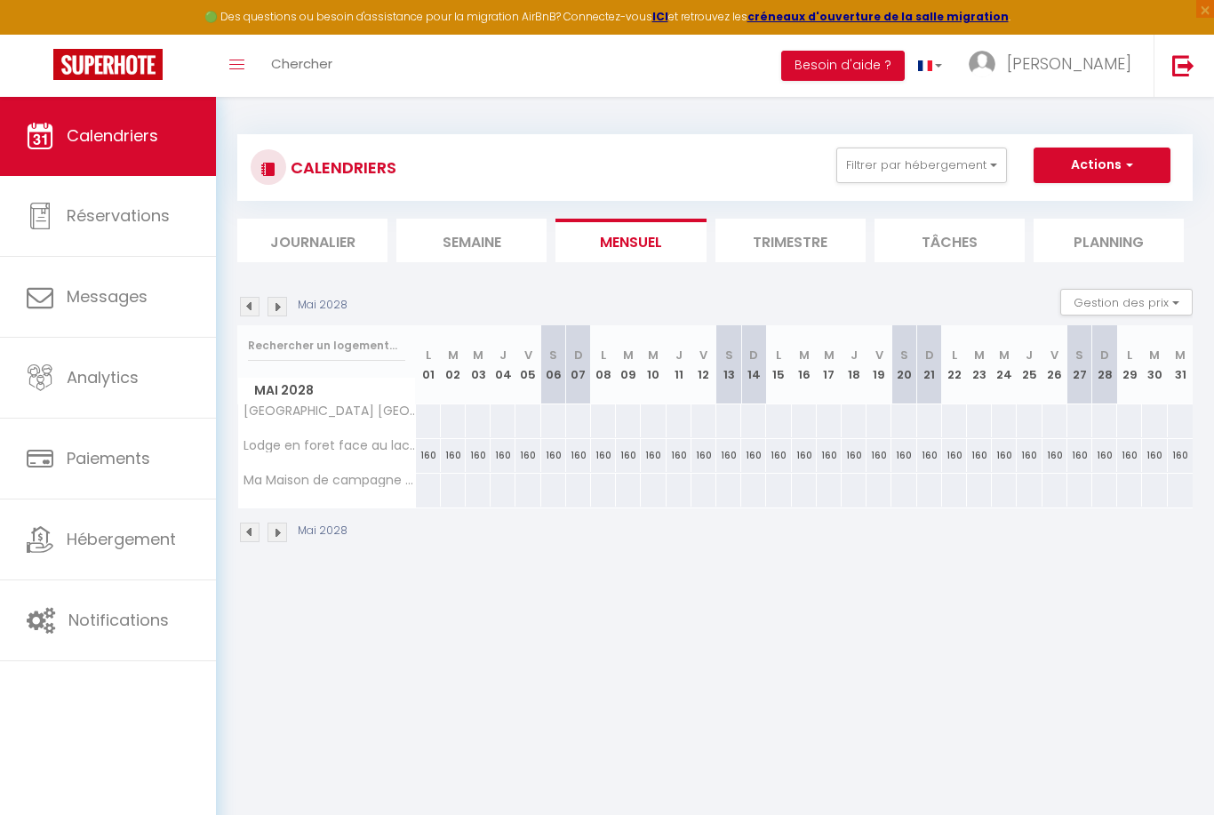
click at [275, 308] on img at bounding box center [277, 307] width 20 height 20
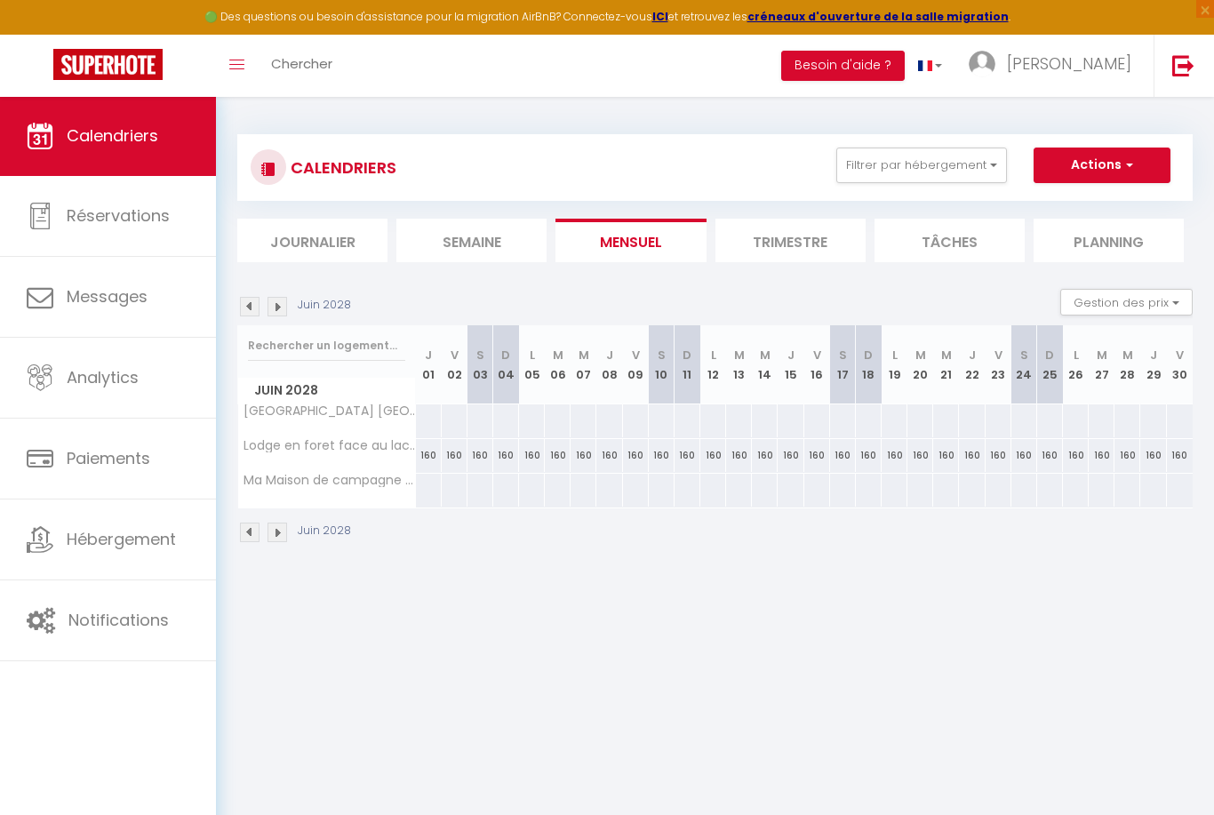
click at [426, 418] on div at bounding box center [428, 420] width 27 height 33
select select "1"
type input "Jeu 01 Juin 2028"
type input "Ven 02 Juin 2028"
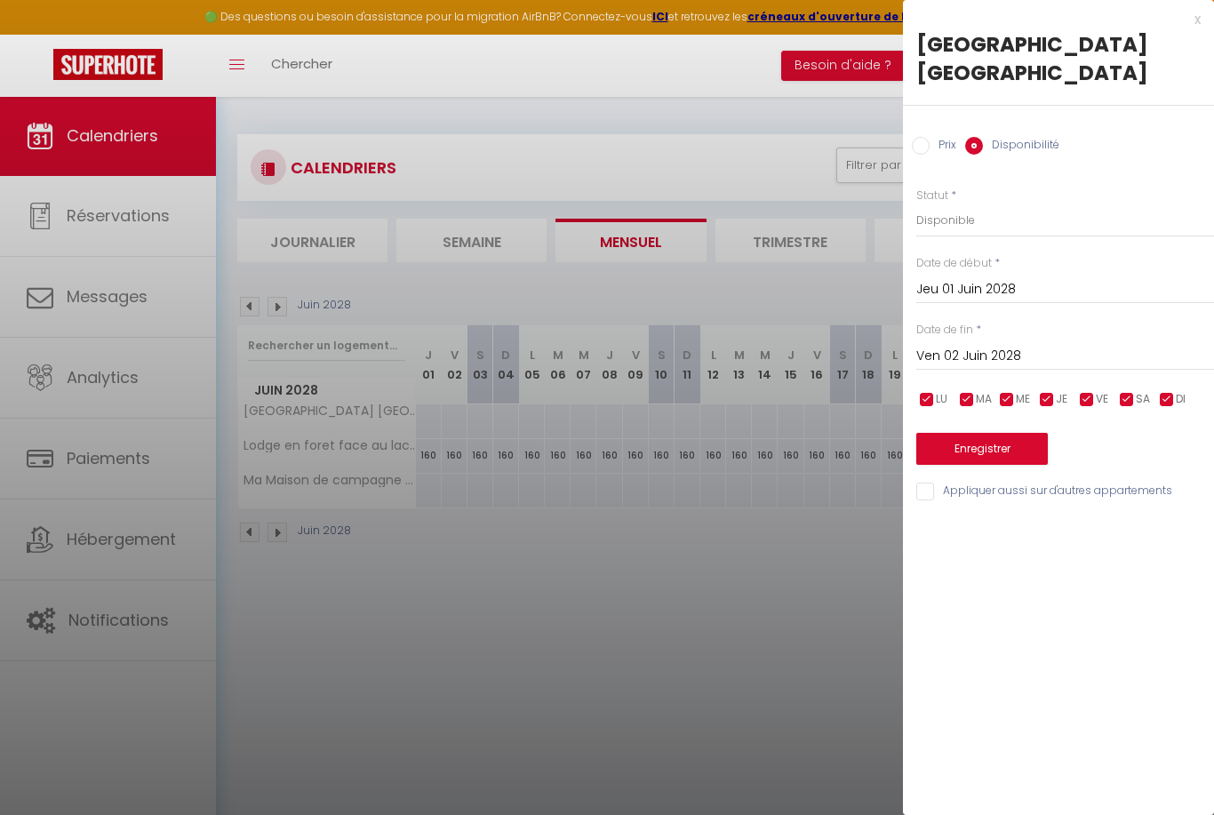
click at [975, 291] on input "Jeu 01 Juin 2028" at bounding box center [1065, 289] width 298 height 23
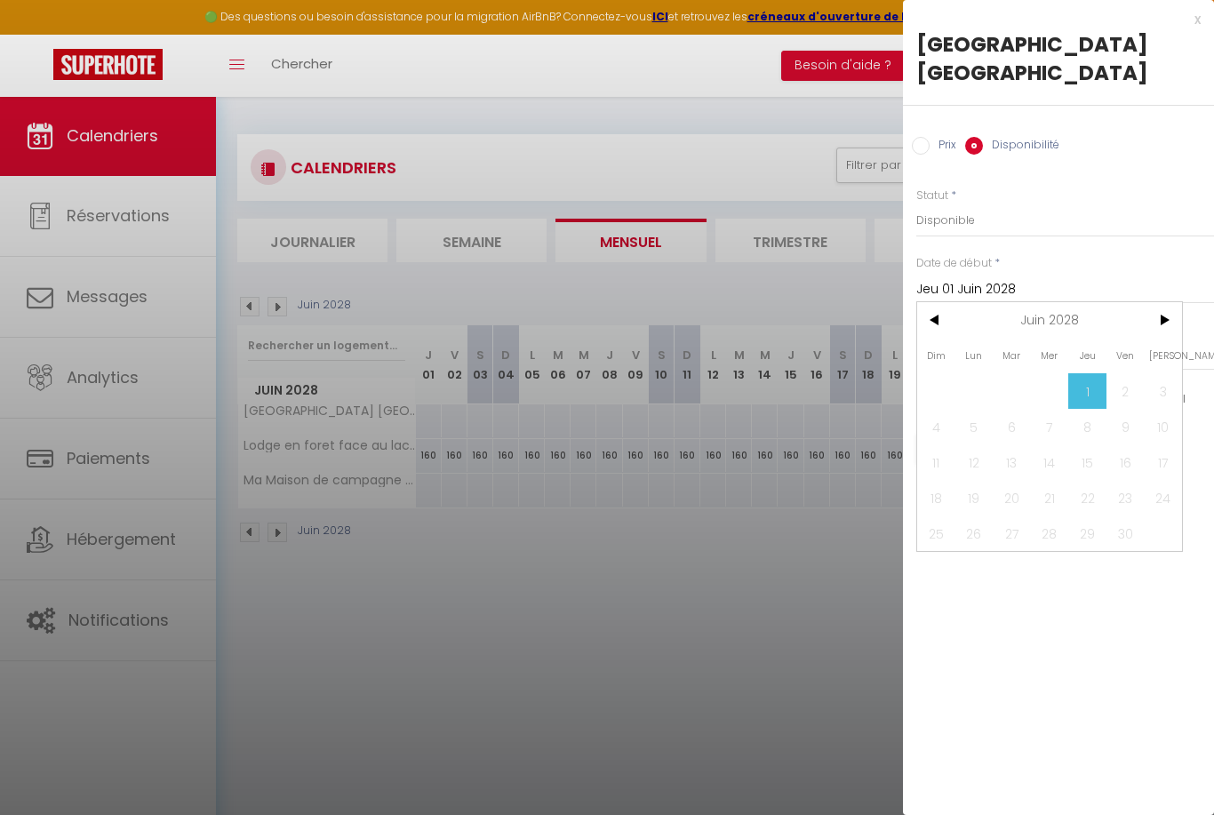
click at [990, 291] on input "Jeu 01 Juin 2028" at bounding box center [1065, 289] width 298 height 23
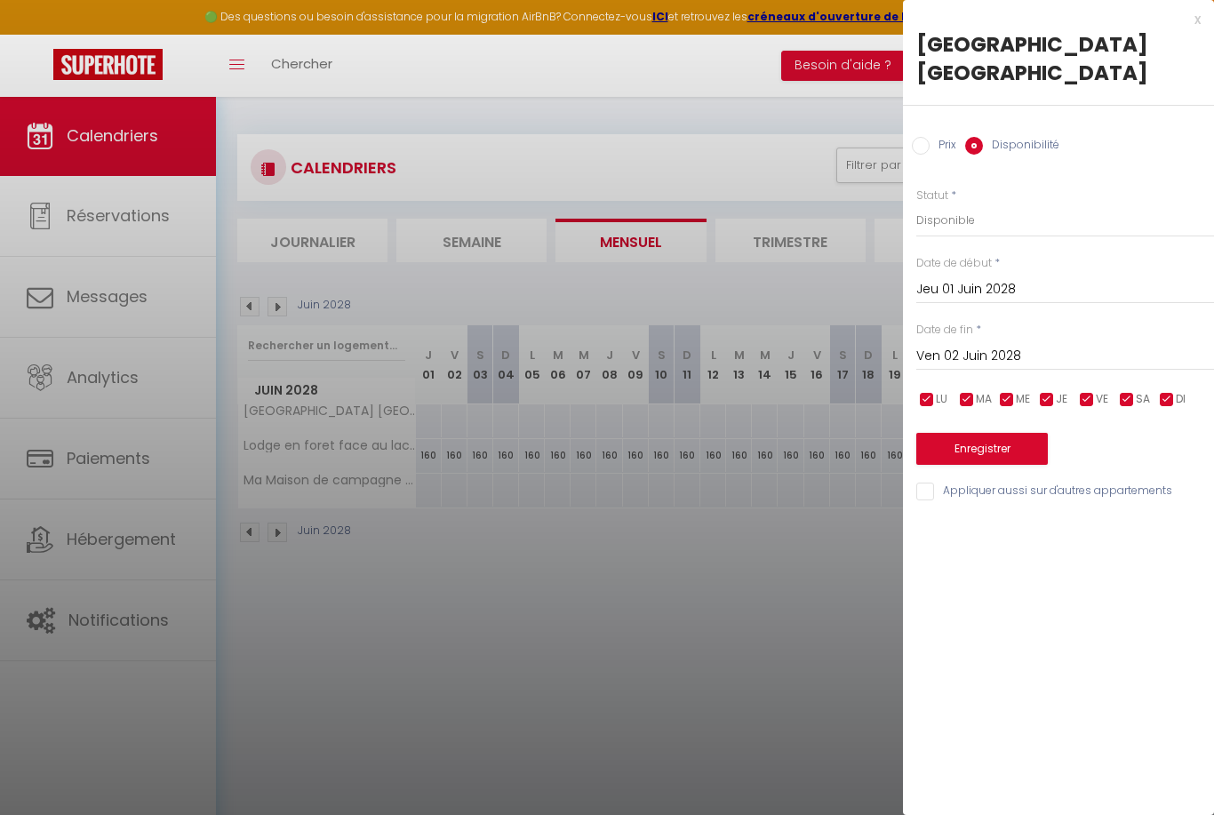
click at [980, 355] on input "Ven 02 Juin 2028" at bounding box center [1065, 356] width 298 height 23
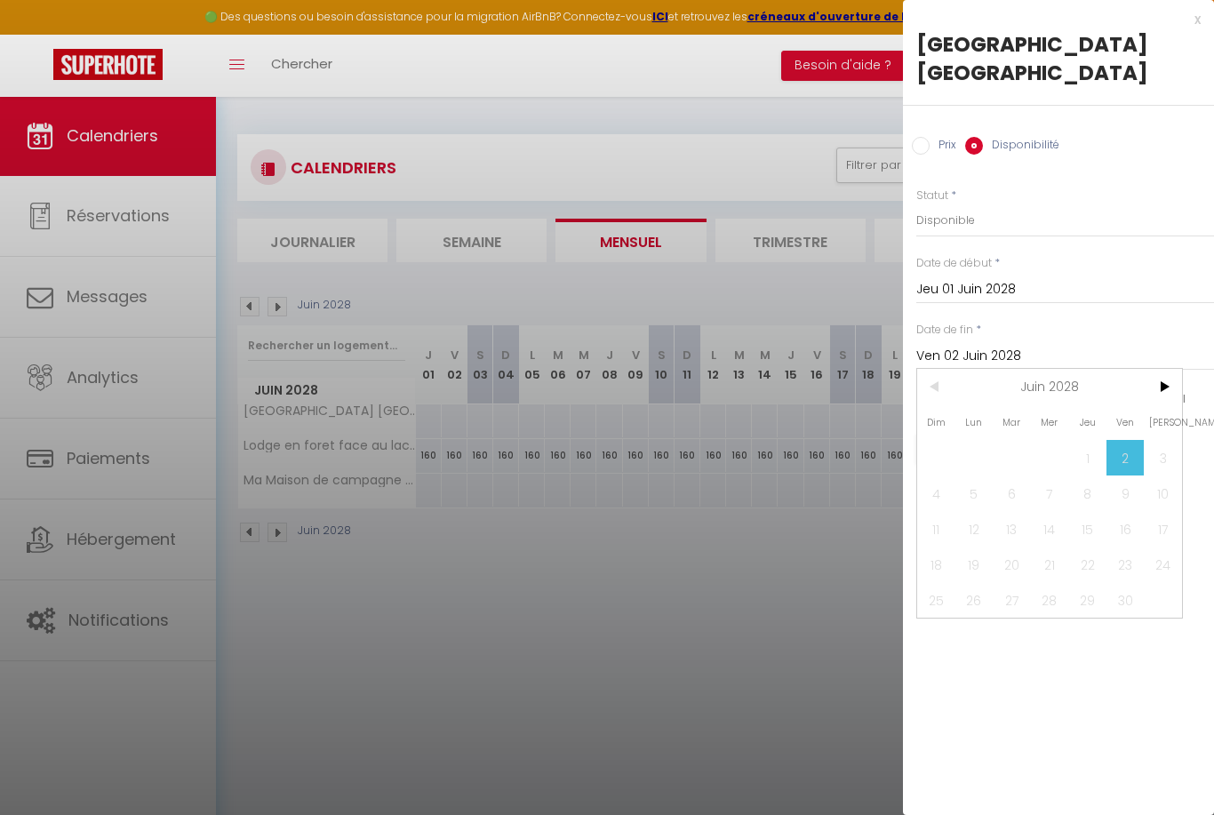
click at [1128, 600] on span "30" at bounding box center [1125, 600] width 38 height 36
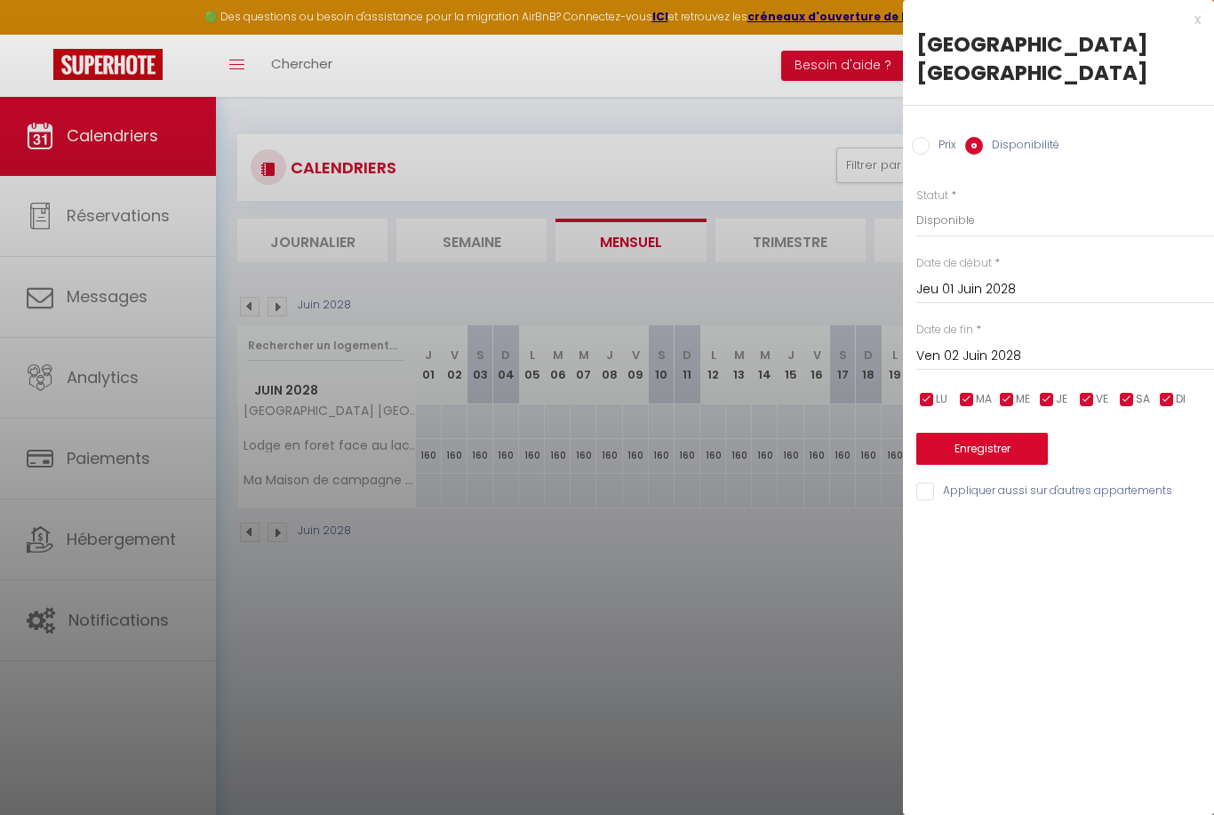
drag, startPoint x: 873, startPoint y: 526, endPoint x: 778, endPoint y: 499, distance: 98.8
click at [873, 526] on div at bounding box center [607, 407] width 1214 height 815
select select
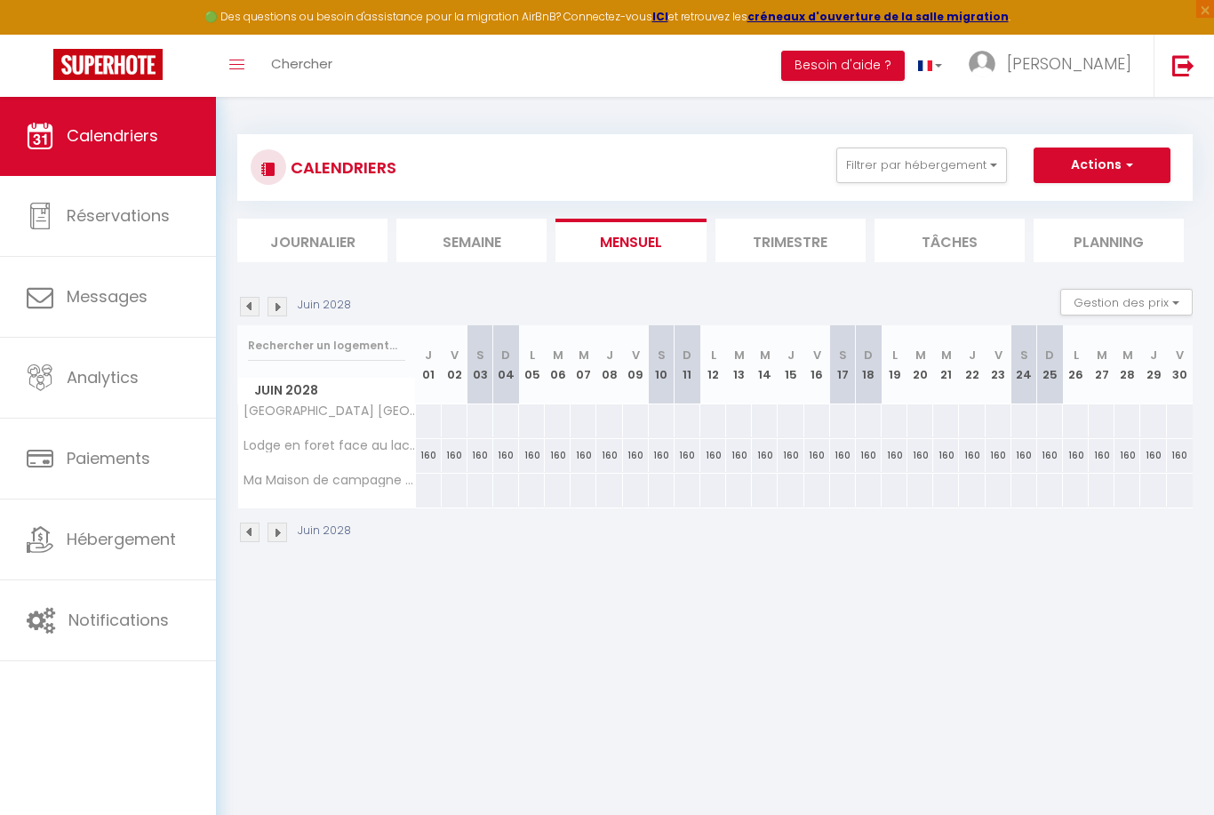
click at [435, 419] on div at bounding box center [428, 420] width 27 height 33
select select "1"
type input "Jeu 01 Juin 2028"
type input "Ven 02 Juin 2028"
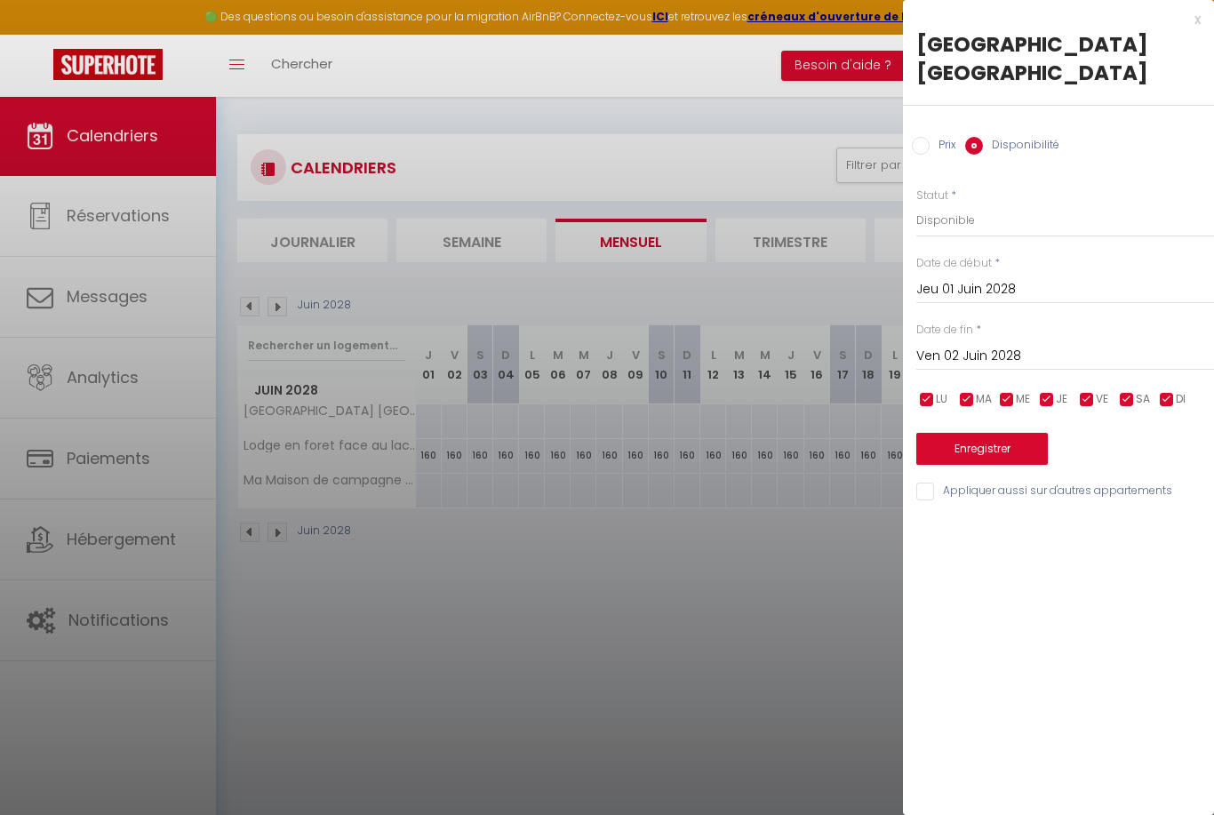
click at [914, 146] on input "Prix" at bounding box center [921, 146] width 18 height 18
radio input "true"
radio input "false"
click at [943, 231] on input "Prix" at bounding box center [1065, 220] width 298 height 32
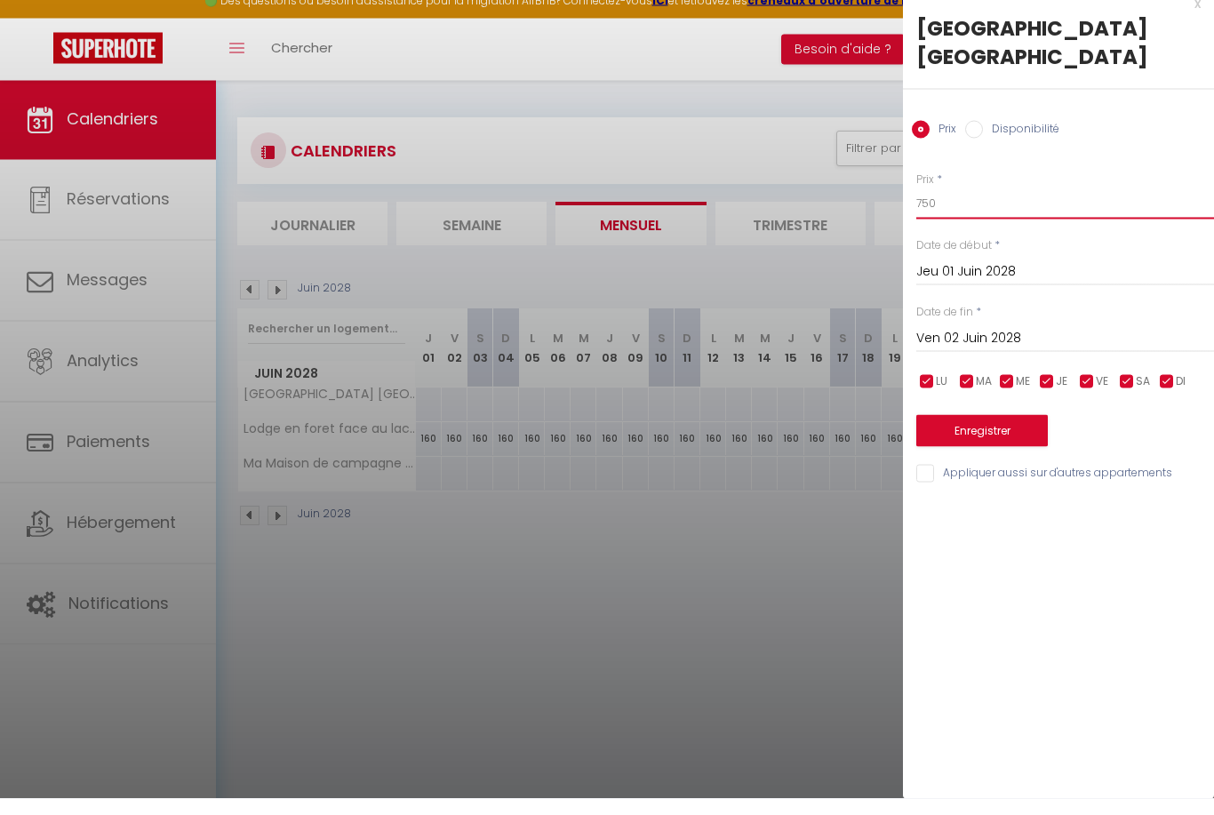
type input "750"
click at [997, 431] on button "Enregistrer" at bounding box center [982, 447] width 132 height 32
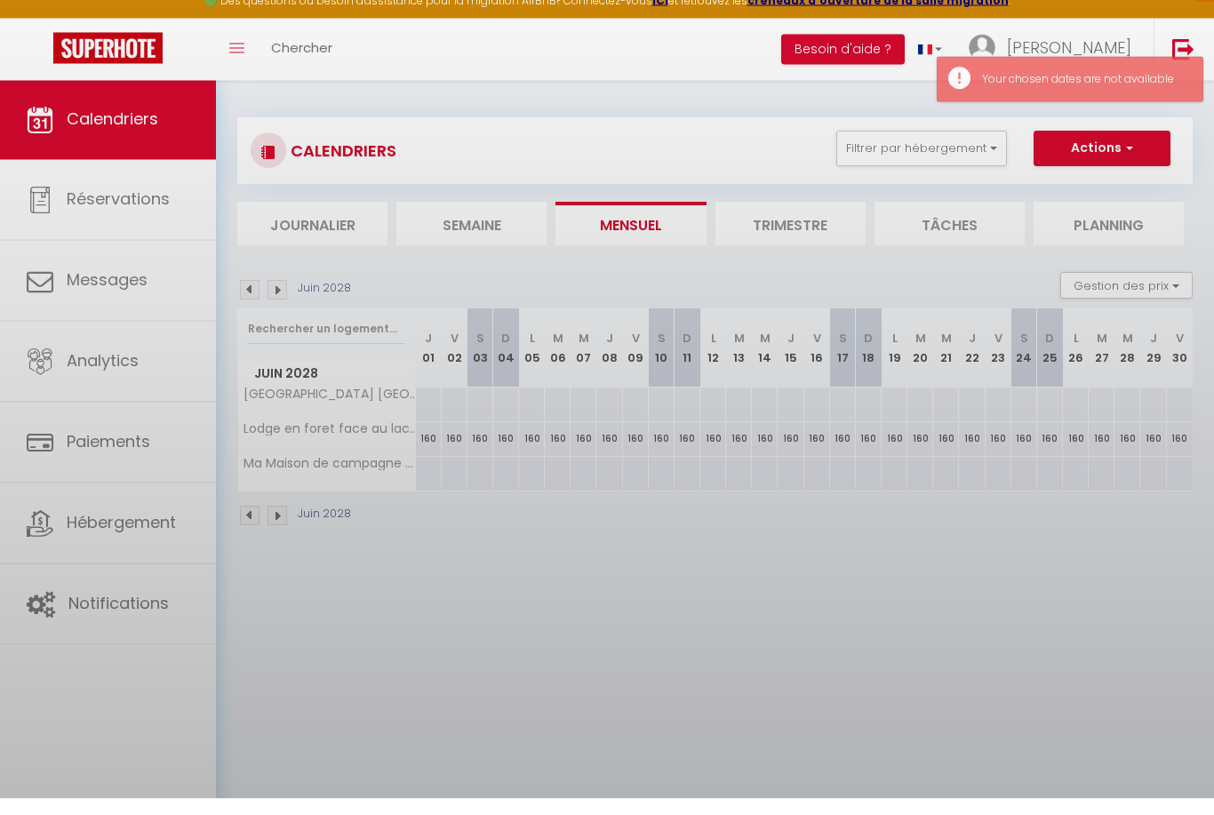
scroll to position [17, 0]
